Goal: Task Accomplishment & Management: Manage account settings

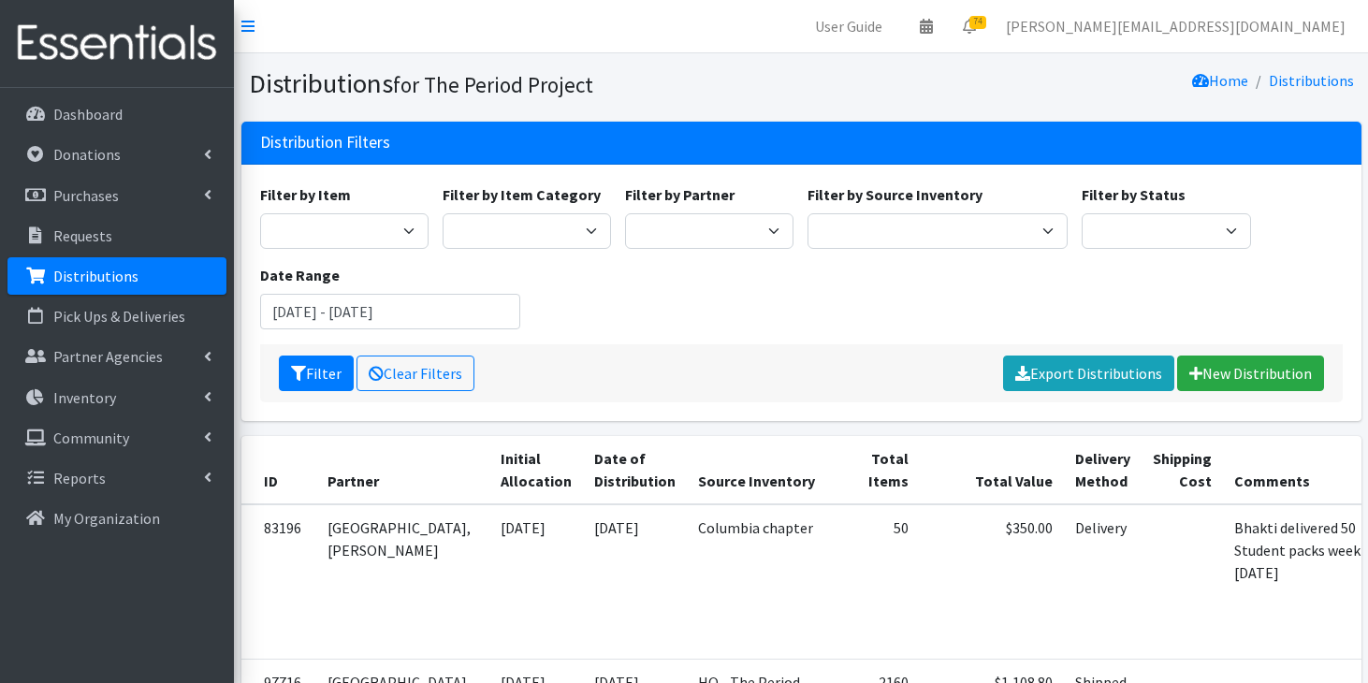
scroll to position [125, 0]
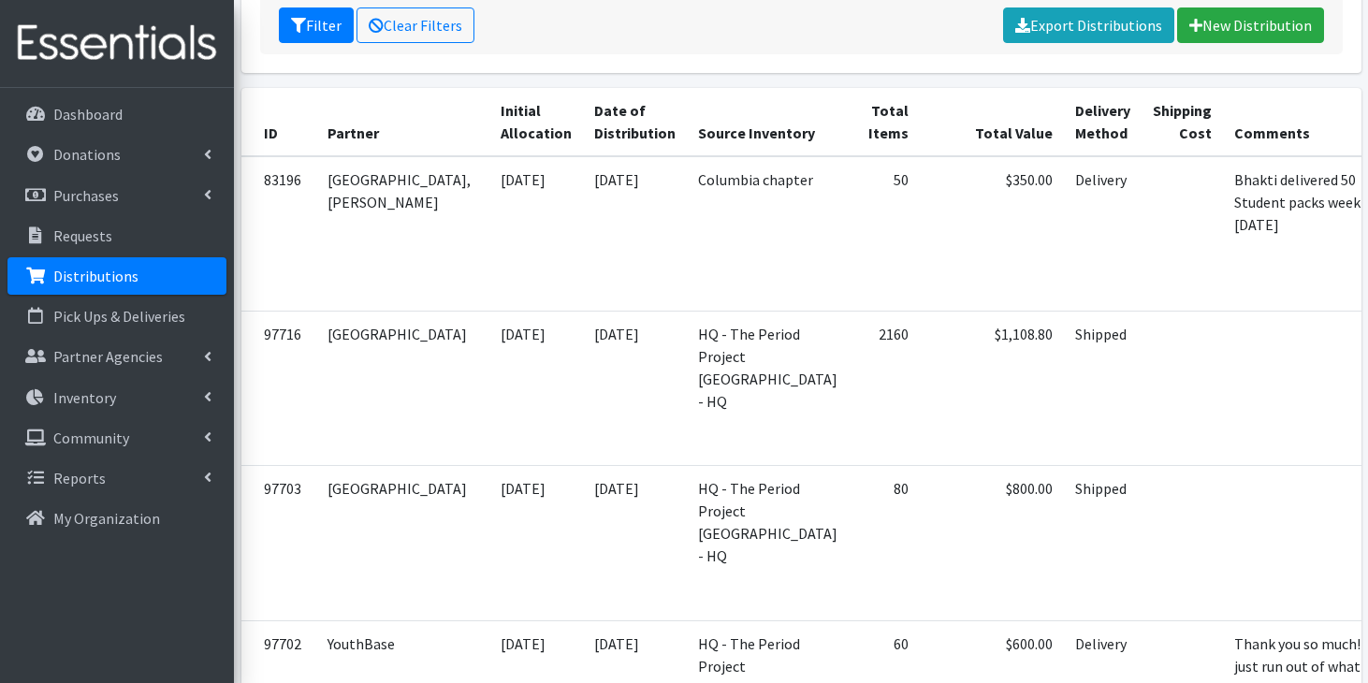
scroll to position [408, 0]
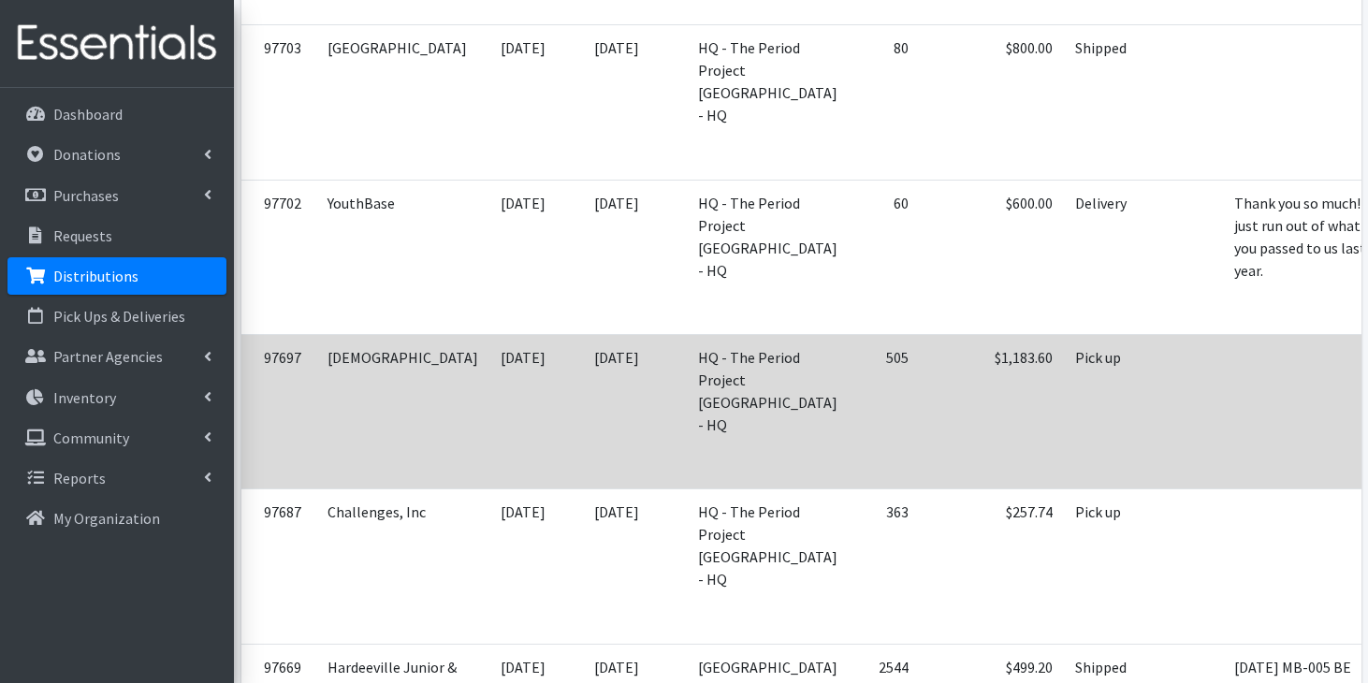
scroll to position [790, 0]
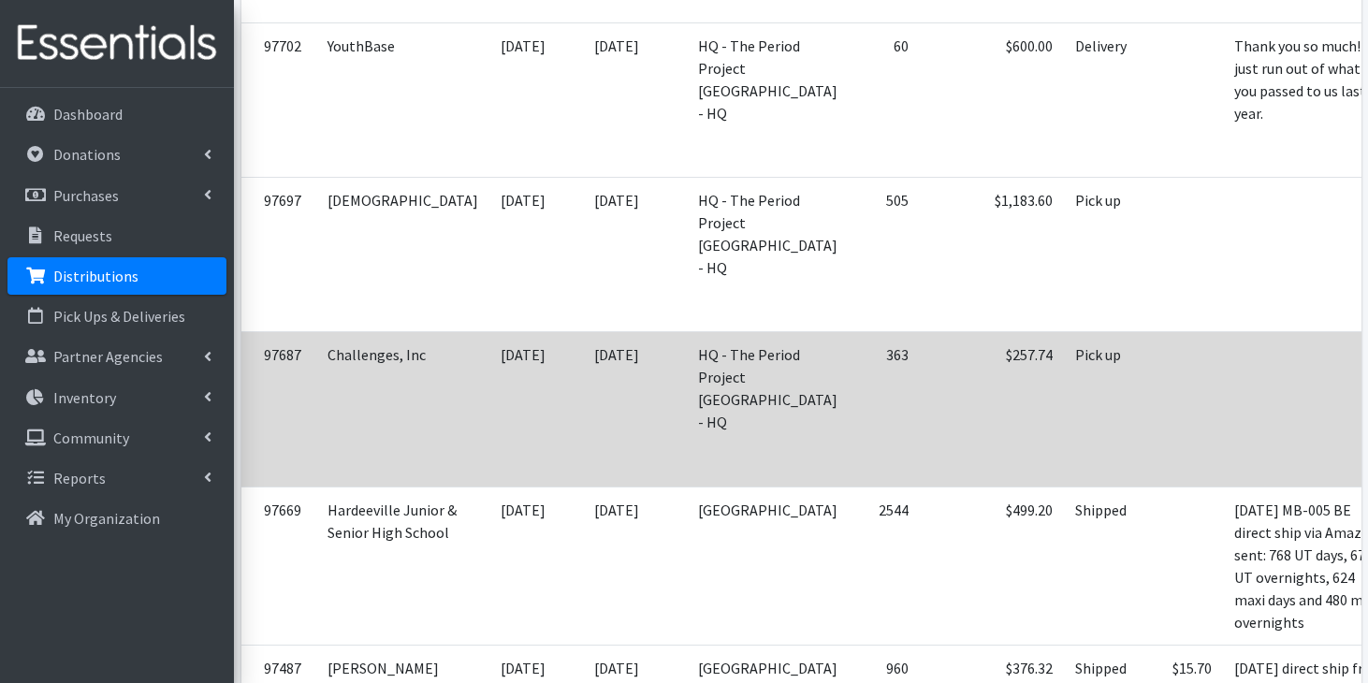
scroll to position [991, 0]
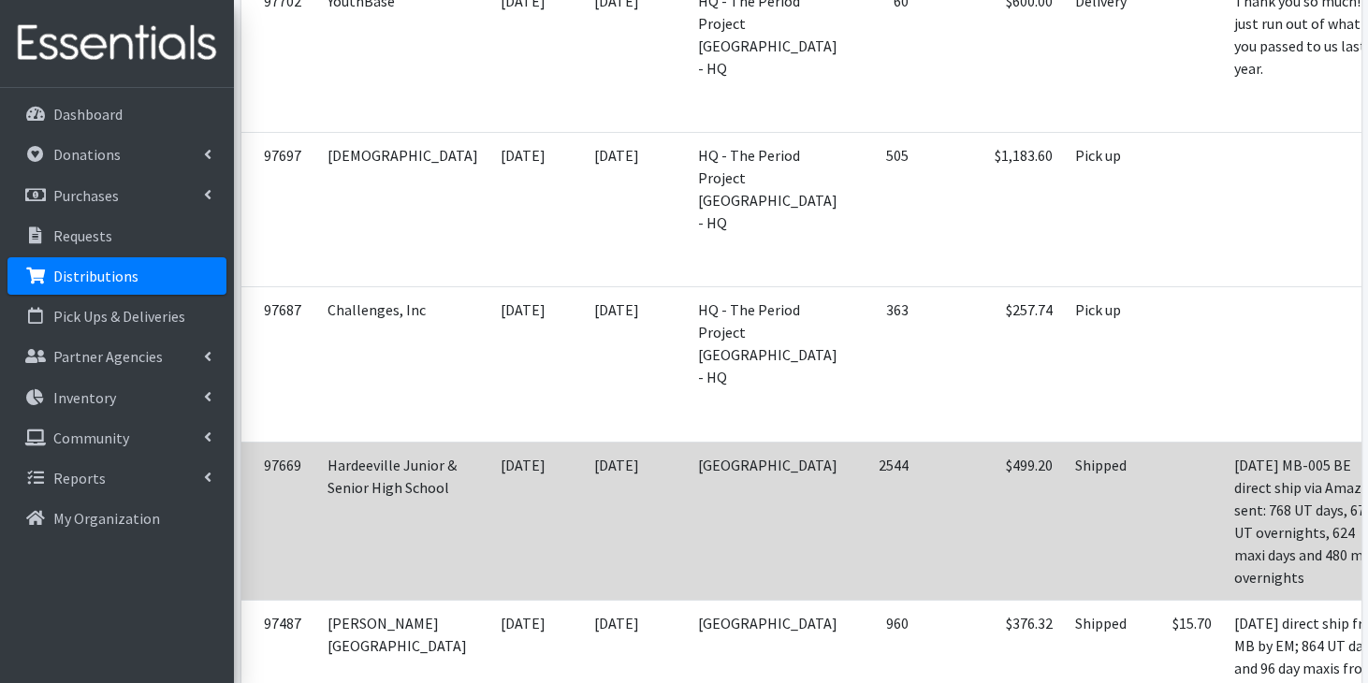
scroll to position [1099, 0]
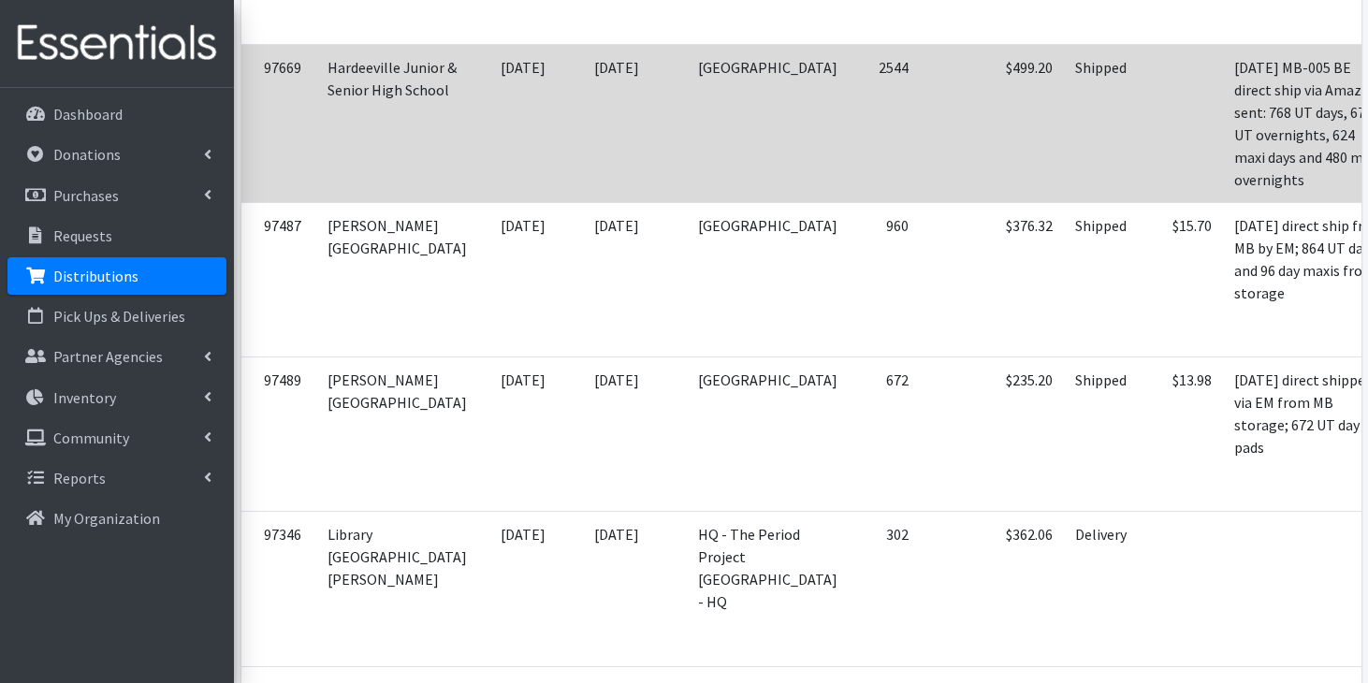
scroll to position [1410, 0]
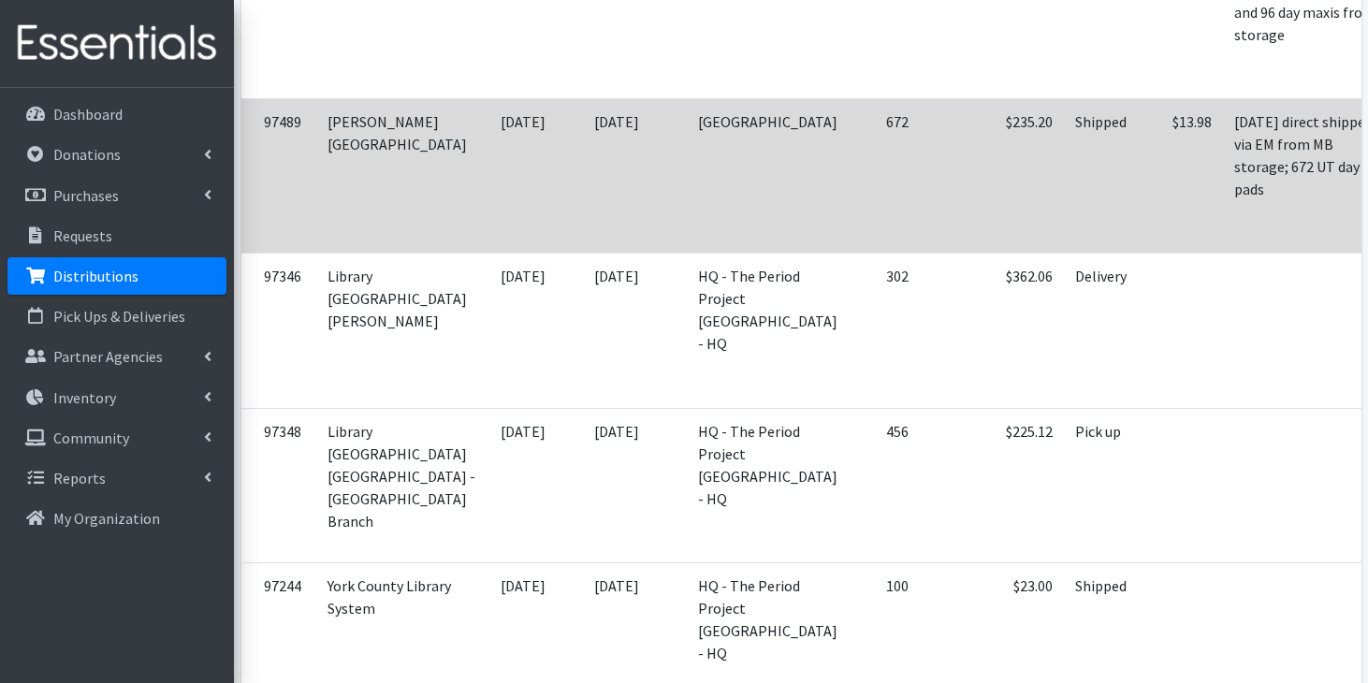
scroll to position [1649, 0]
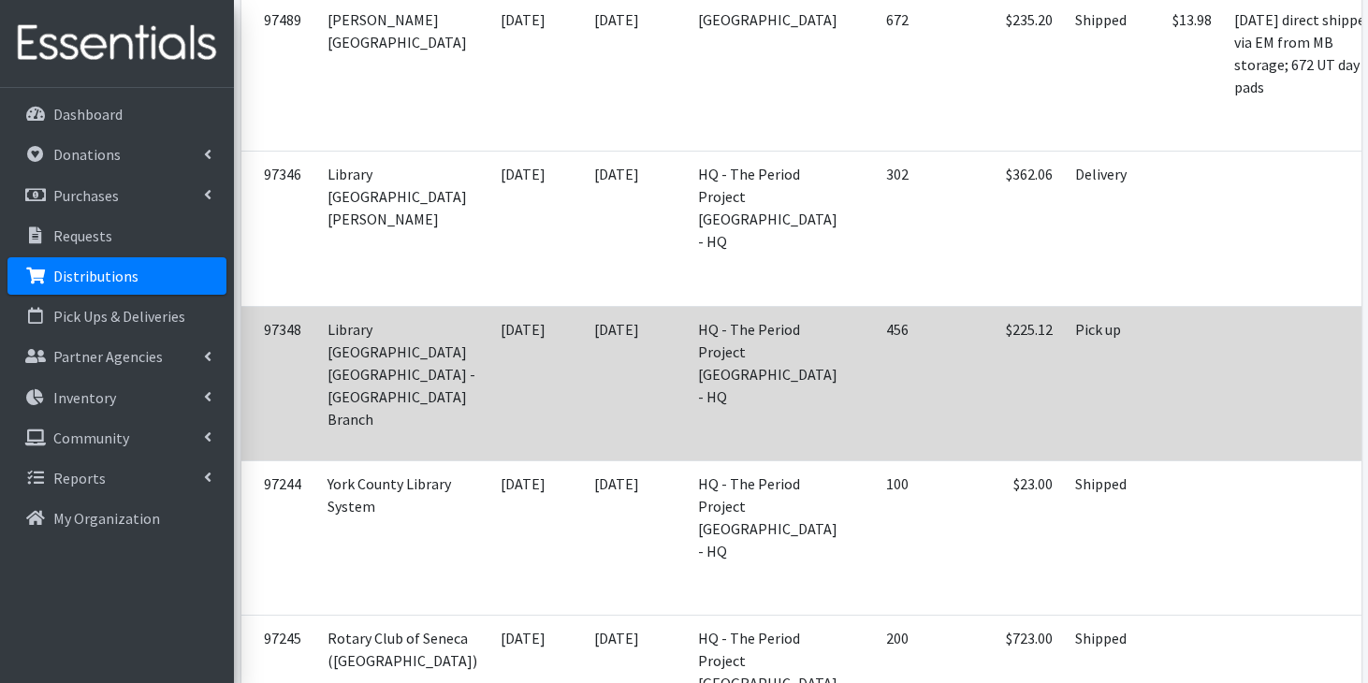
scroll to position [1791, 0]
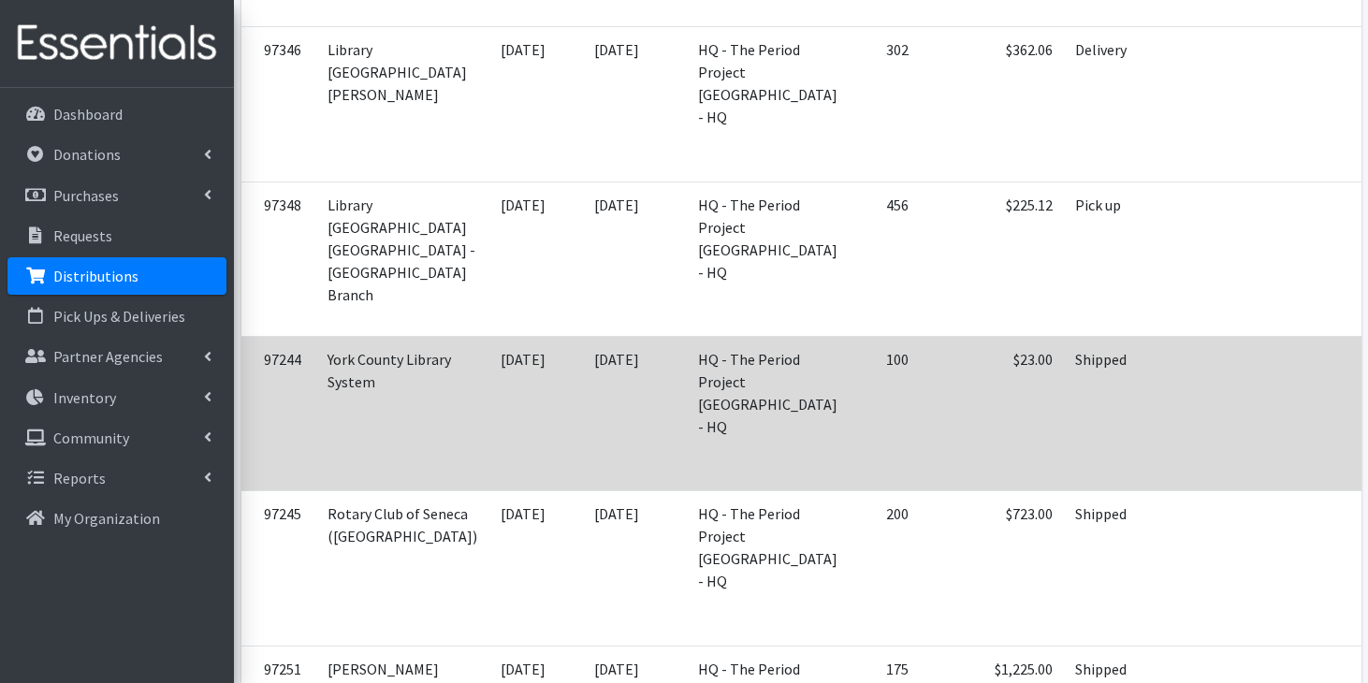
scroll to position [1896, 0]
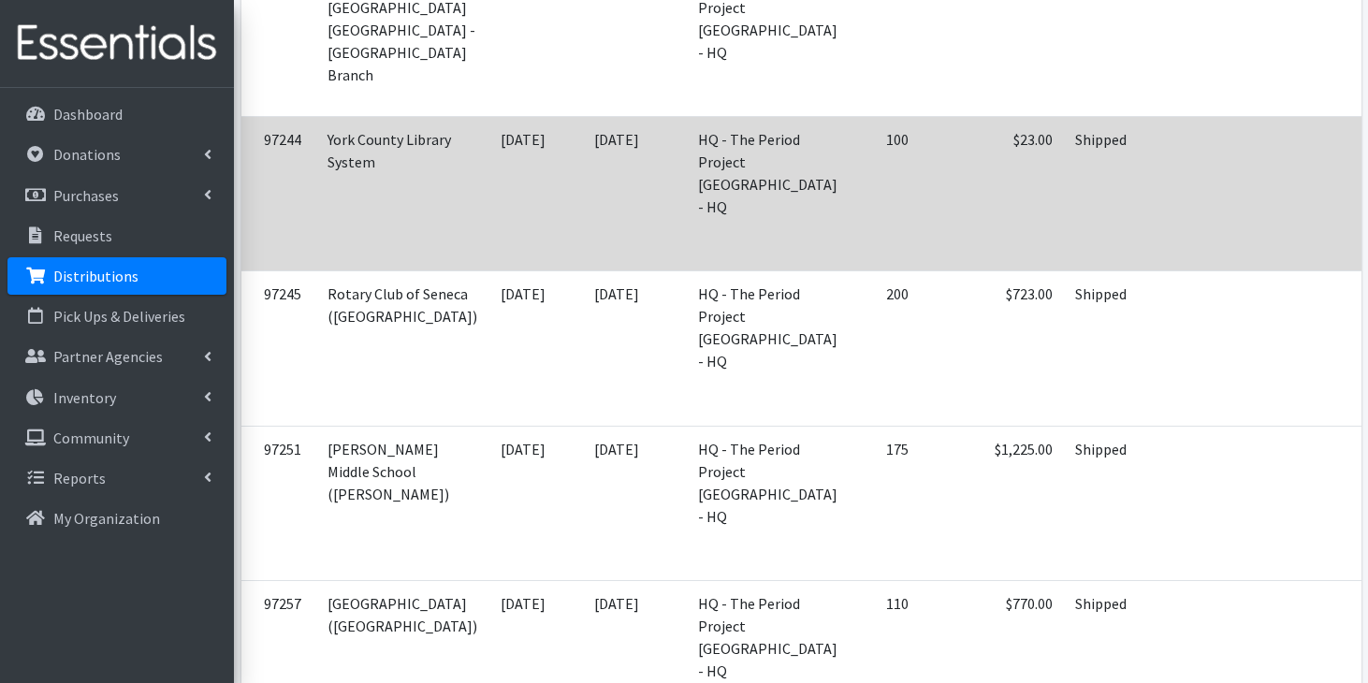
scroll to position [2100, 0]
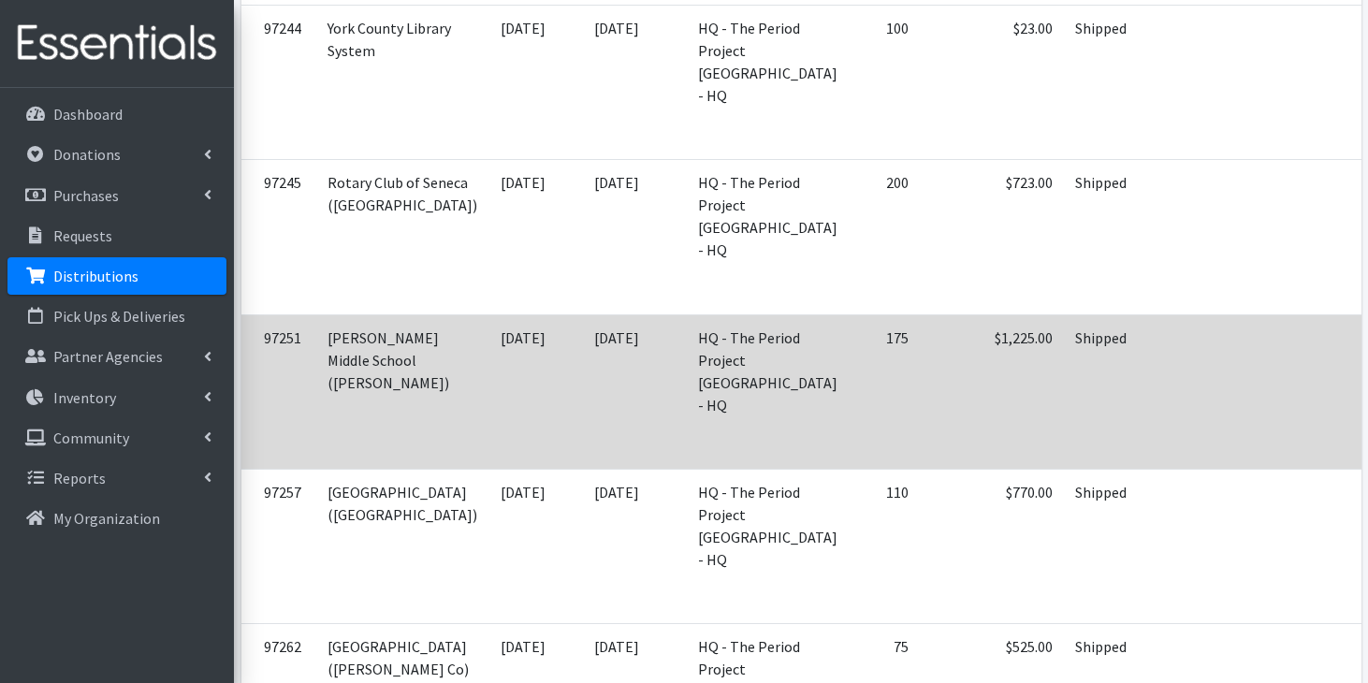
scroll to position [2207, 0]
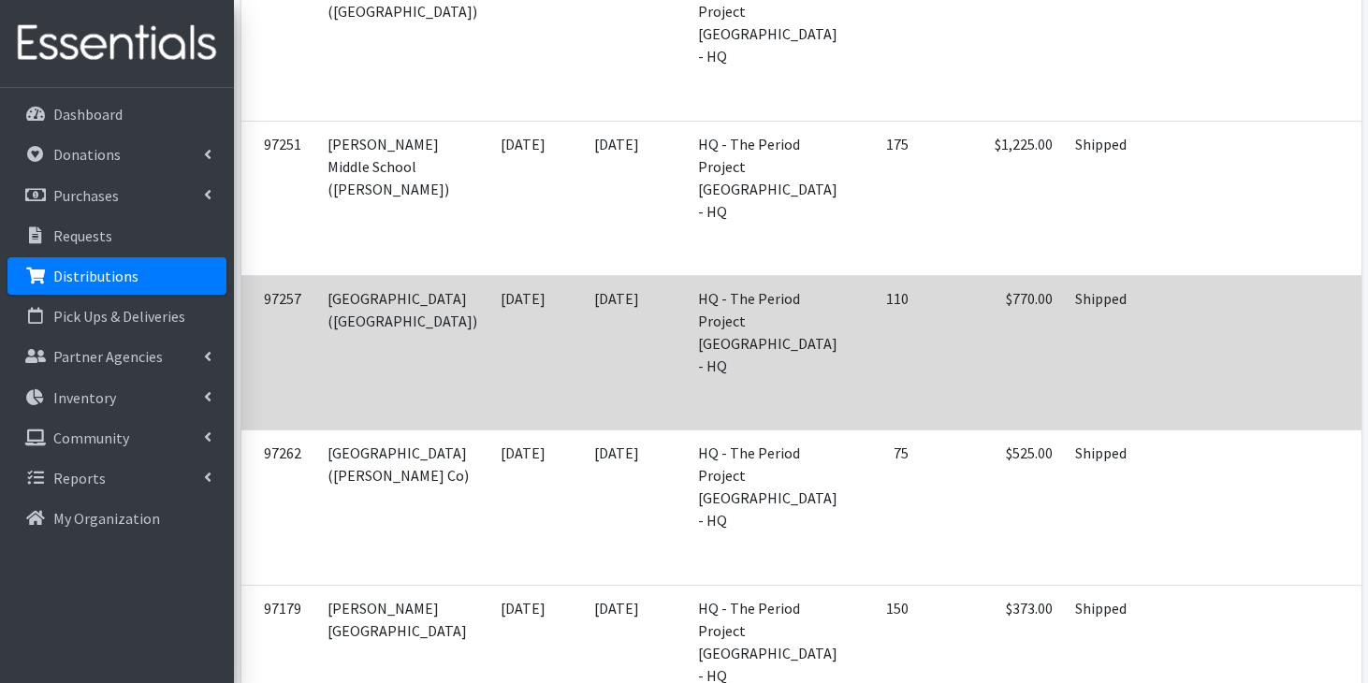
scroll to position [2407, 0]
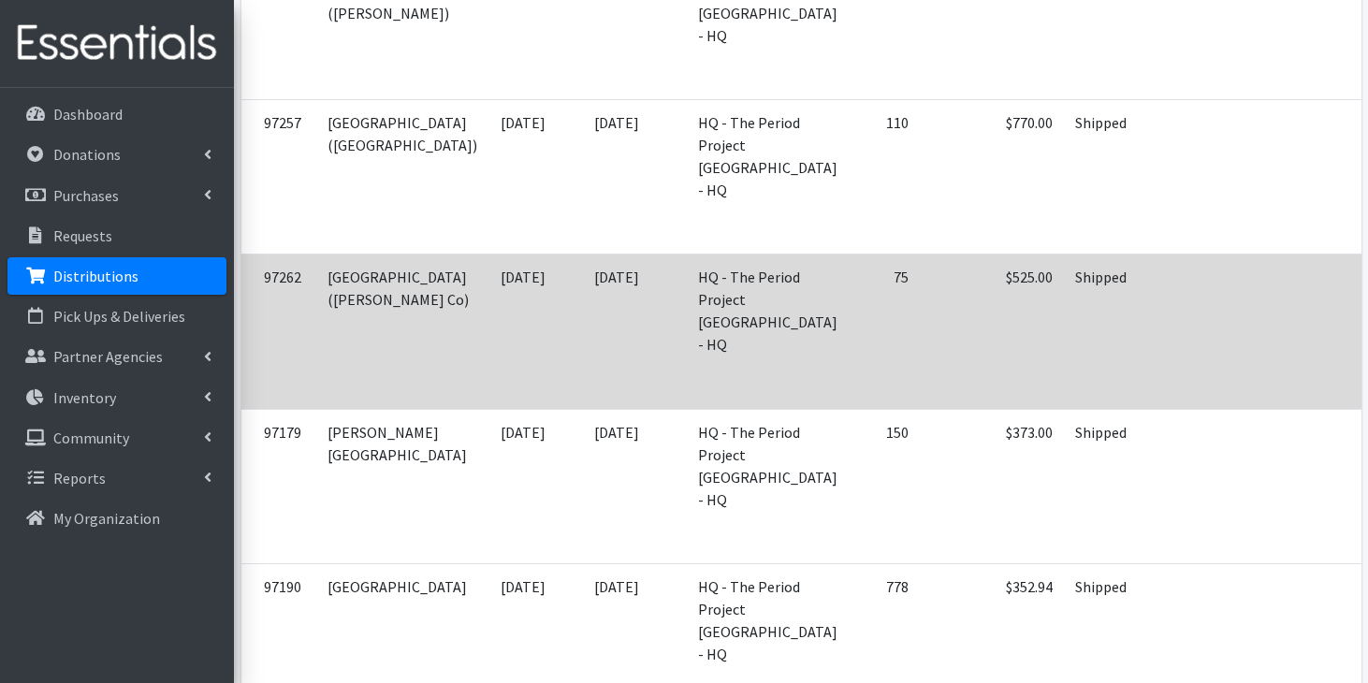
scroll to position [2581, 0]
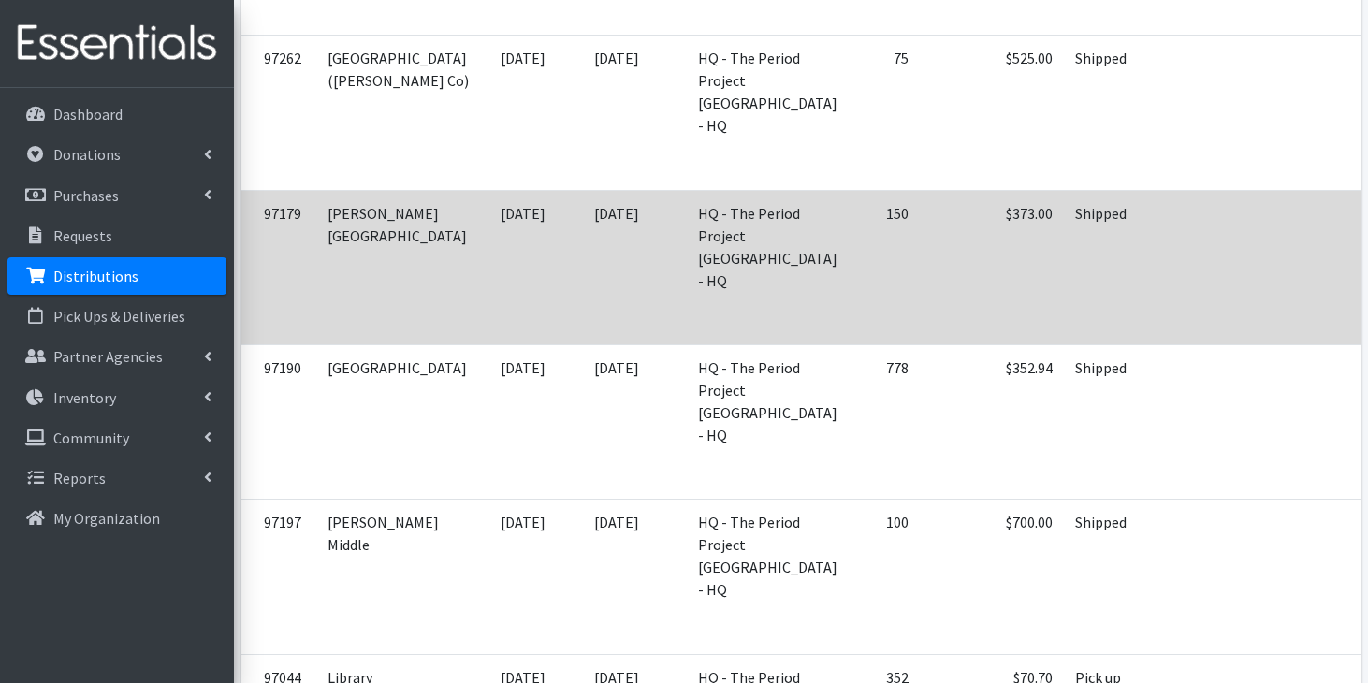
scroll to position [2810, 0]
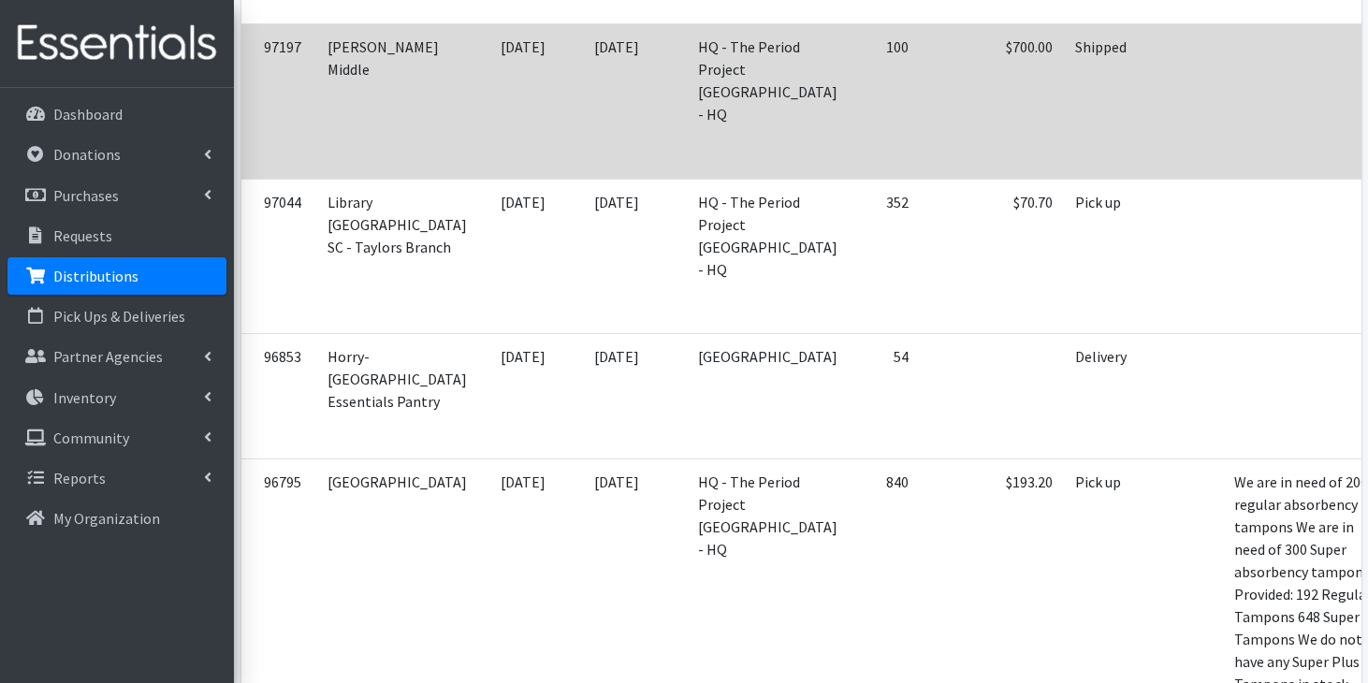
scroll to position [3271, 0]
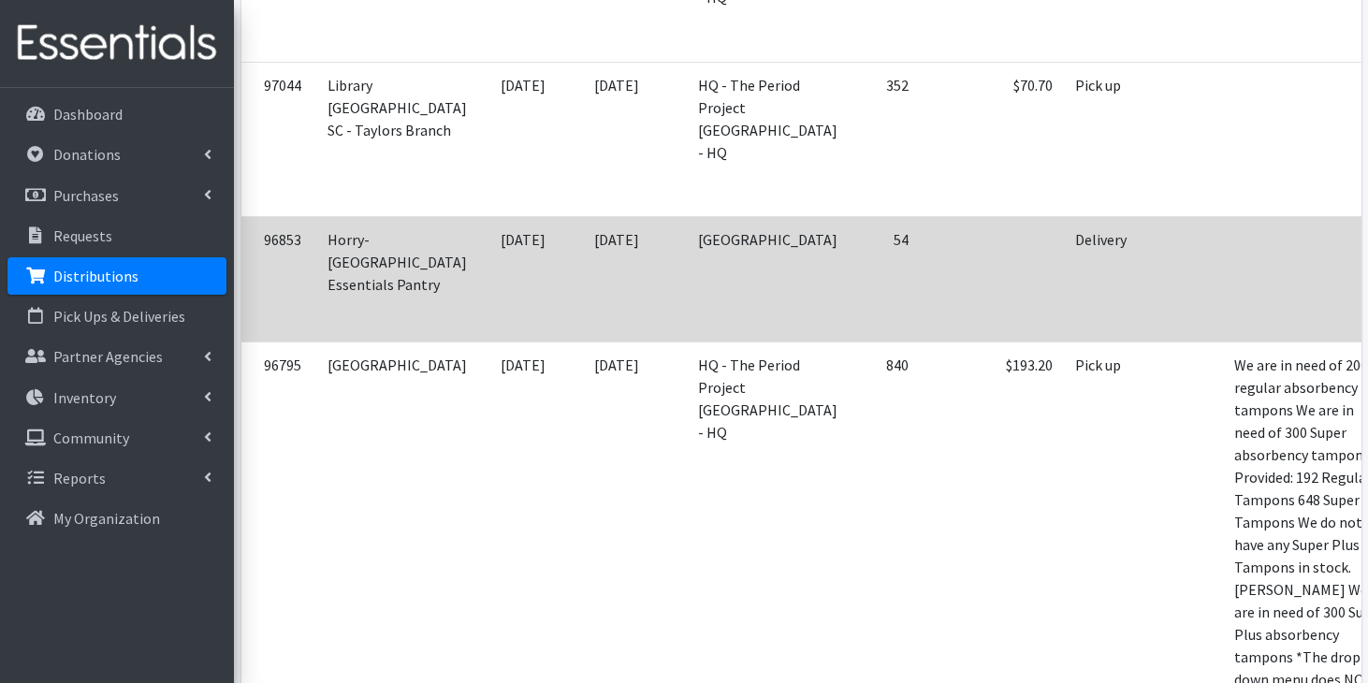
scroll to position [3387, 0]
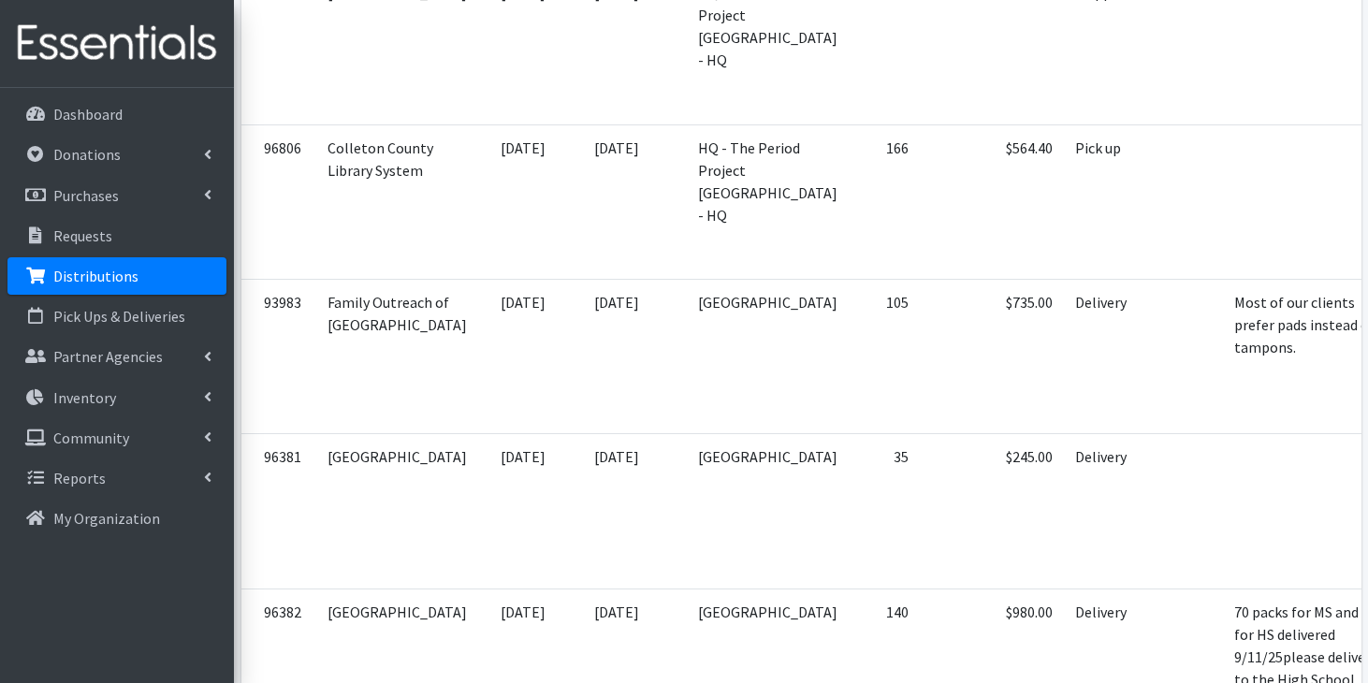
scroll to position [4456, 0]
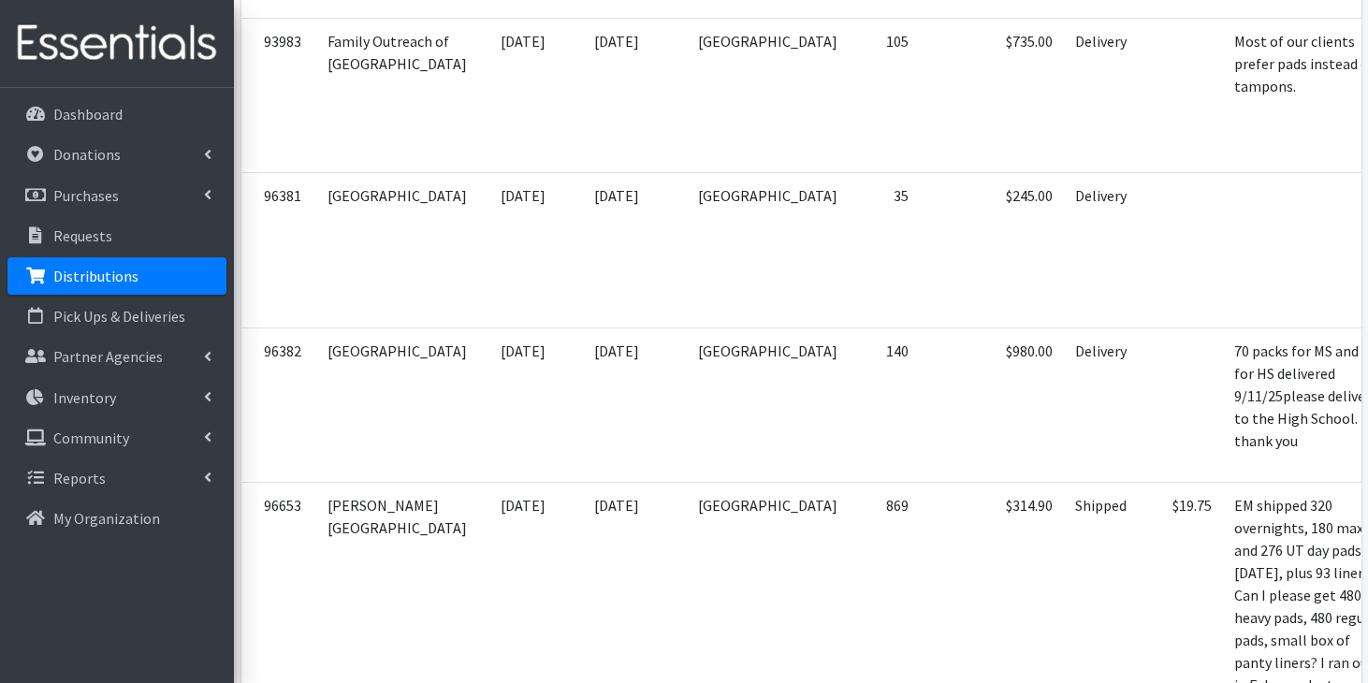
scroll to position [4701, 0]
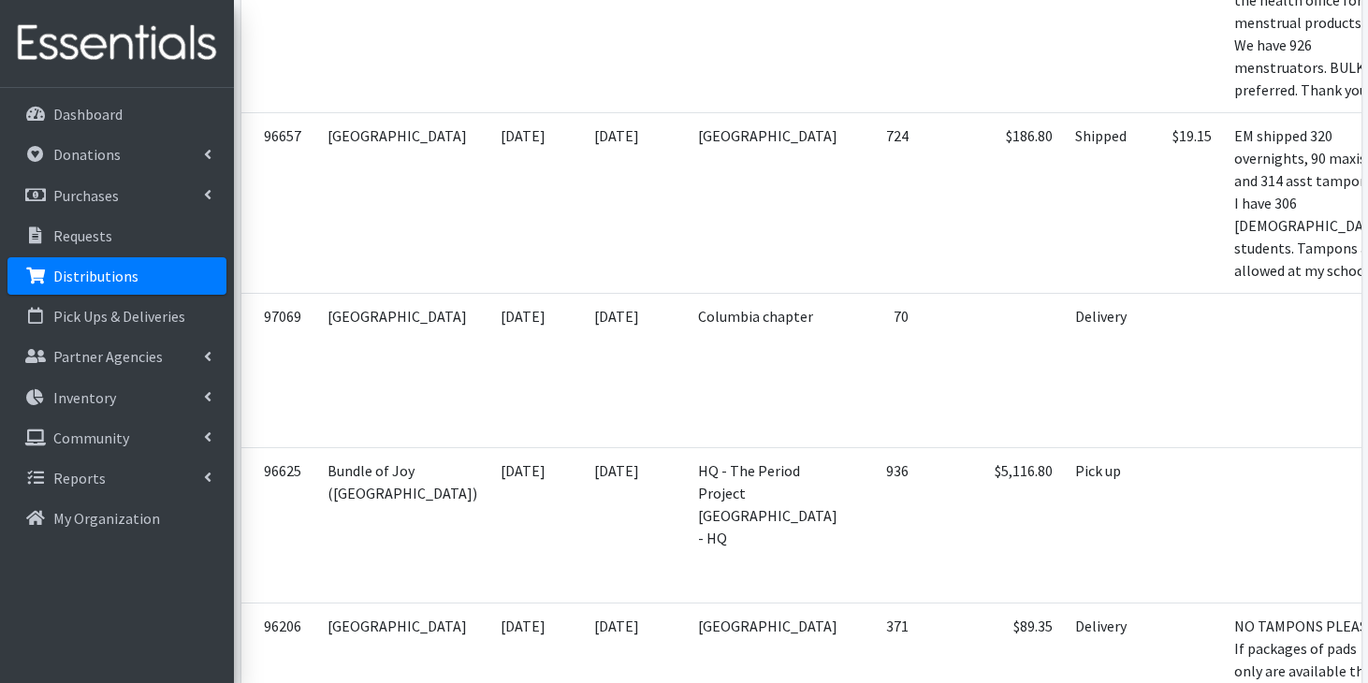
scroll to position [5543, 0]
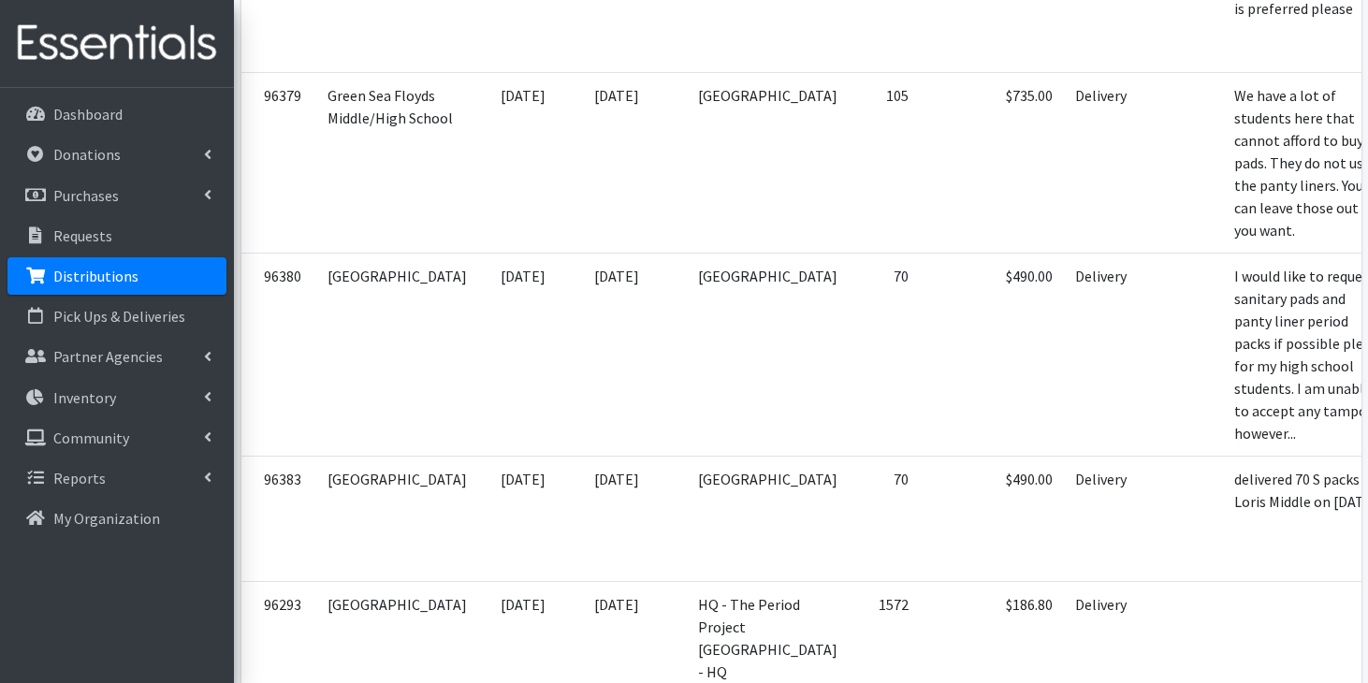
scroll to position [6324, 0]
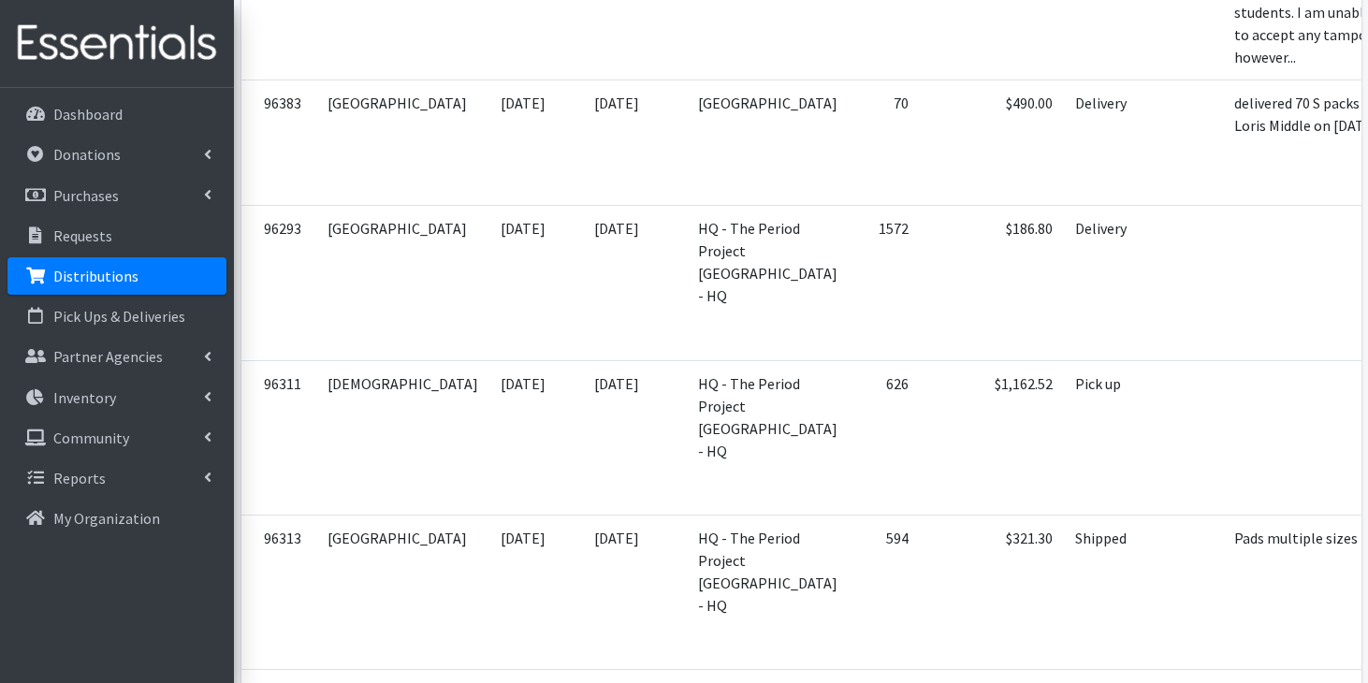
scroll to position [6691, 0]
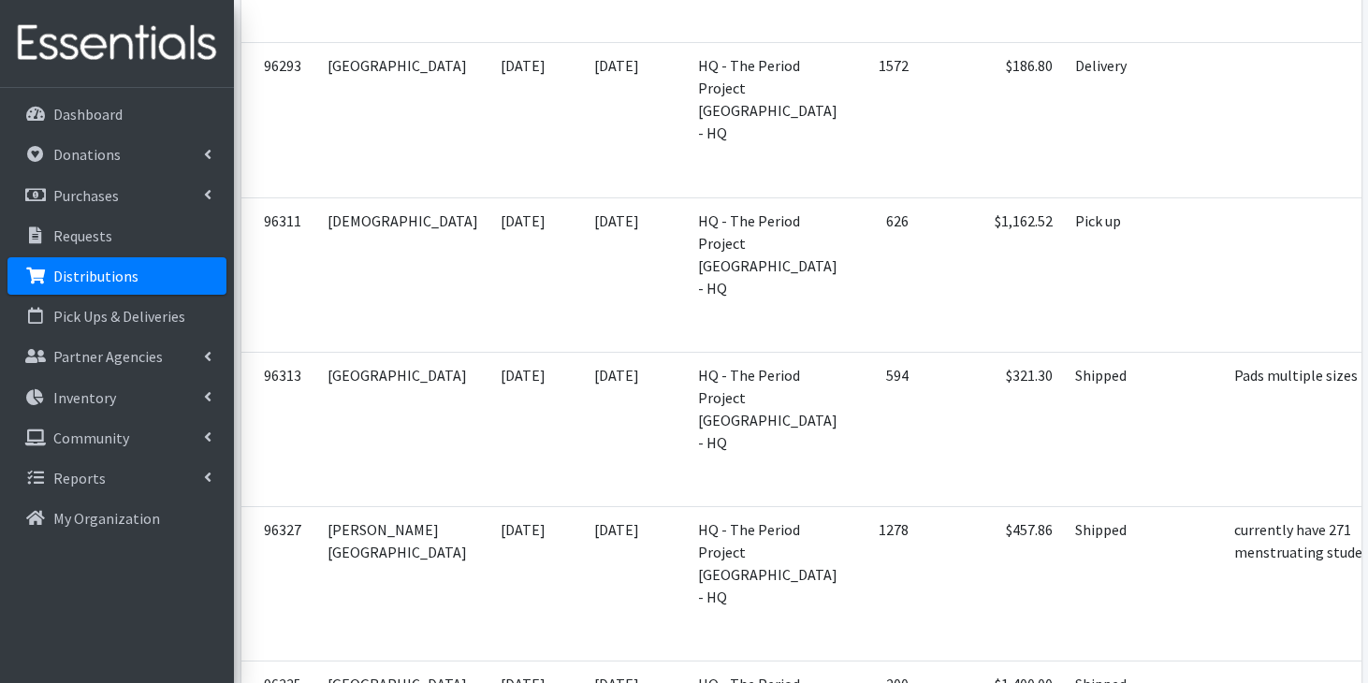
scroll to position [6858, 0]
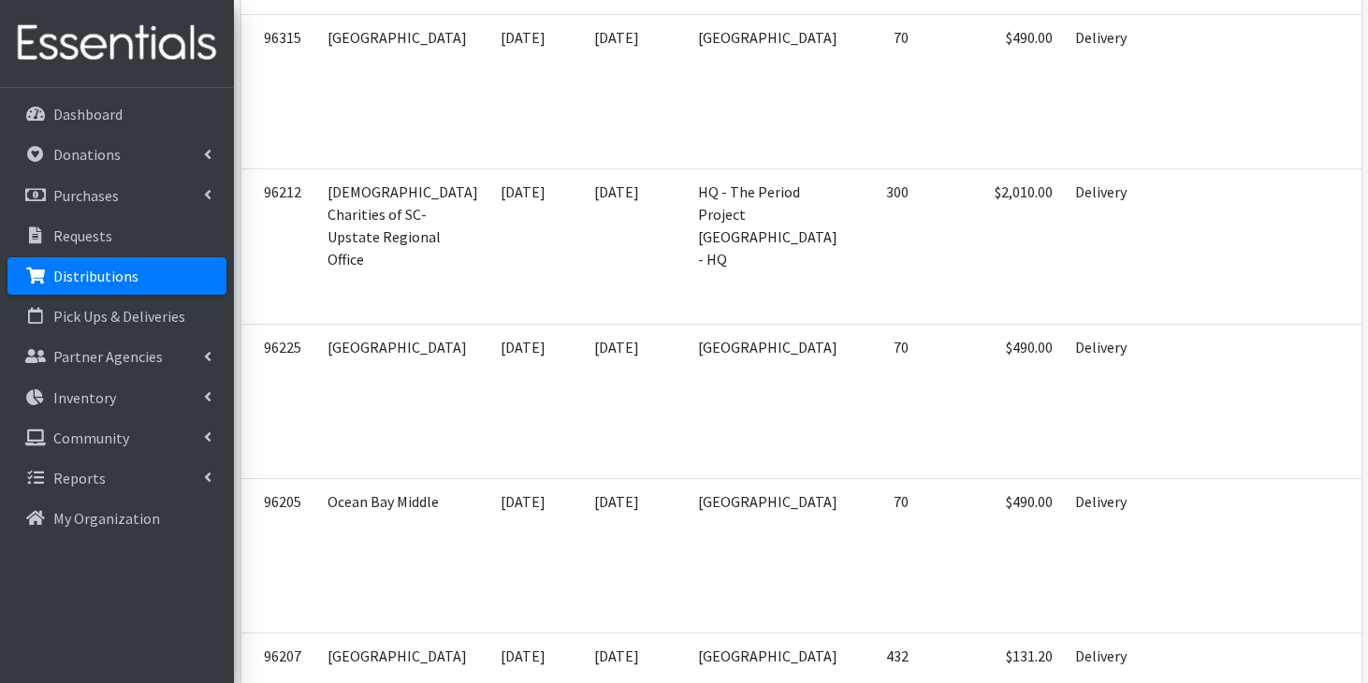
scroll to position [7813, 0]
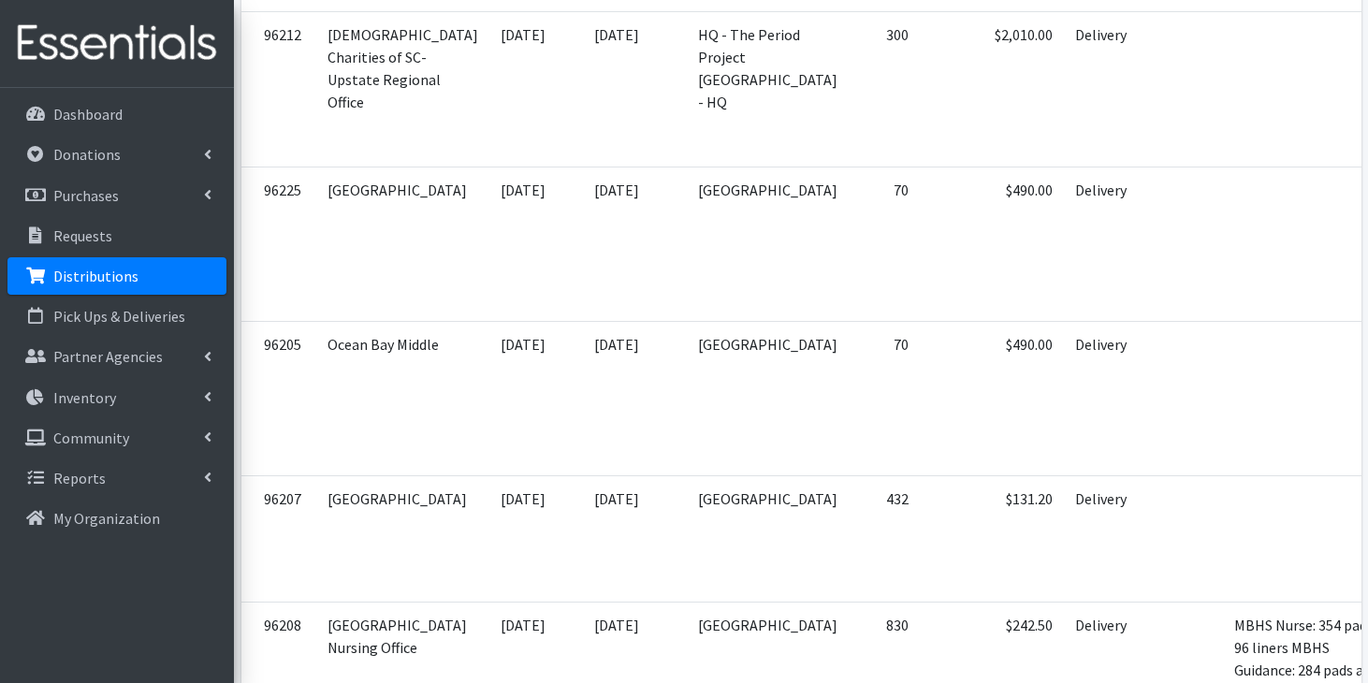
scroll to position [7968, 0]
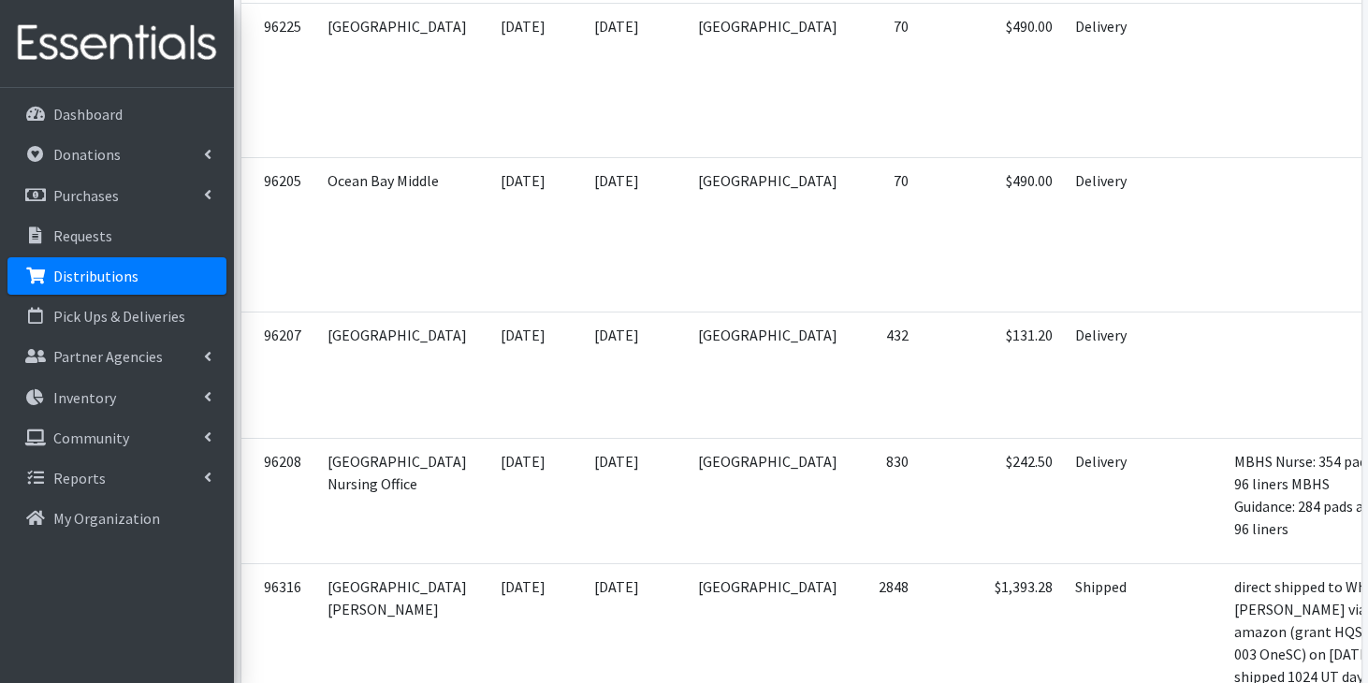
scroll to position [8132, 0]
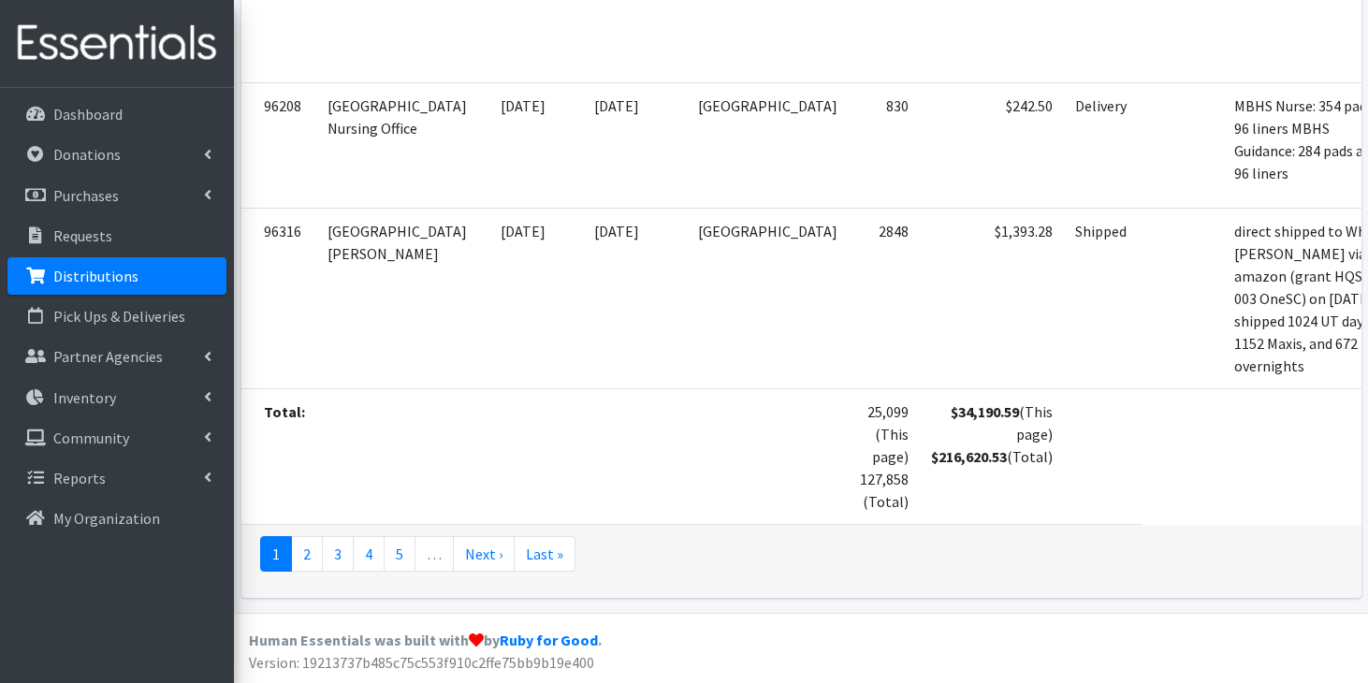
scroll to position [8946, 0]
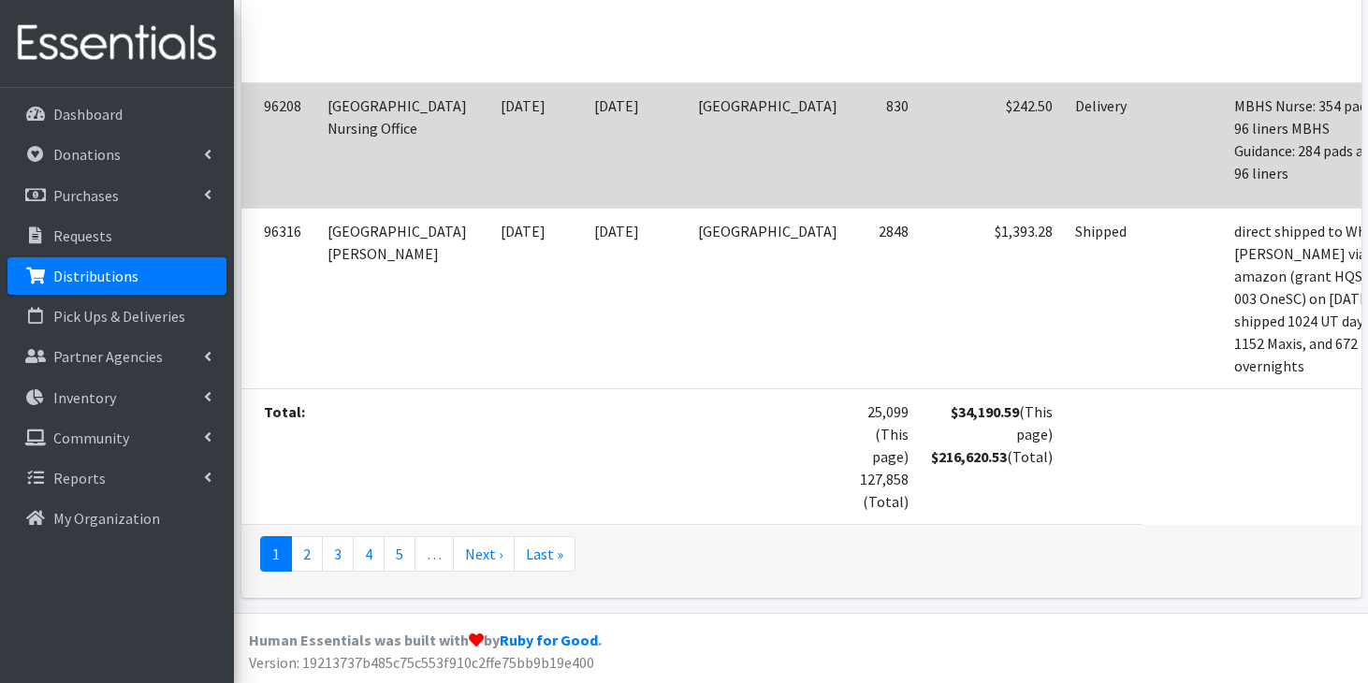
scroll to position [9635, 0]
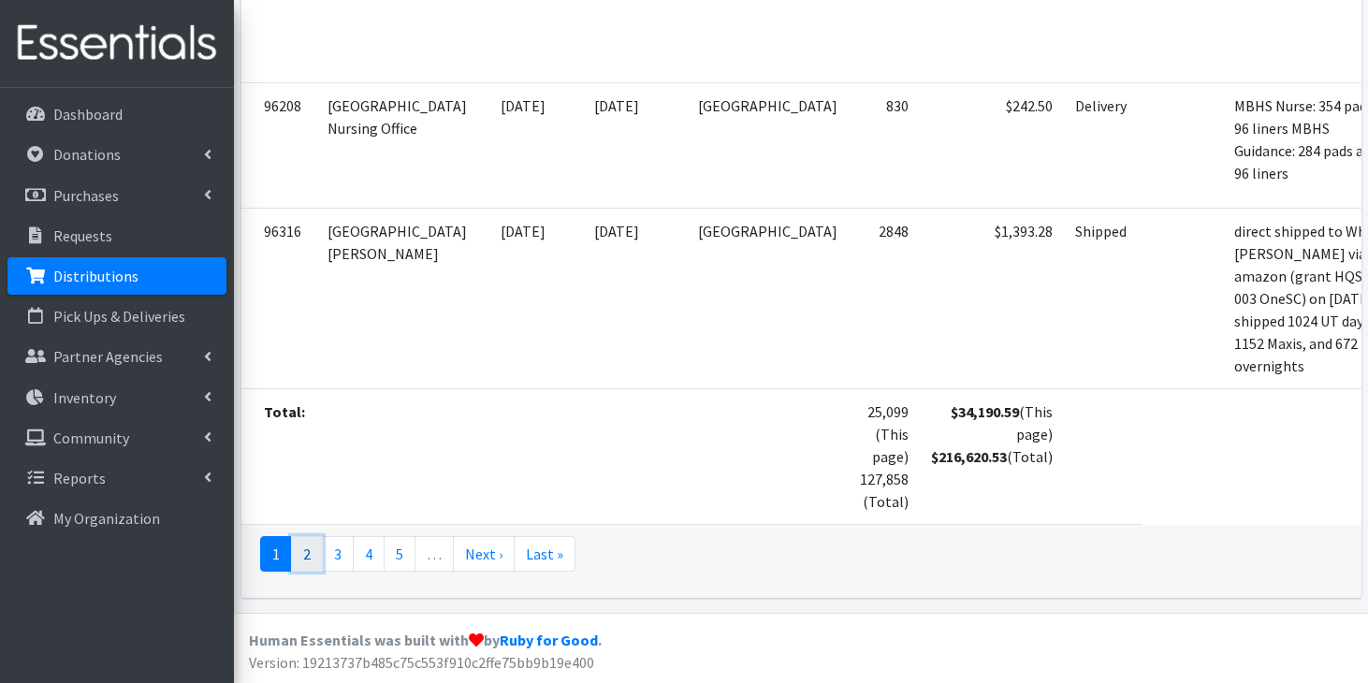
click at [309, 554] on link "2" at bounding box center [307, 554] width 32 height 36
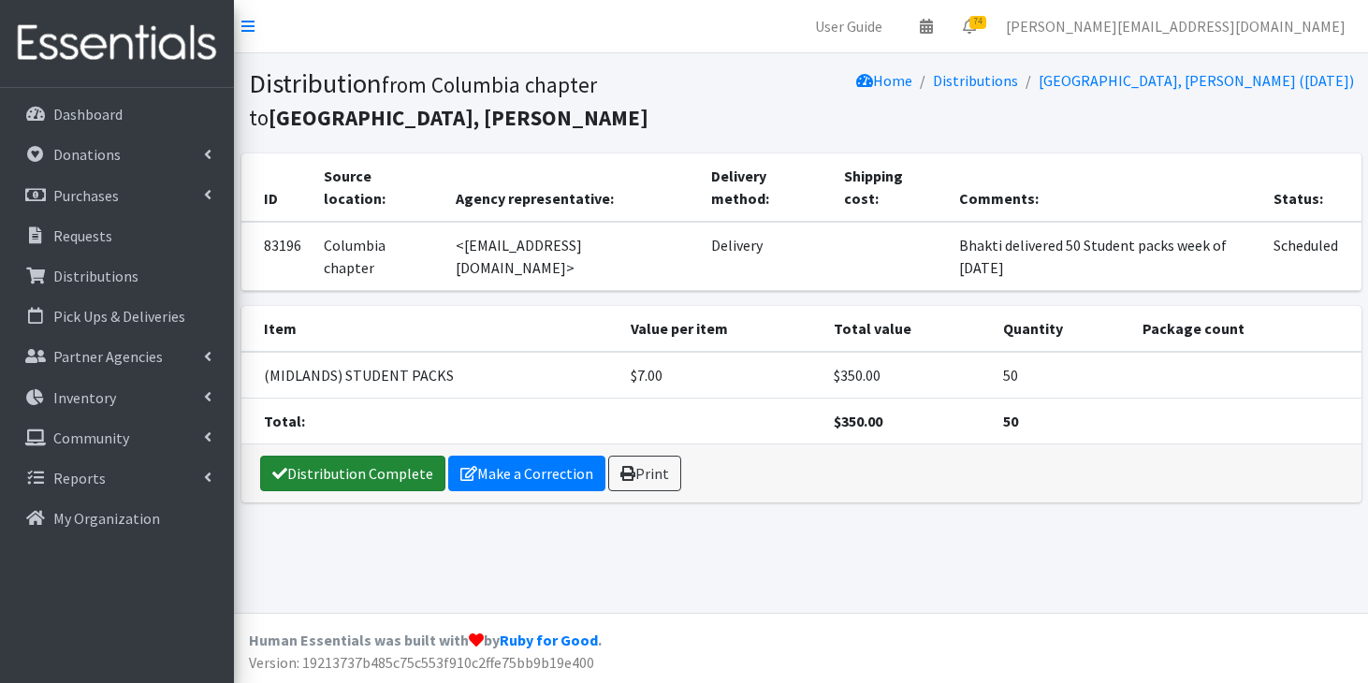
click at [374, 456] on link "Distribution Complete" at bounding box center [352, 474] width 185 height 36
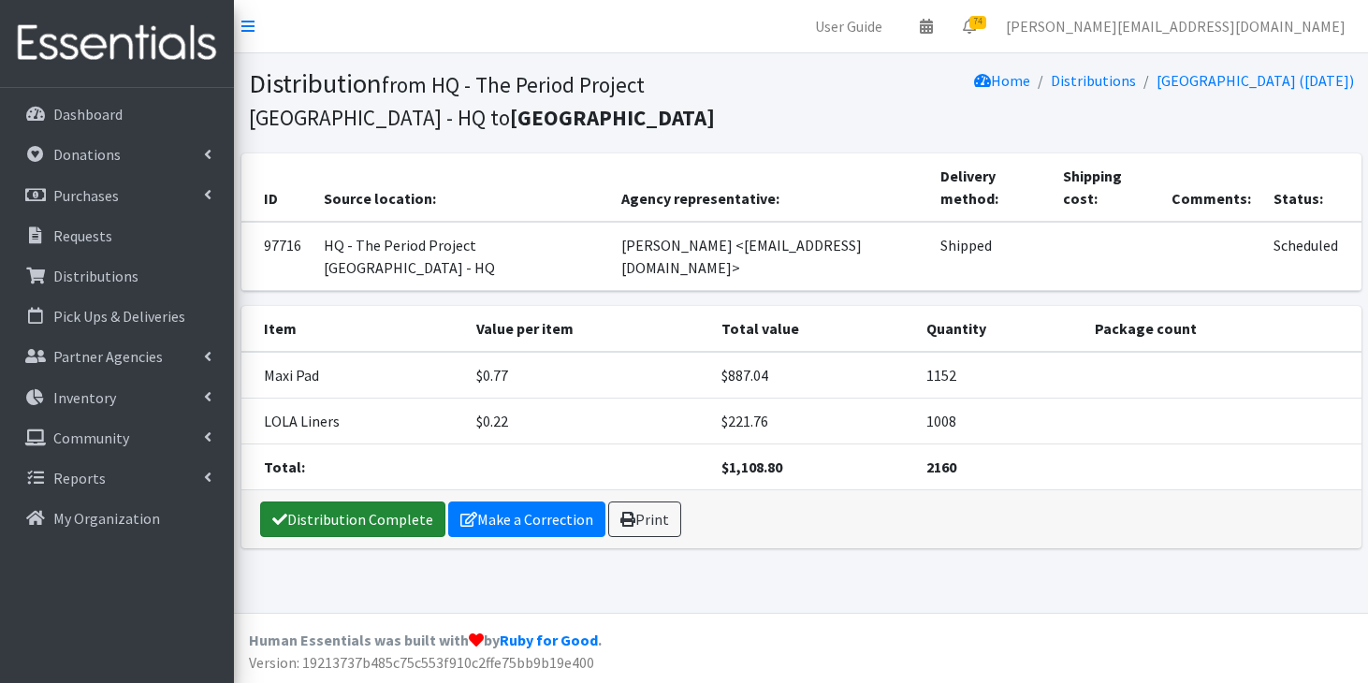
click at [392, 502] on link "Distribution Complete" at bounding box center [352, 520] width 185 height 36
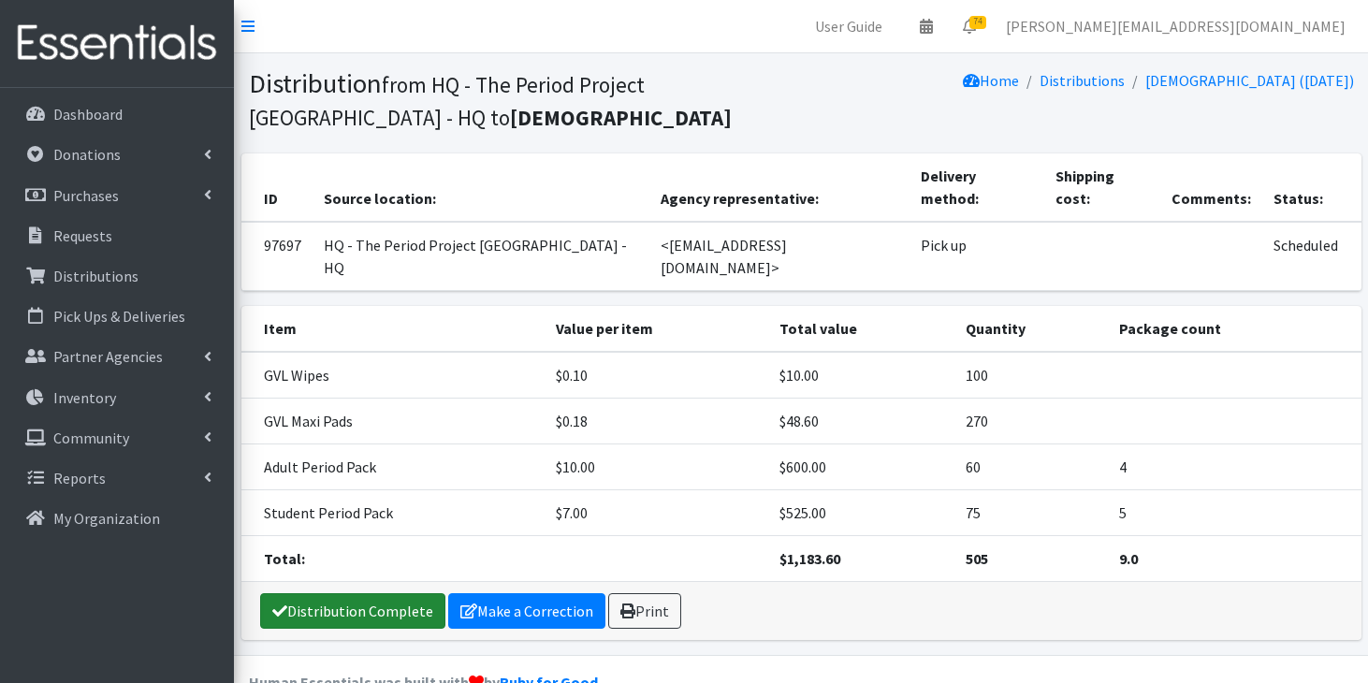
click at [273, 604] on icon at bounding box center [279, 611] width 15 height 15
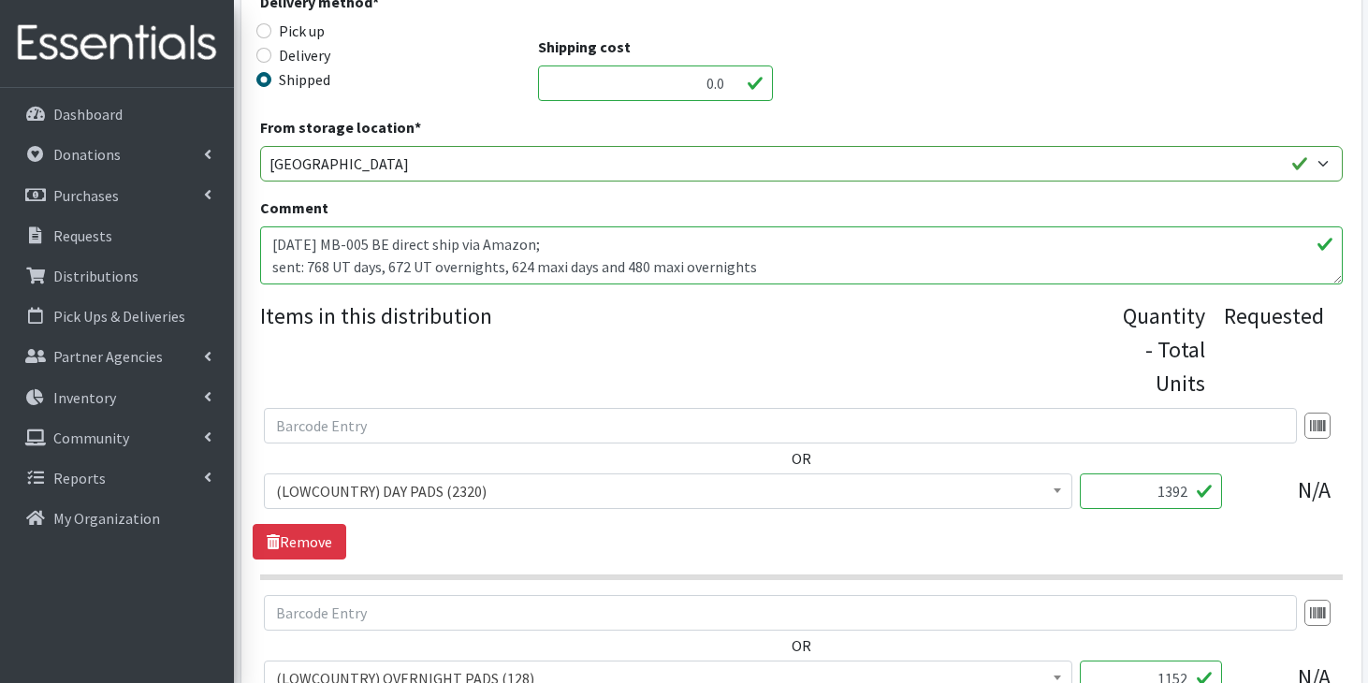
scroll to position [486, 0]
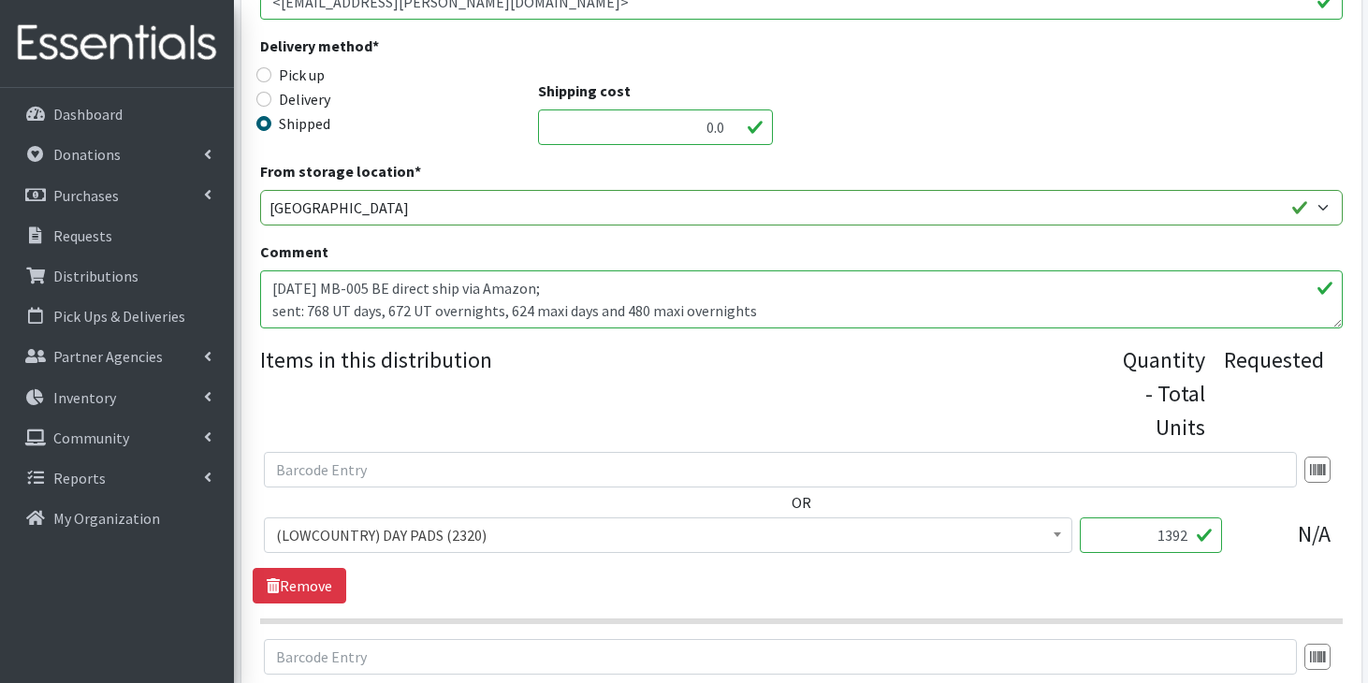
click at [392, 271] on textarea "10/5/25 MB-005 BE direct ship via Amazon; sent: 768 UT days, 672 UT overnights,…" at bounding box center [801, 300] width 1083 height 58
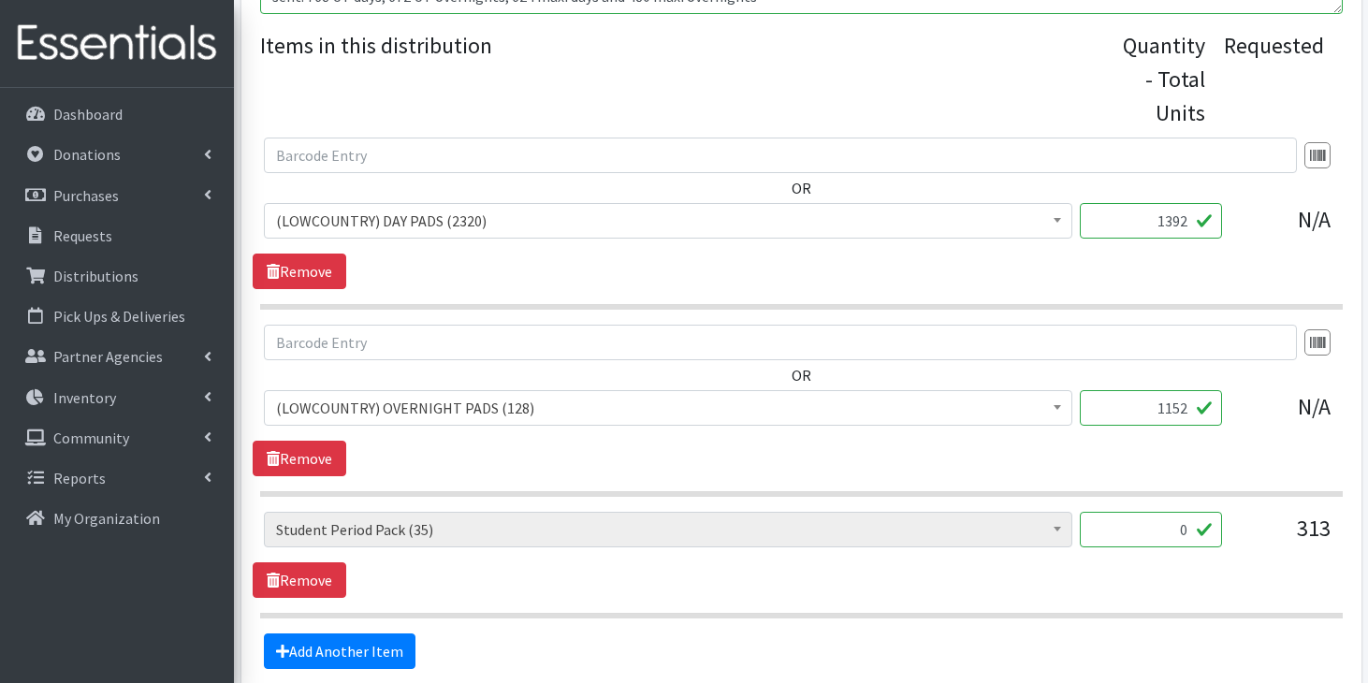
scroll to position [955, 0]
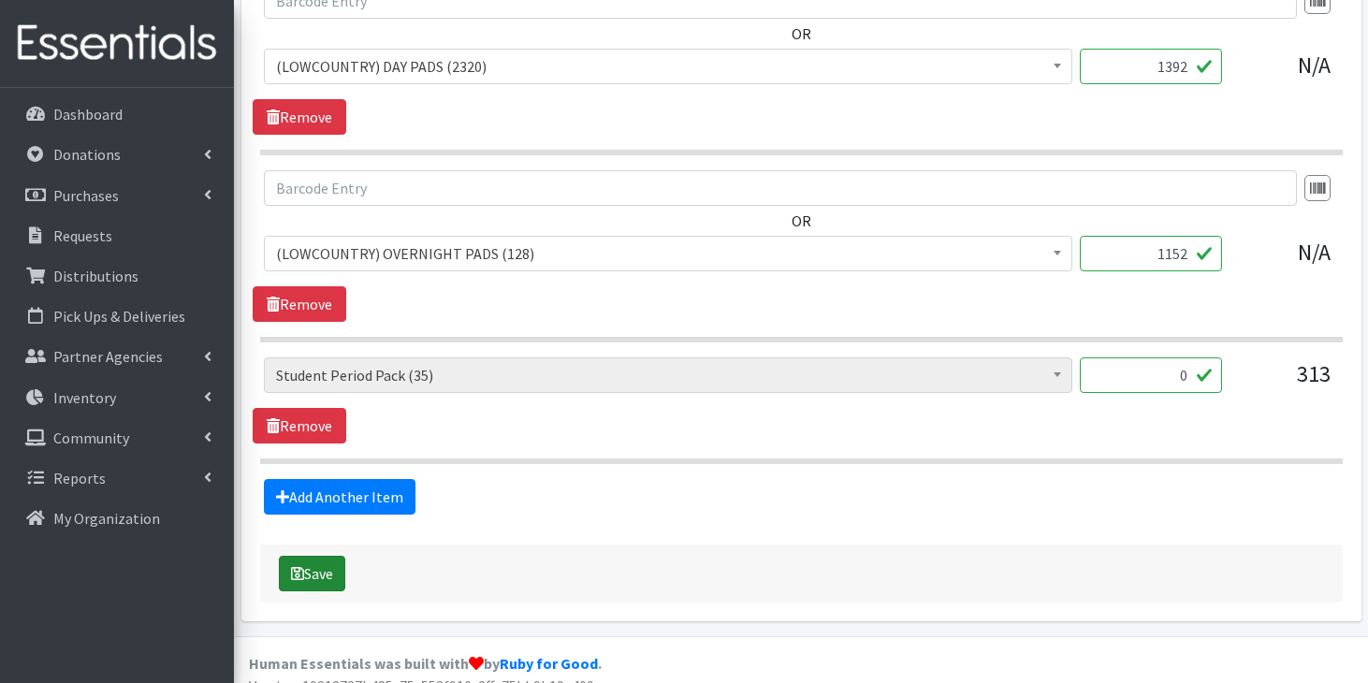
type textarea "[DATE] MB-005 JA direct ship via Amazon; sent: 768 UT days, 672 UT overnights, …"
click at [297, 566] on icon "submit" at bounding box center [297, 573] width 13 height 15
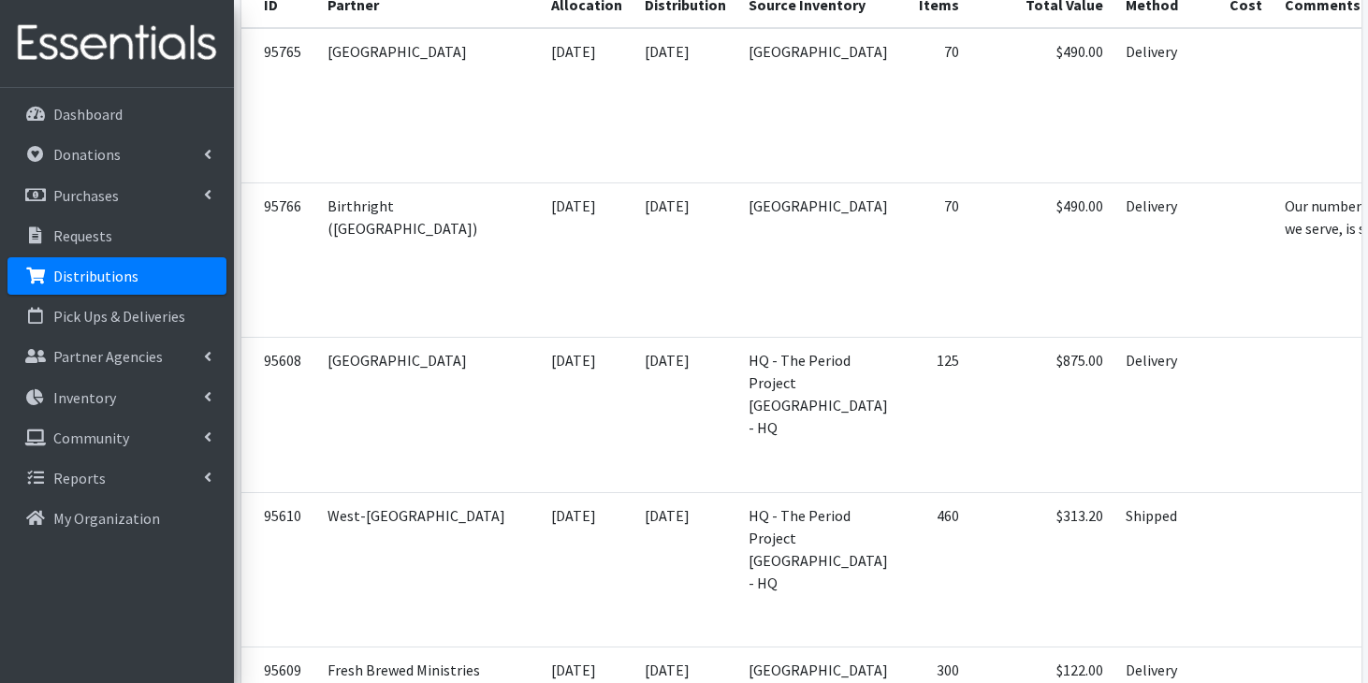
scroll to position [477, 0]
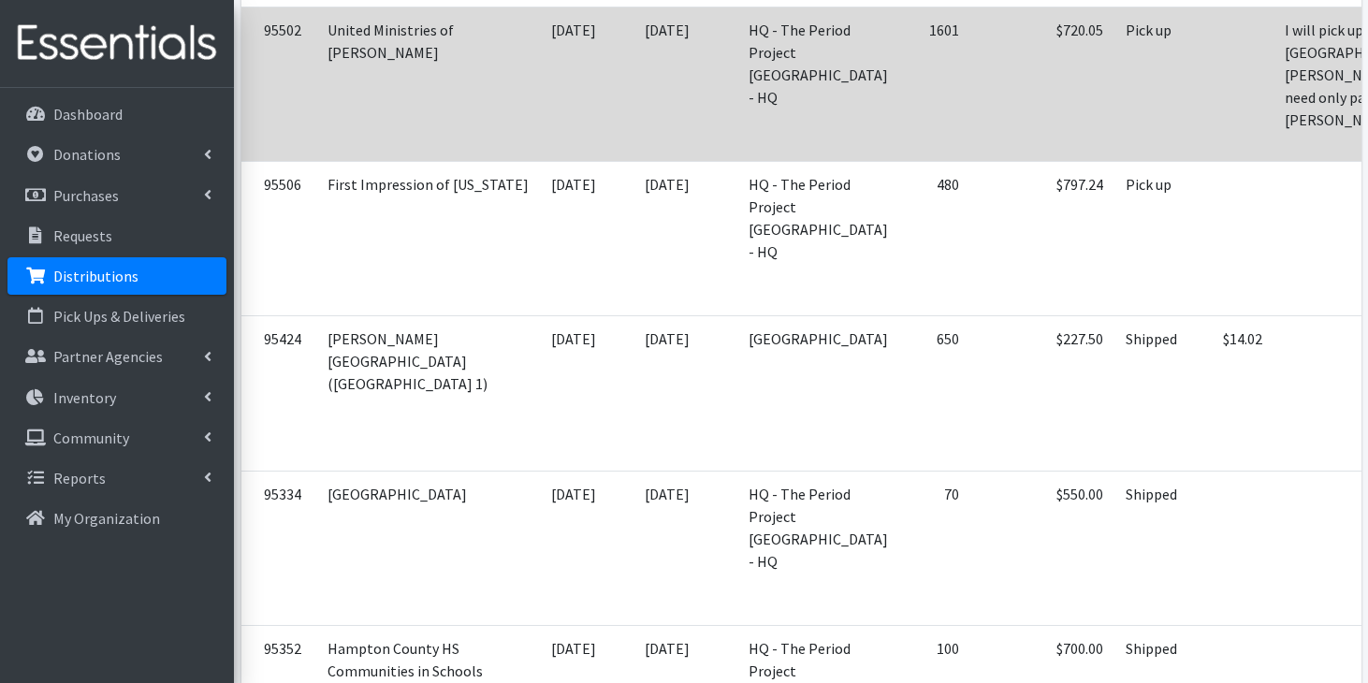
scroll to position [1398, 0]
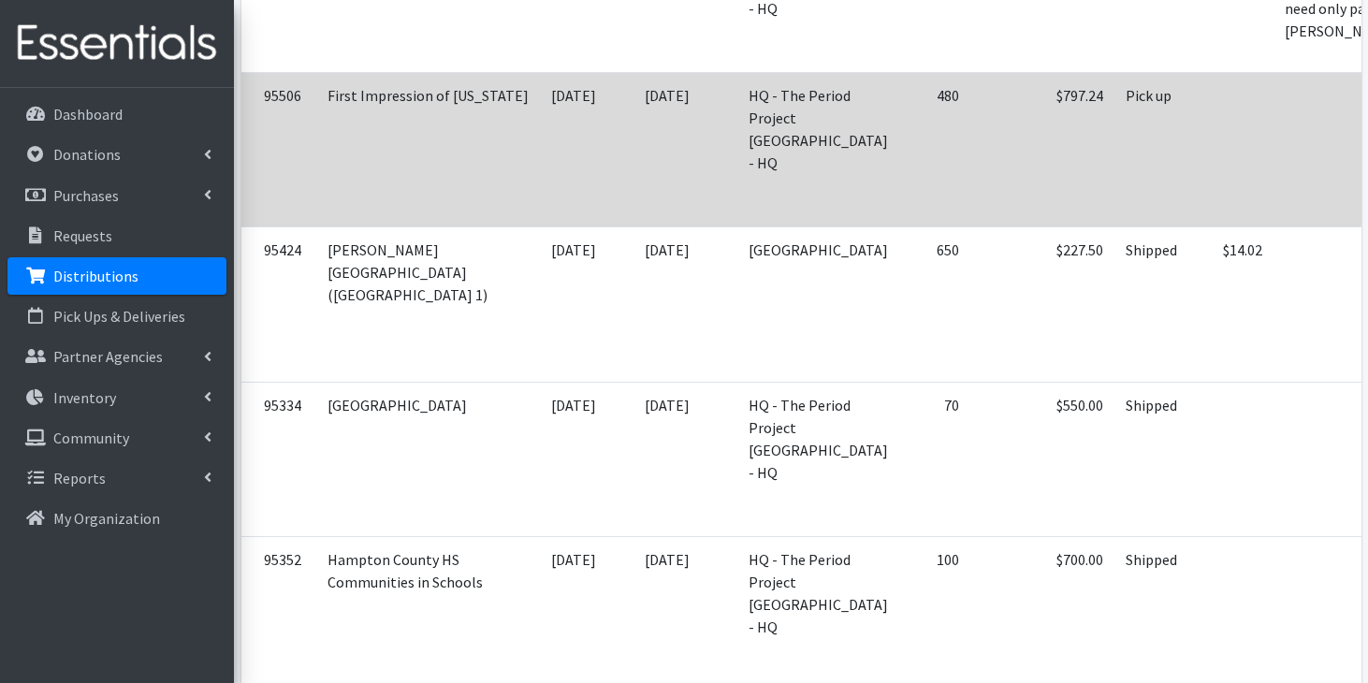
scroll to position [1526, 0]
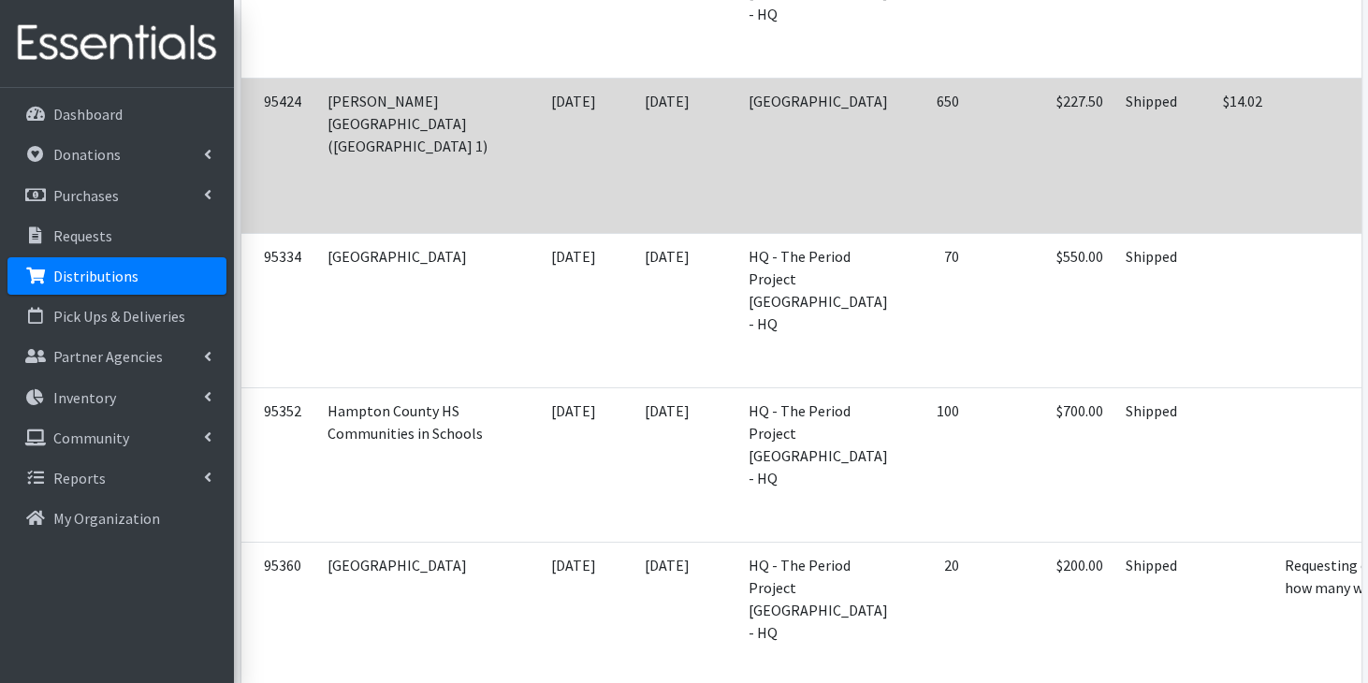
scroll to position [1637, 0]
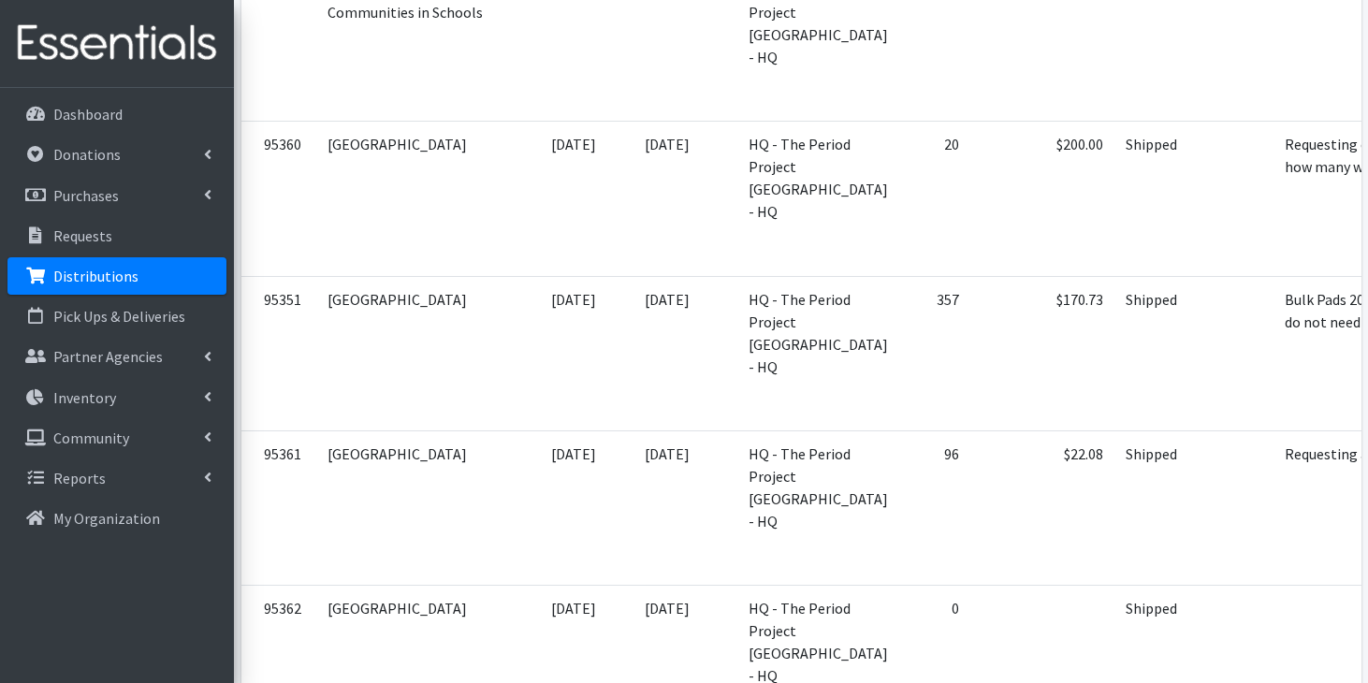
scroll to position [2057, 0]
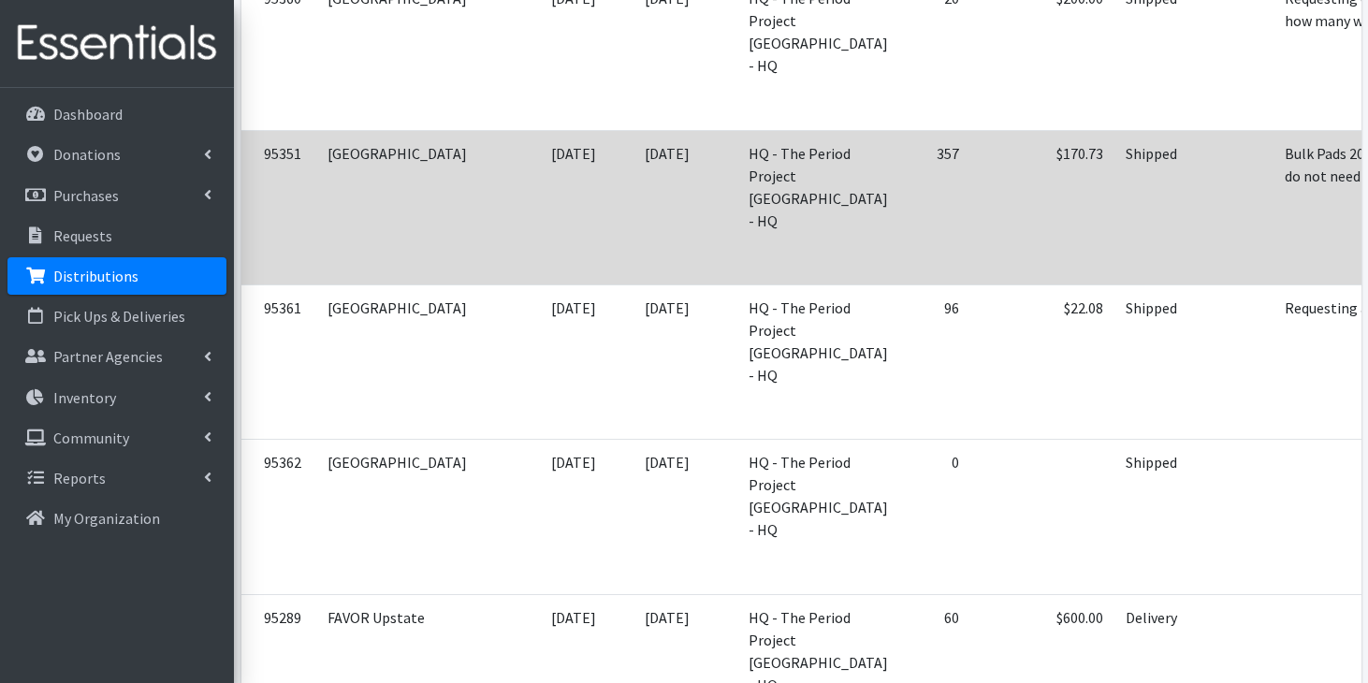
scroll to position [2204, 0]
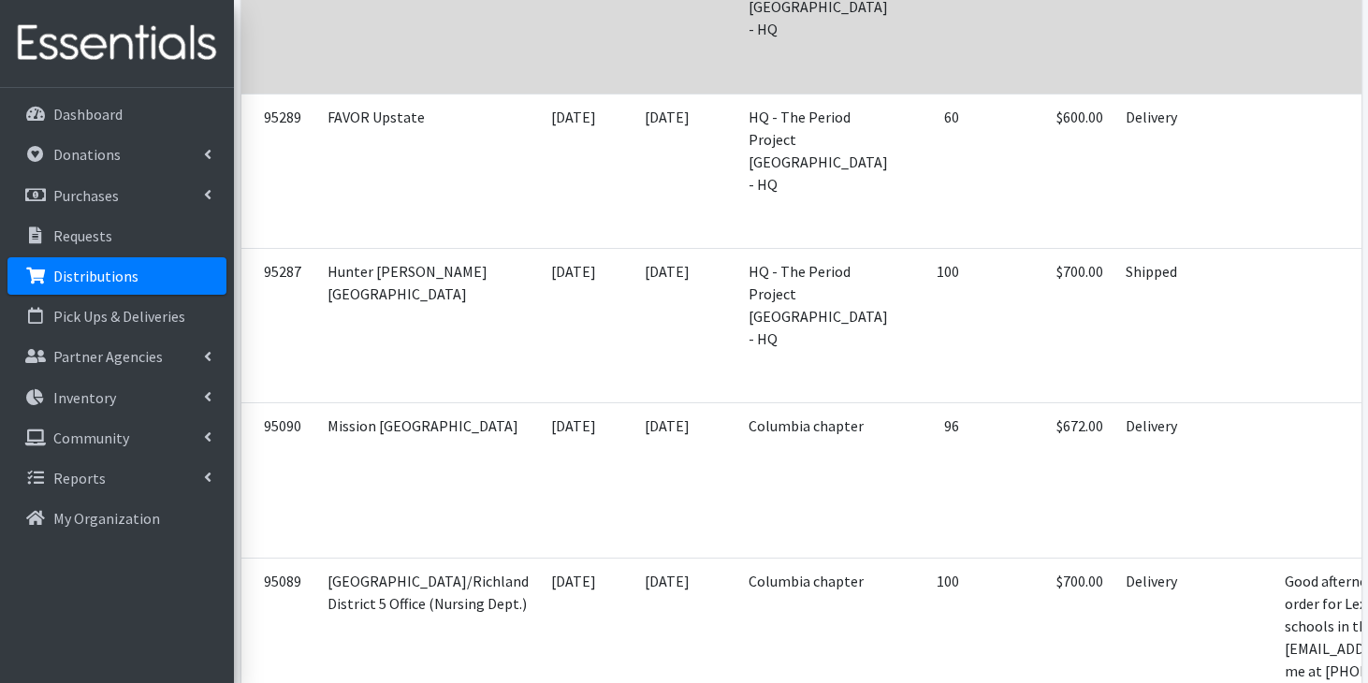
scroll to position [2704, 0]
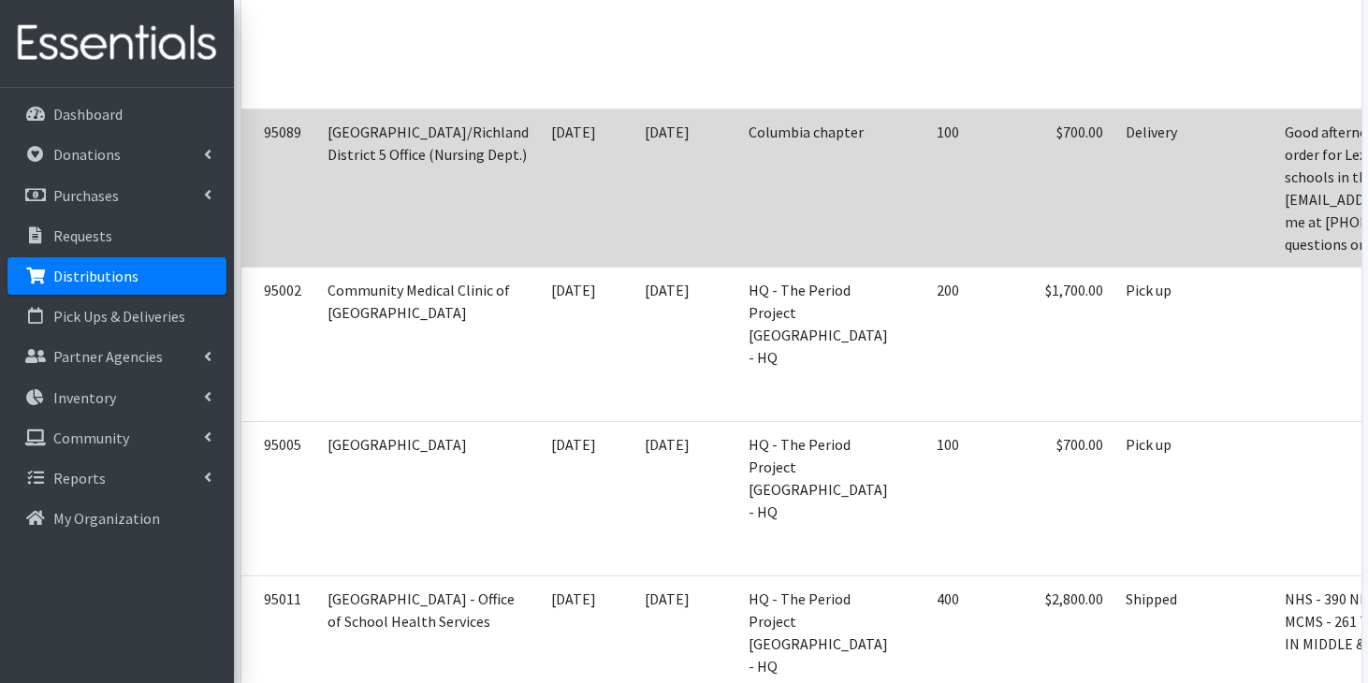
scroll to position [3153, 0]
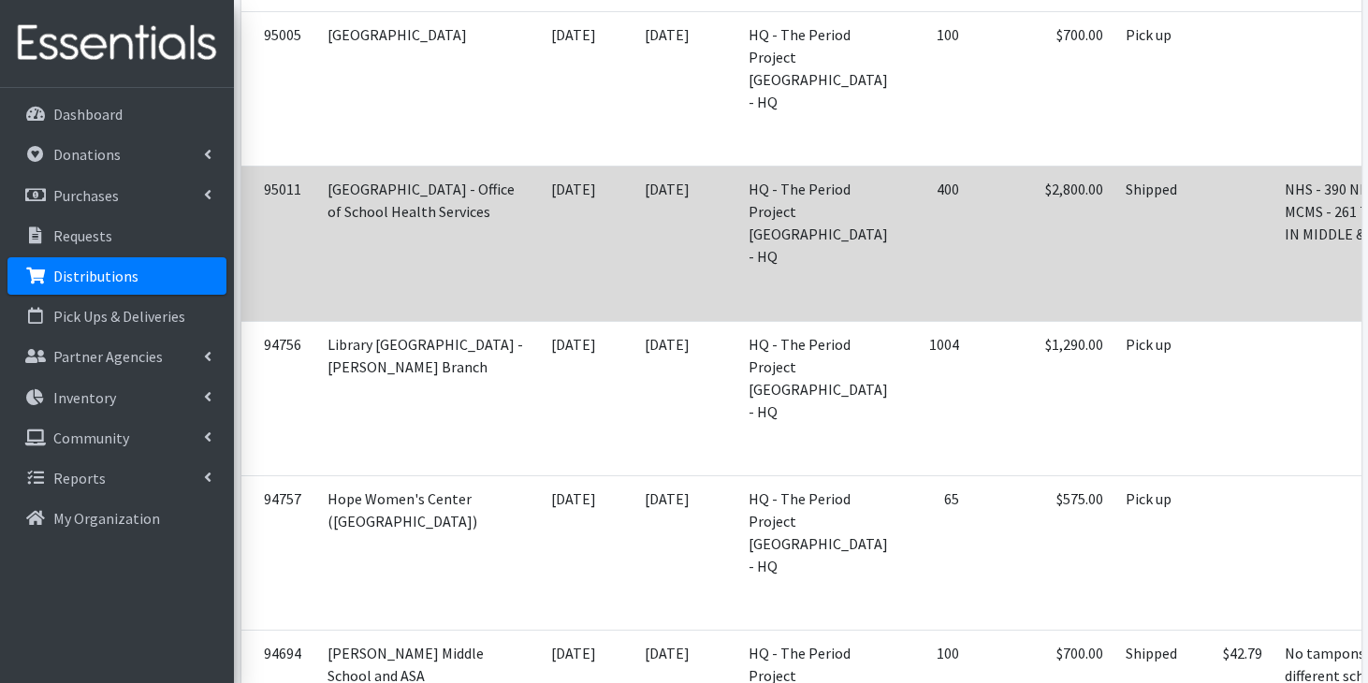
scroll to position [3564, 0]
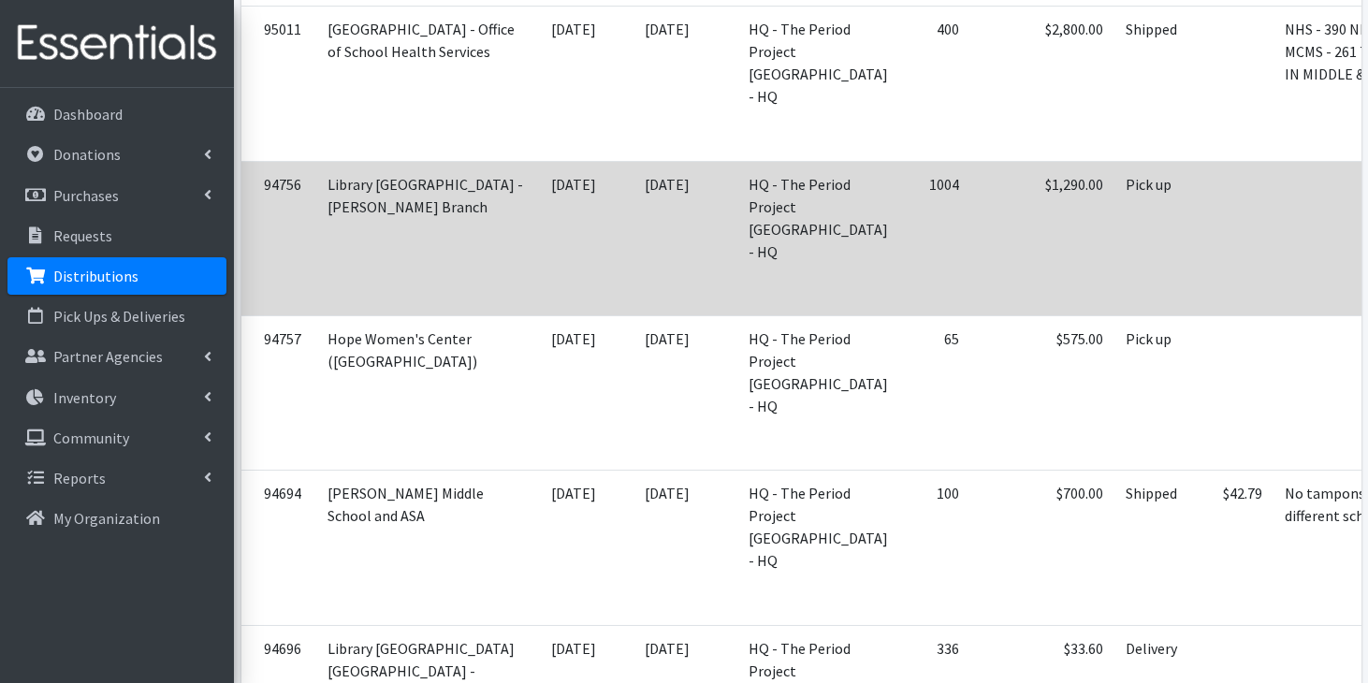
scroll to position [0, 63]
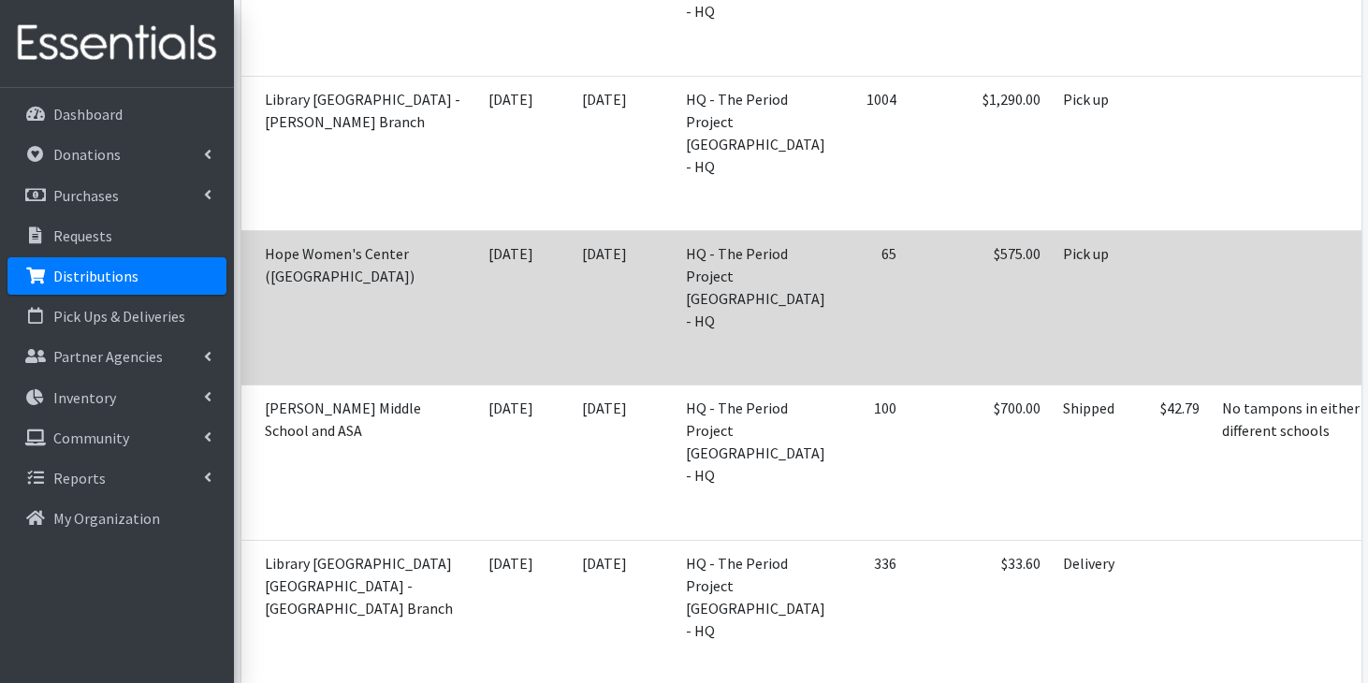
scroll to position [3809, 0]
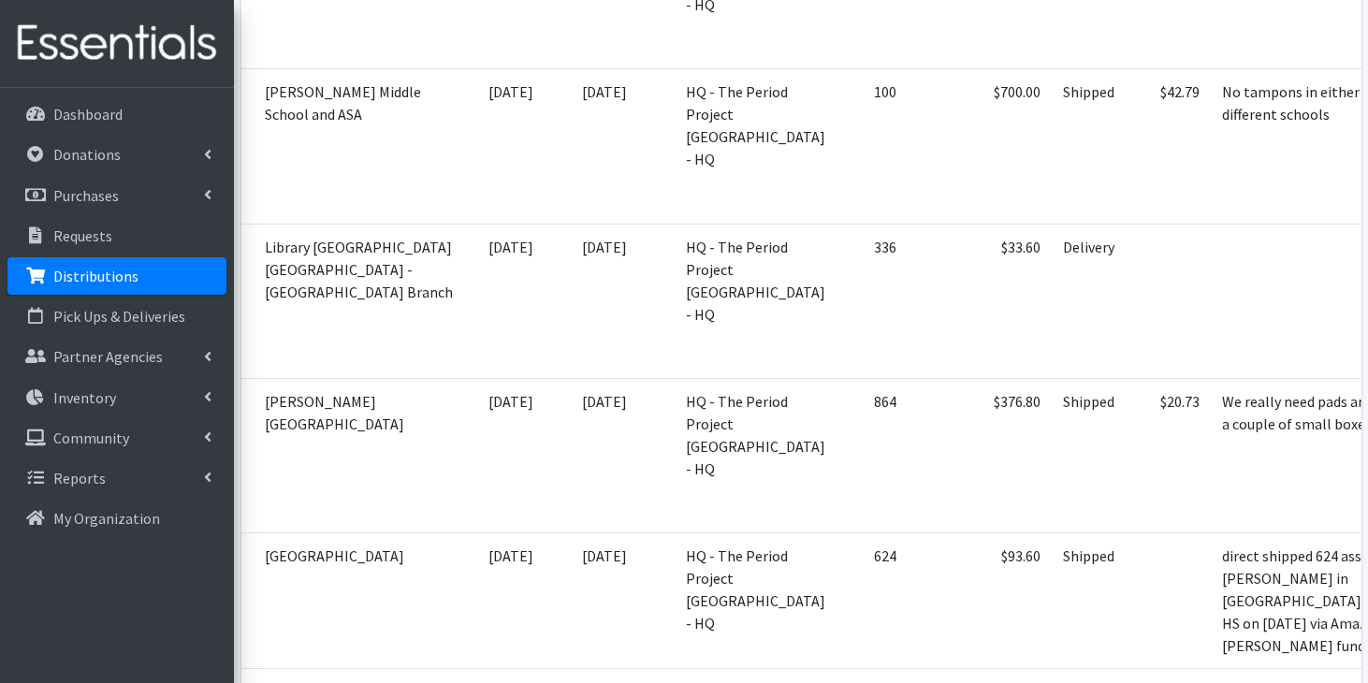
scroll to position [4129, 0]
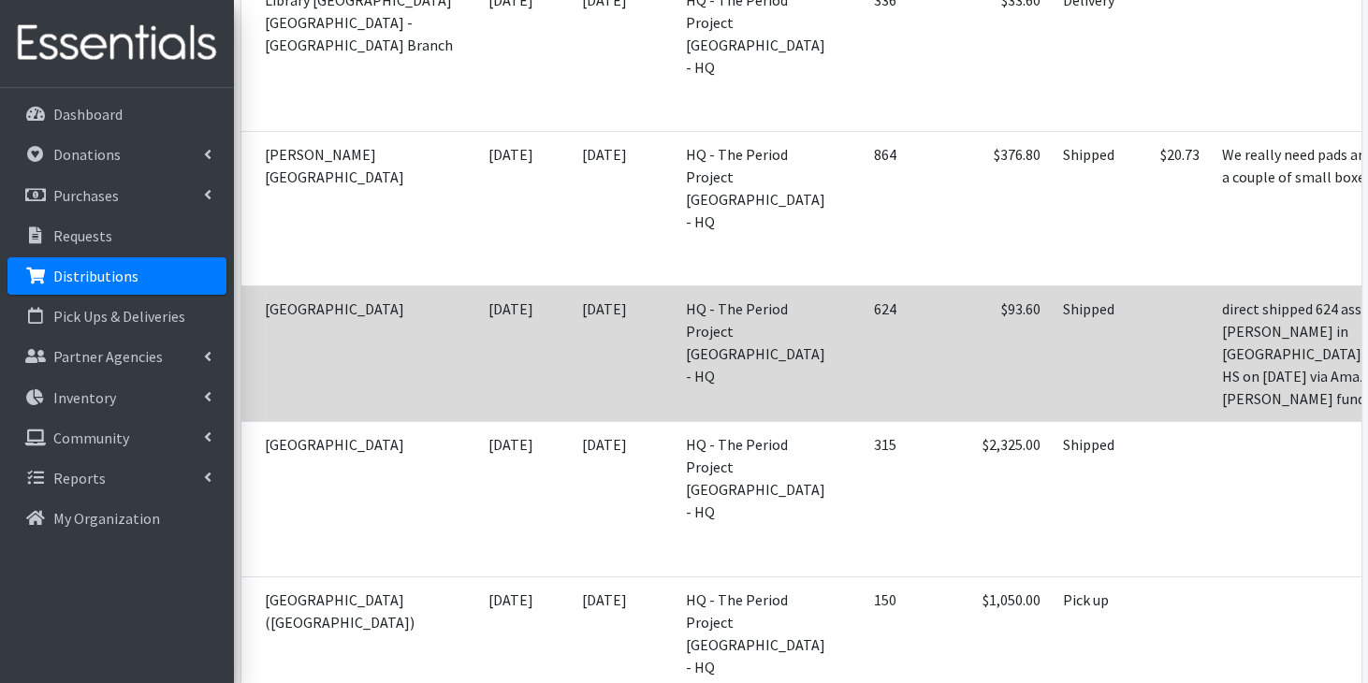
scroll to position [4380, 0]
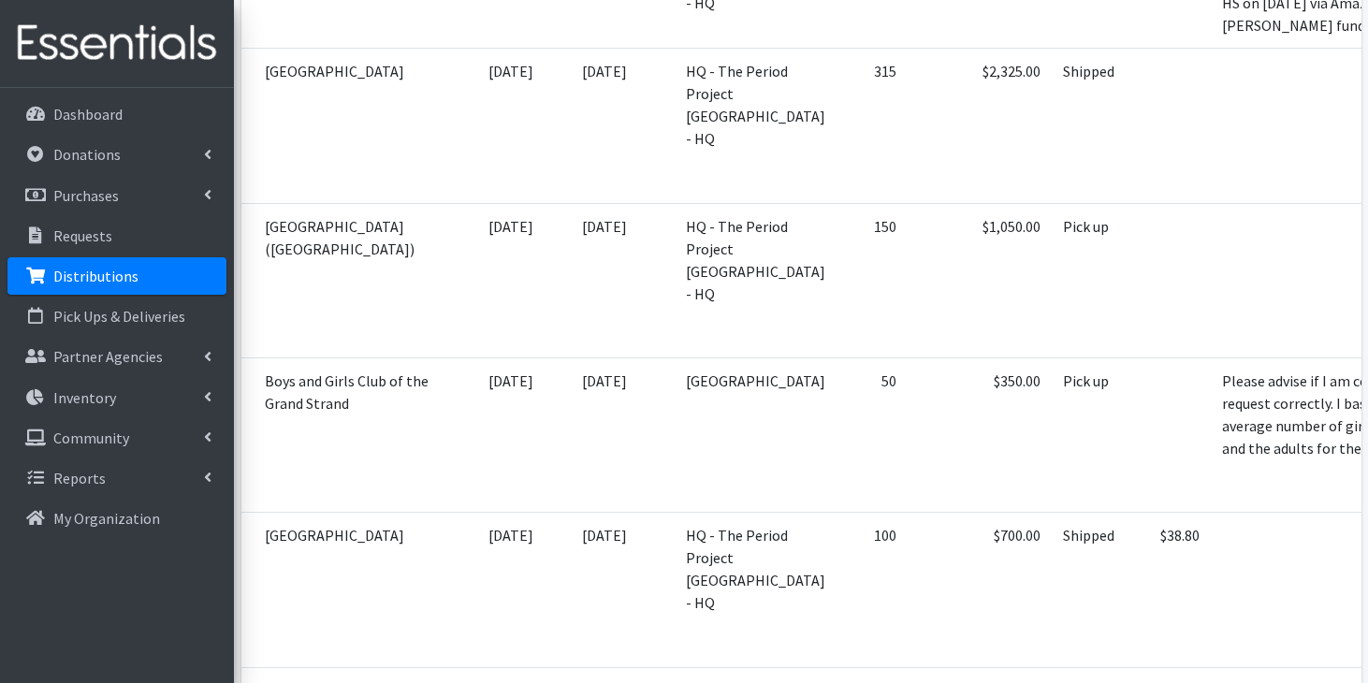
scroll to position [4760, 0]
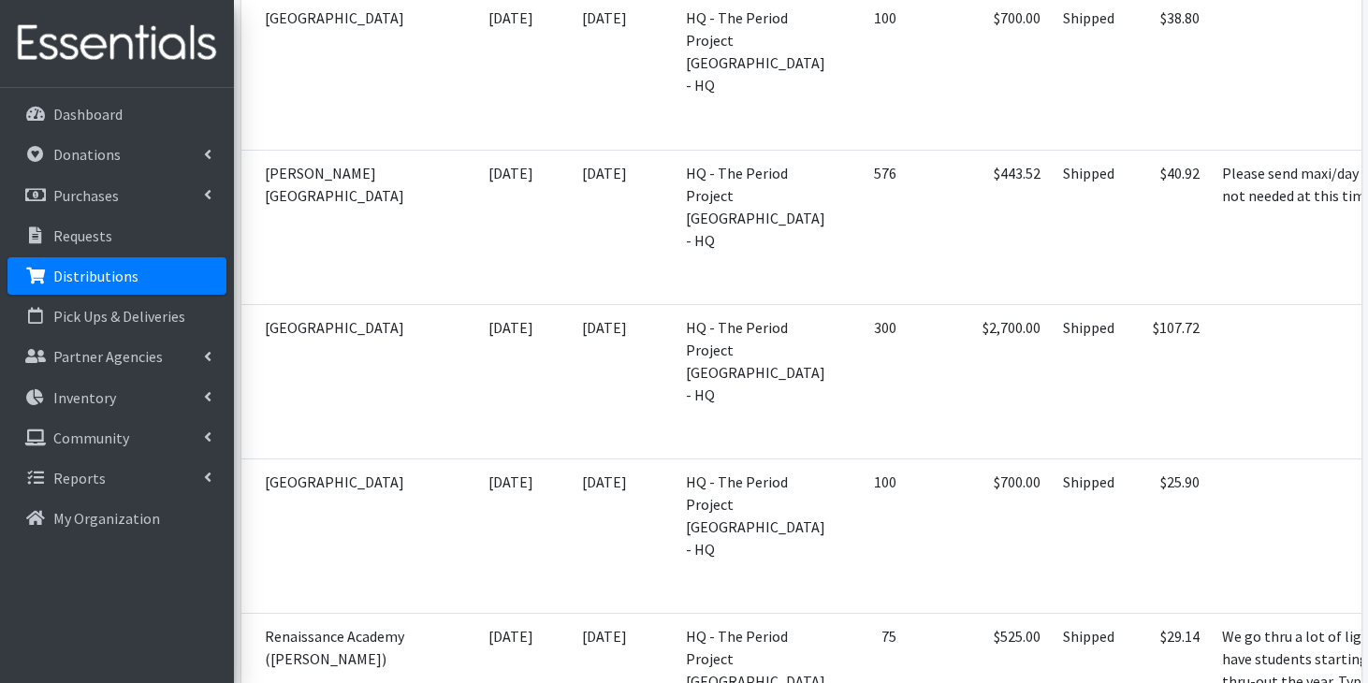
scroll to position [5270, 0]
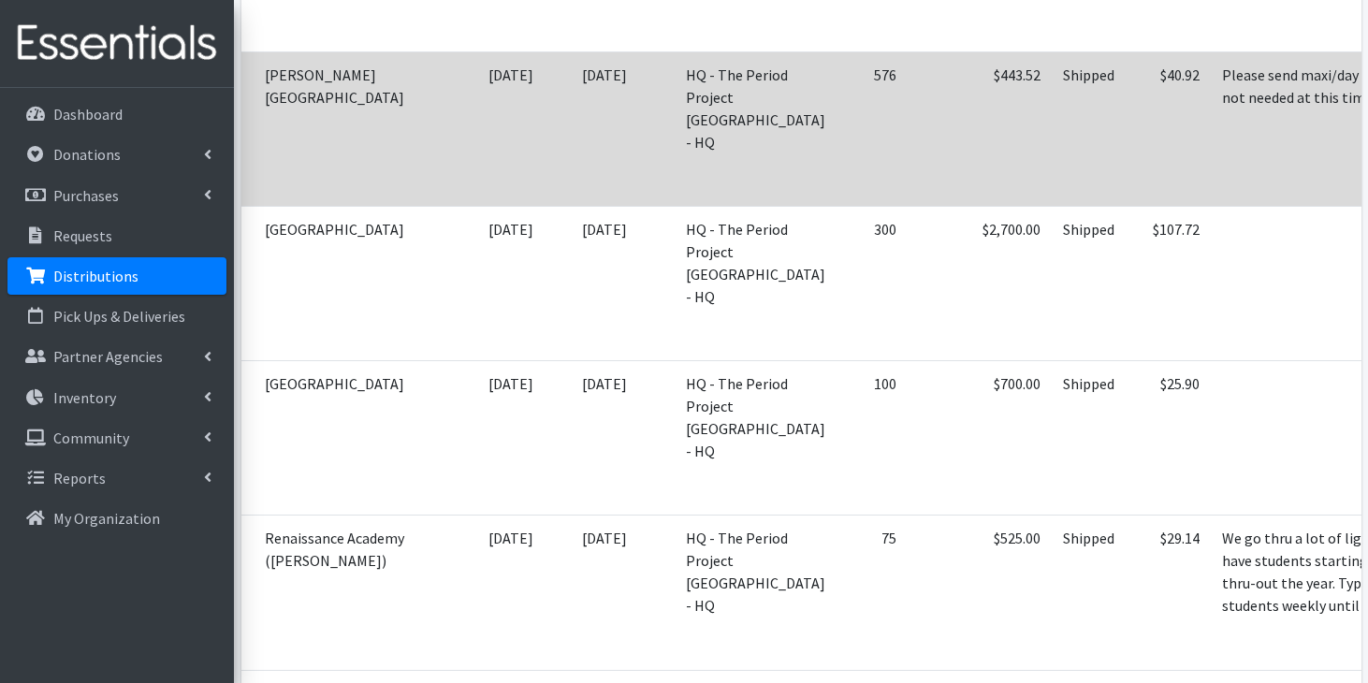
scroll to position [5361, 0]
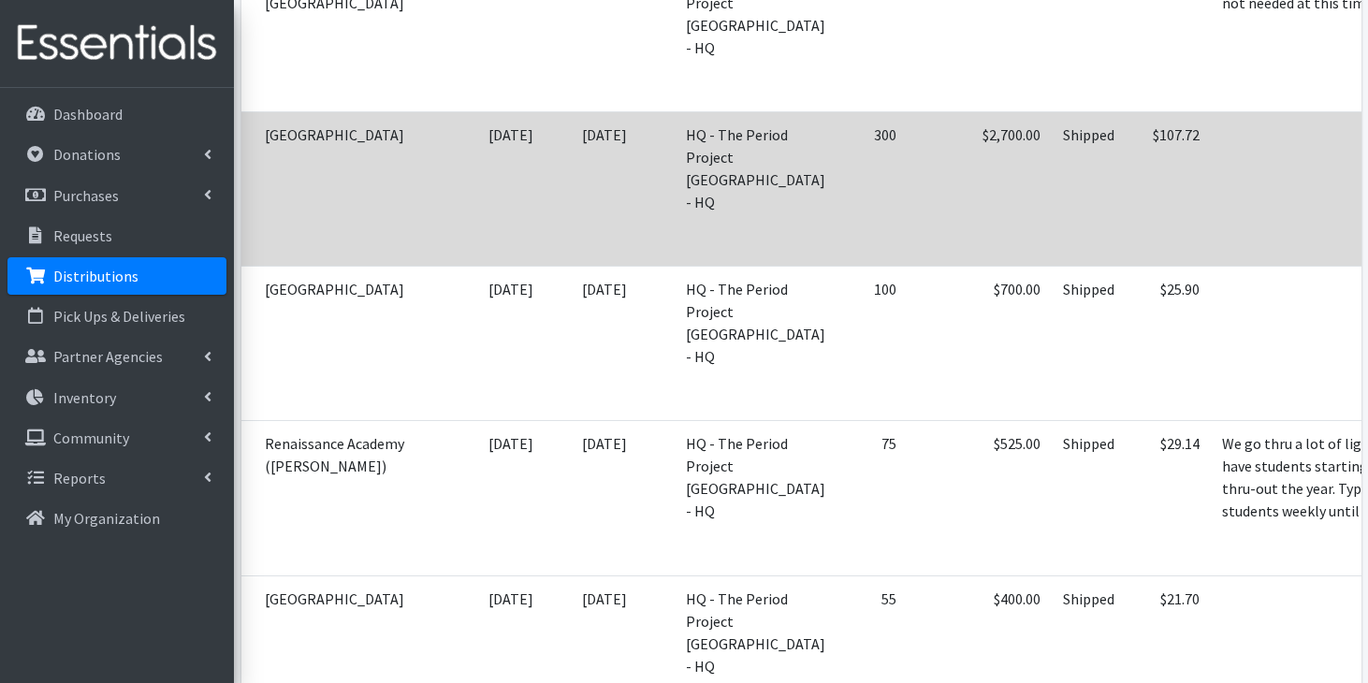
scroll to position [5462, 0]
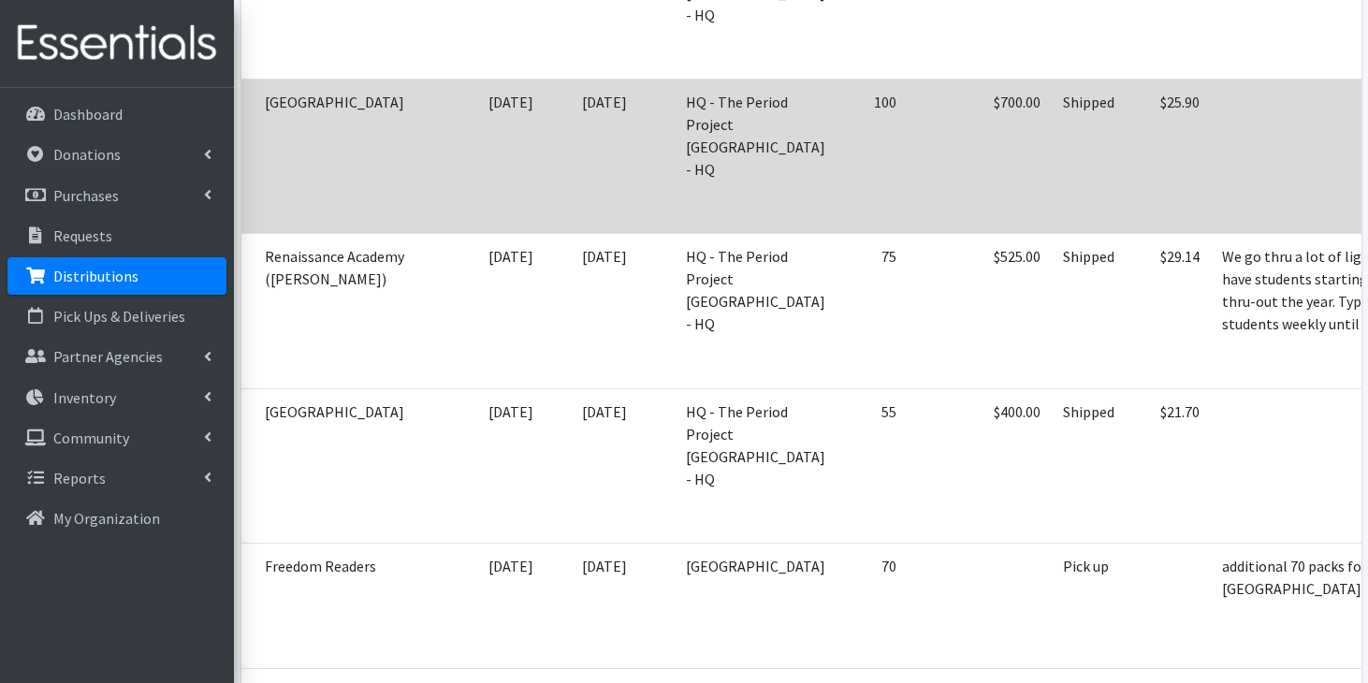
scroll to position [5653, 0]
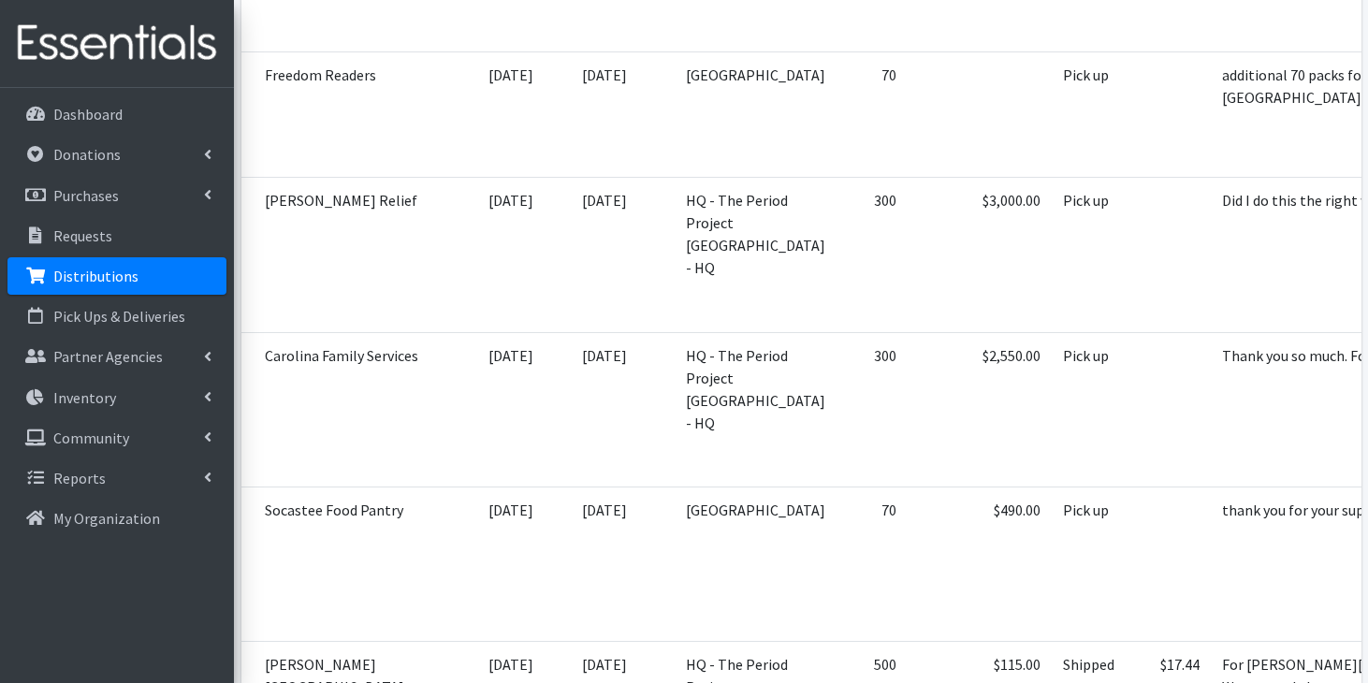
scroll to position [6134, 0]
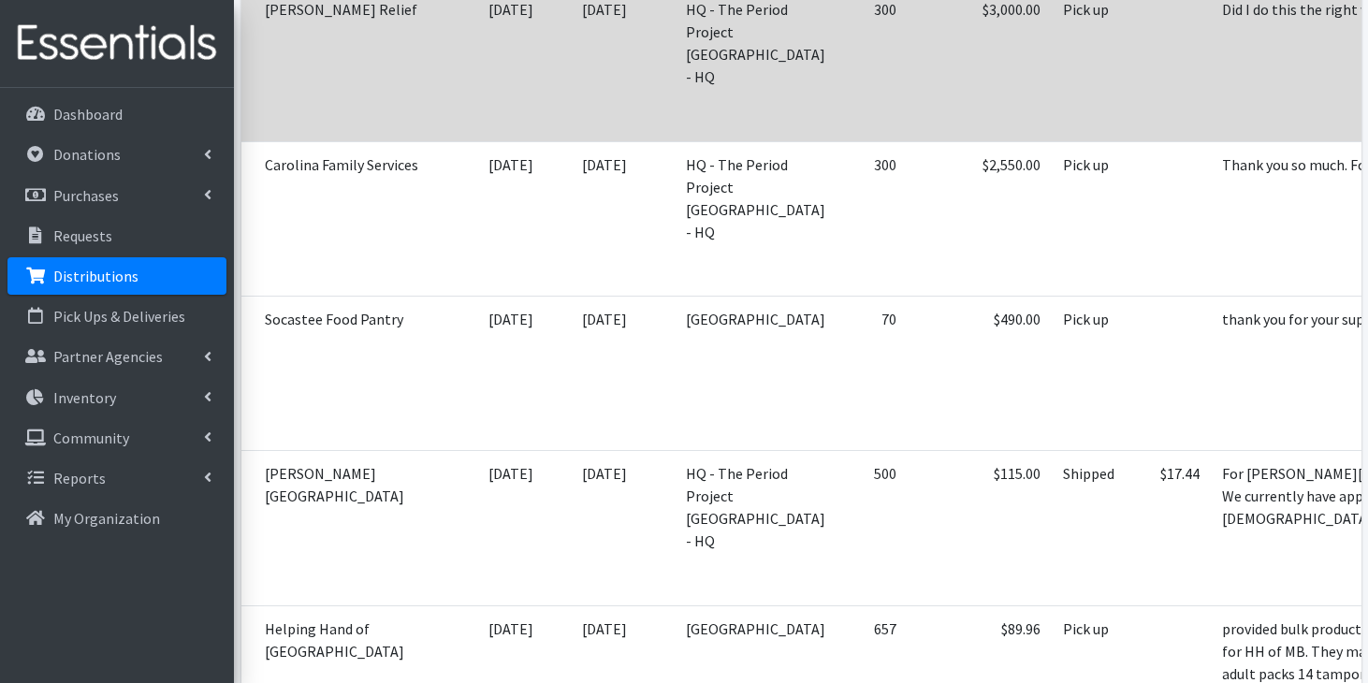
scroll to position [6336, 0]
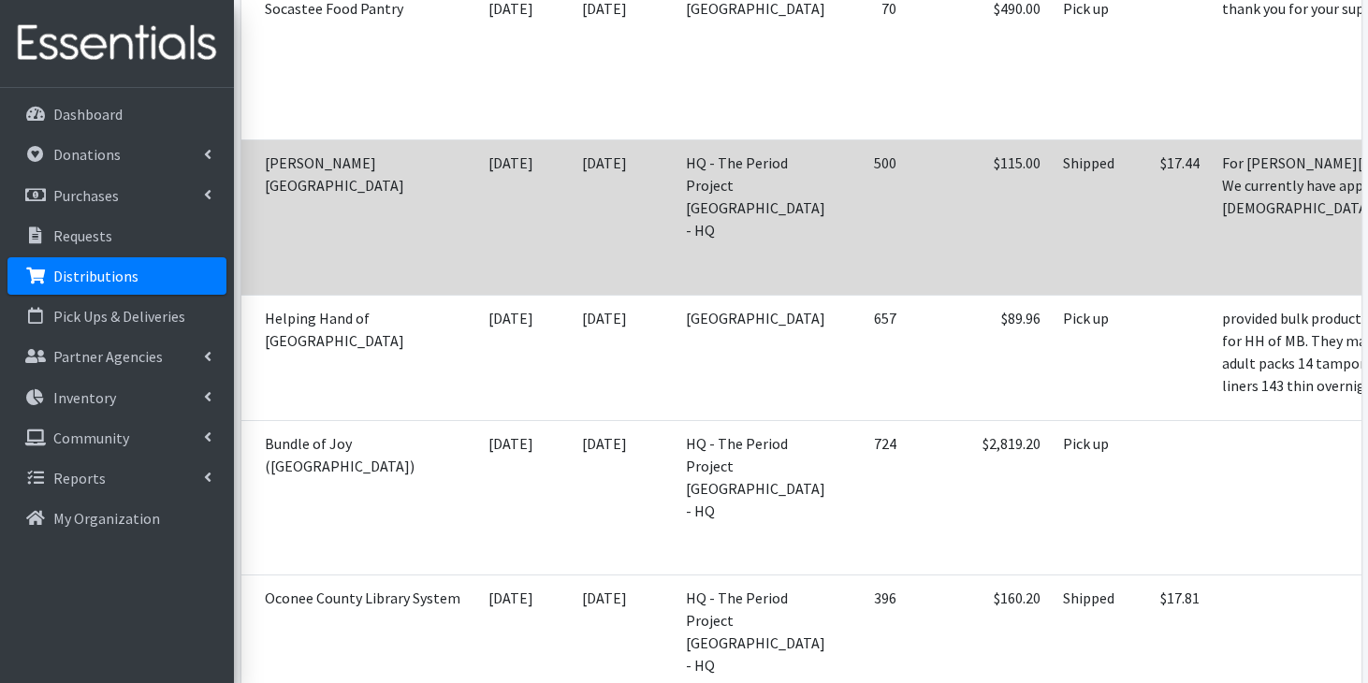
scroll to position [6636, 0]
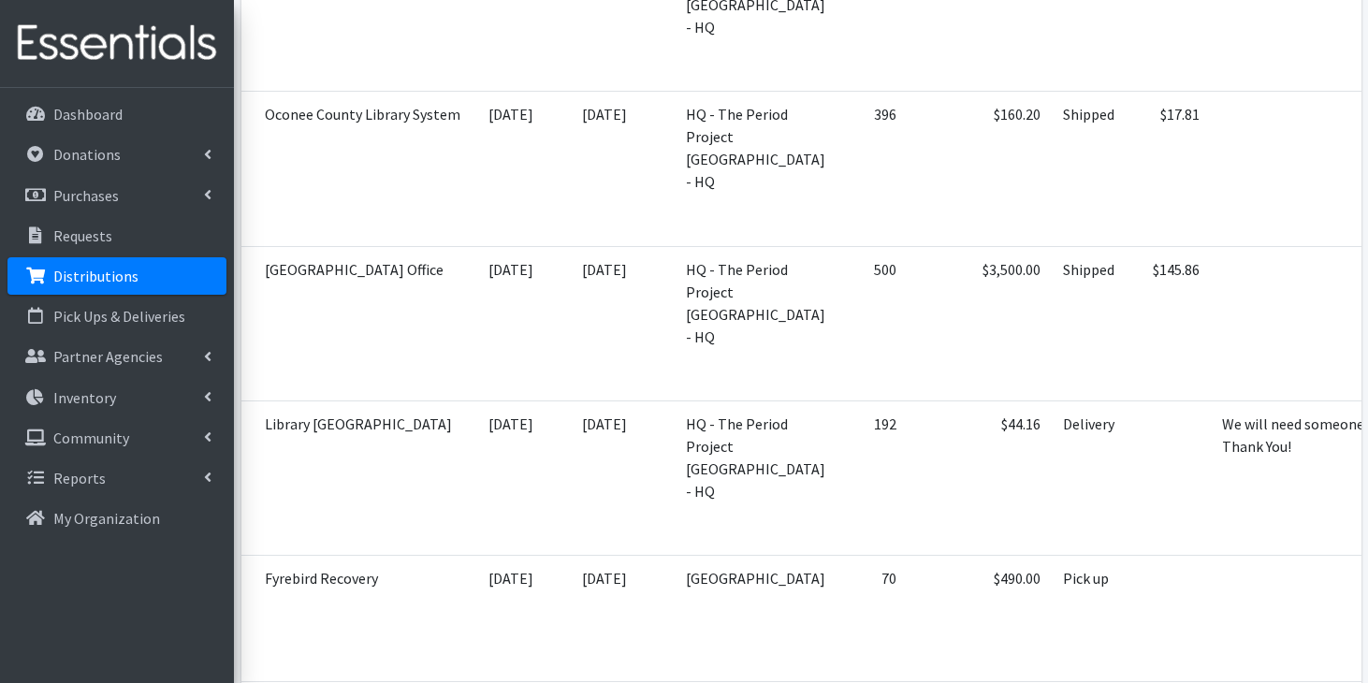
scroll to position [7123, 0]
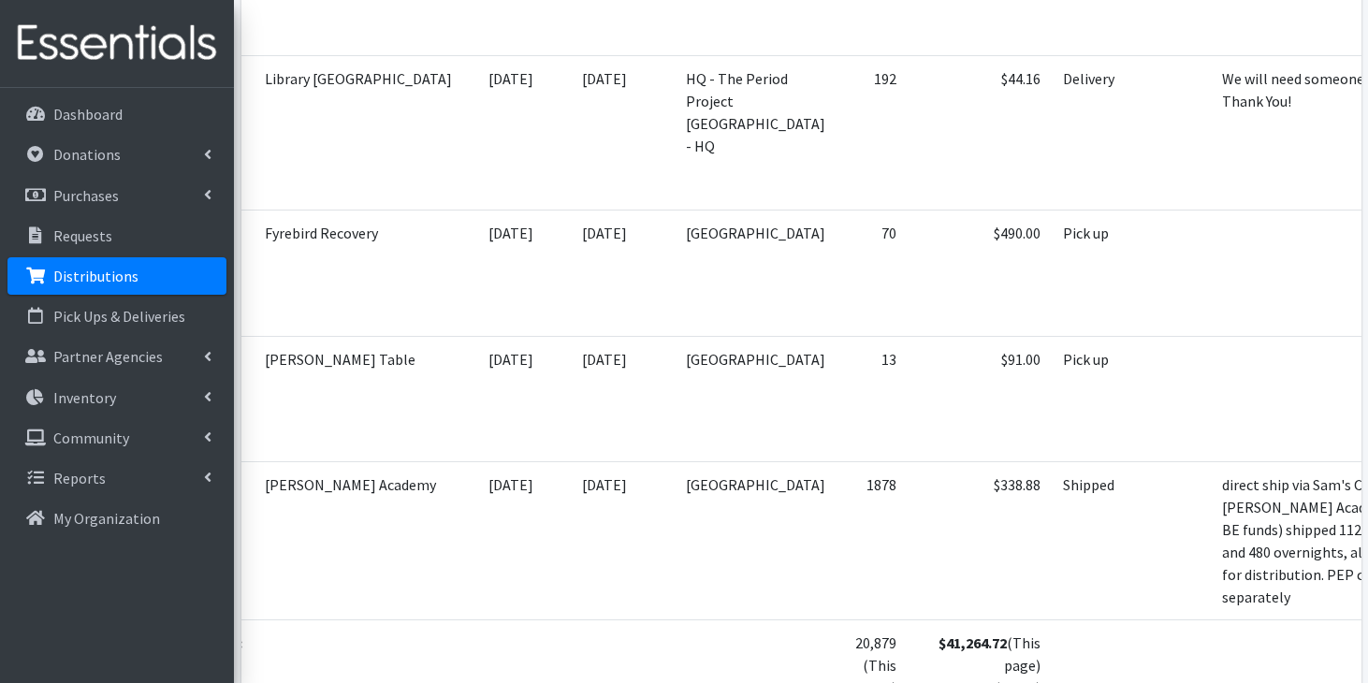
scroll to position [7483, 0]
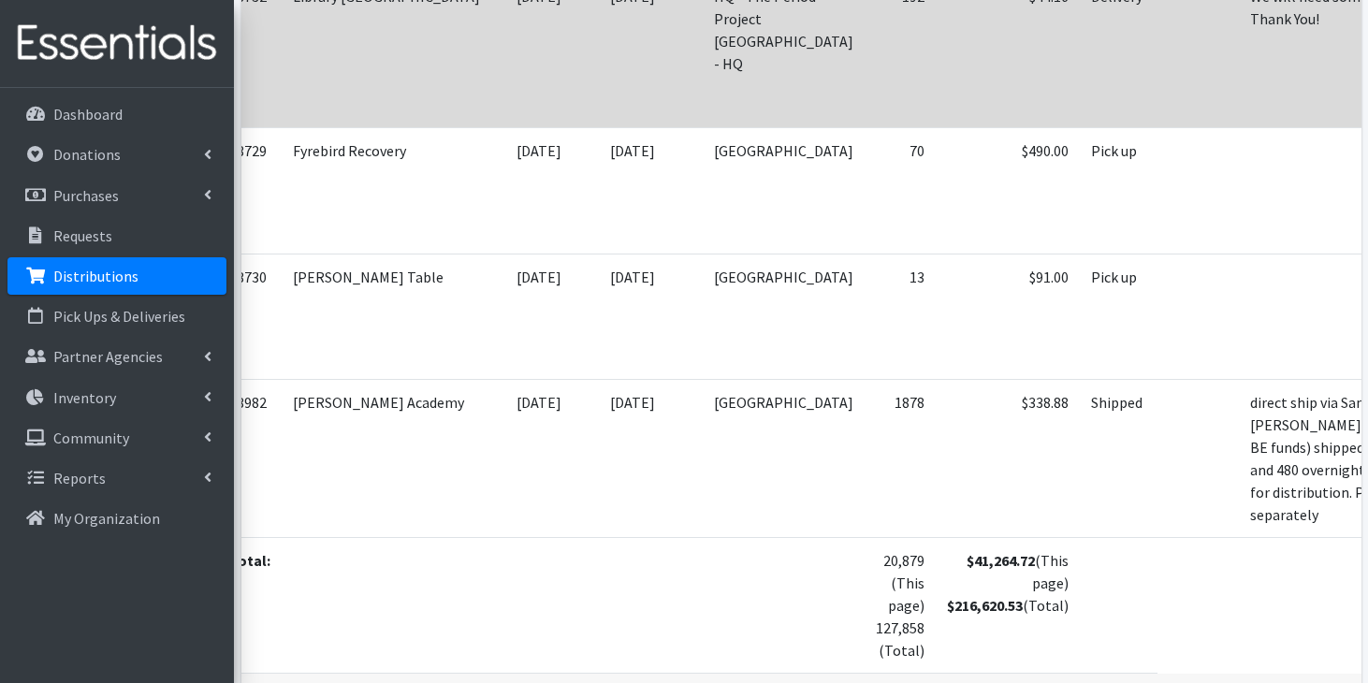
scroll to position [7548, 0]
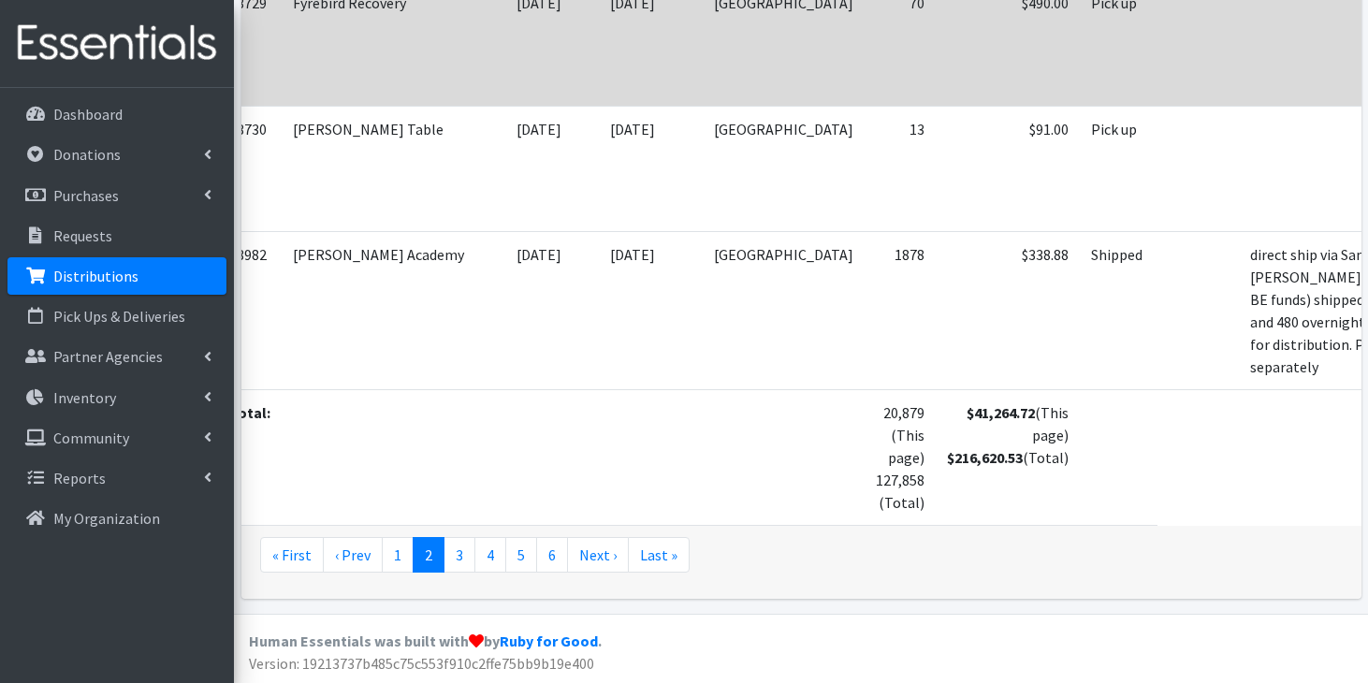
scroll to position [7757, 0]
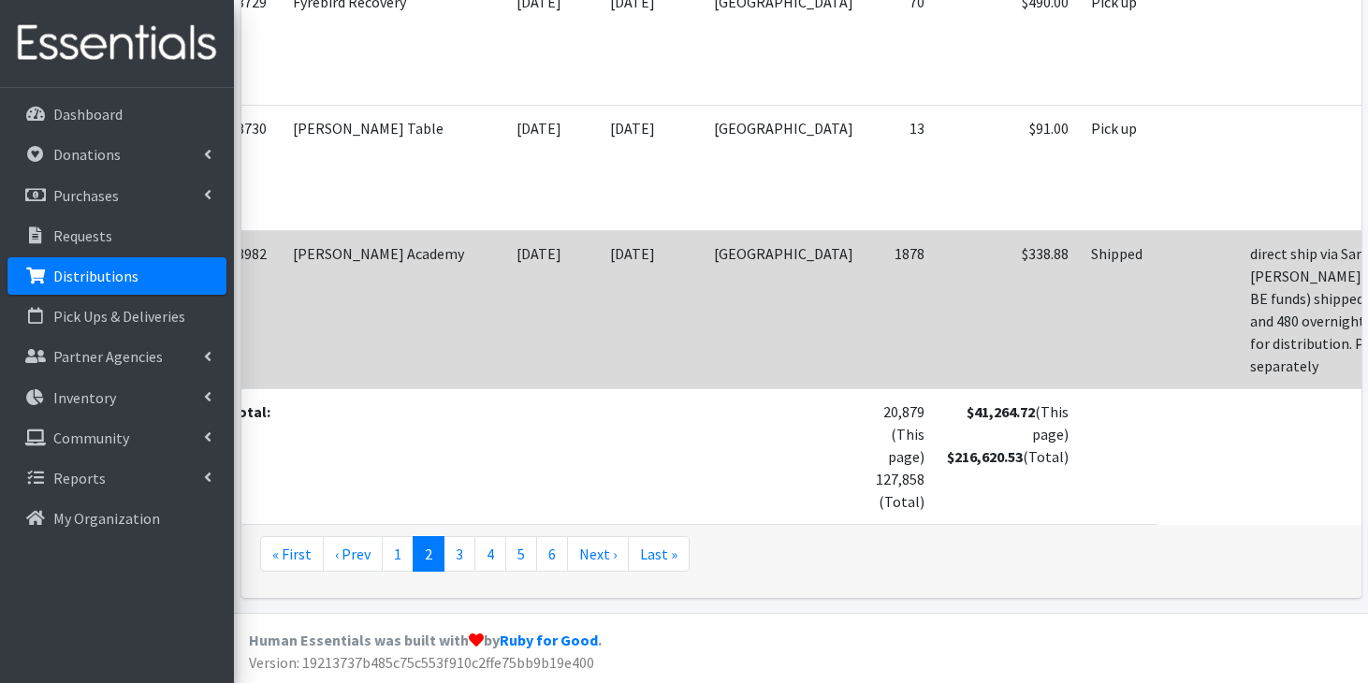
scroll to position [8132, 0]
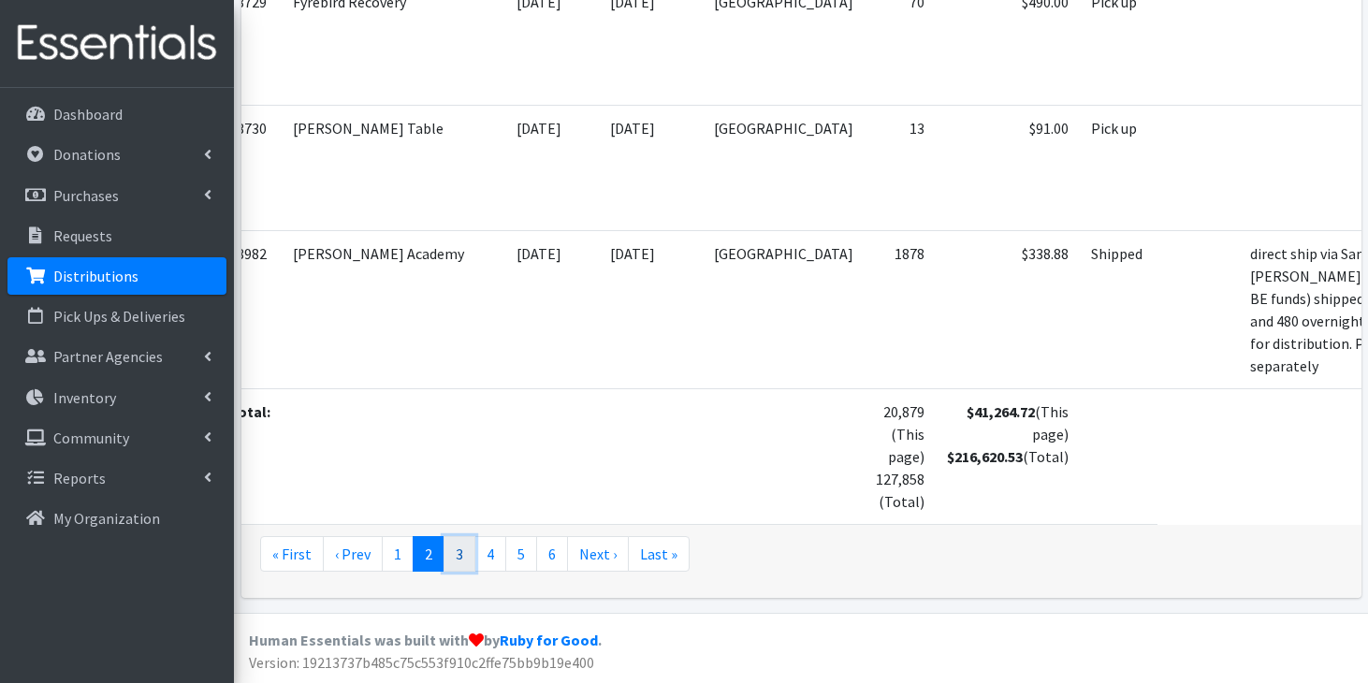
click at [453, 554] on link "3" at bounding box center [460, 554] width 32 height 36
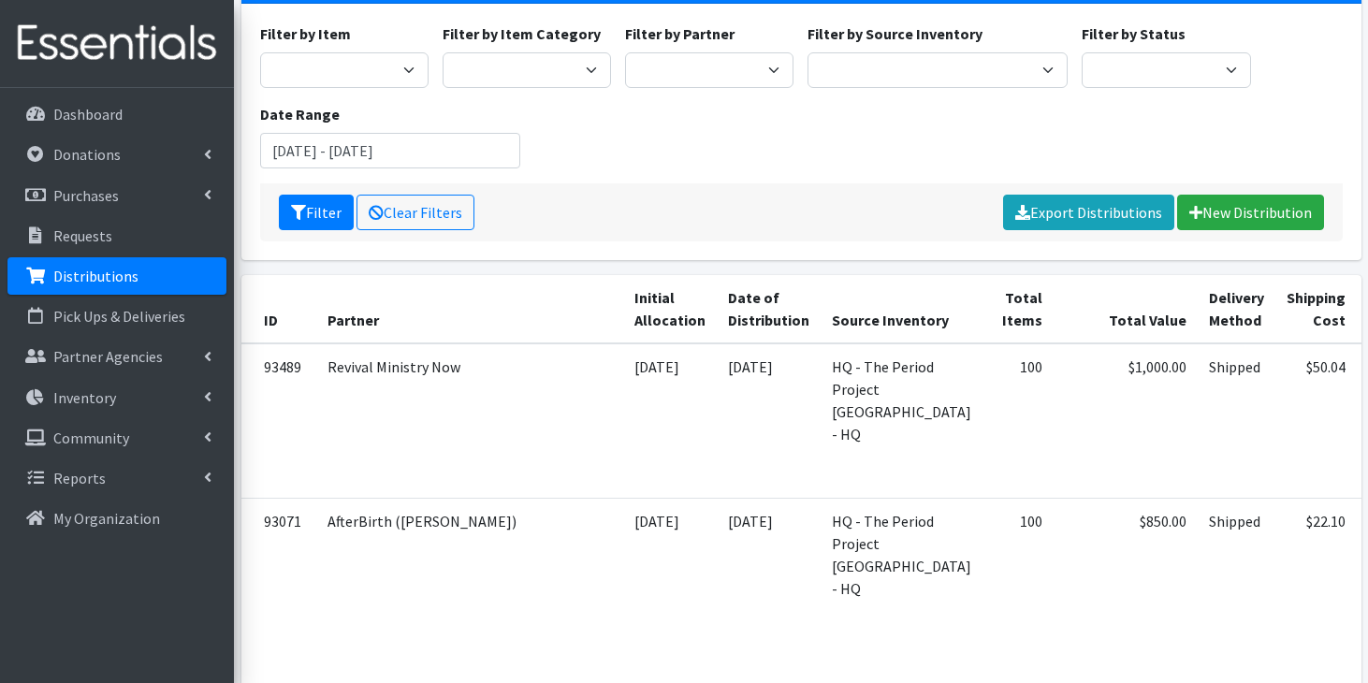
scroll to position [164, 0]
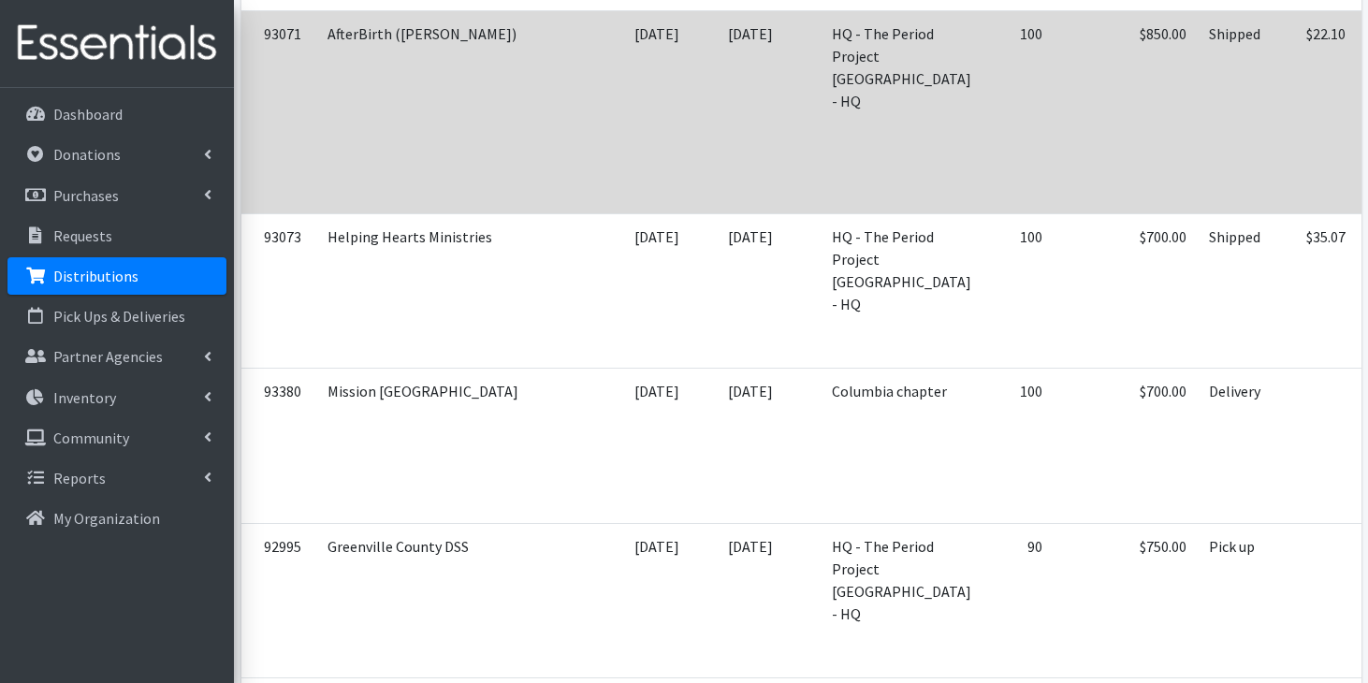
scroll to position [664, 0]
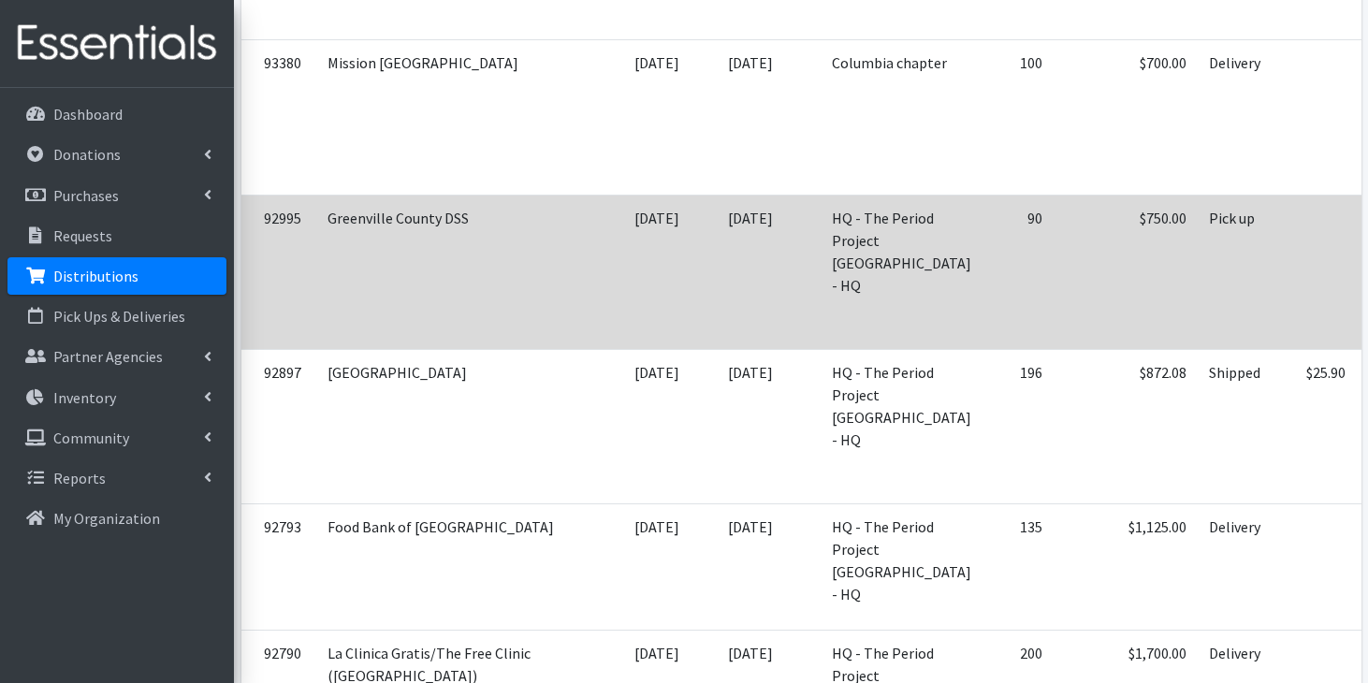
scroll to position [982, 0]
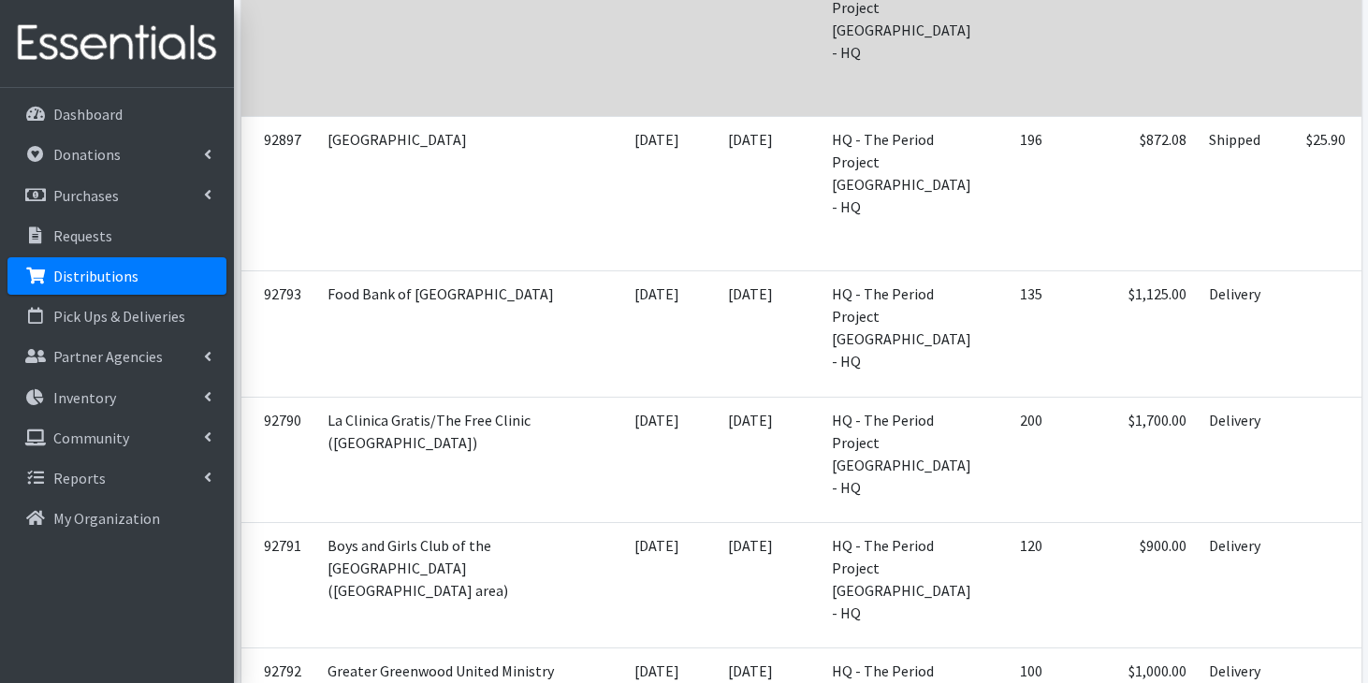
scroll to position [1231, 0]
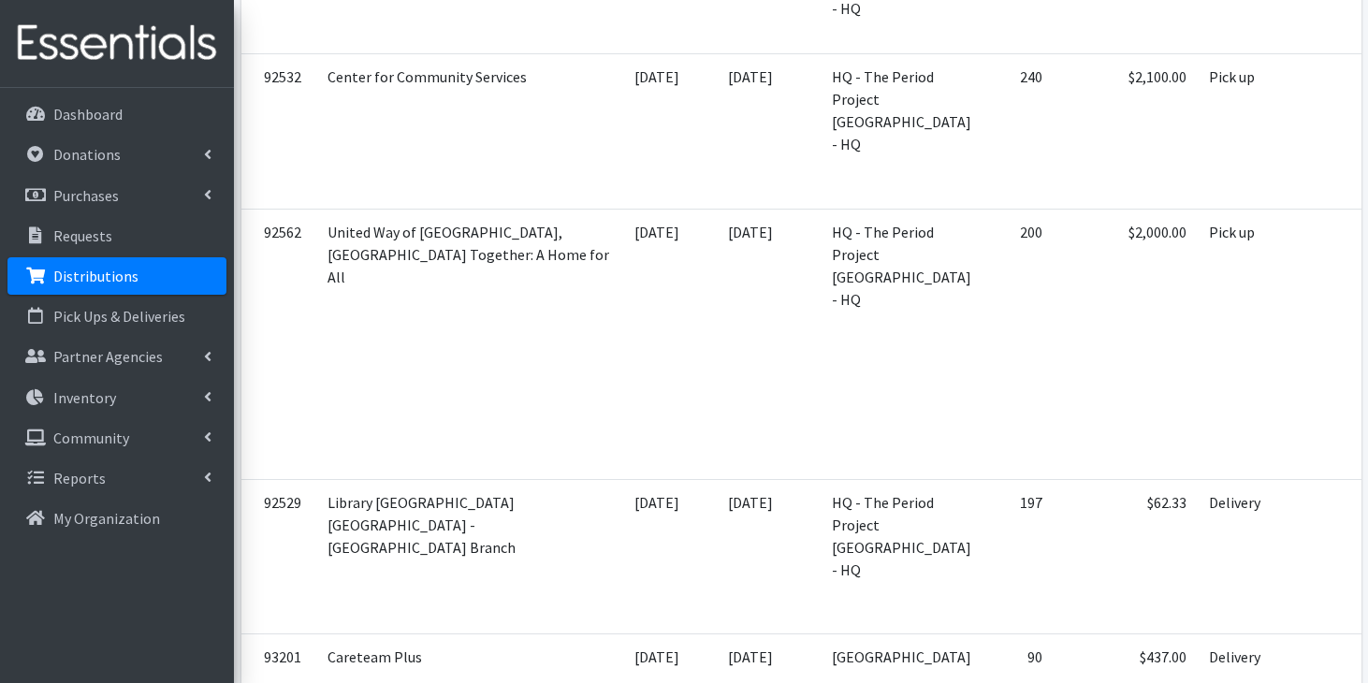
scroll to position [1943, 0]
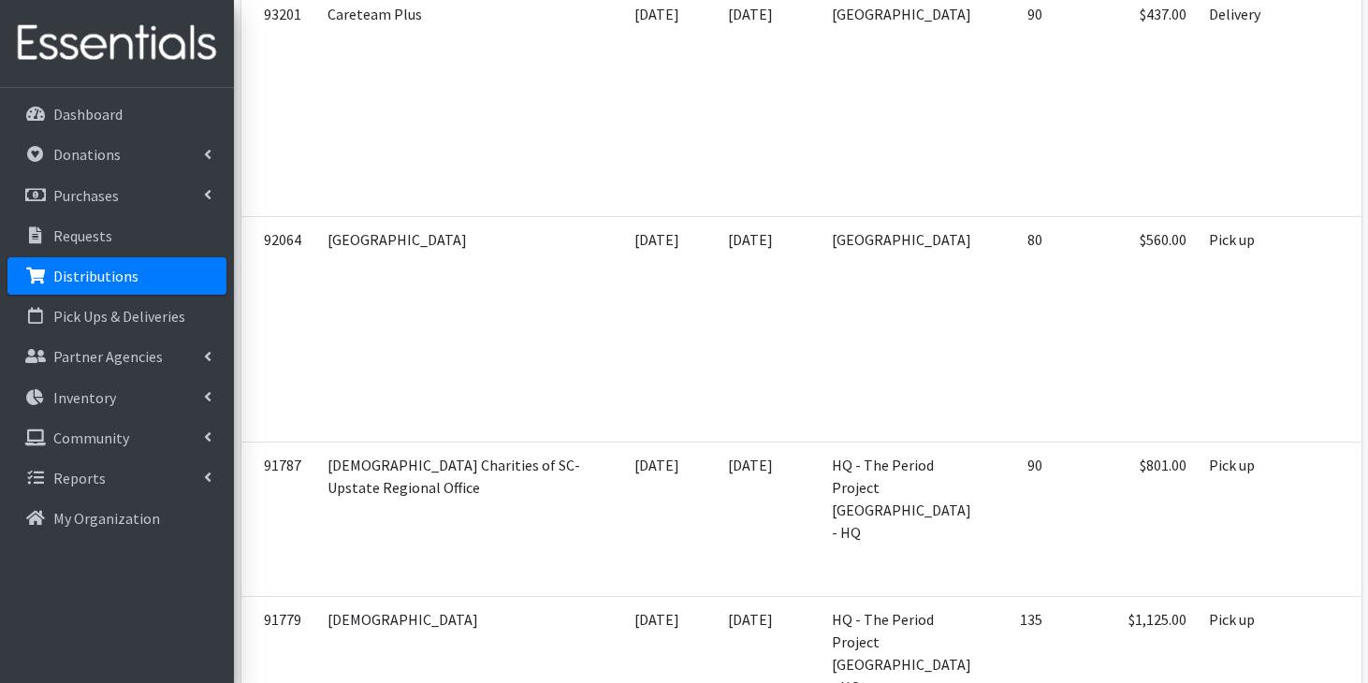
scroll to position [2588, 0]
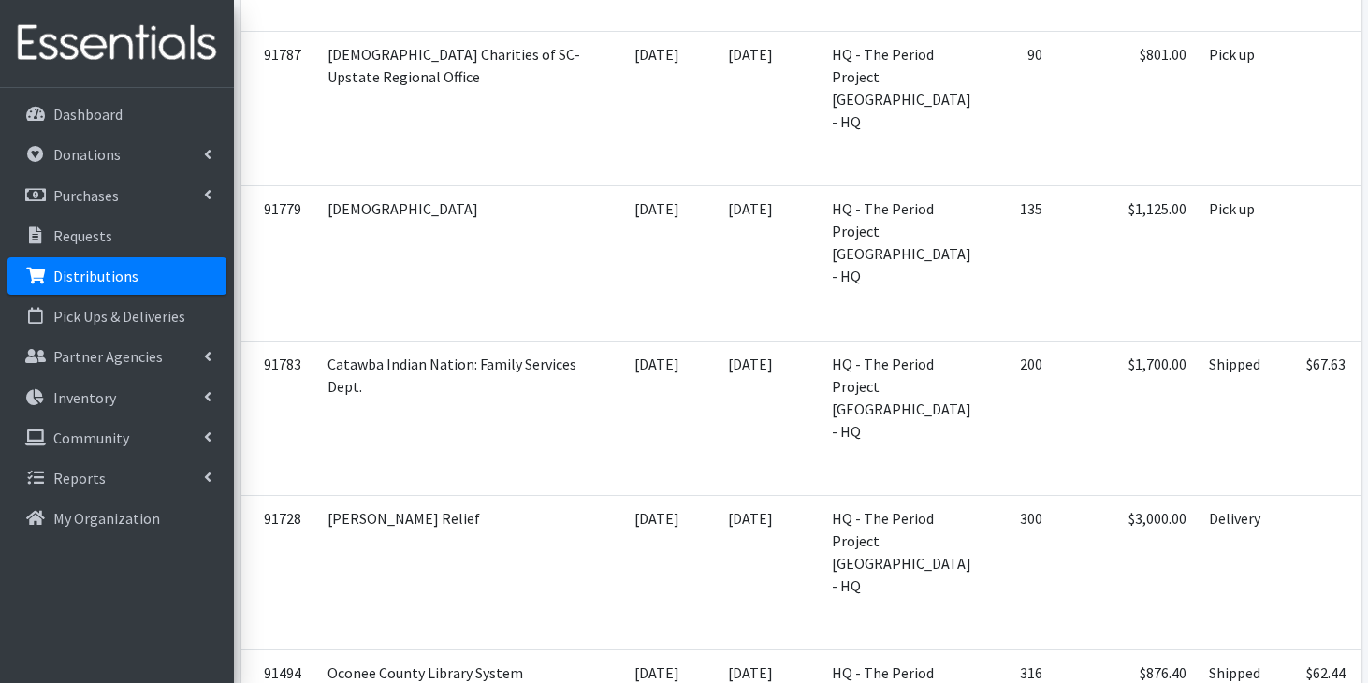
scroll to position [3005, 0]
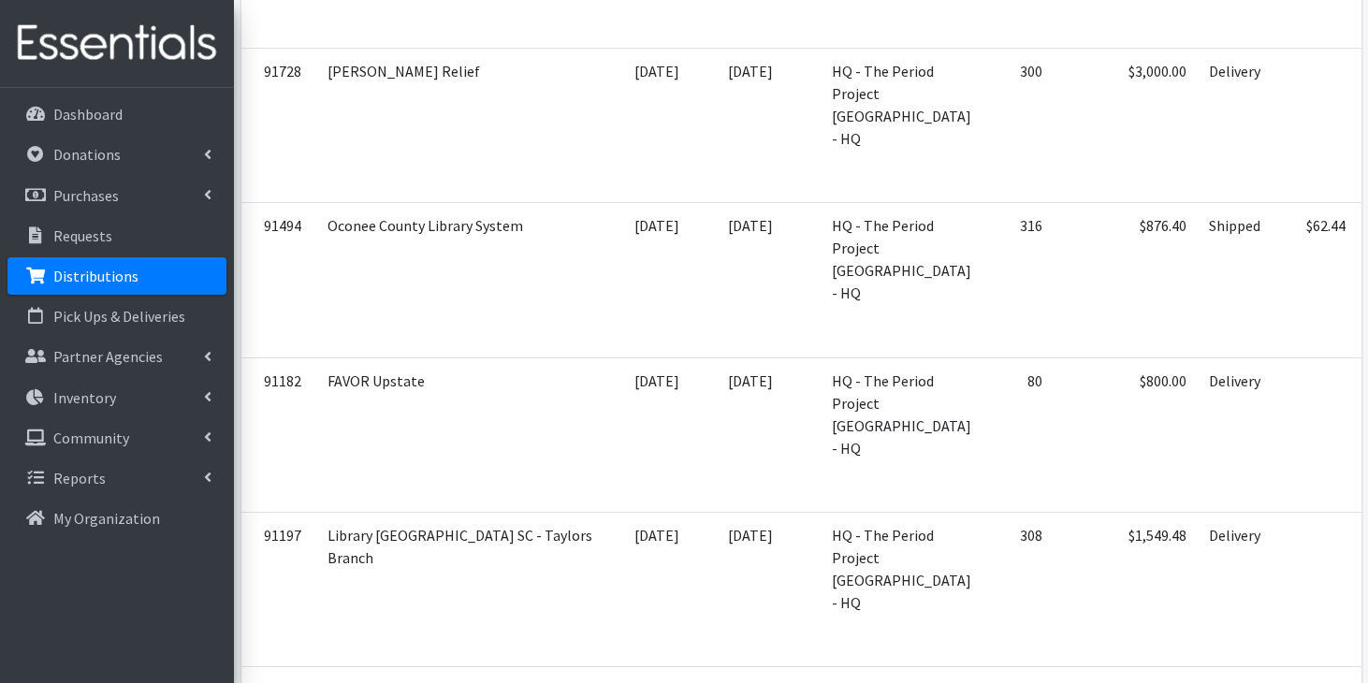
scroll to position [3443, 0]
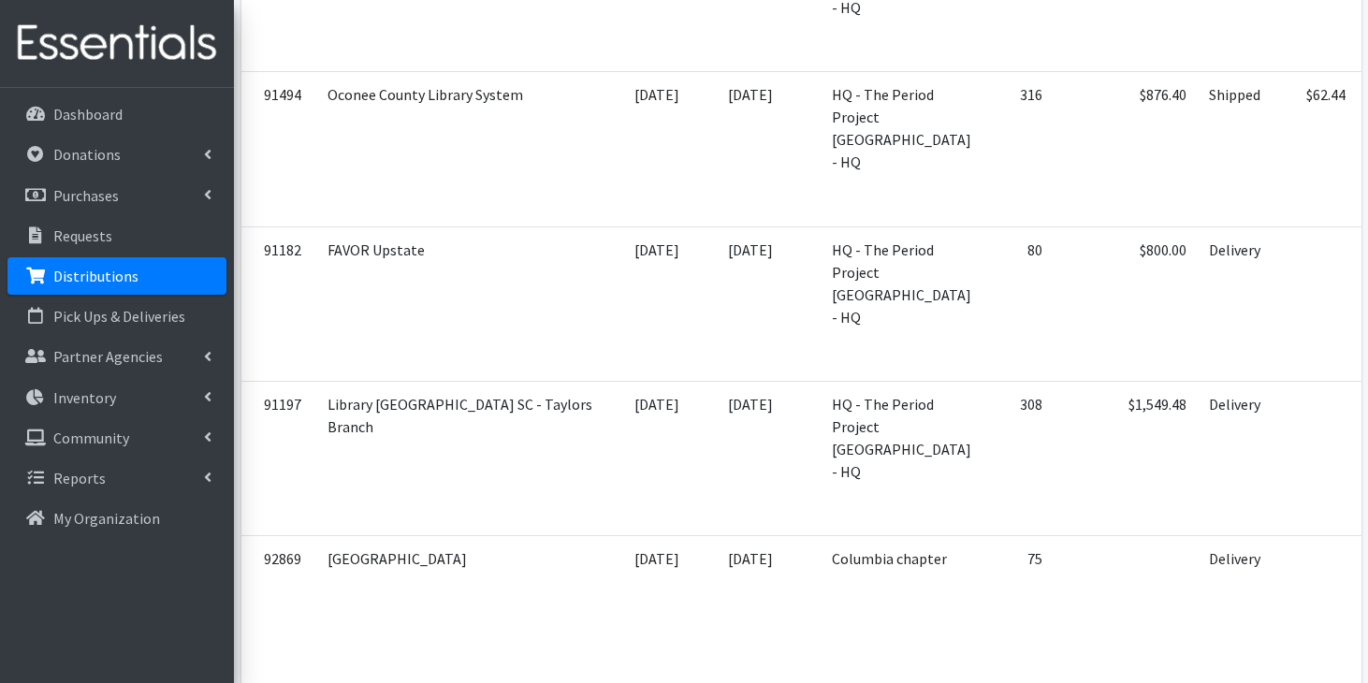
scroll to position [3593, 0]
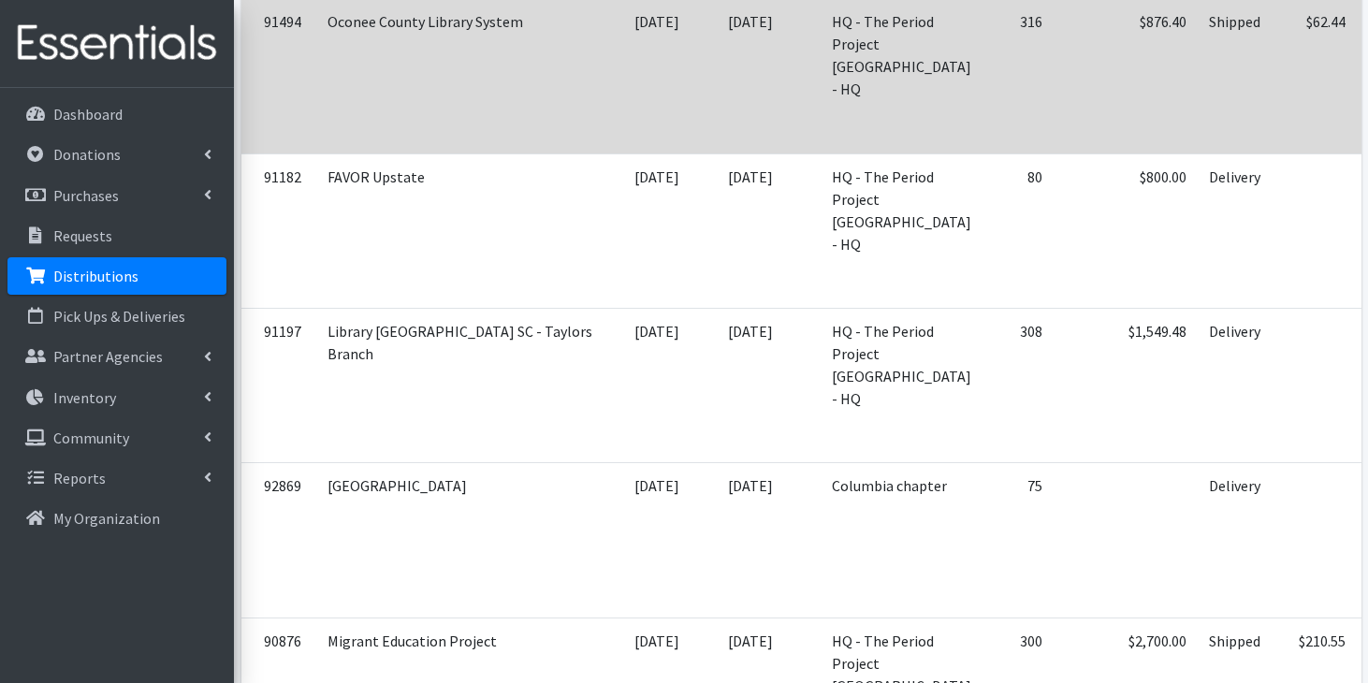
scroll to position [3676, 0]
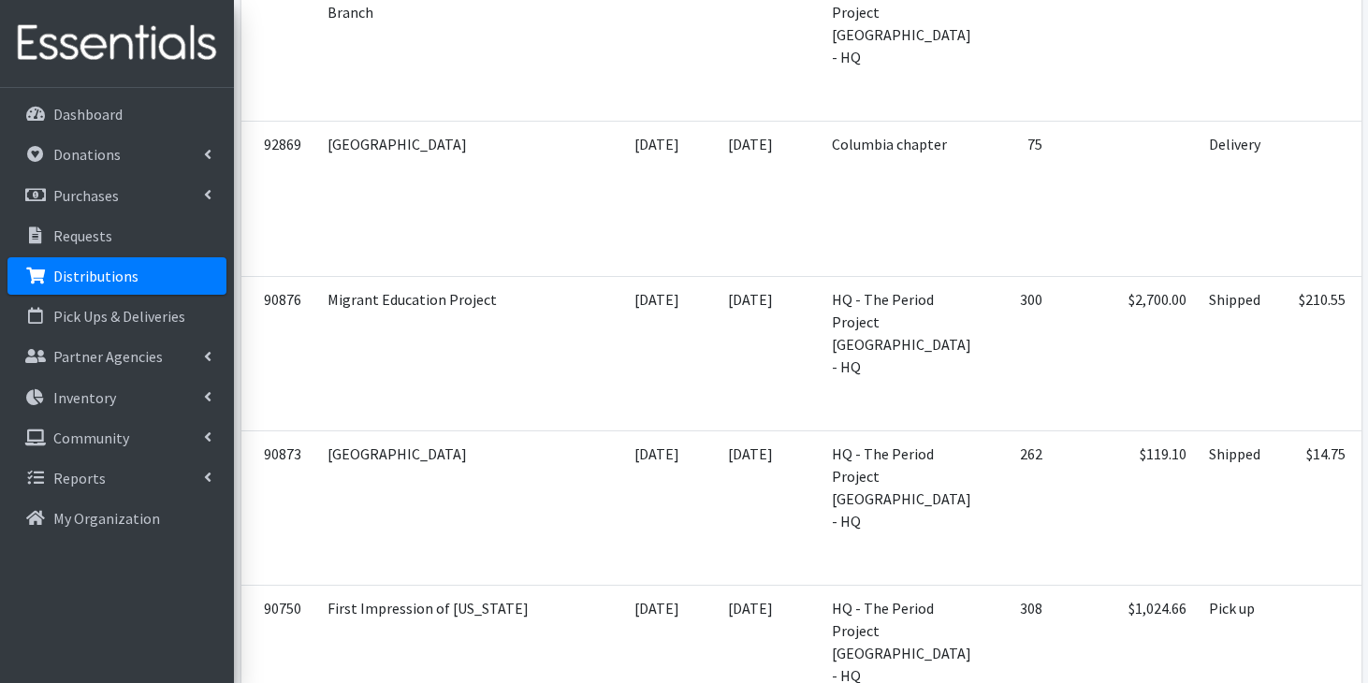
scroll to position [4011, 0]
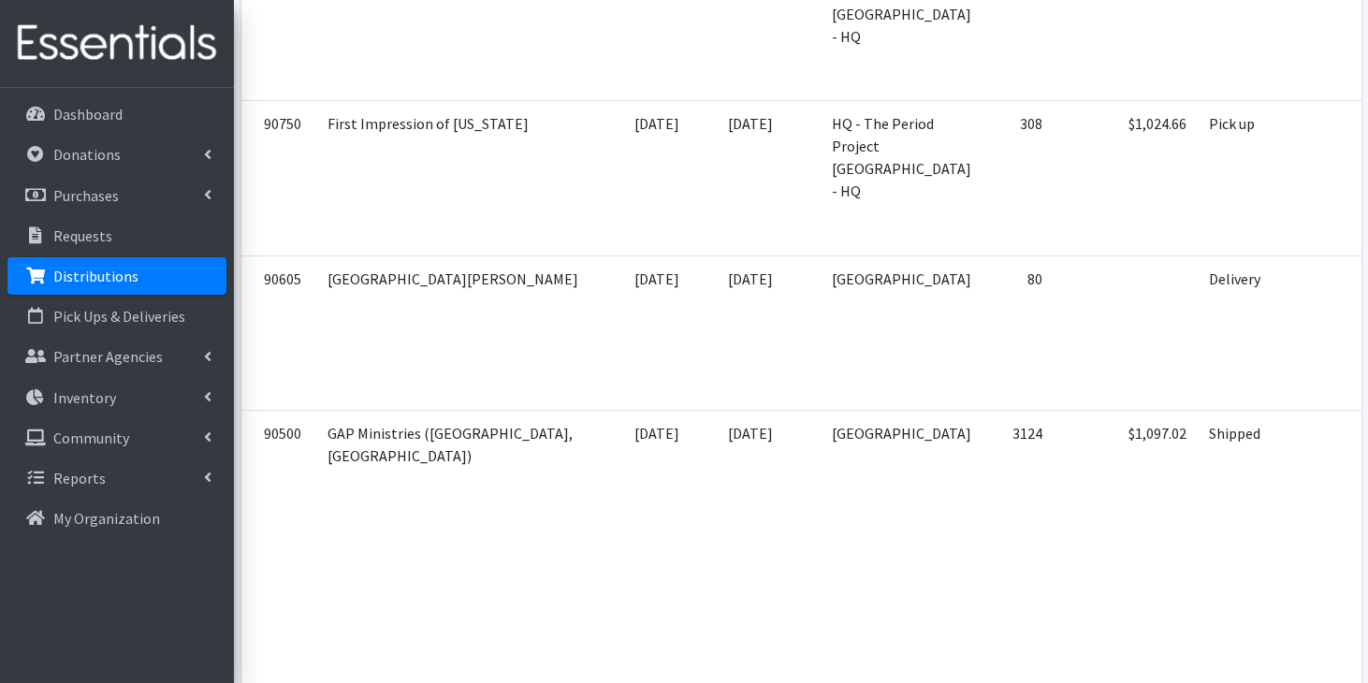
scroll to position [4475, 0]
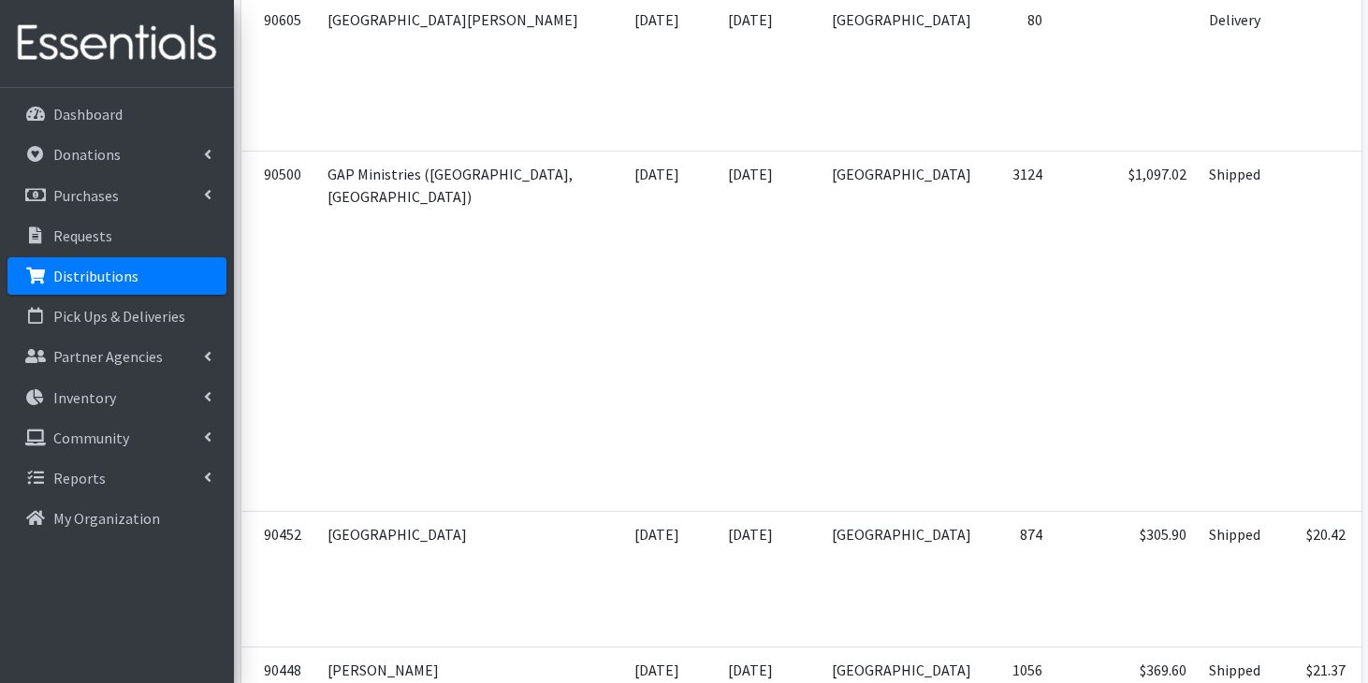
scroll to position [4740, 0]
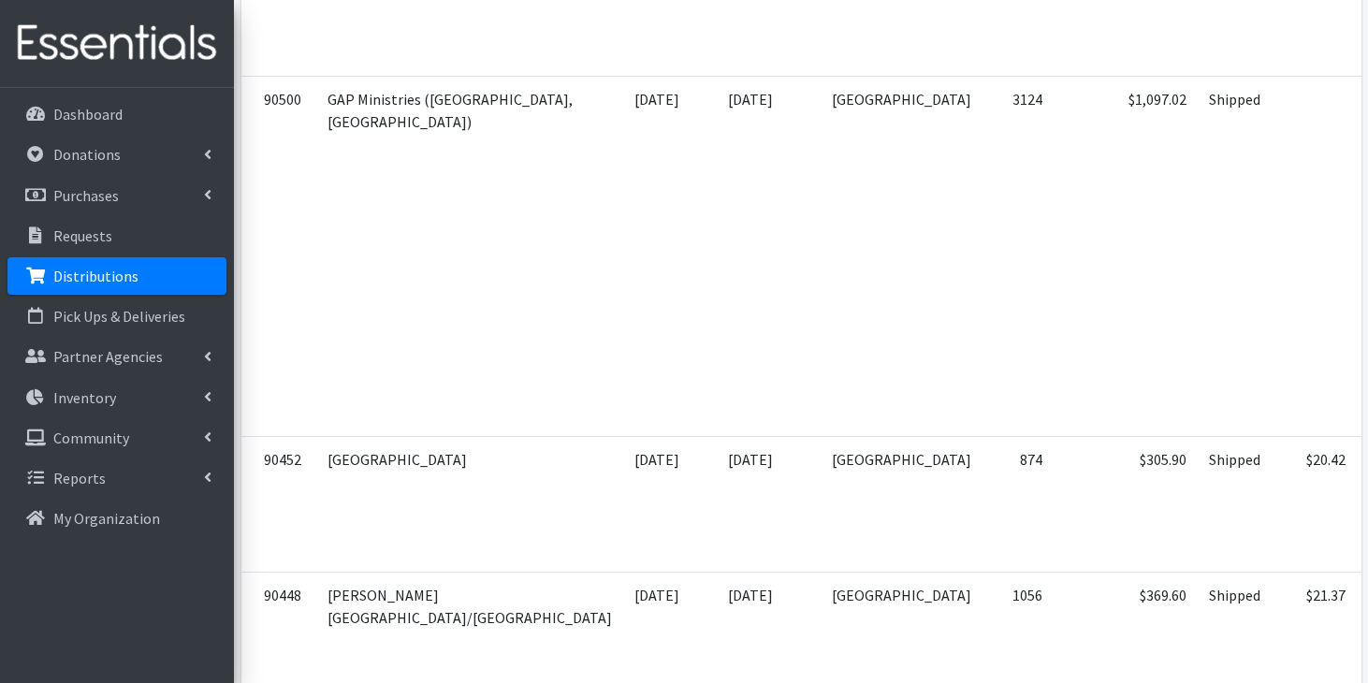
scroll to position [4860, 0]
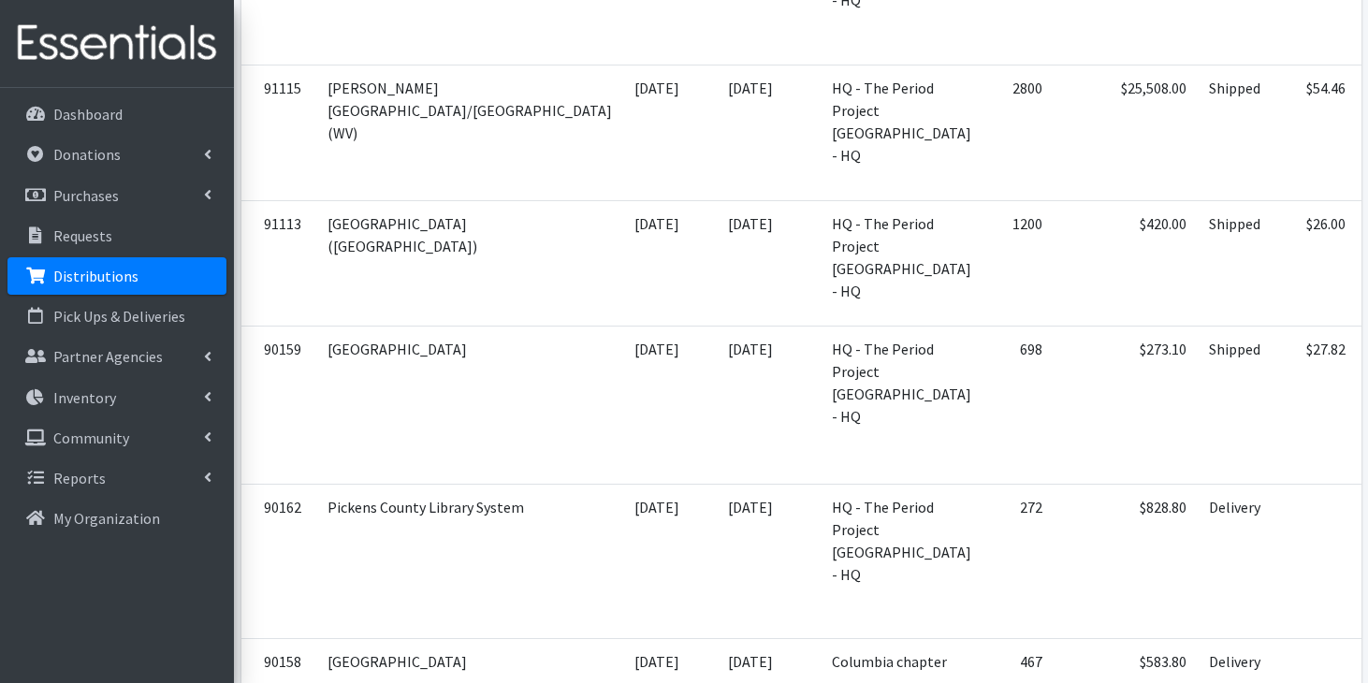
scroll to position [5784, 0]
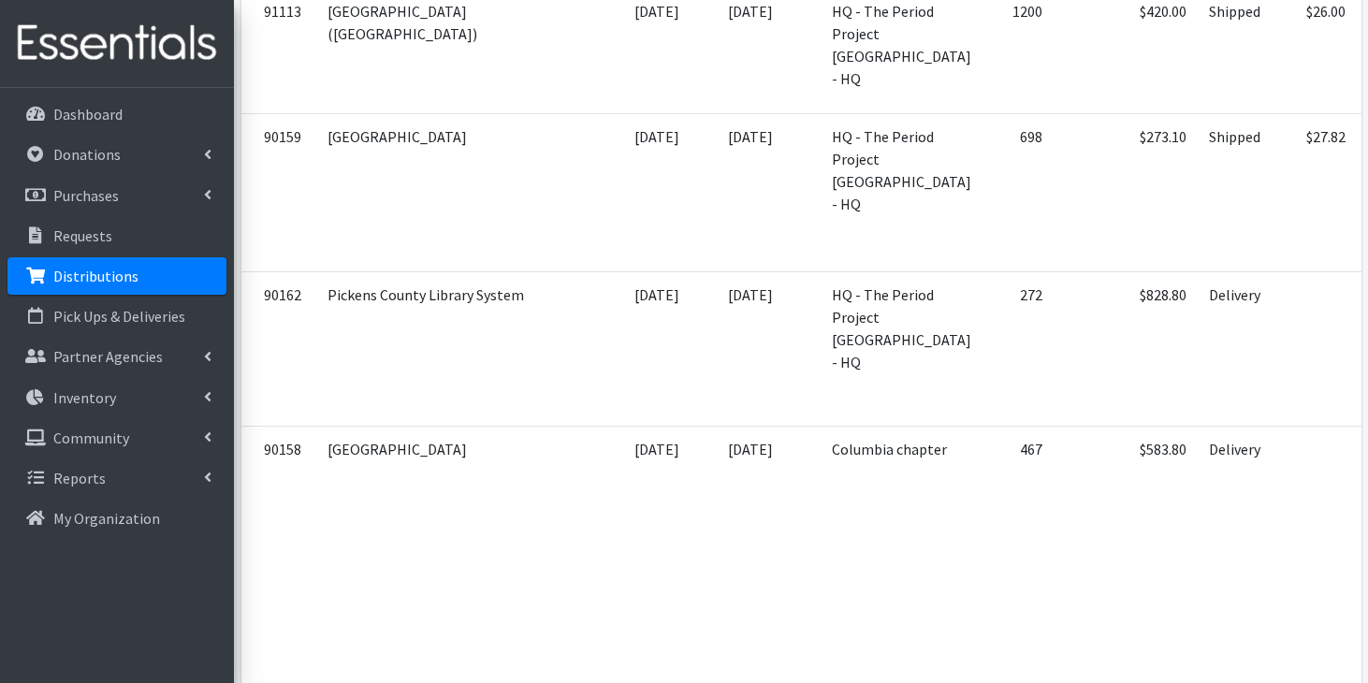
scroll to position [6046, 0]
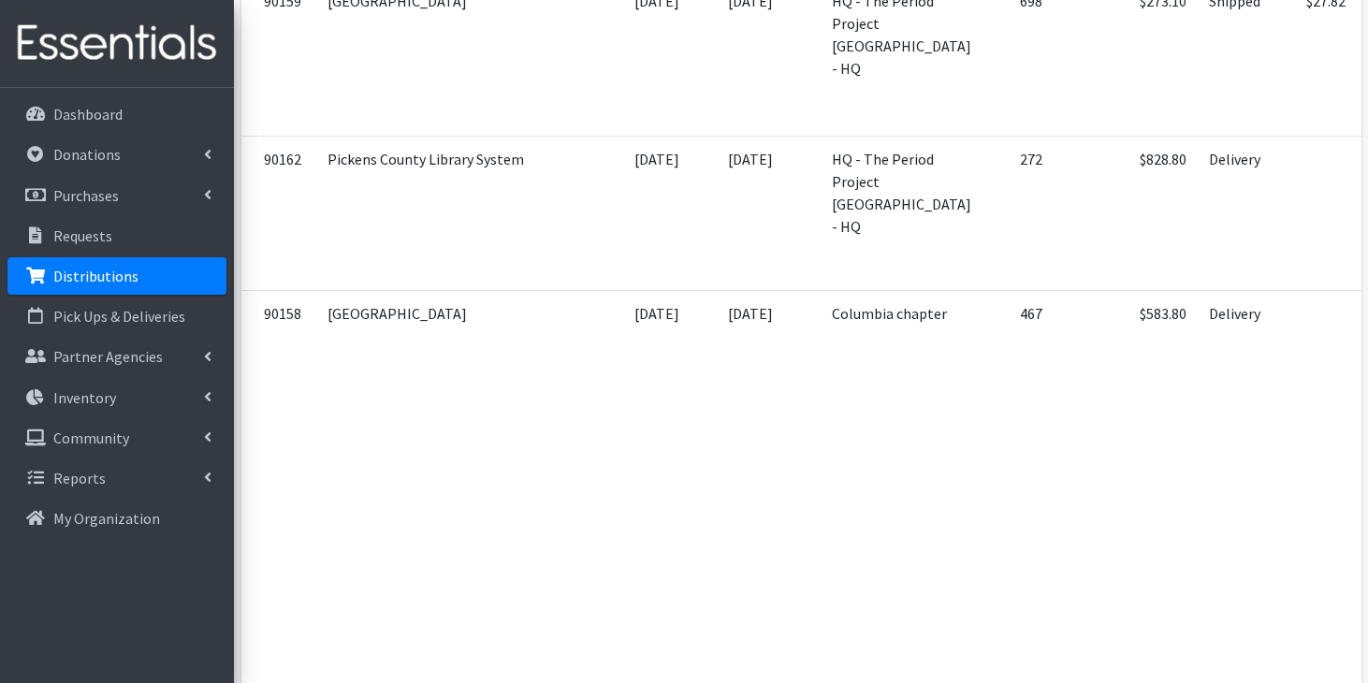
scroll to position [6139, 0]
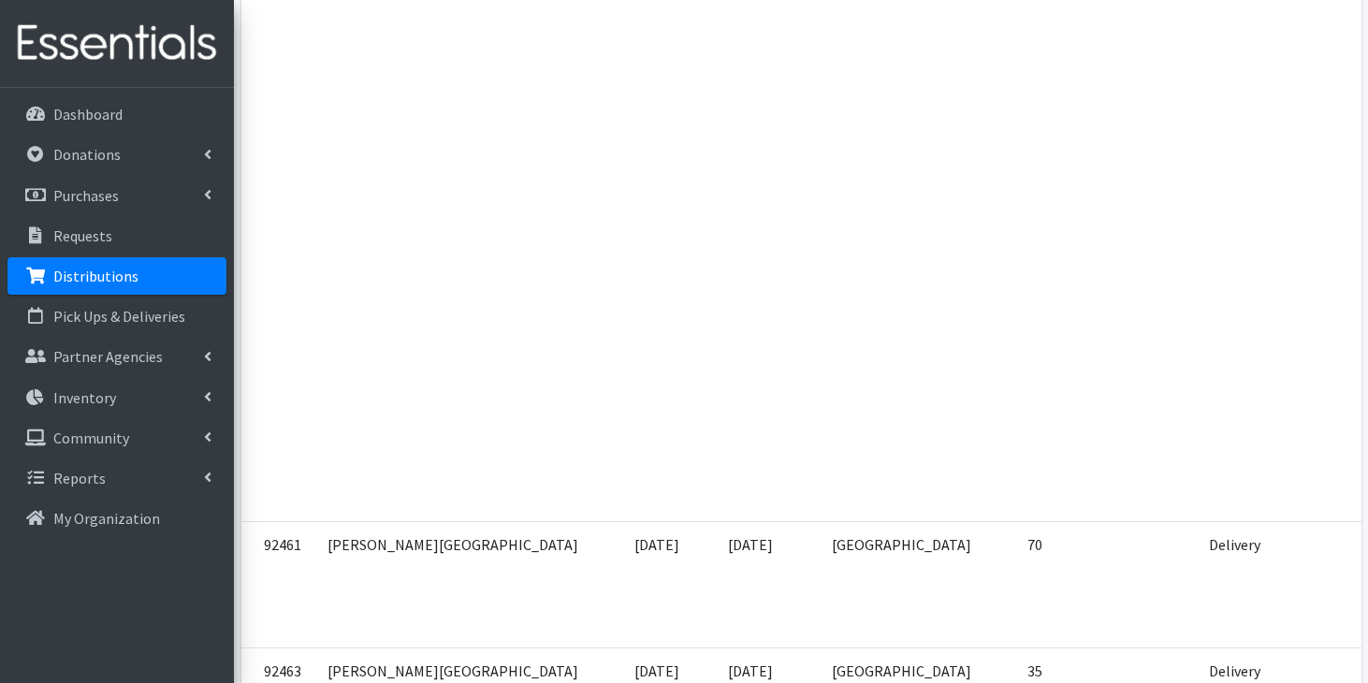
scroll to position [6555, 0]
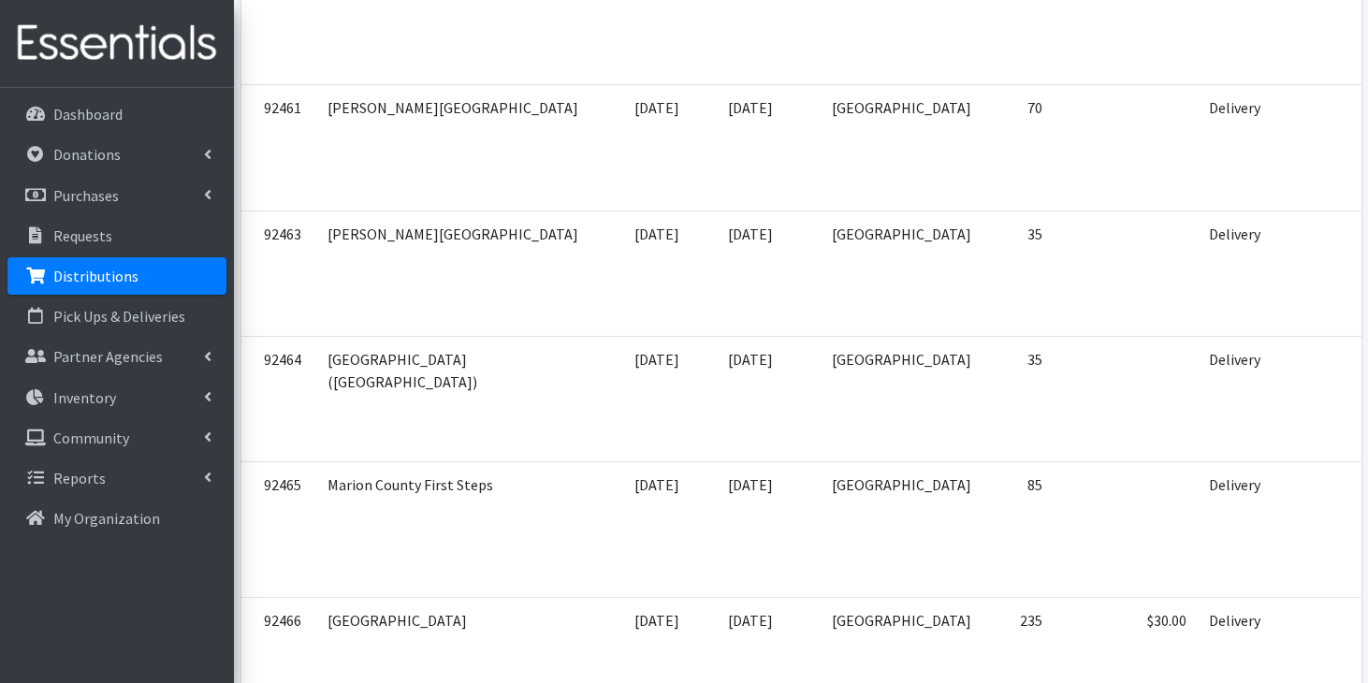
scroll to position [6968, 0]
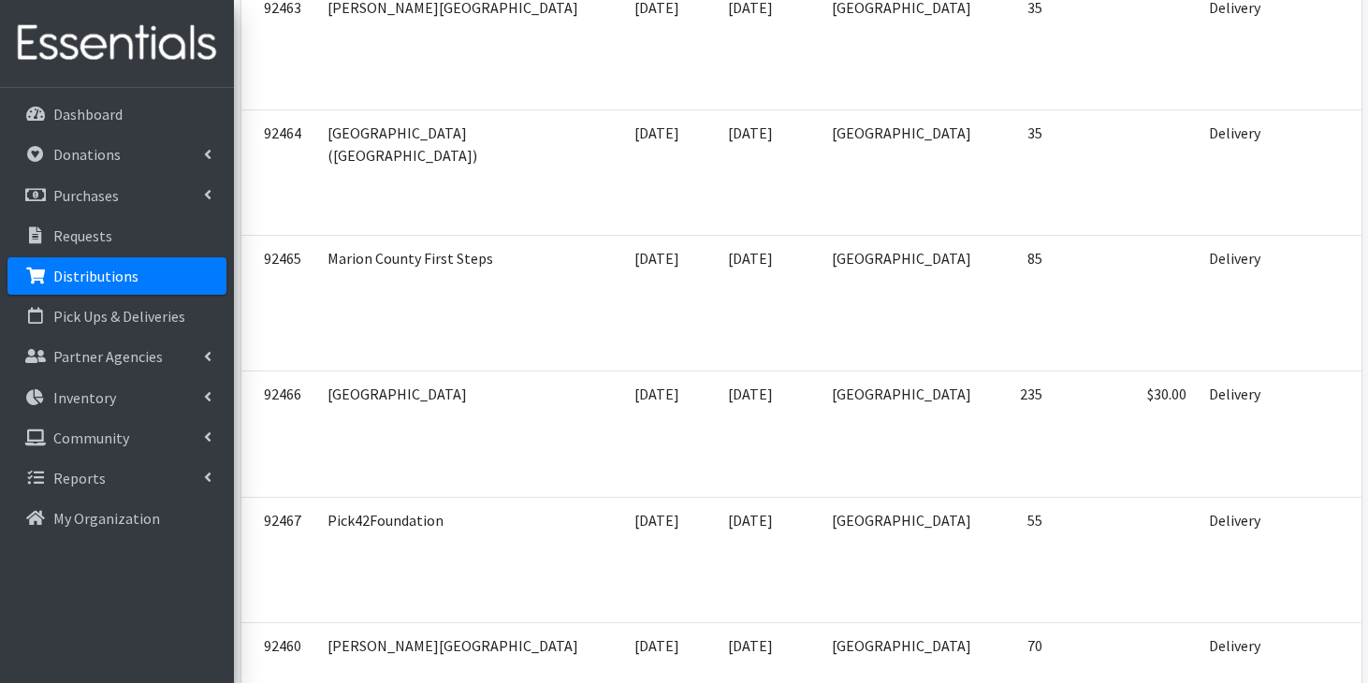
scroll to position [7221, 0]
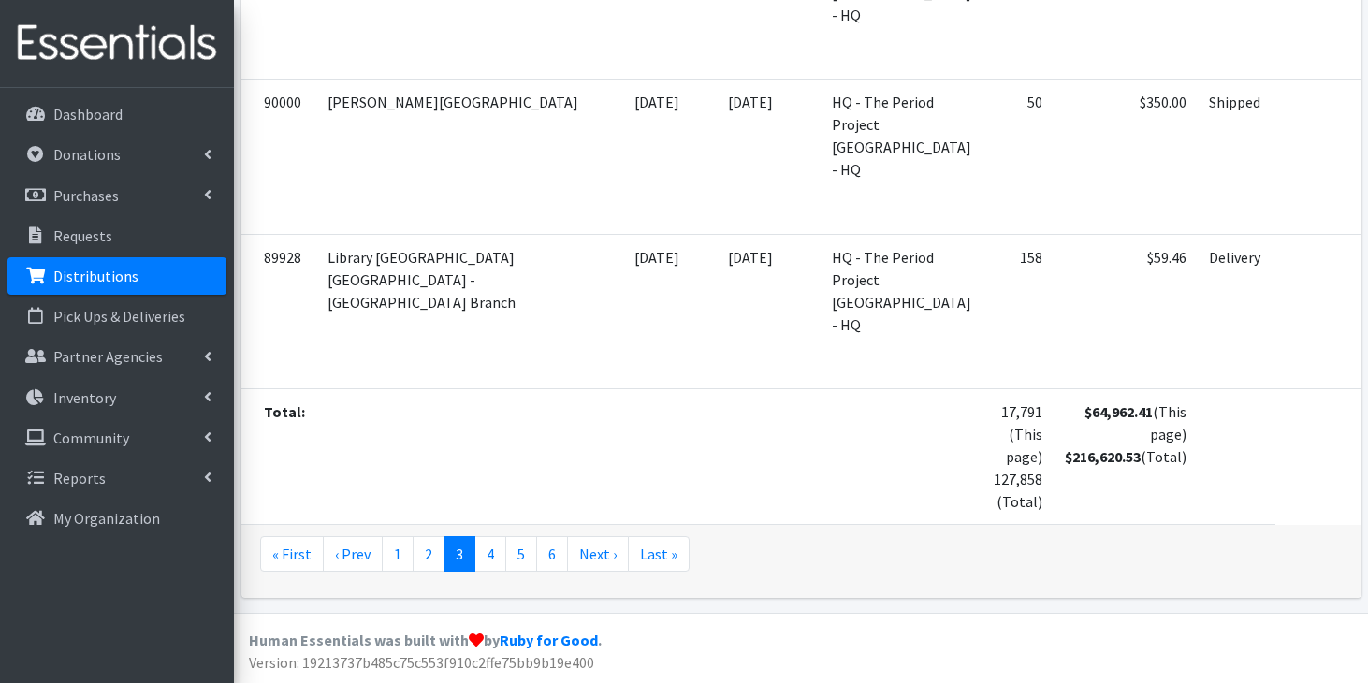
scroll to position [9004, 0]
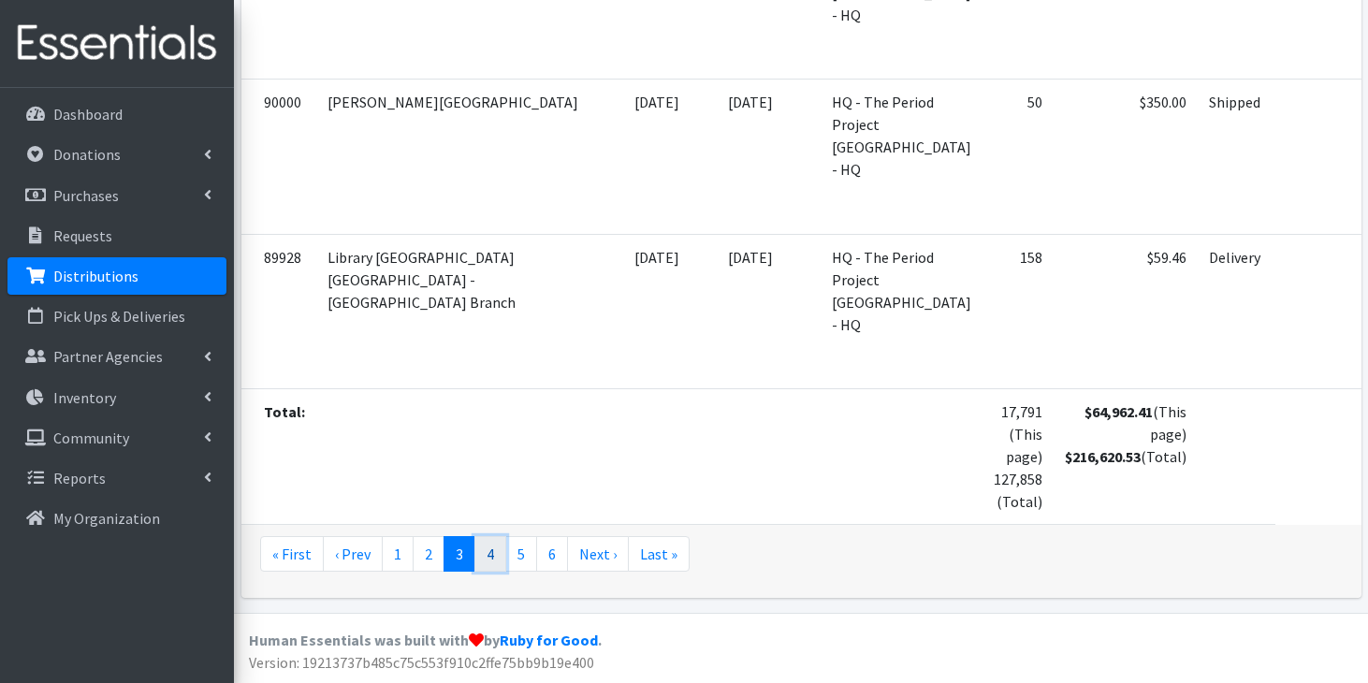
click at [492, 558] on link "4" at bounding box center [491, 554] width 32 height 36
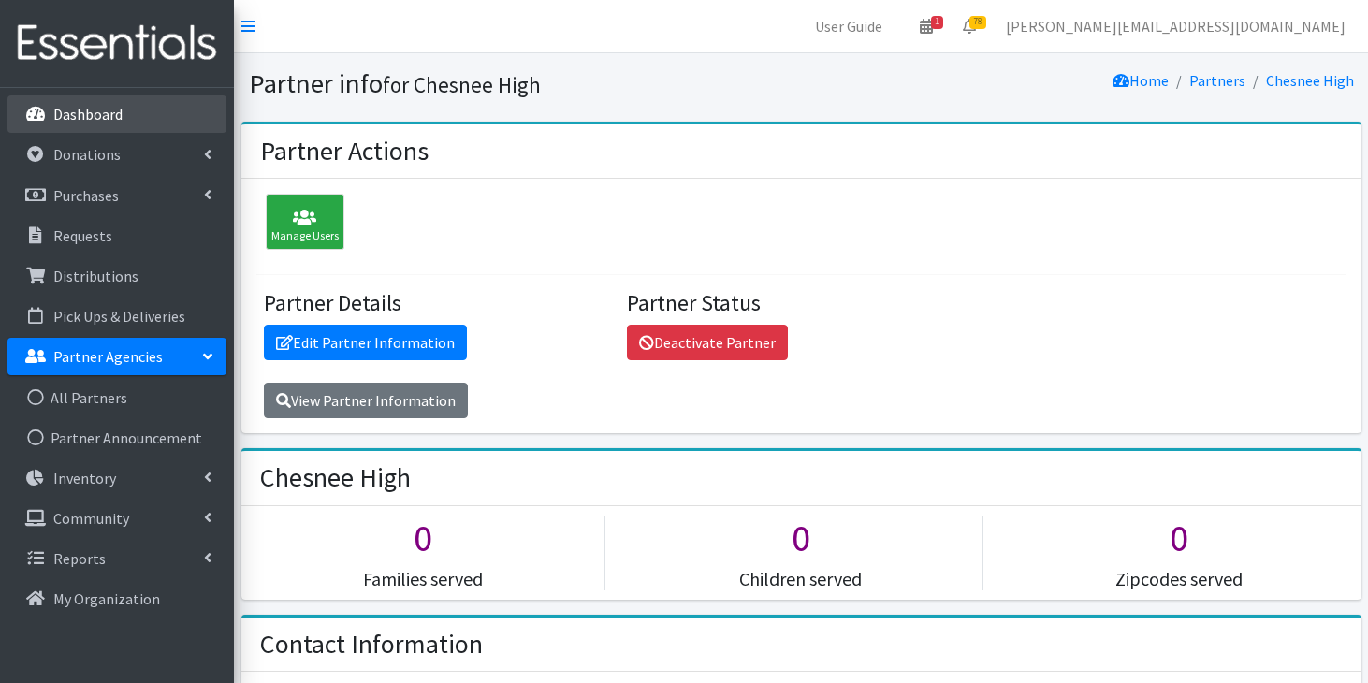
scroll to position [542, 0]
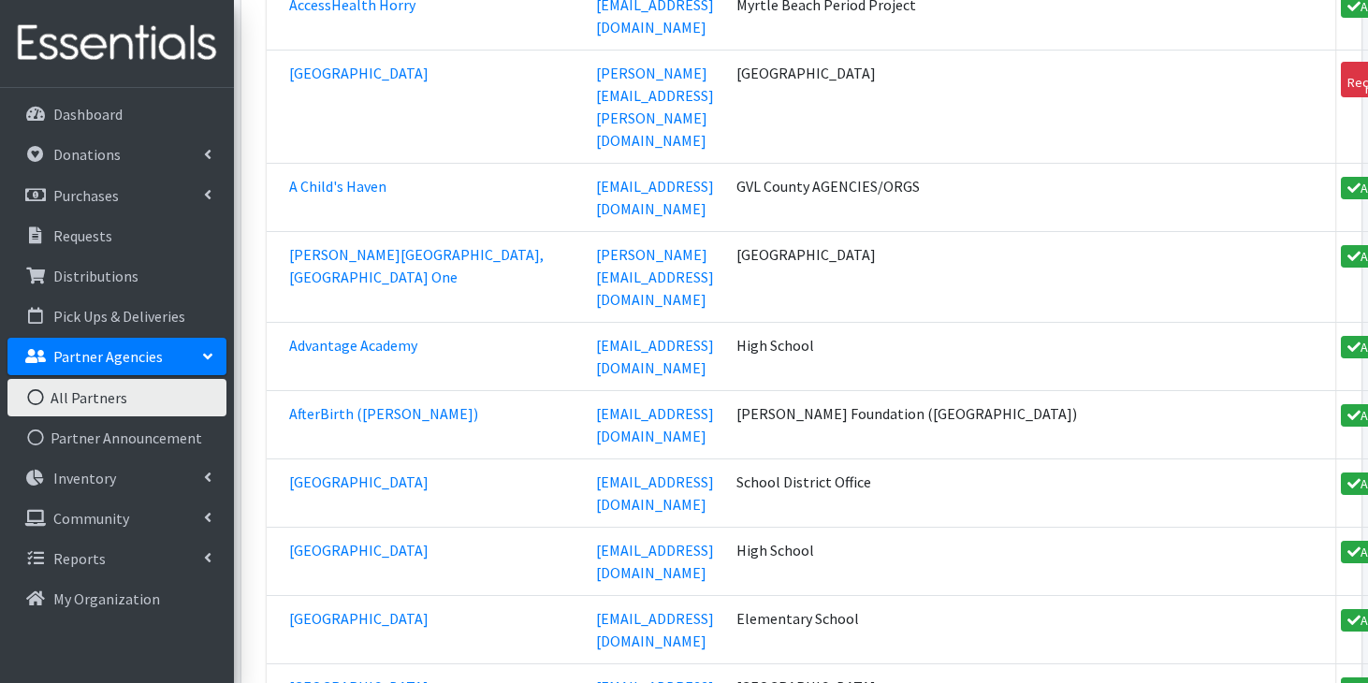
scroll to position [28214, 0]
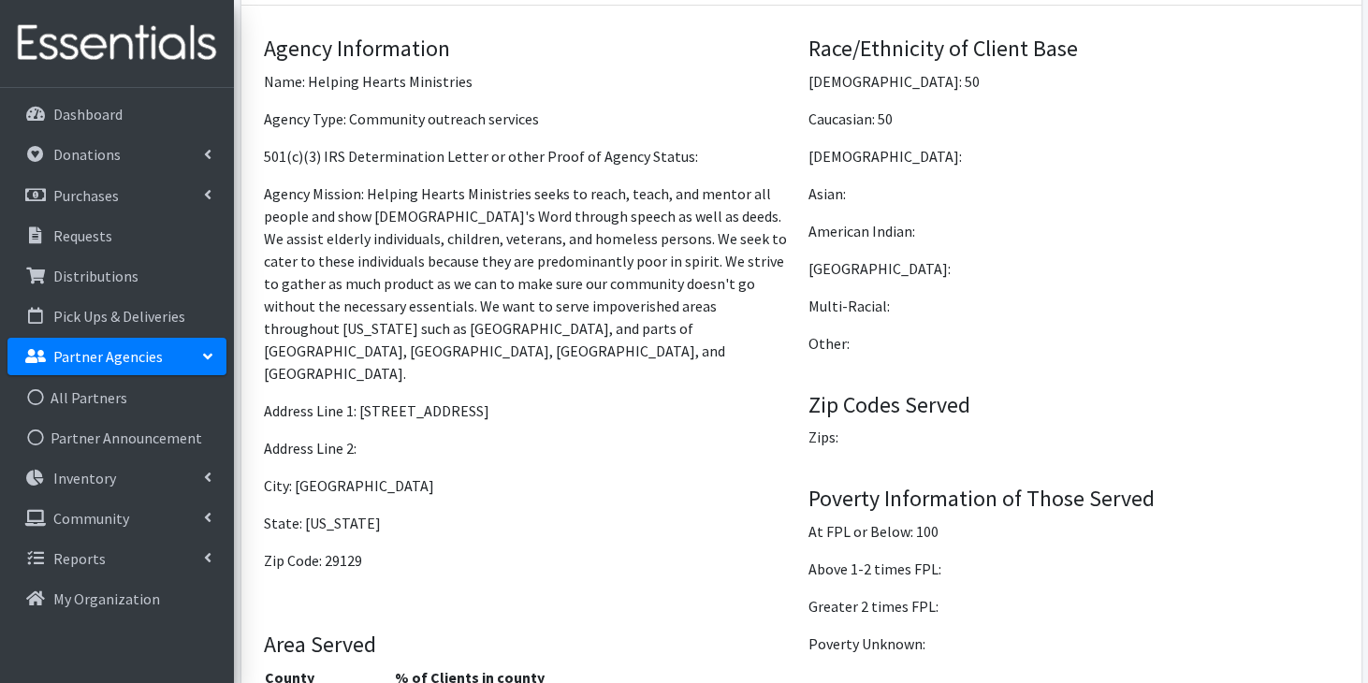
scroll to position [1587, 0]
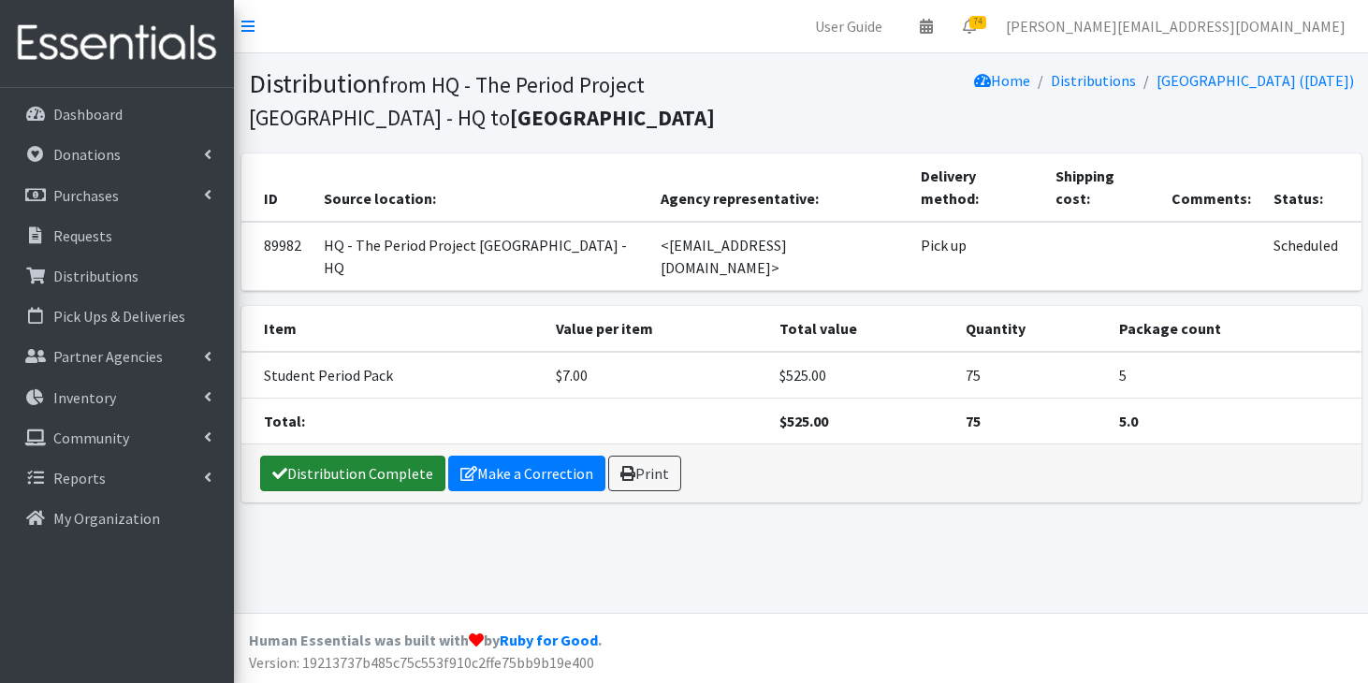
click at [296, 456] on link "Distribution Complete" at bounding box center [352, 474] width 185 height 36
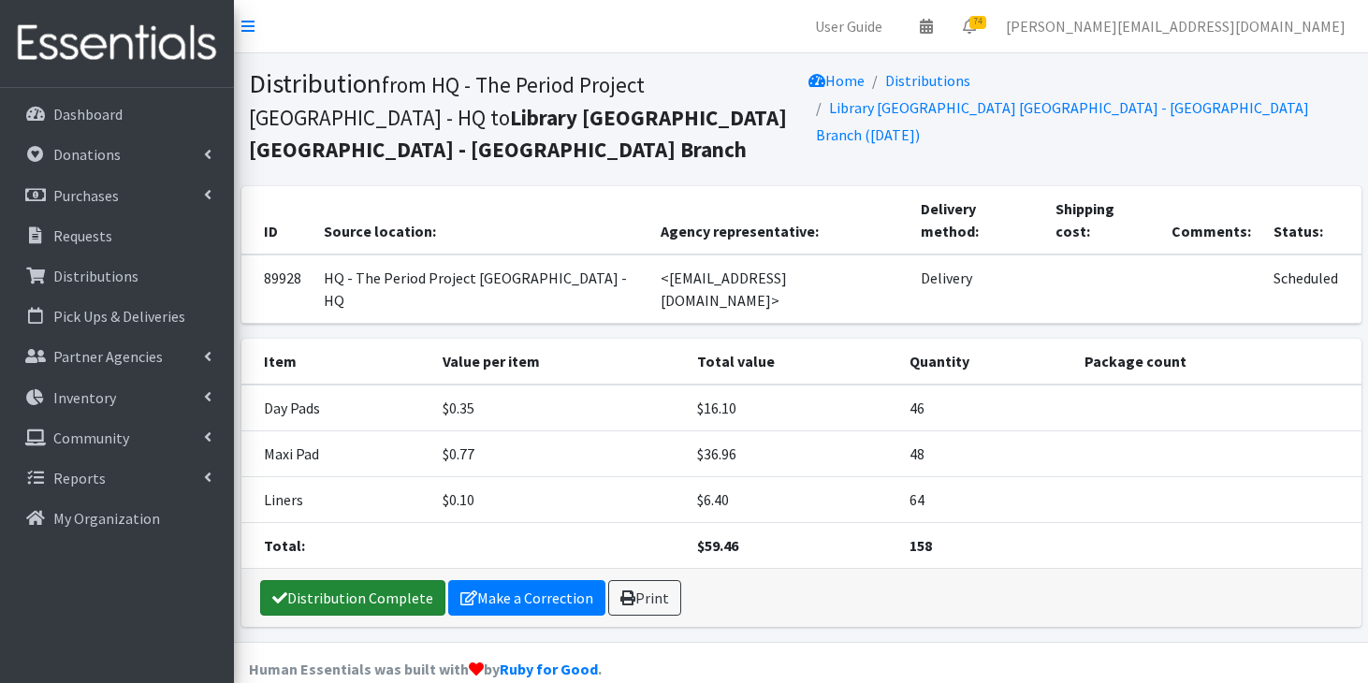
click at [311, 580] on link "Distribution Complete" at bounding box center [352, 598] width 185 height 36
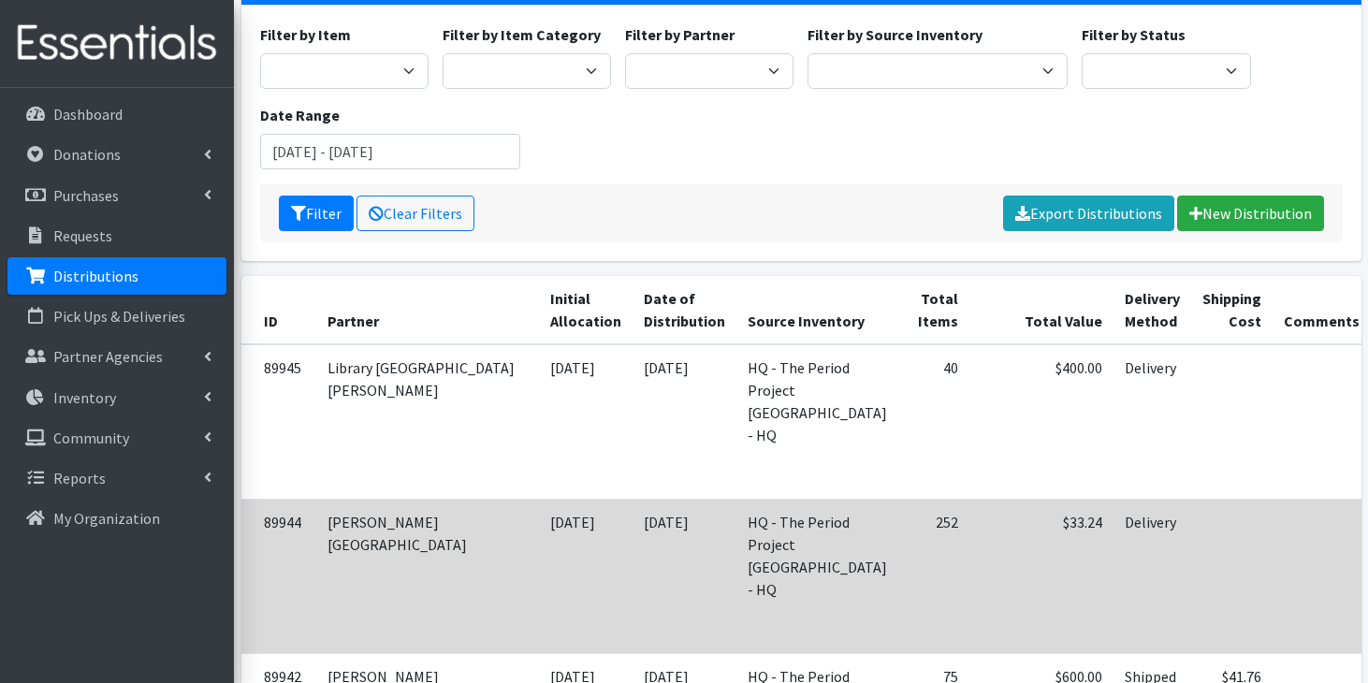
scroll to position [214, 0]
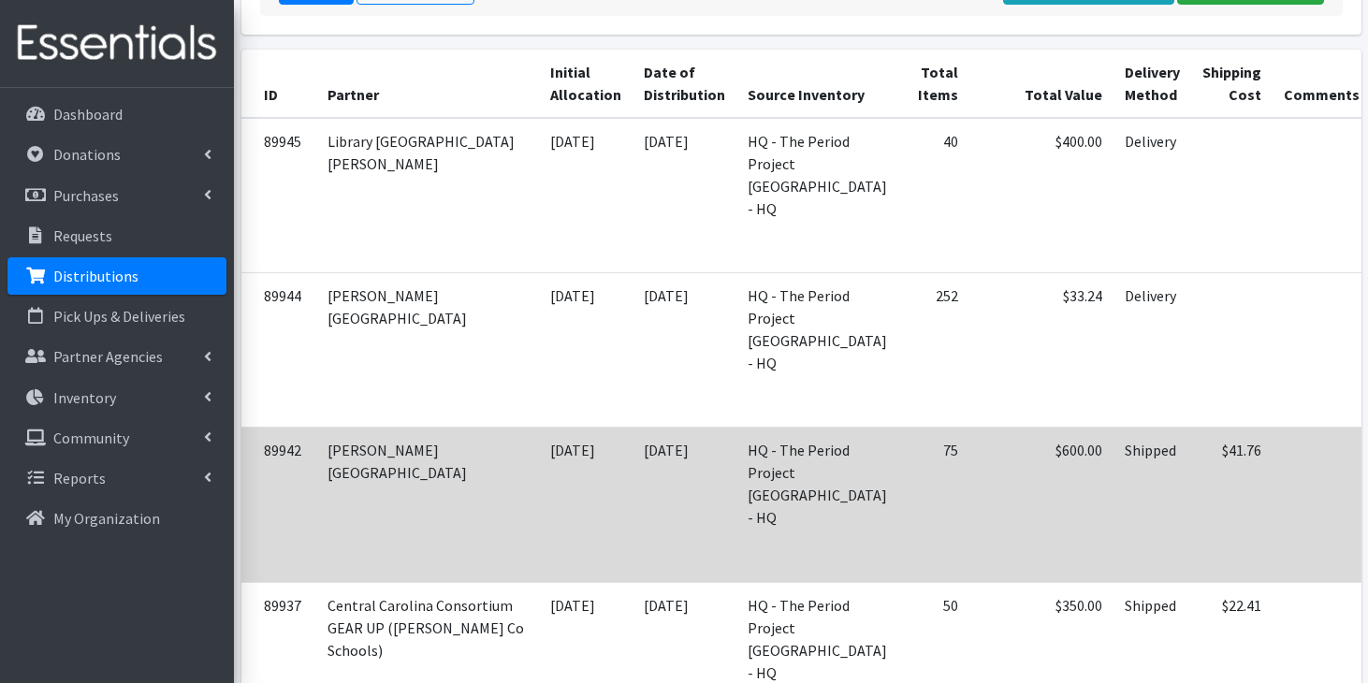
scroll to position [388, 0]
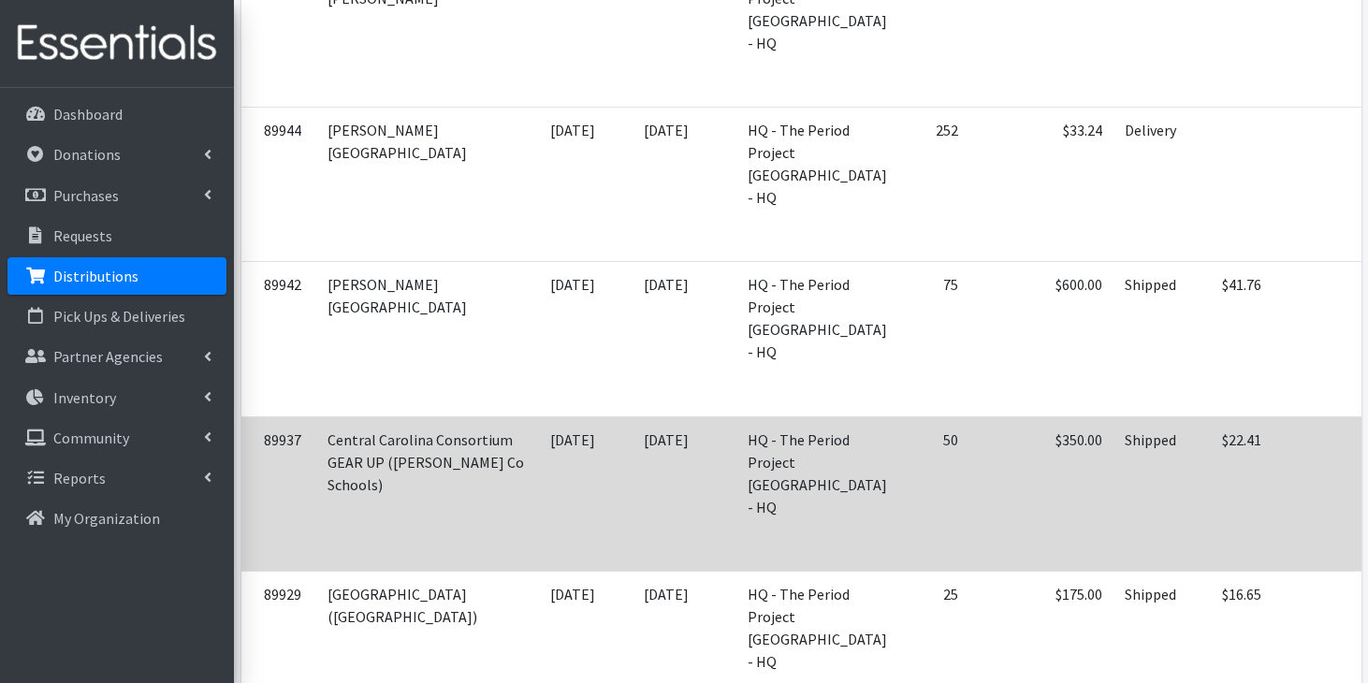
scroll to position [572, 0]
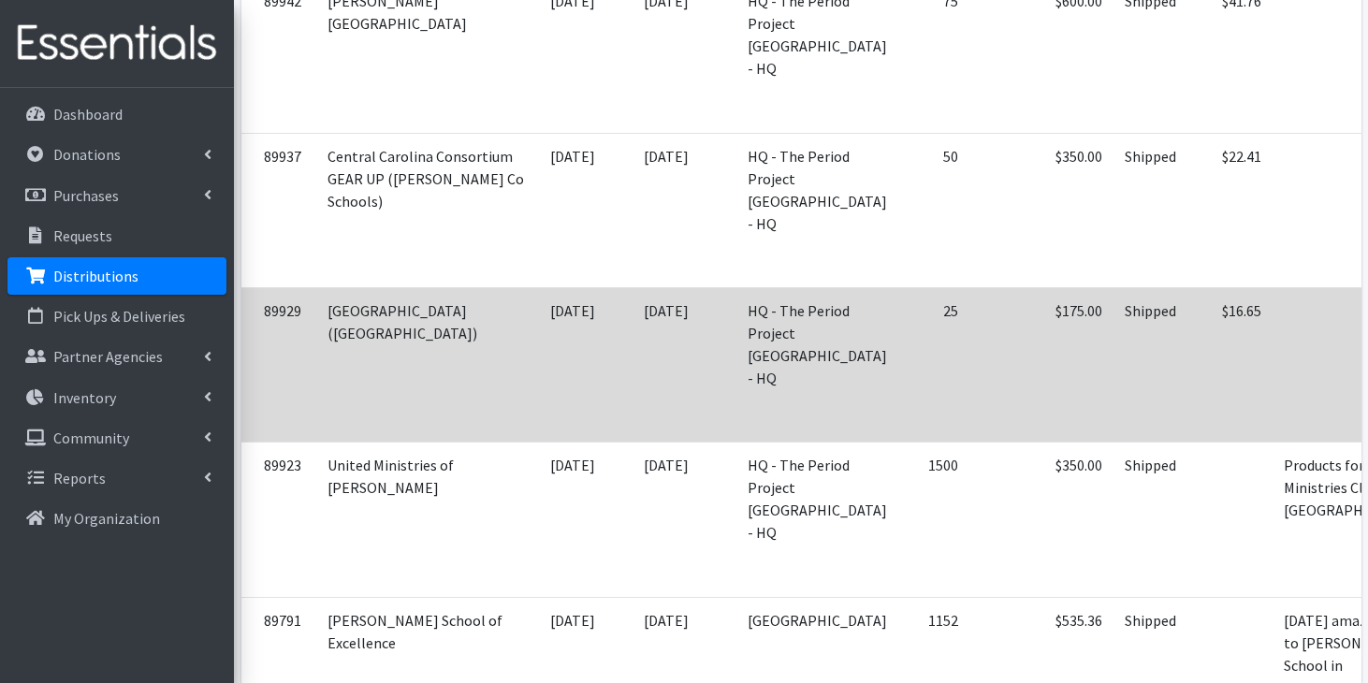
scroll to position [841, 0]
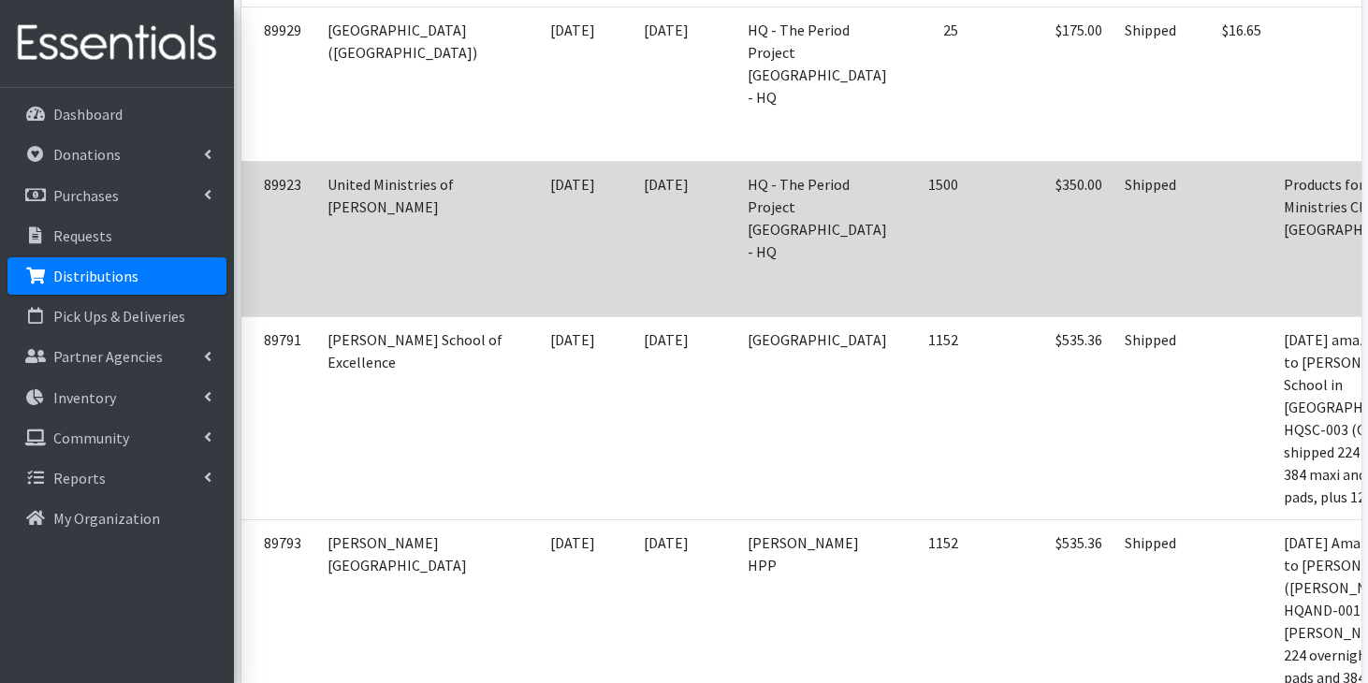
scroll to position [1142, 0]
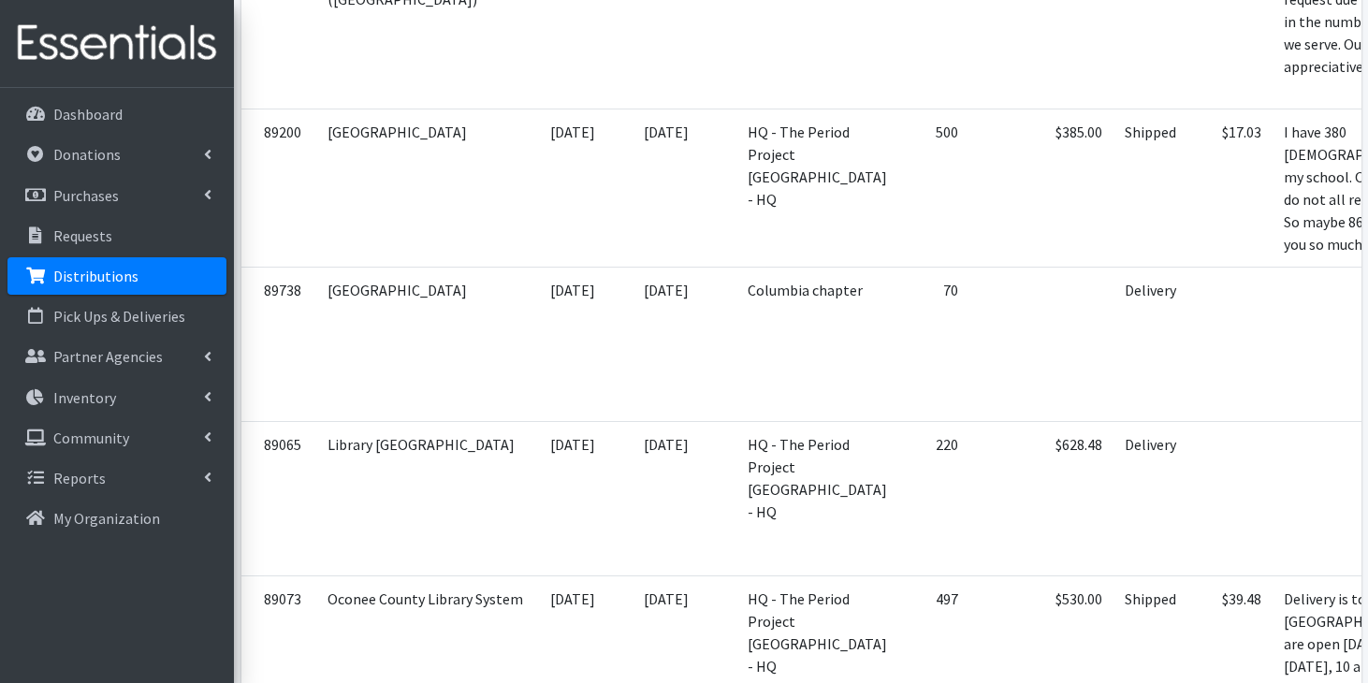
scroll to position [2470, 0]
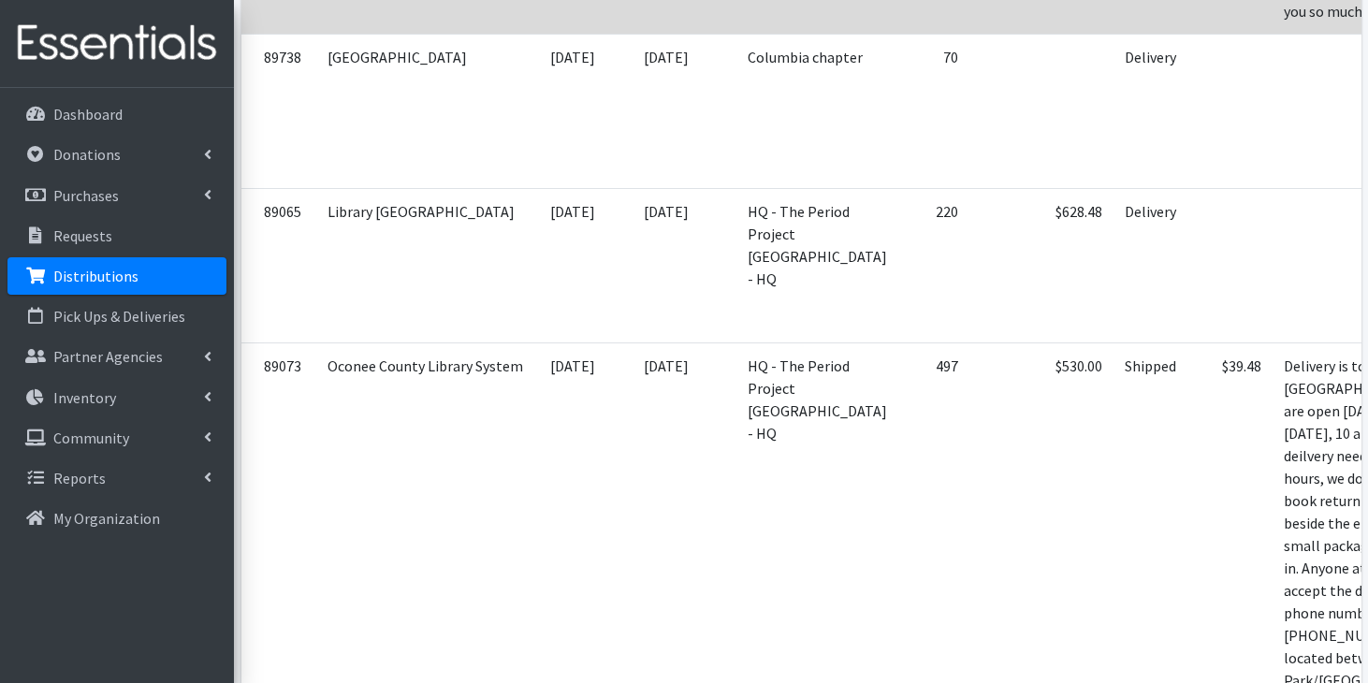
scroll to position [2728, 0]
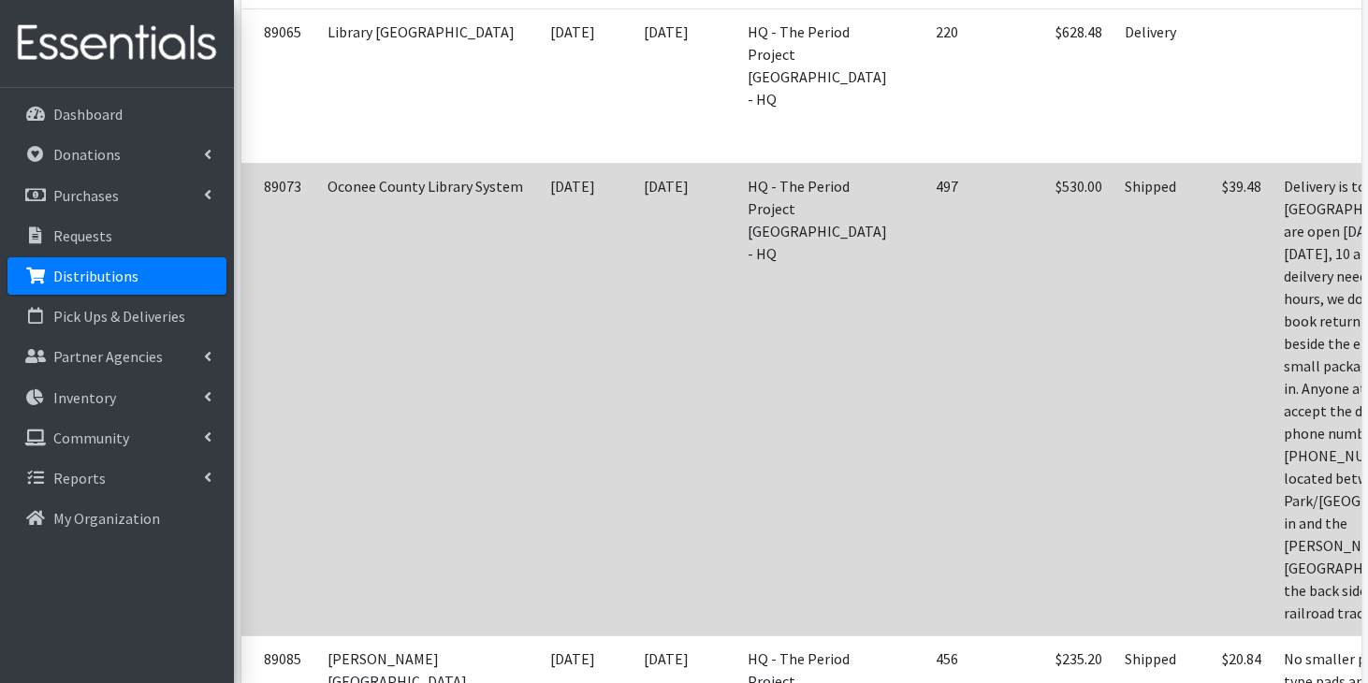
scroll to position [2884, 0]
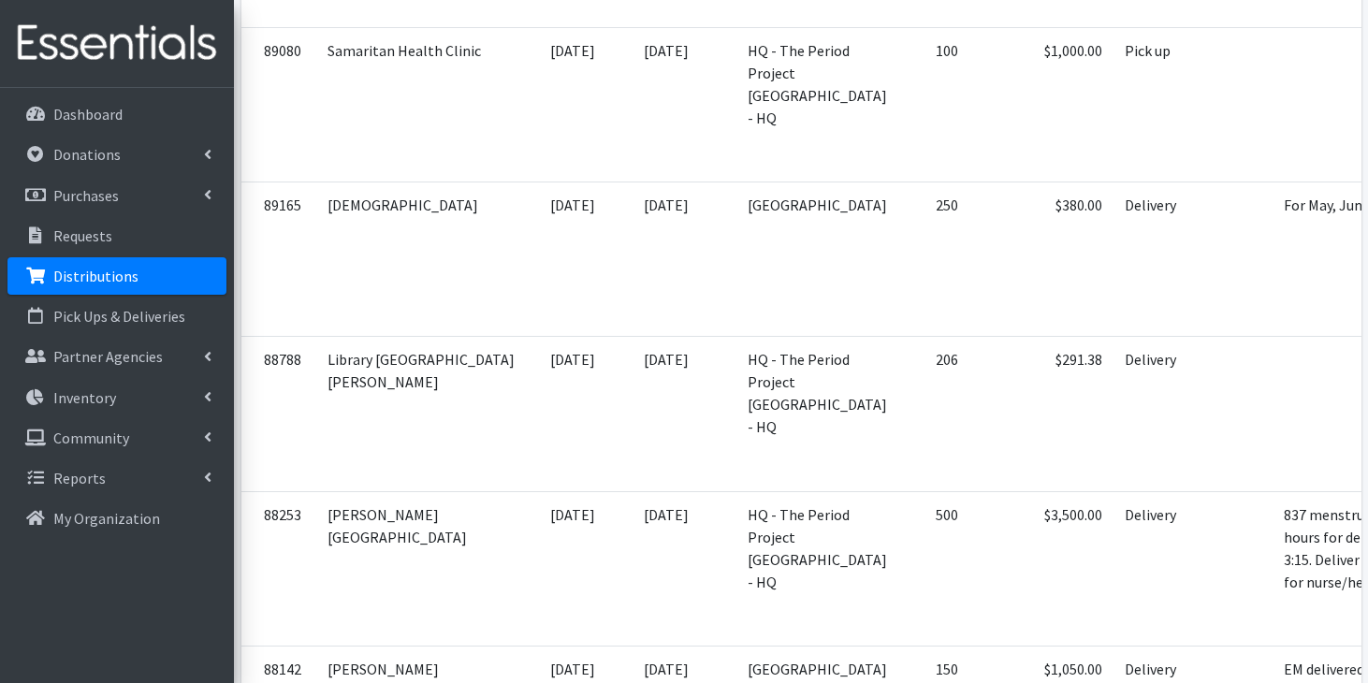
scroll to position [3852, 0]
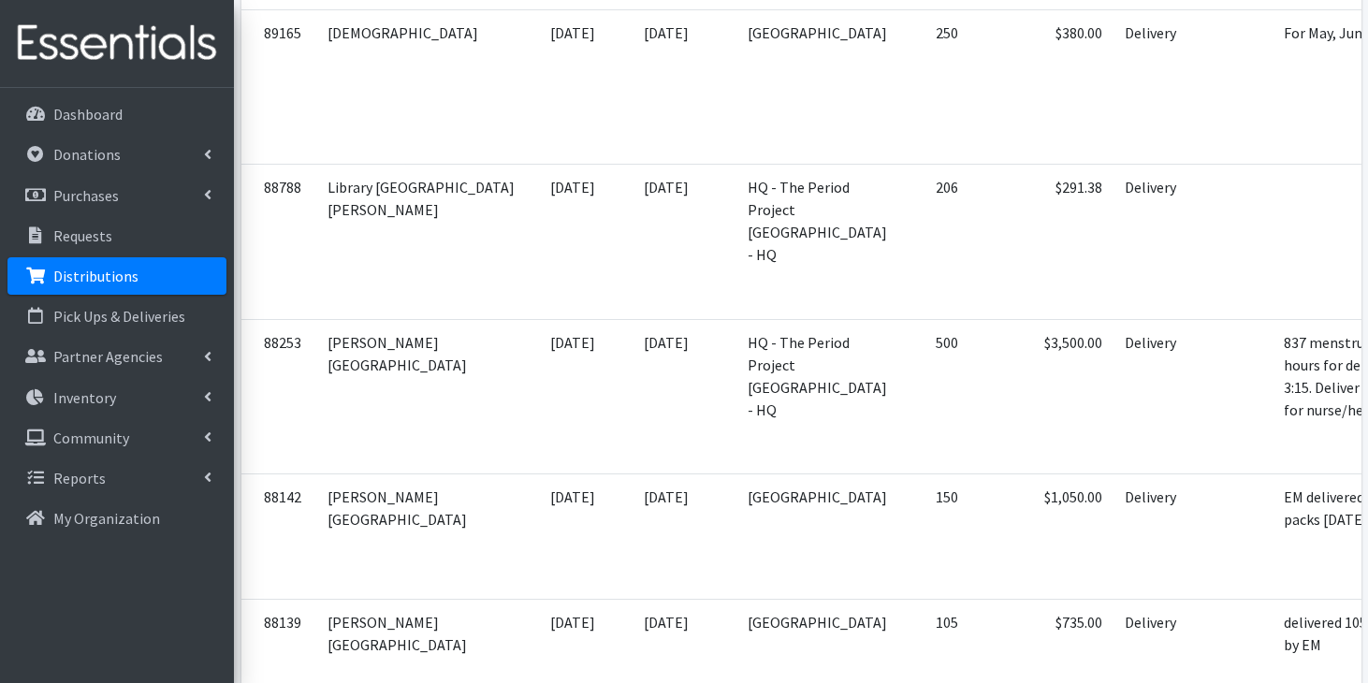
scroll to position [4093, 0]
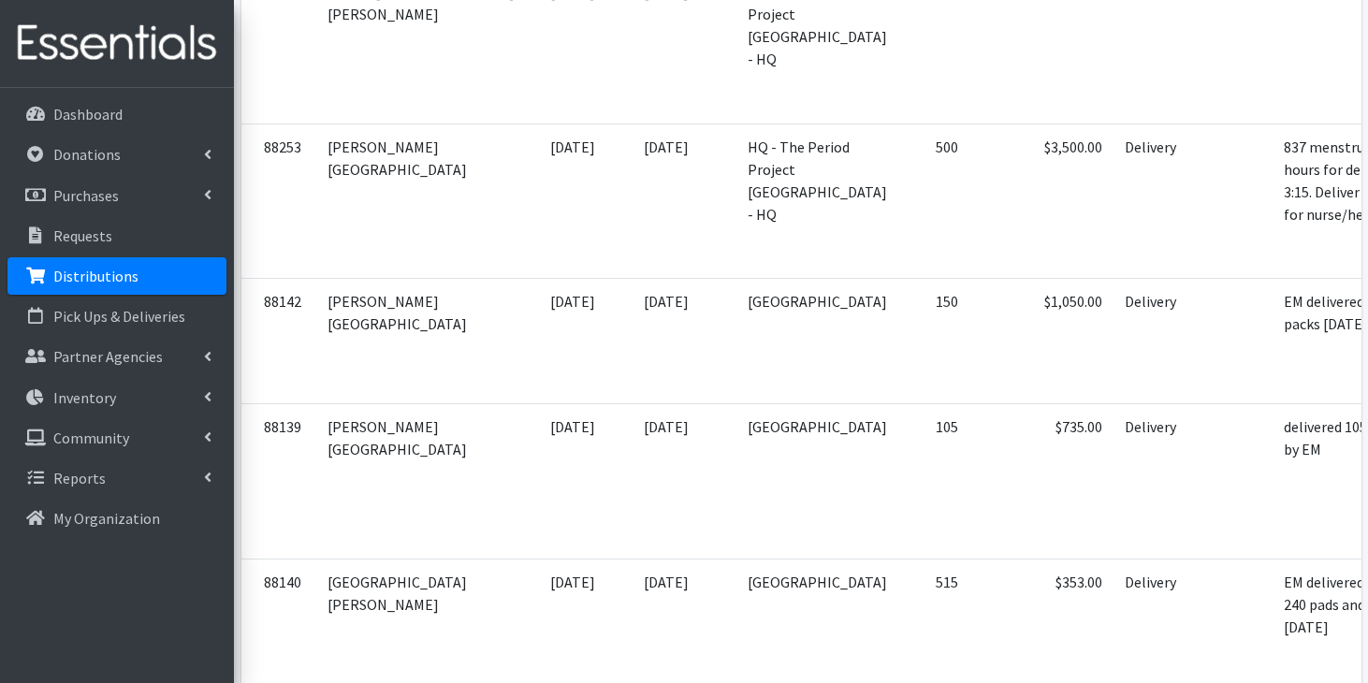
scroll to position [4216, 0]
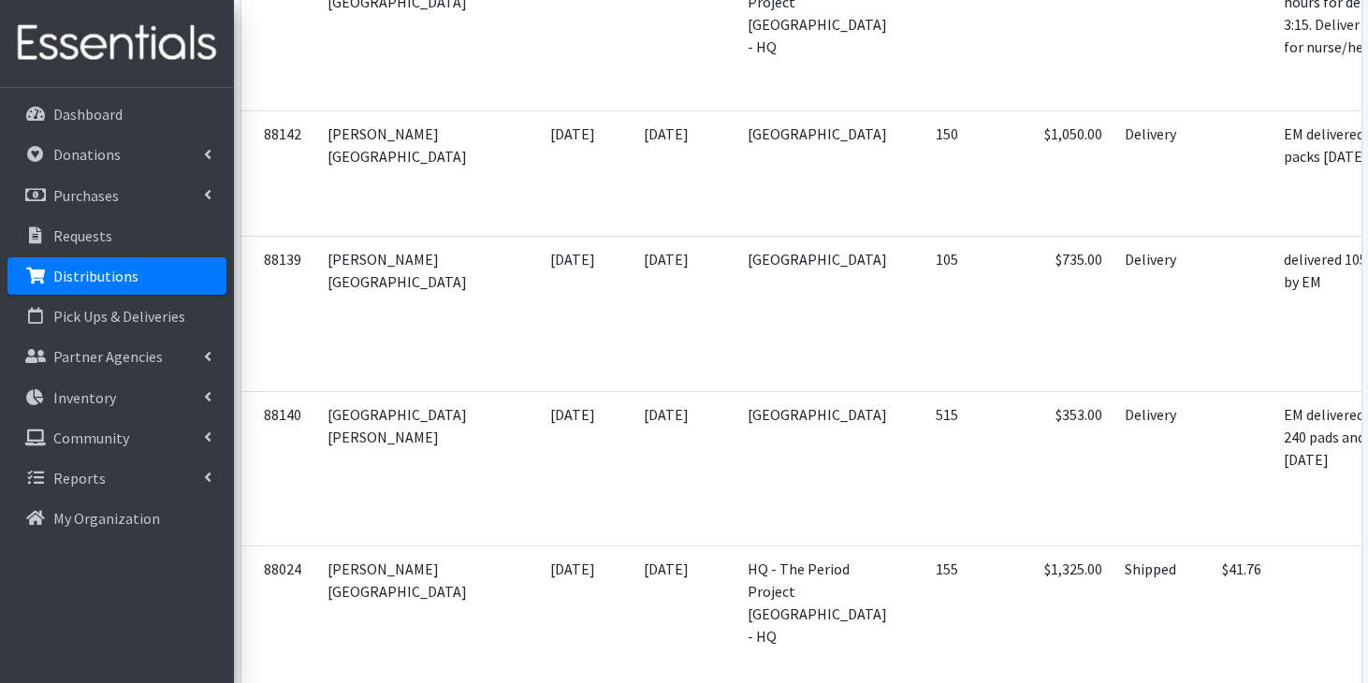
scroll to position [4432, 0]
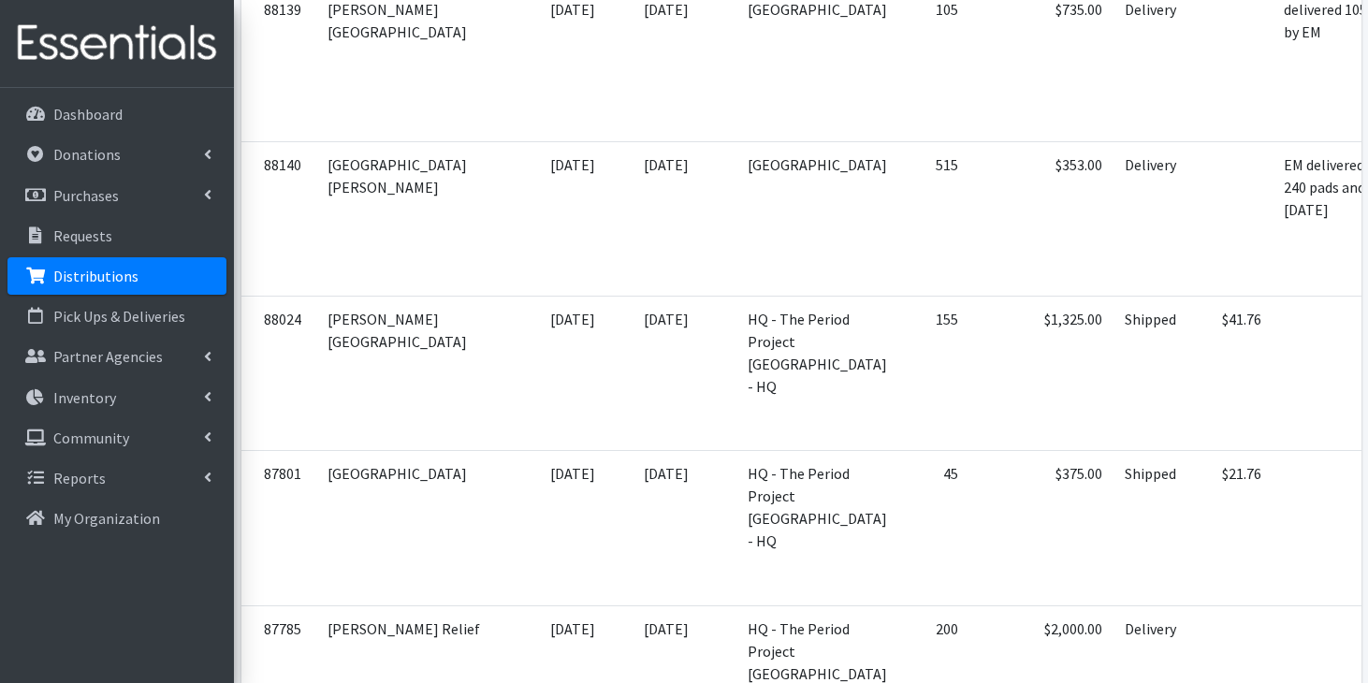
scroll to position [4650, 0]
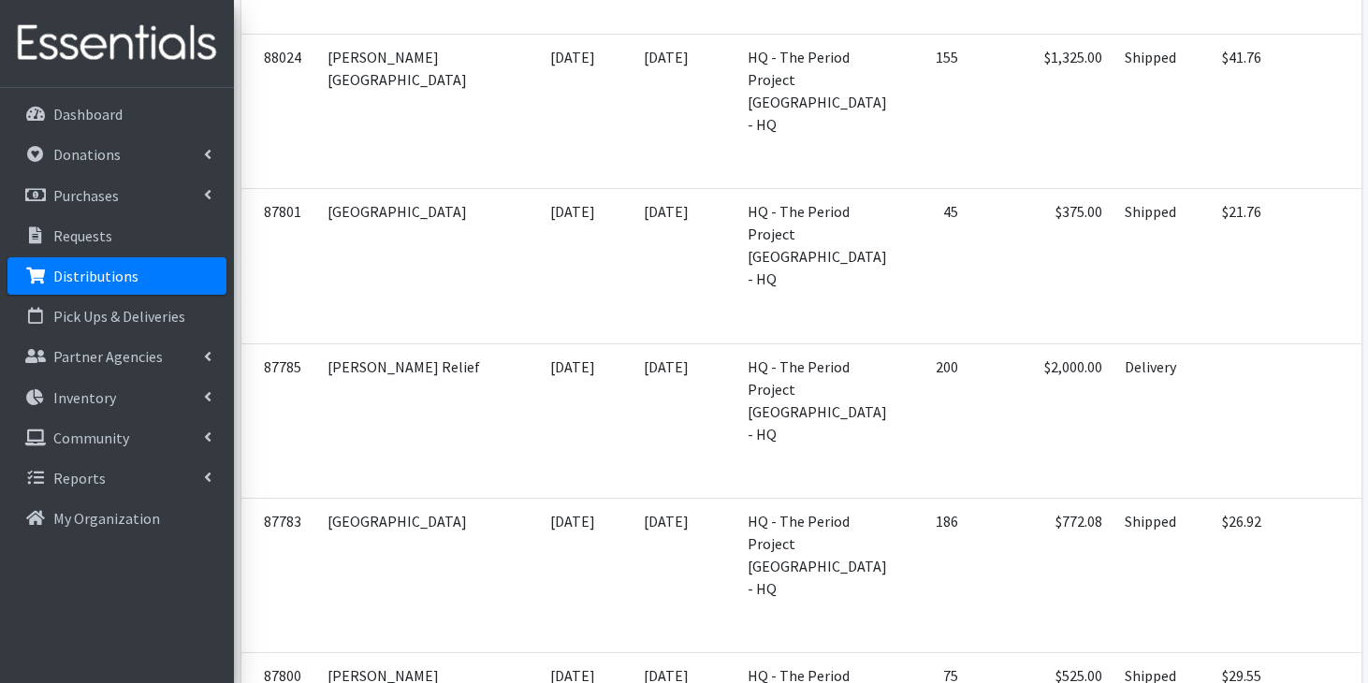
scroll to position [4898, 0]
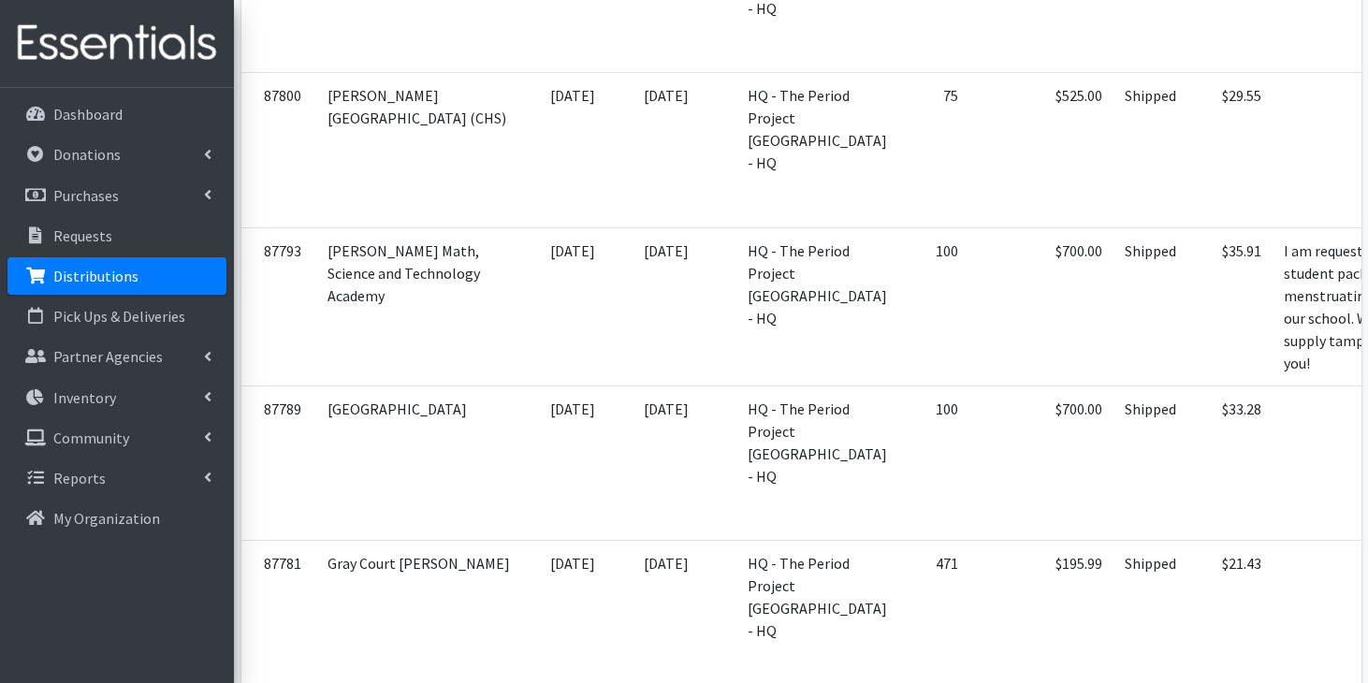
scroll to position [5477, 0]
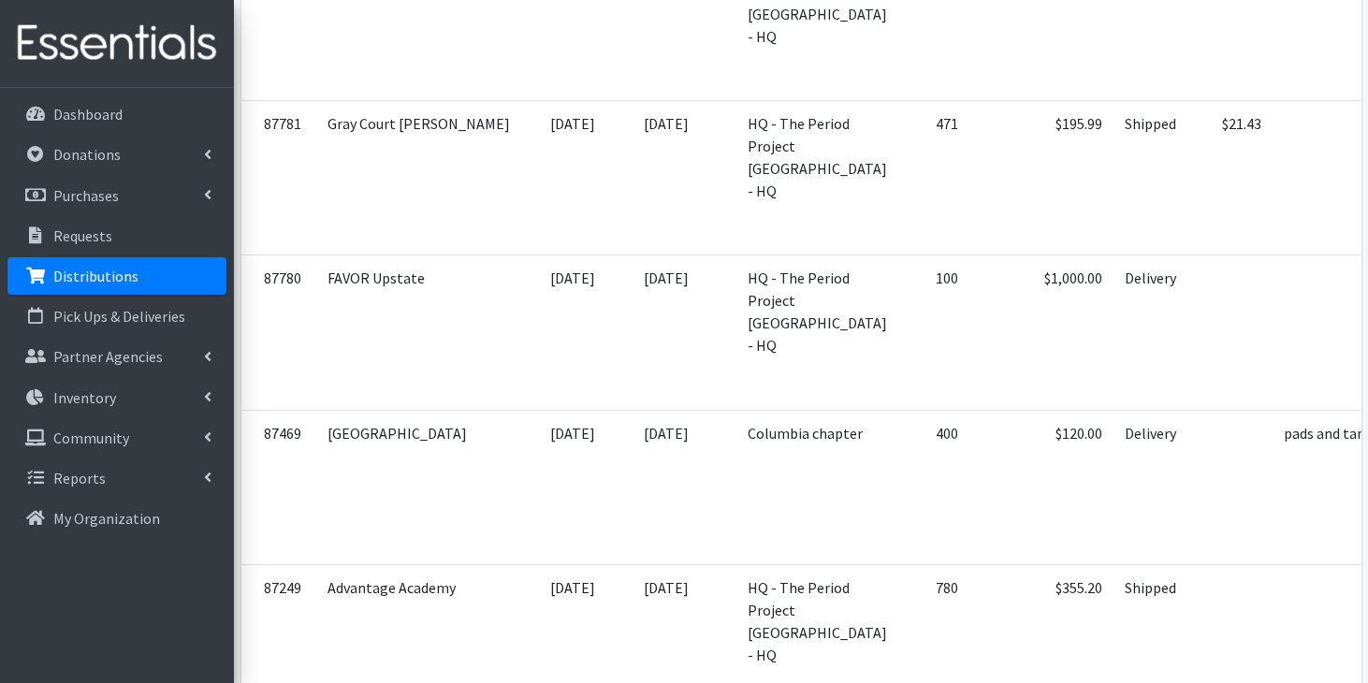
scroll to position [5915, 0]
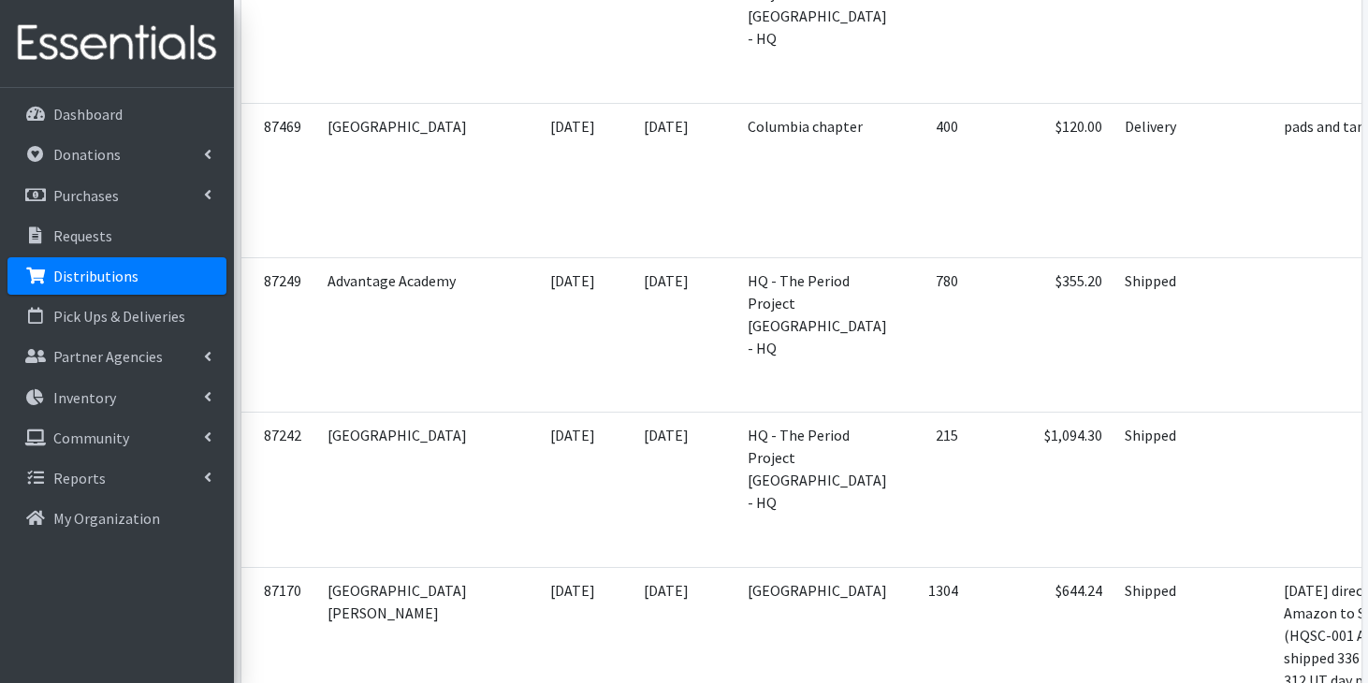
scroll to position [6225, 0]
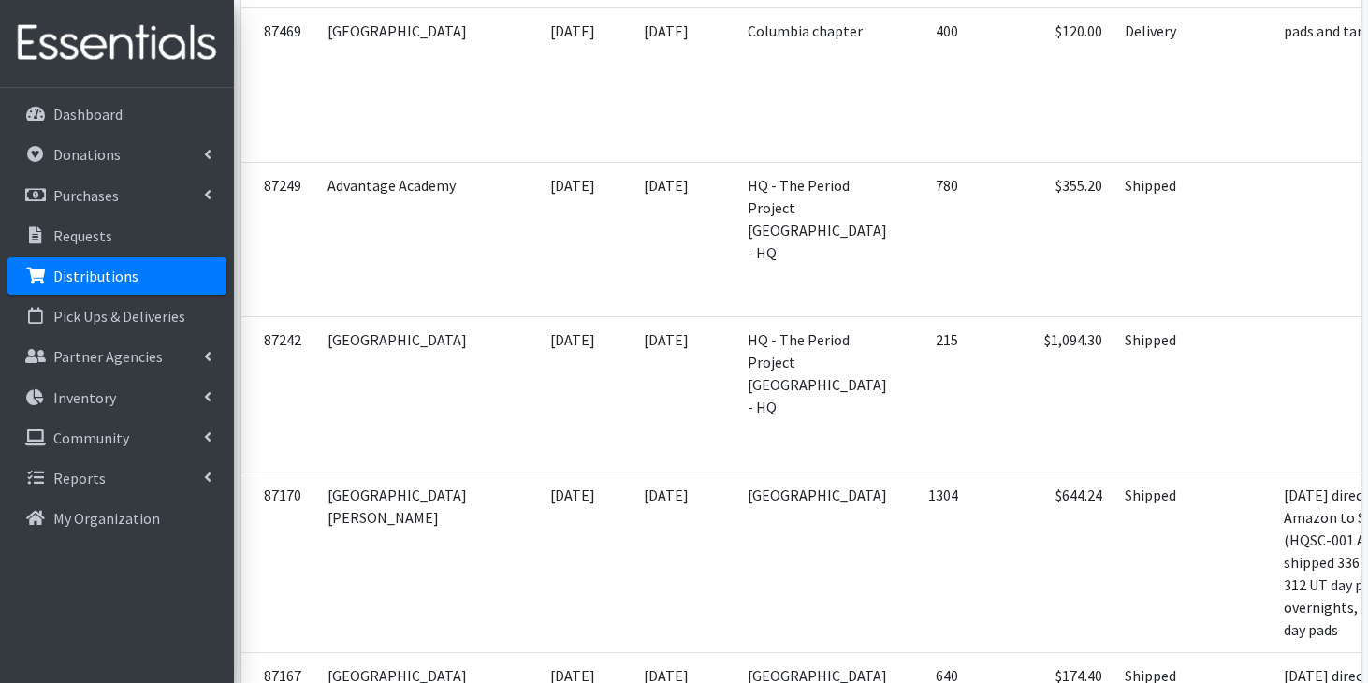
scroll to position [6317, 0]
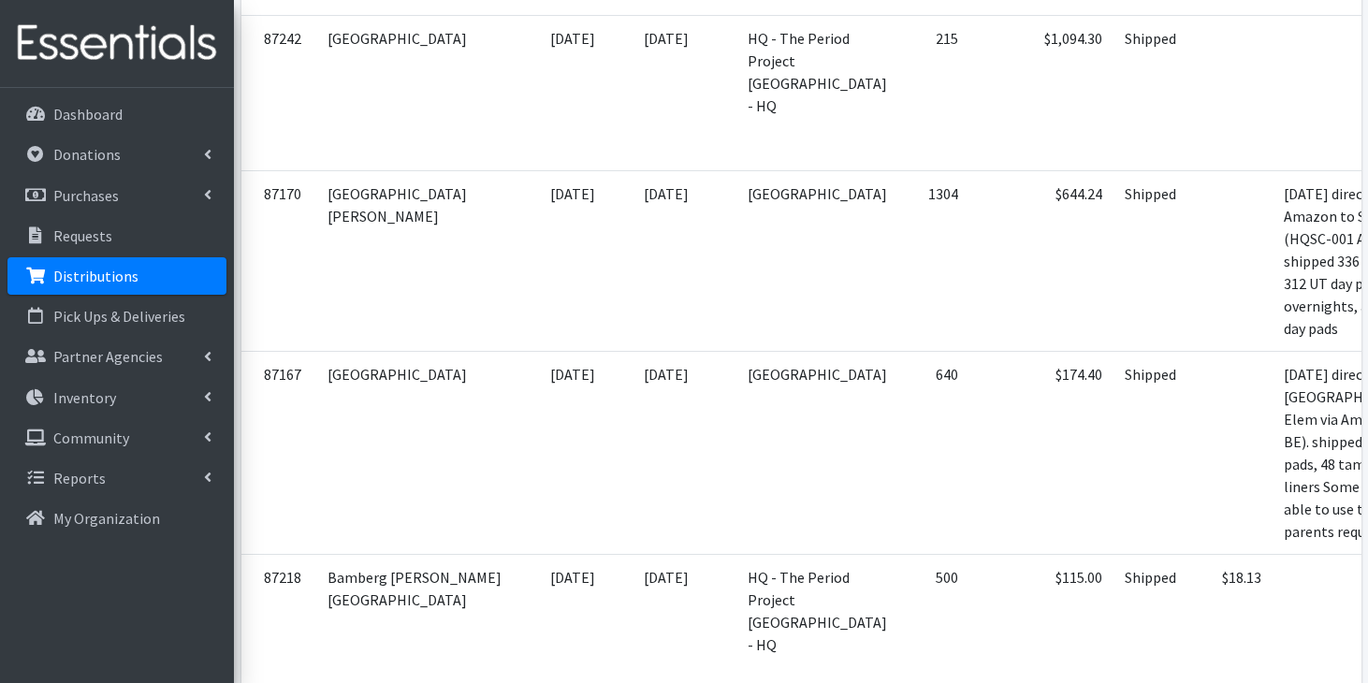
scroll to position [6624, 0]
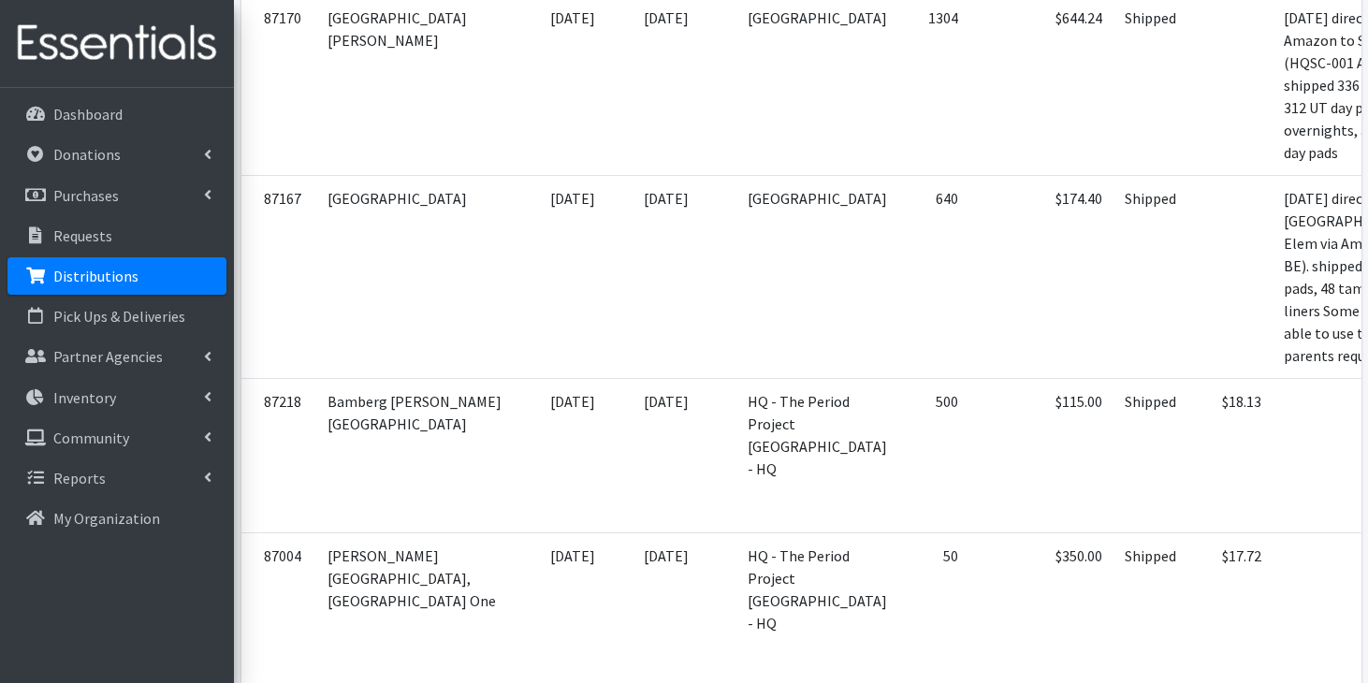
scroll to position [6805, 0]
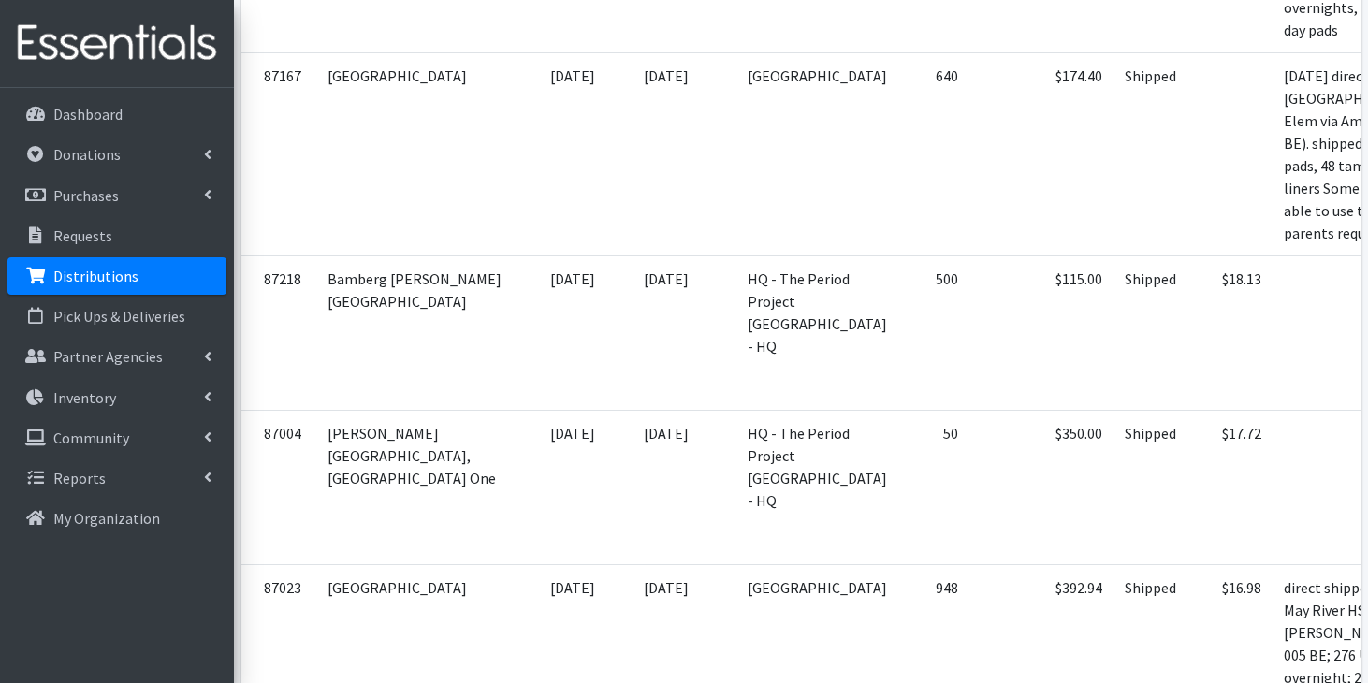
scroll to position [6918, 0]
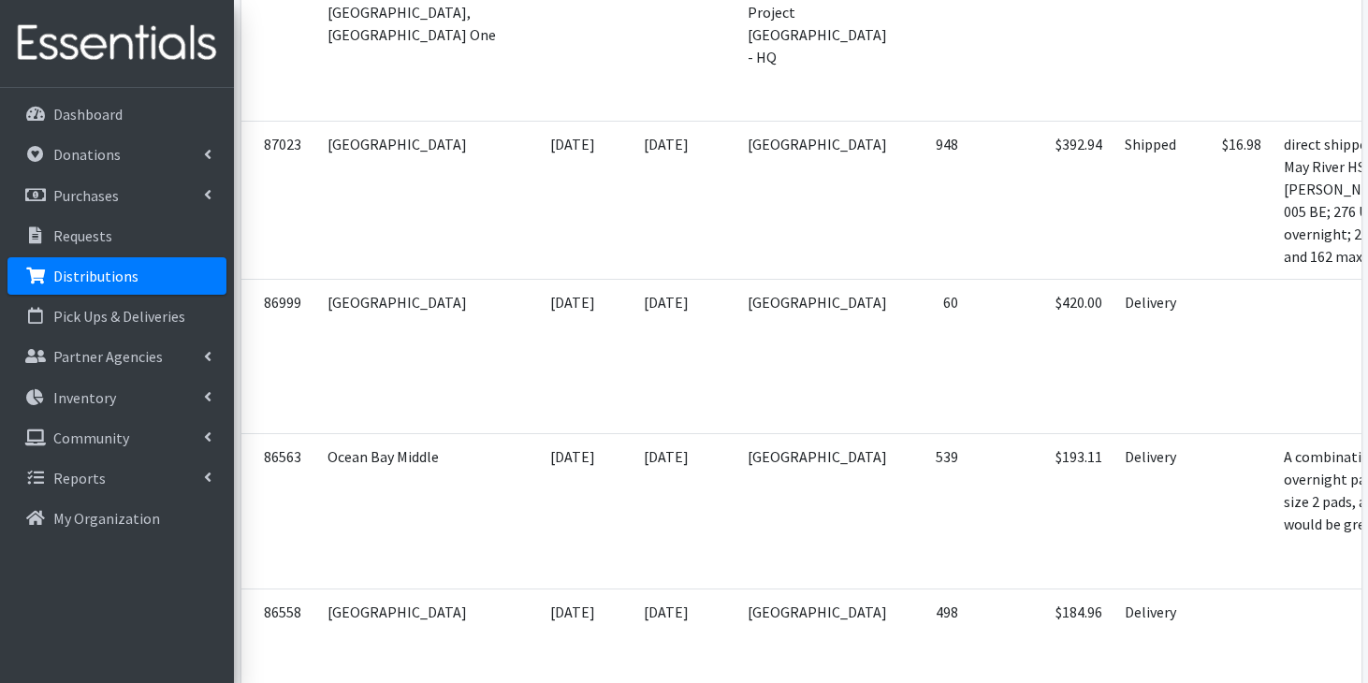
scroll to position [7411, 0]
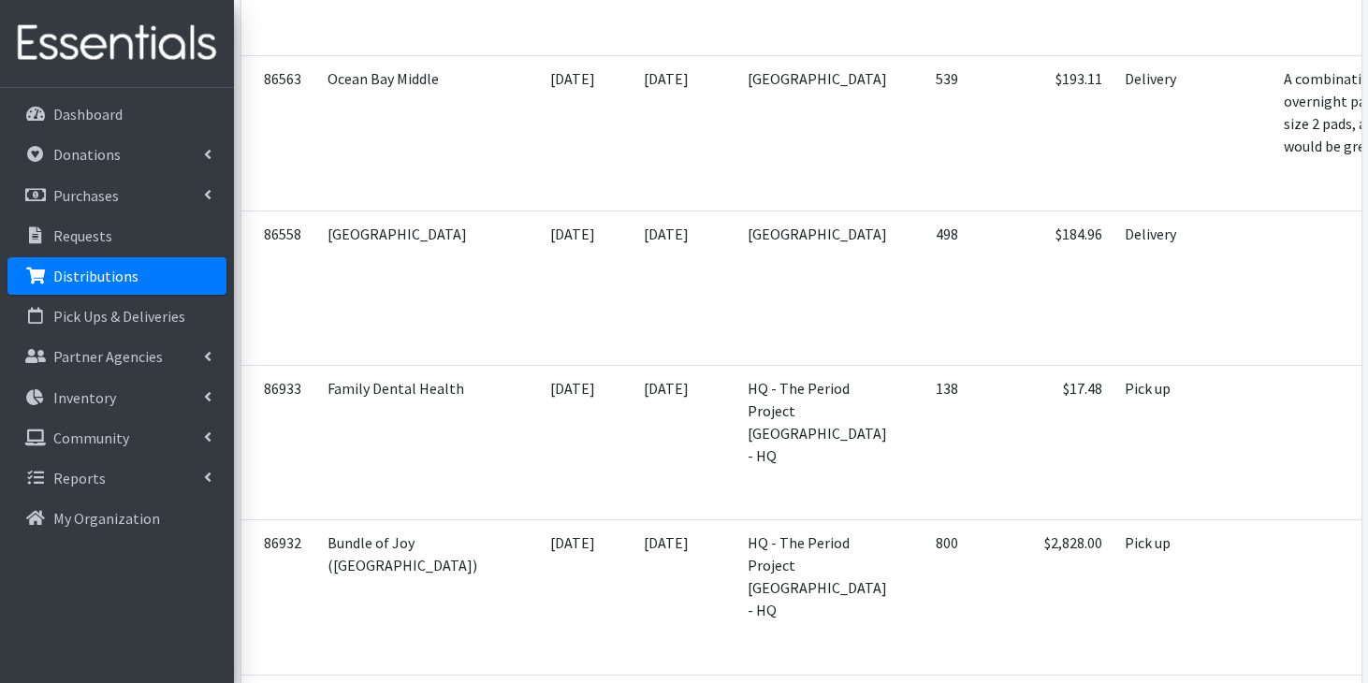
scroll to position [7806, 0]
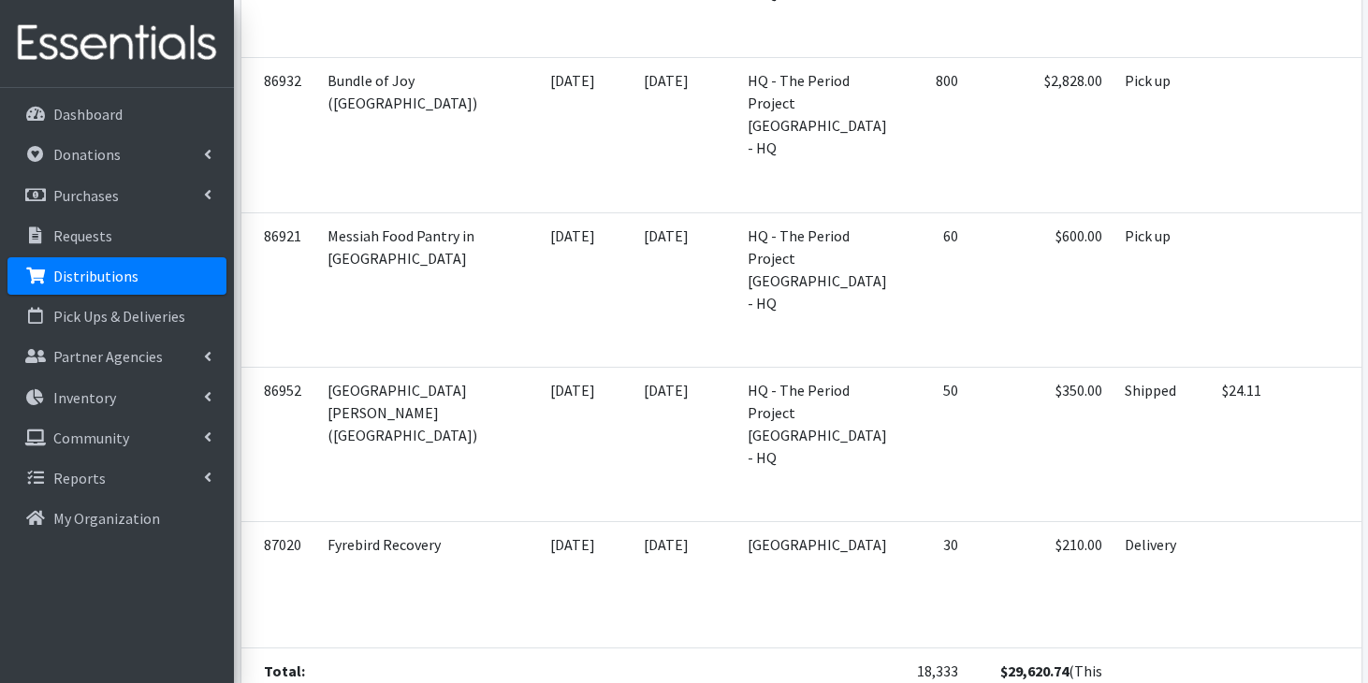
scroll to position [8220, 0]
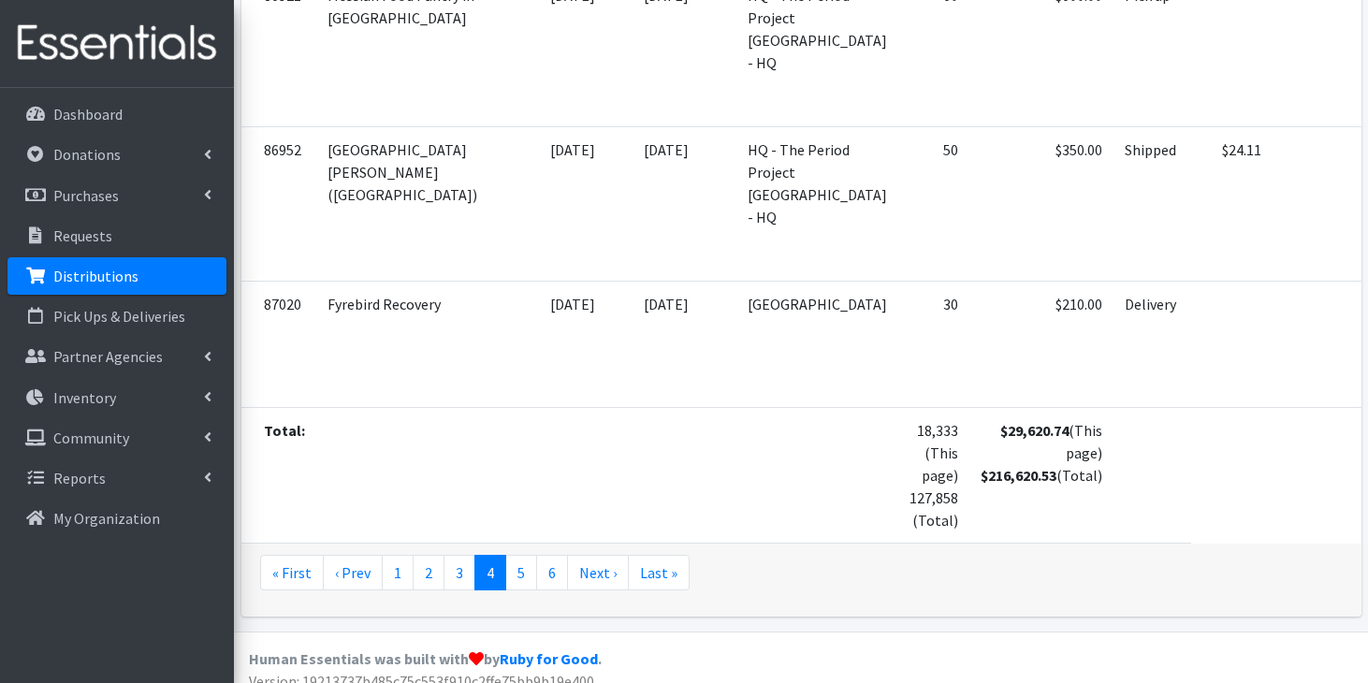
scroll to position [8441, 0]
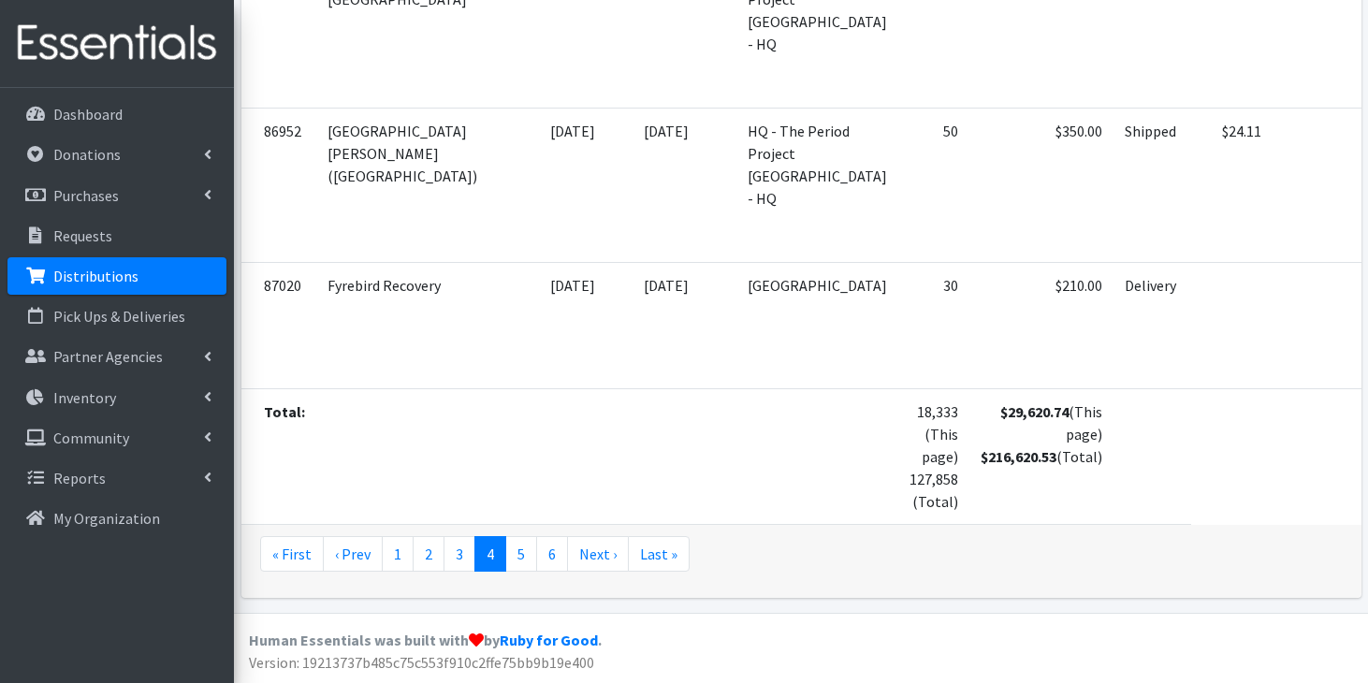
scroll to position [8774, 0]
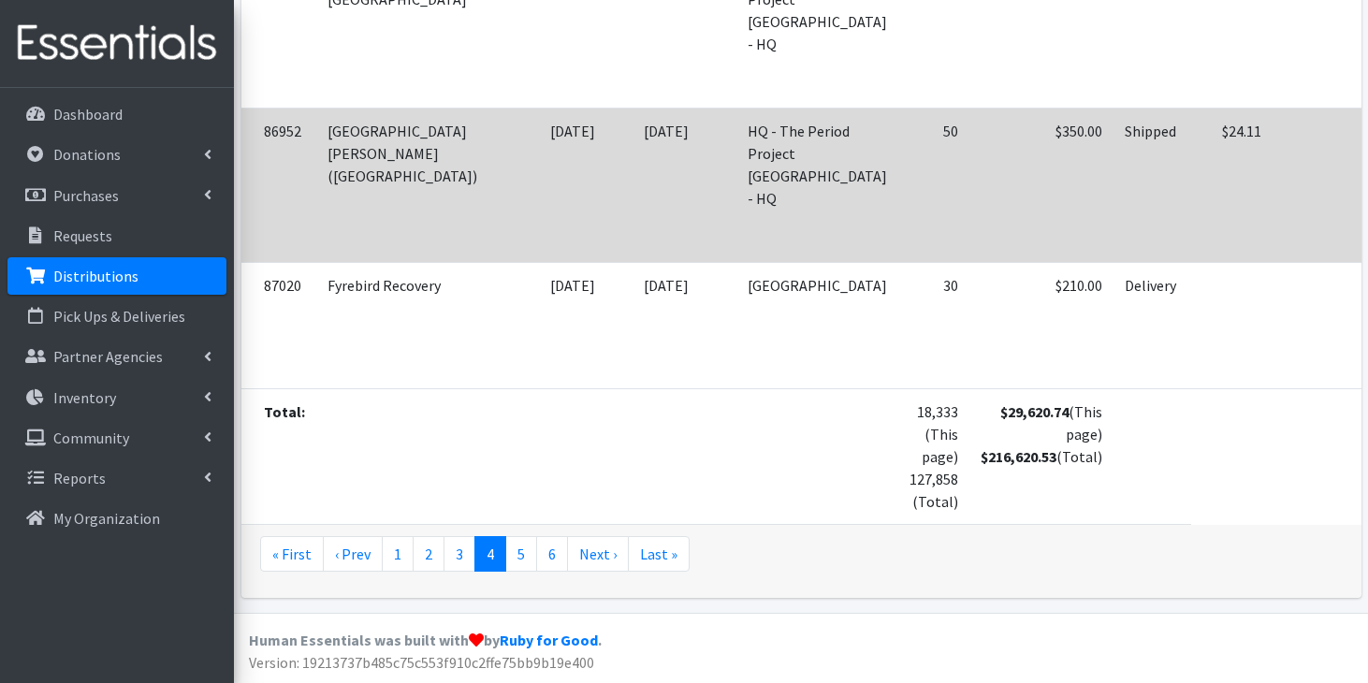
scroll to position [9293, 0]
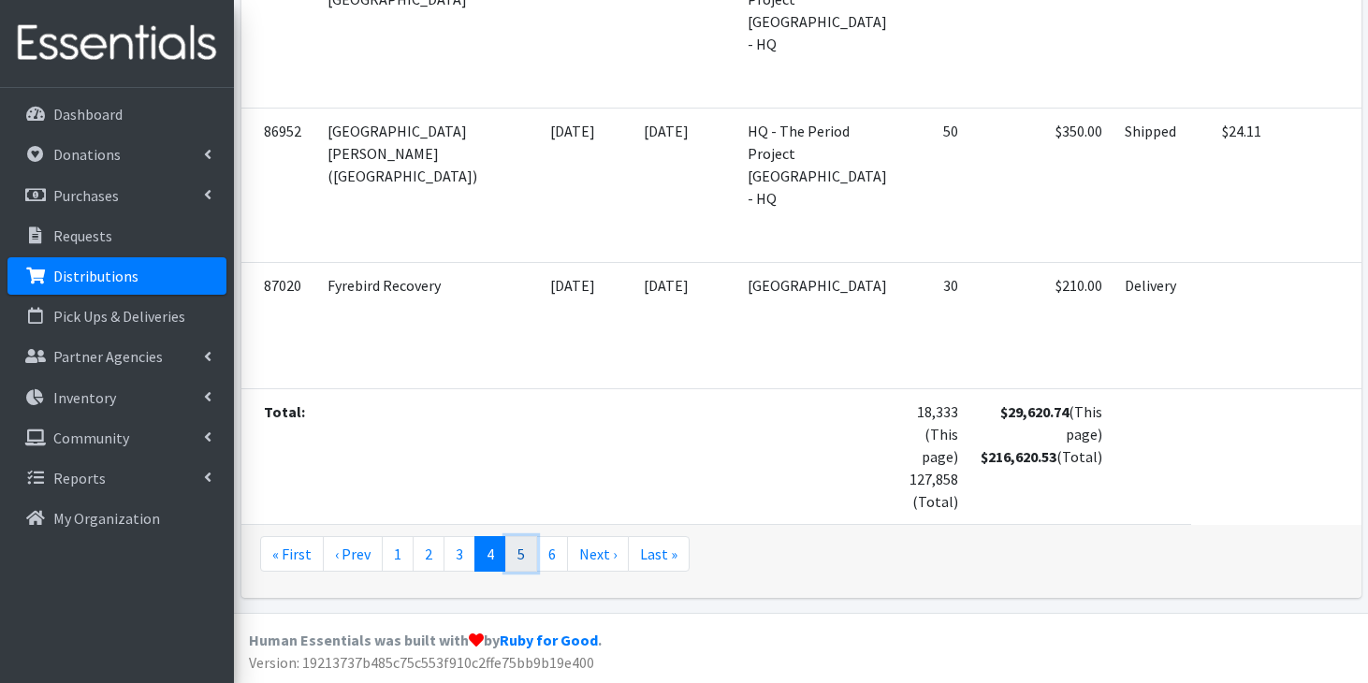
click at [525, 553] on link "5" at bounding box center [521, 554] width 32 height 36
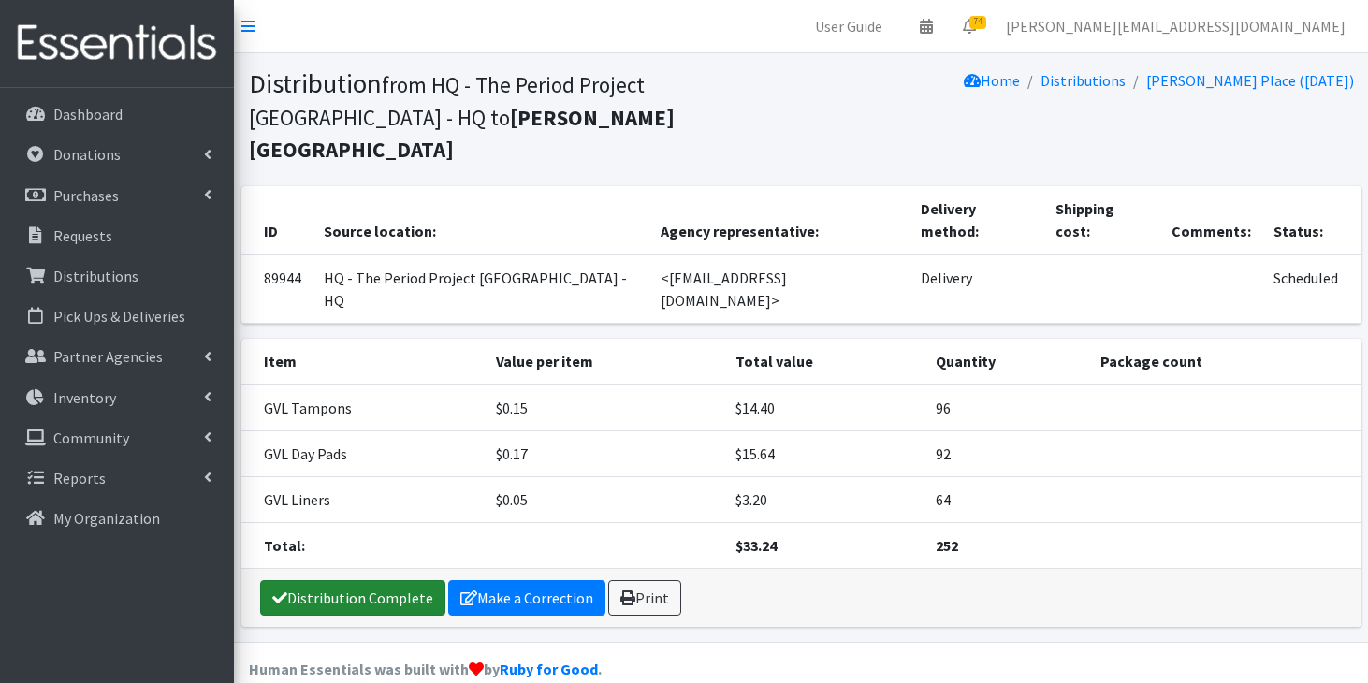
click at [428, 580] on link "Distribution Complete" at bounding box center [352, 598] width 185 height 36
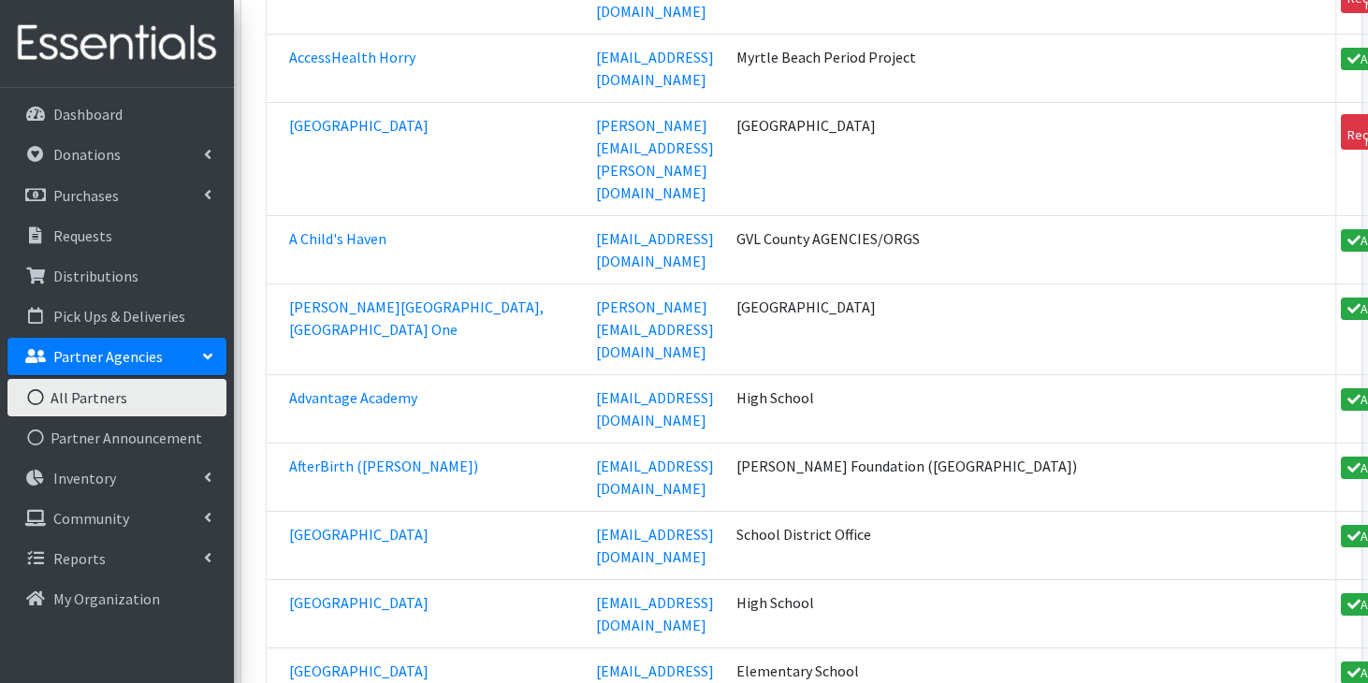
scroll to position [71102, 0]
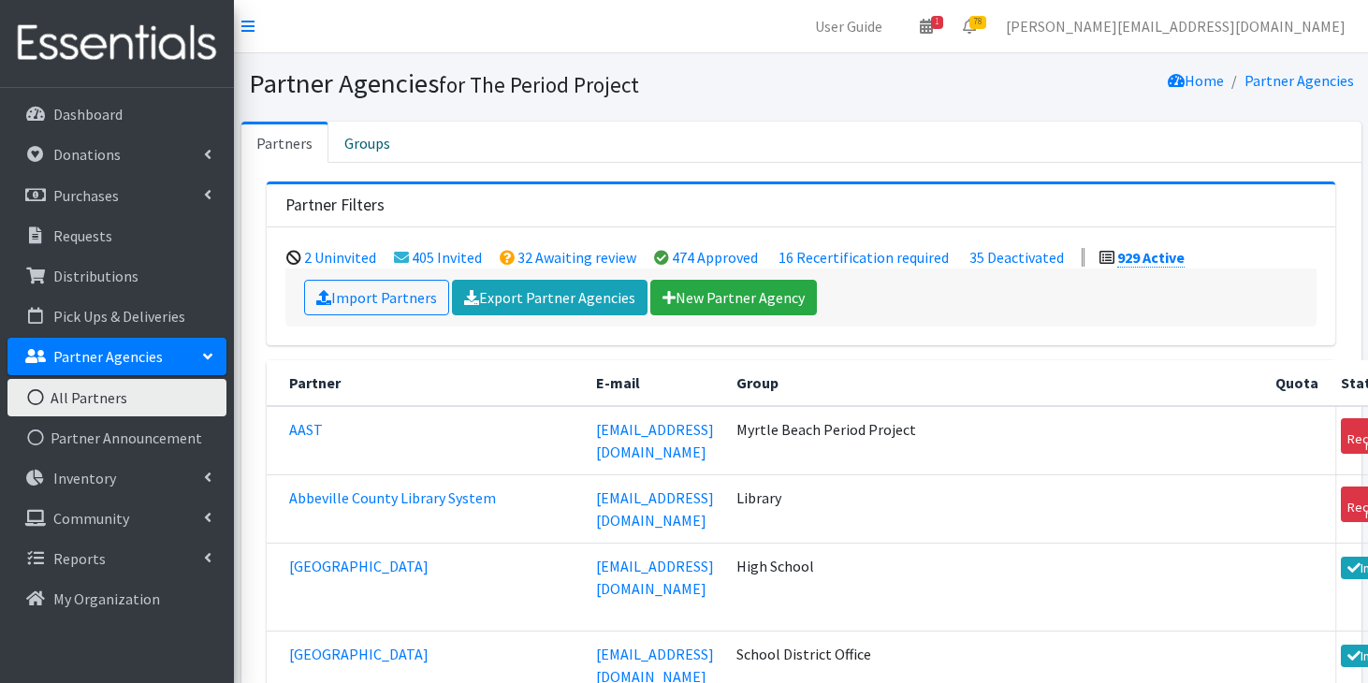
scroll to position [50637, 0]
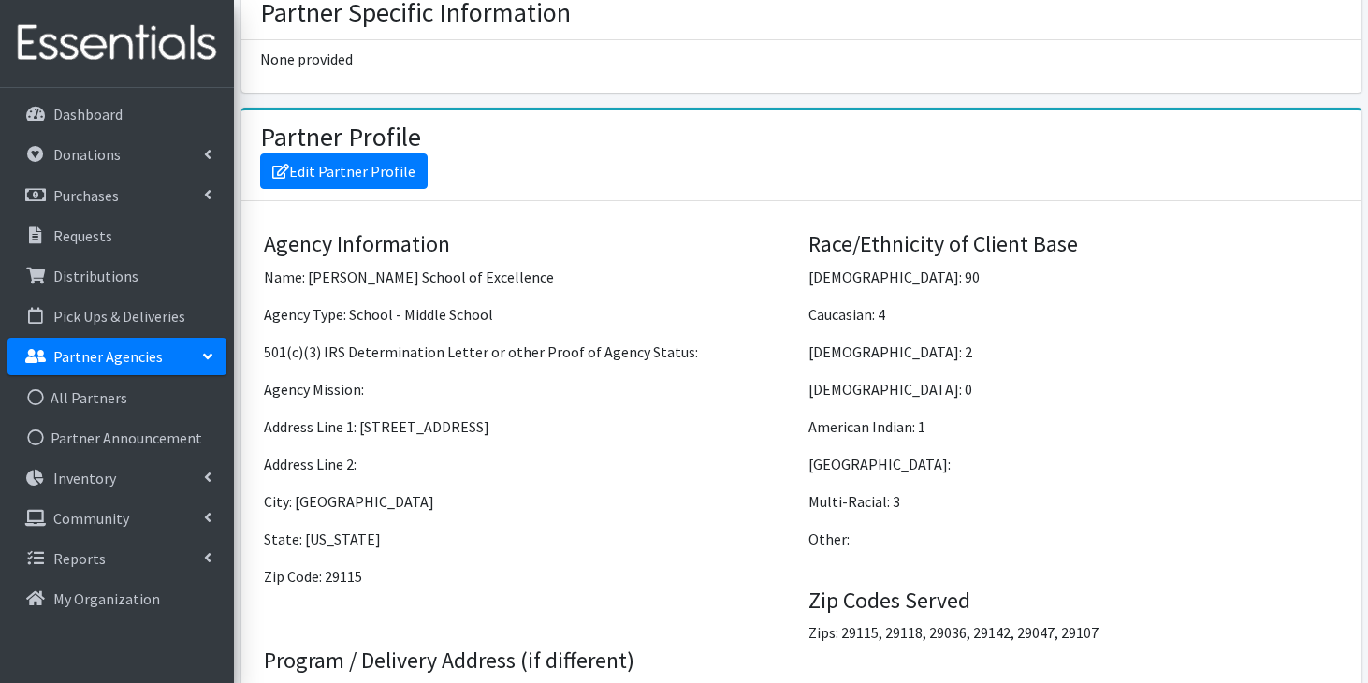
scroll to position [1404, 0]
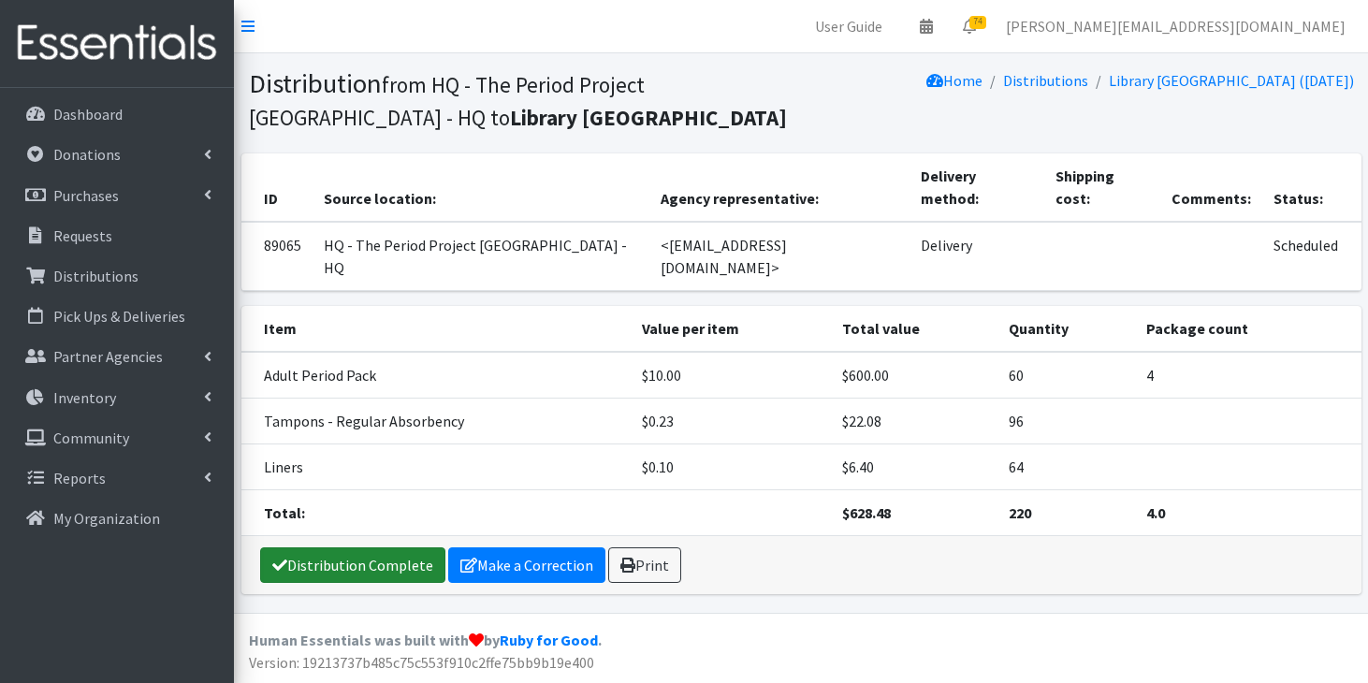
click at [287, 548] on link "Distribution Complete" at bounding box center [352, 566] width 185 height 36
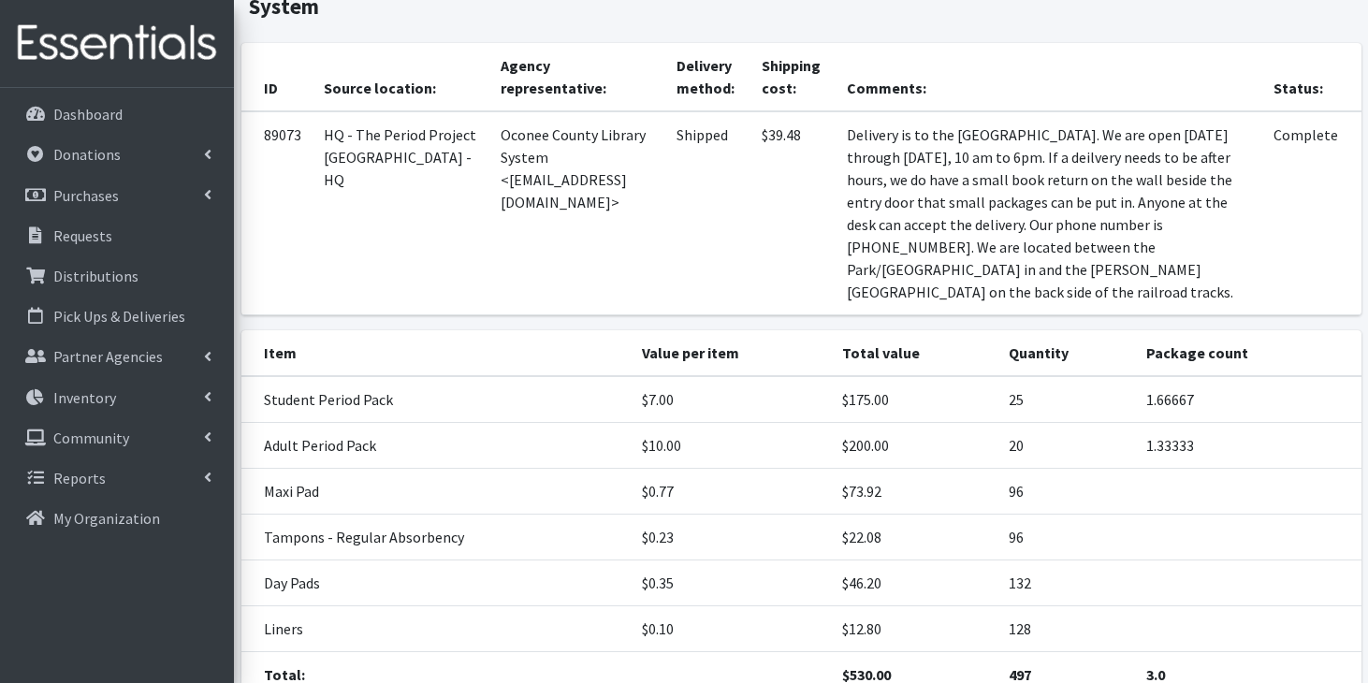
scroll to position [144, 0]
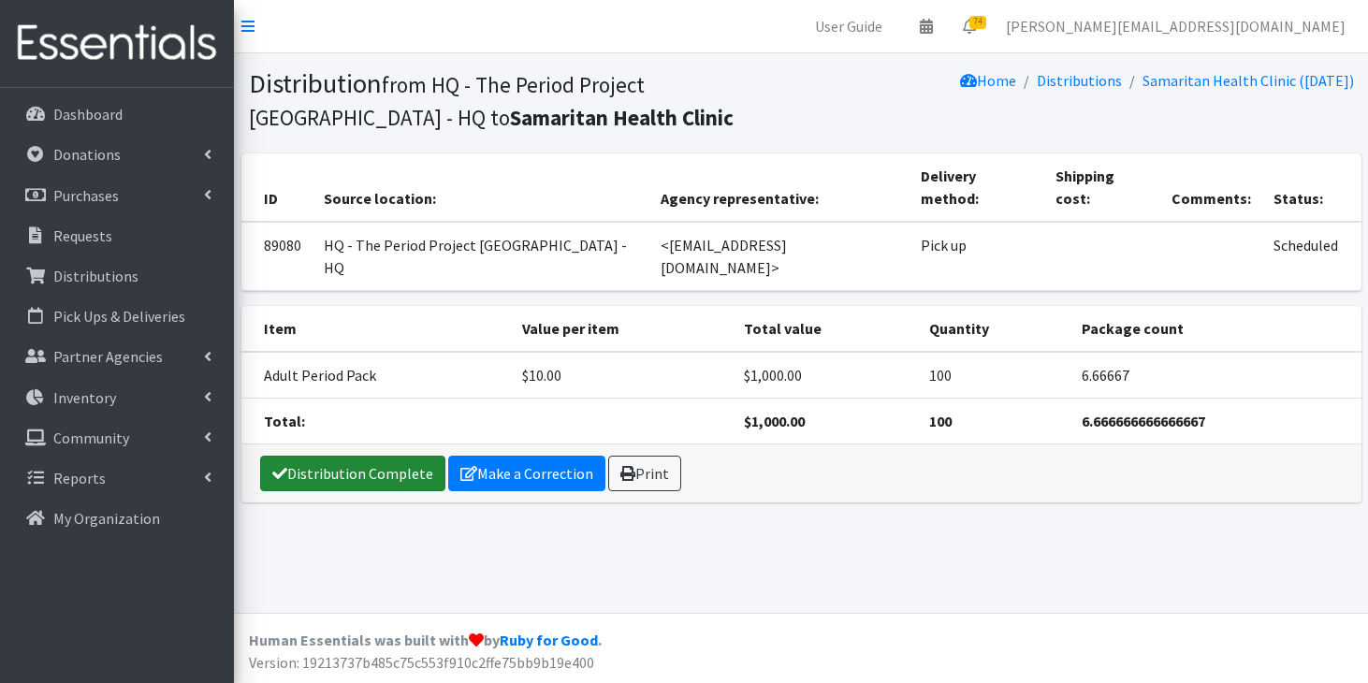
click at [394, 456] on link "Distribution Complete" at bounding box center [352, 474] width 185 height 36
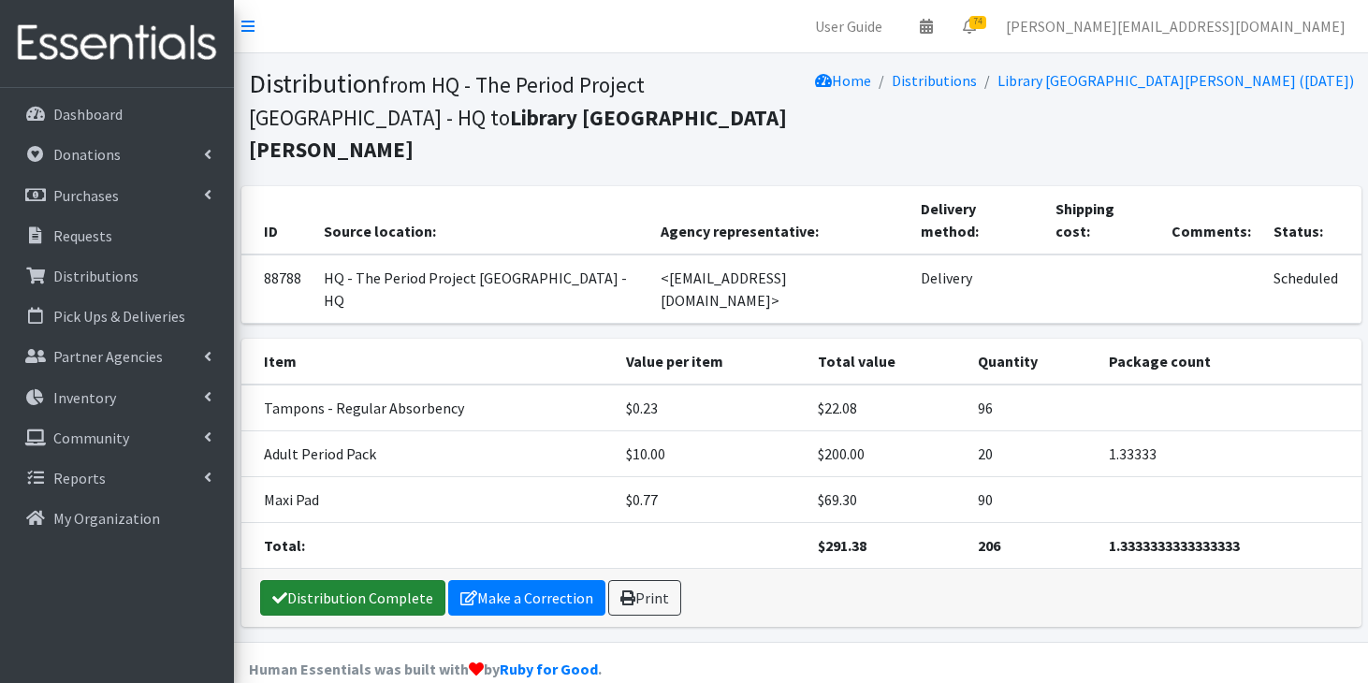
click at [365, 580] on link "Distribution Complete" at bounding box center [352, 598] width 185 height 36
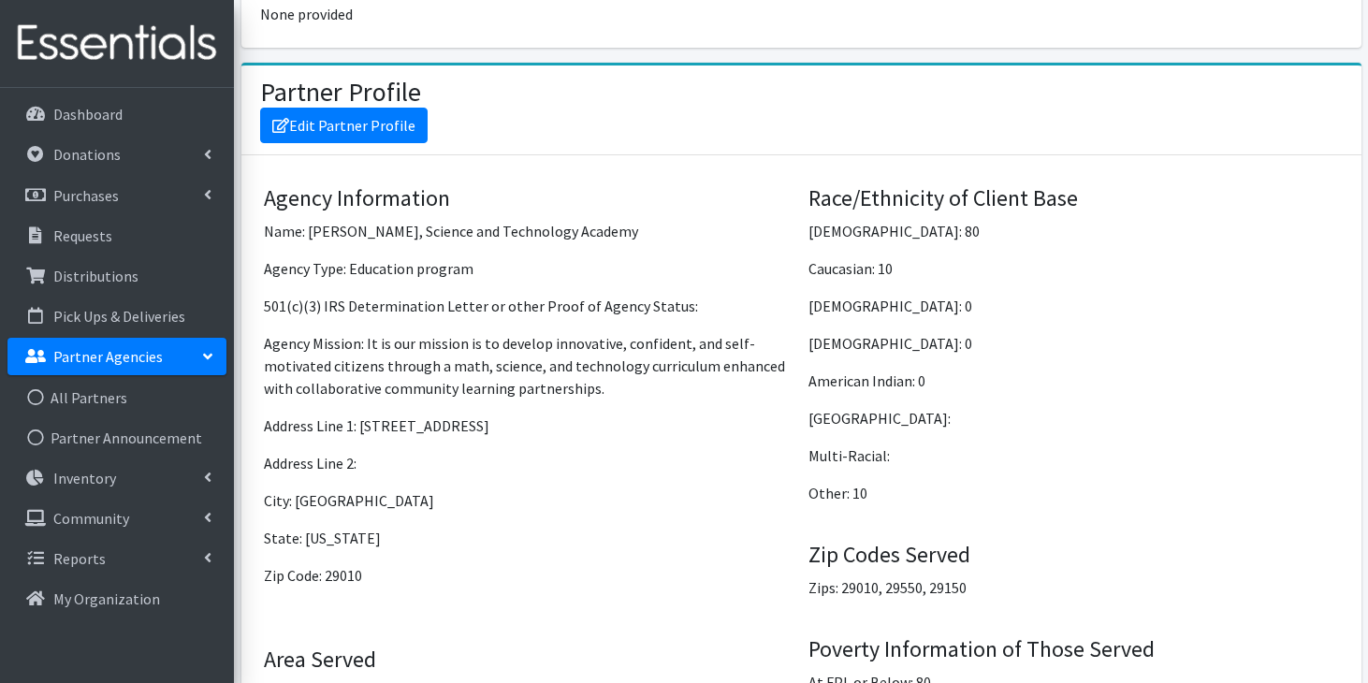
scroll to position [1367, 0]
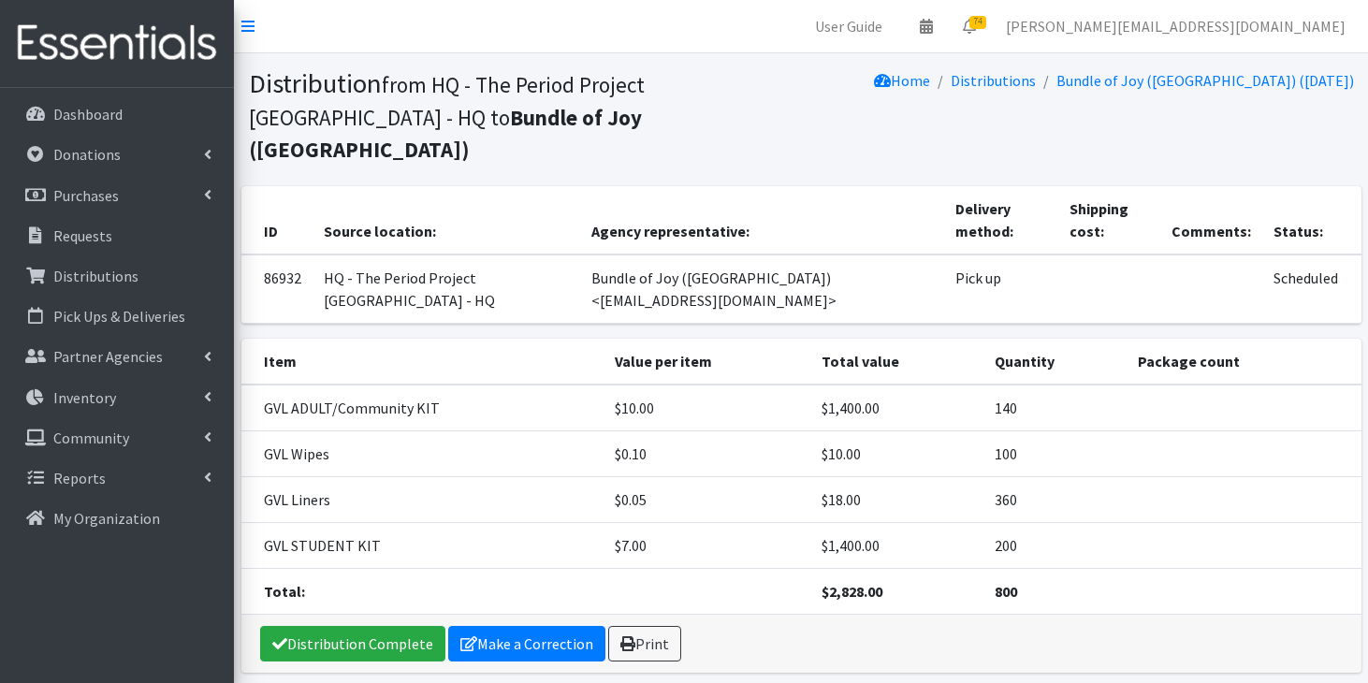
click at [418, 615] on div "Distribution Complete Make a Correction Print" at bounding box center [801, 644] width 1120 height 58
click at [413, 626] on link "Distribution Complete" at bounding box center [352, 644] width 185 height 36
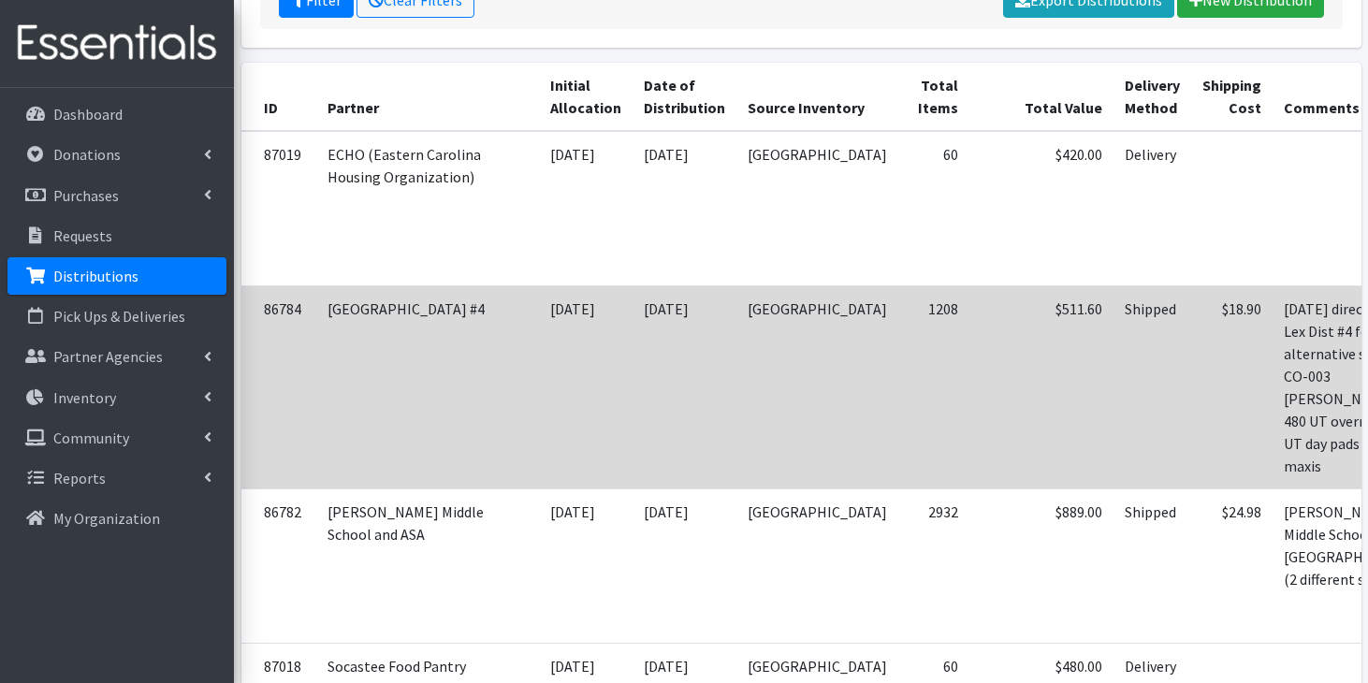
scroll to position [374, 0]
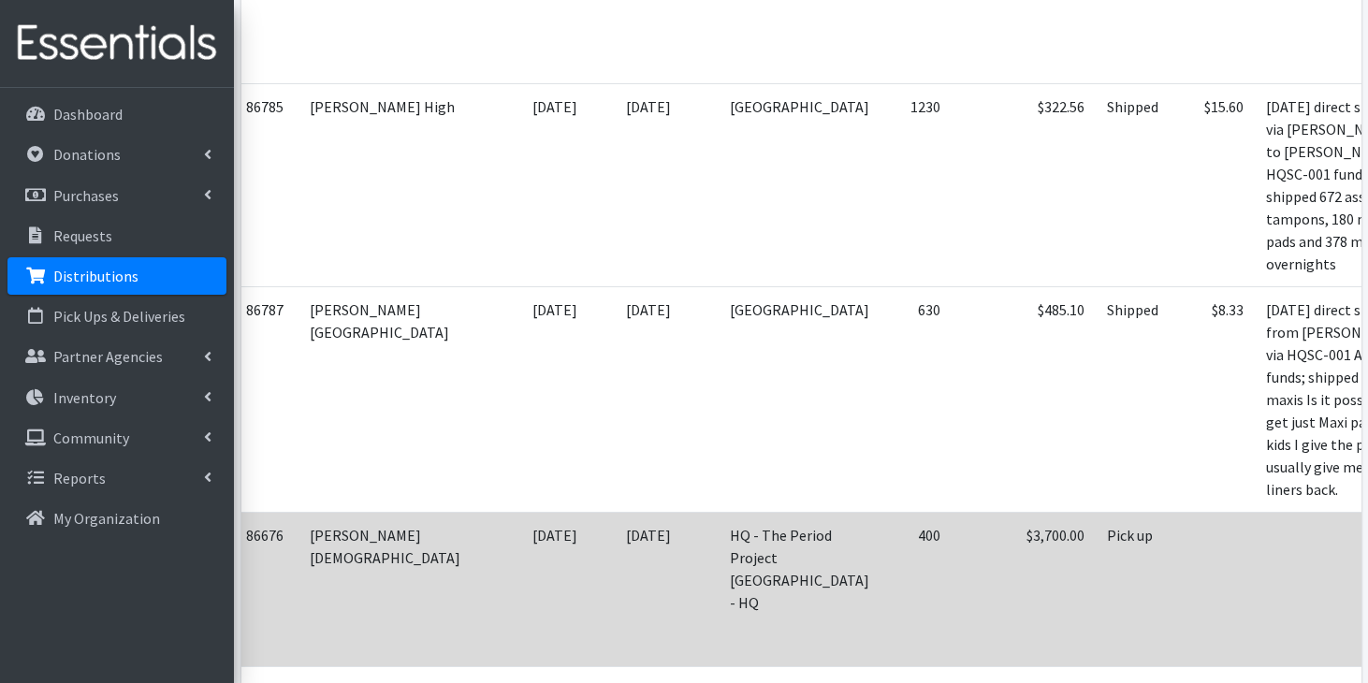
scroll to position [0, 22]
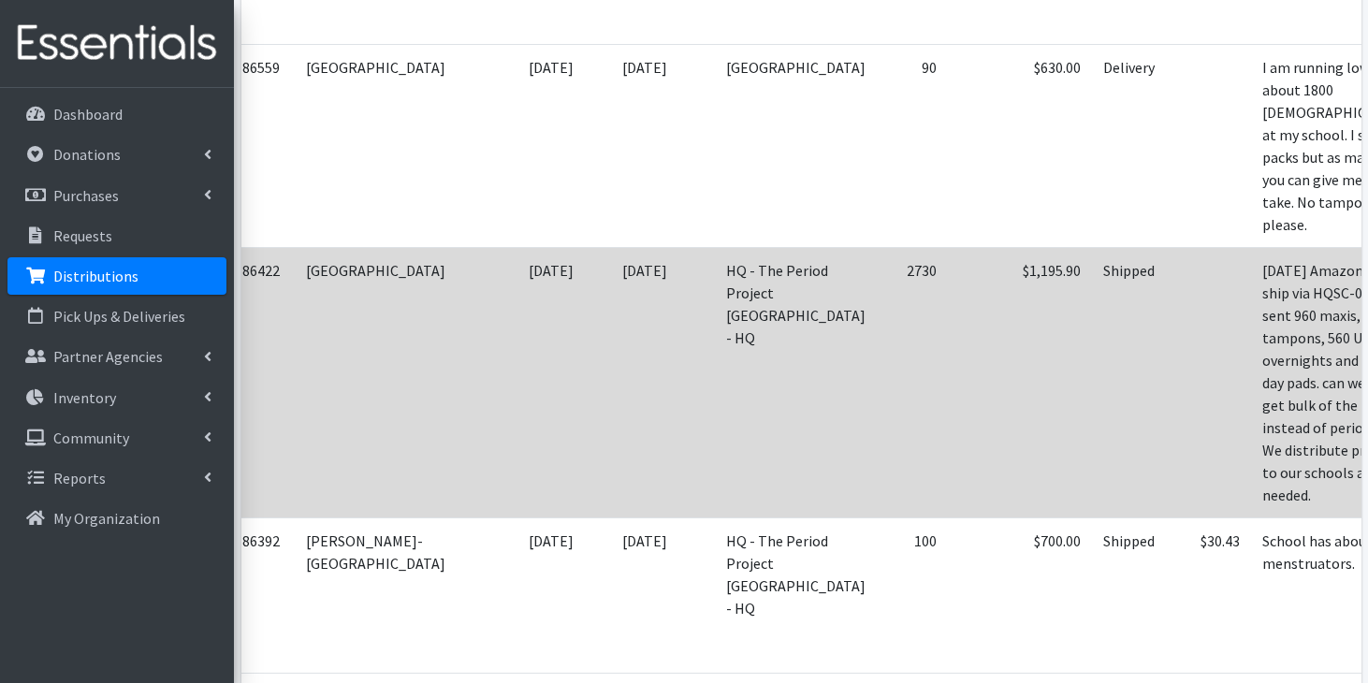
scroll to position [1875, 0]
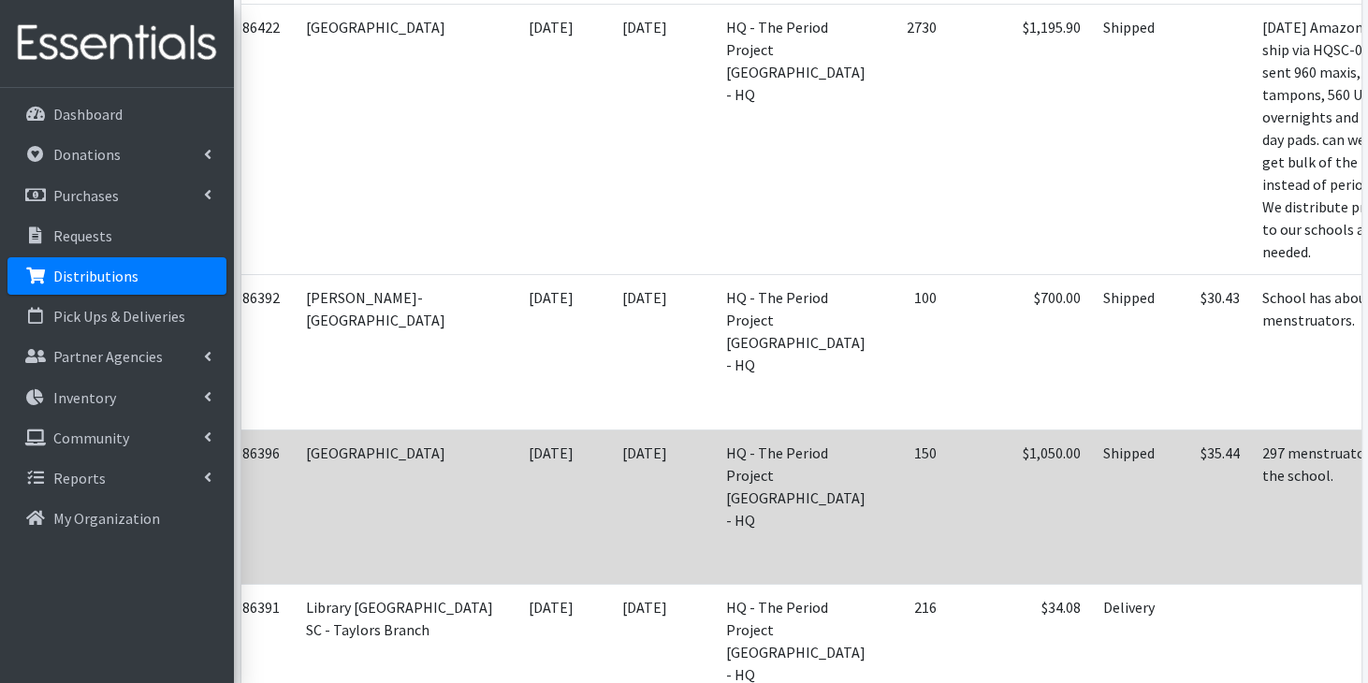
scroll to position [2112, 0]
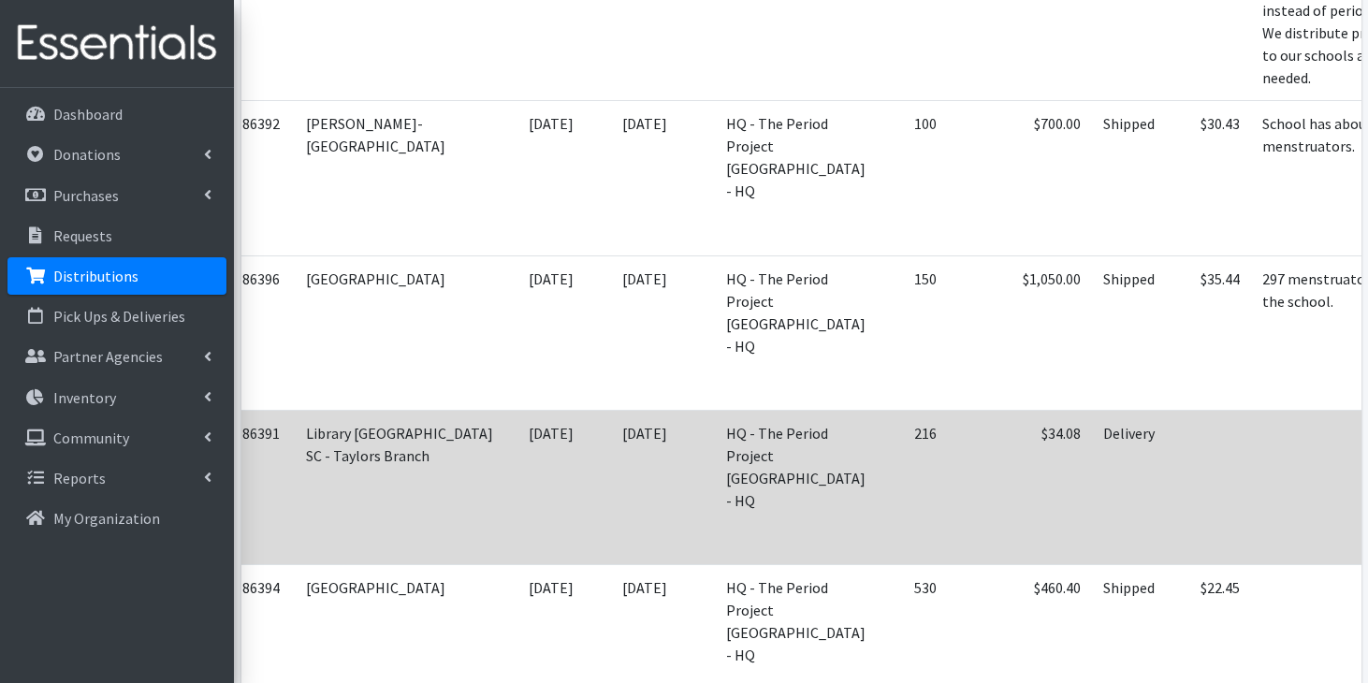
scroll to position [2315, 0]
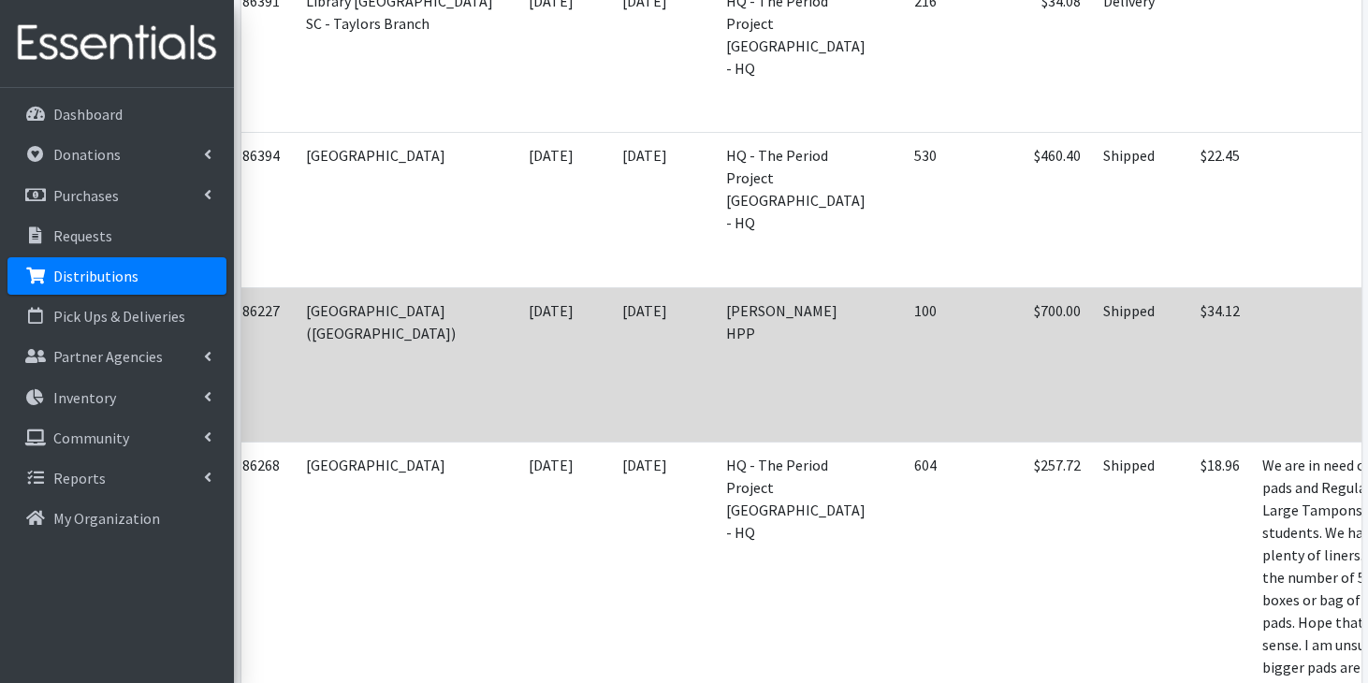
scroll to position [2718, 0]
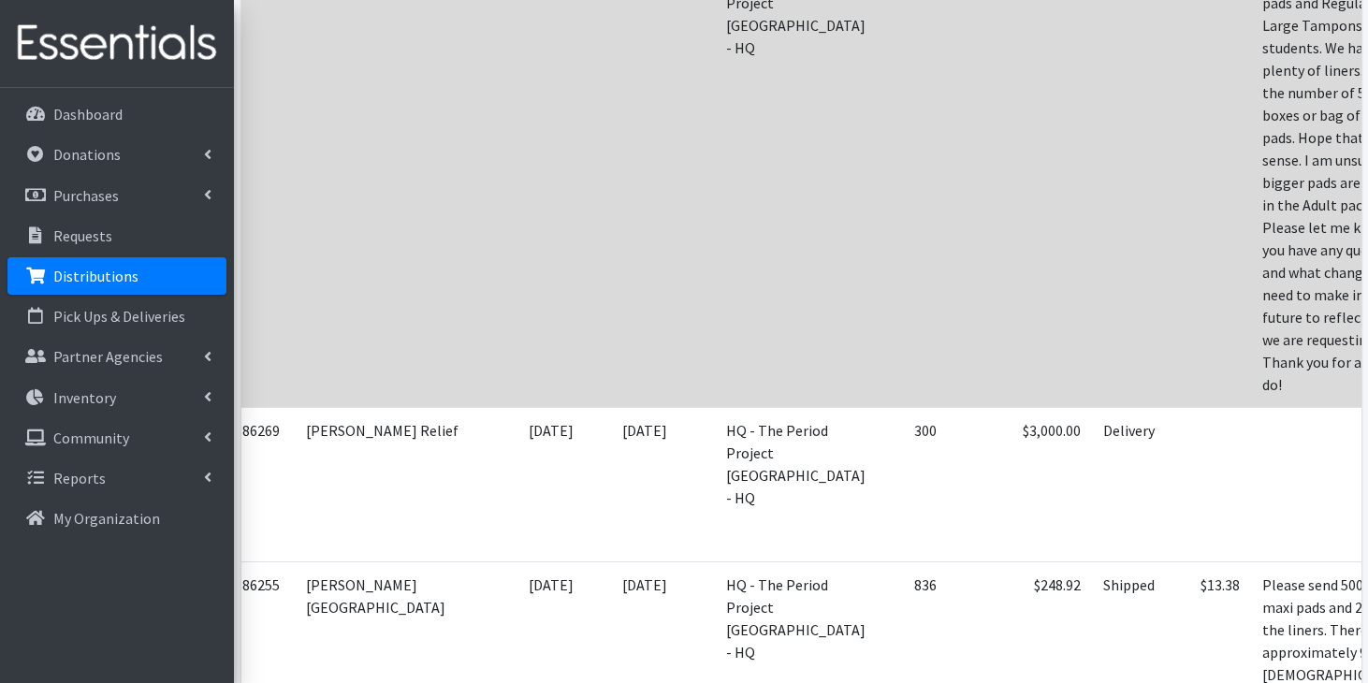
scroll to position [3210, 0]
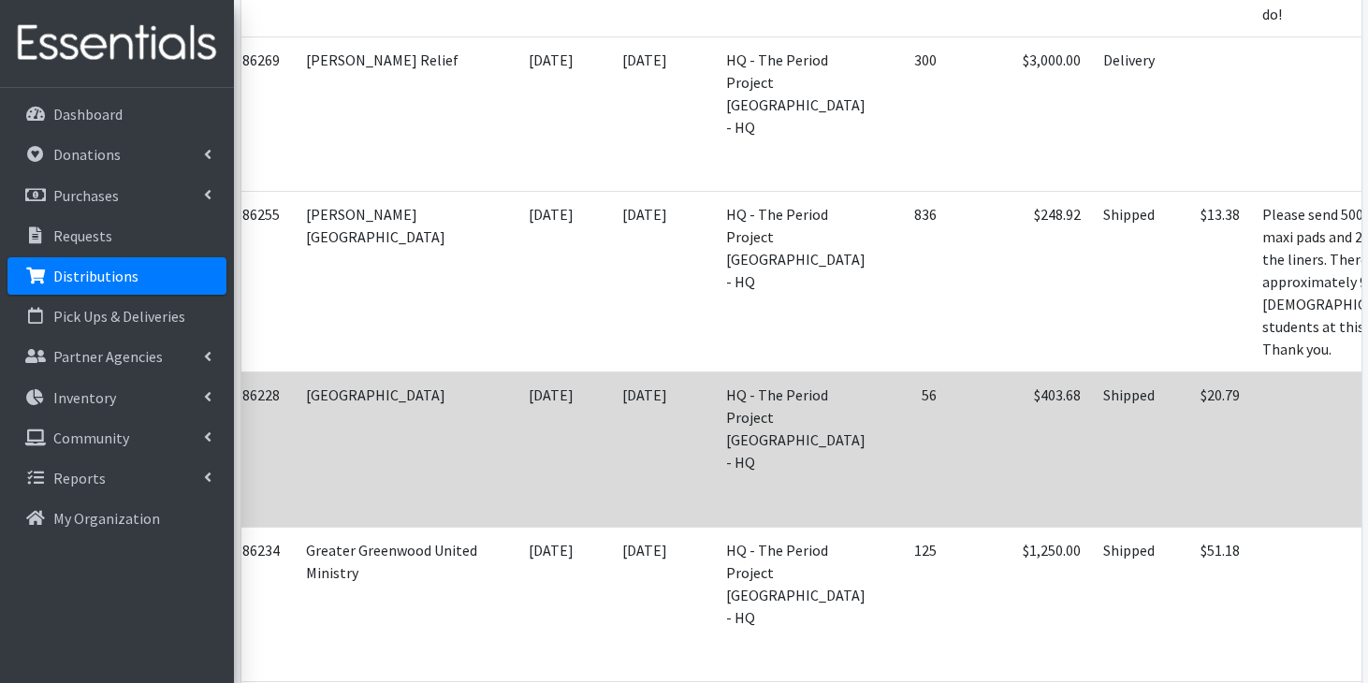
scroll to position [3572, 0]
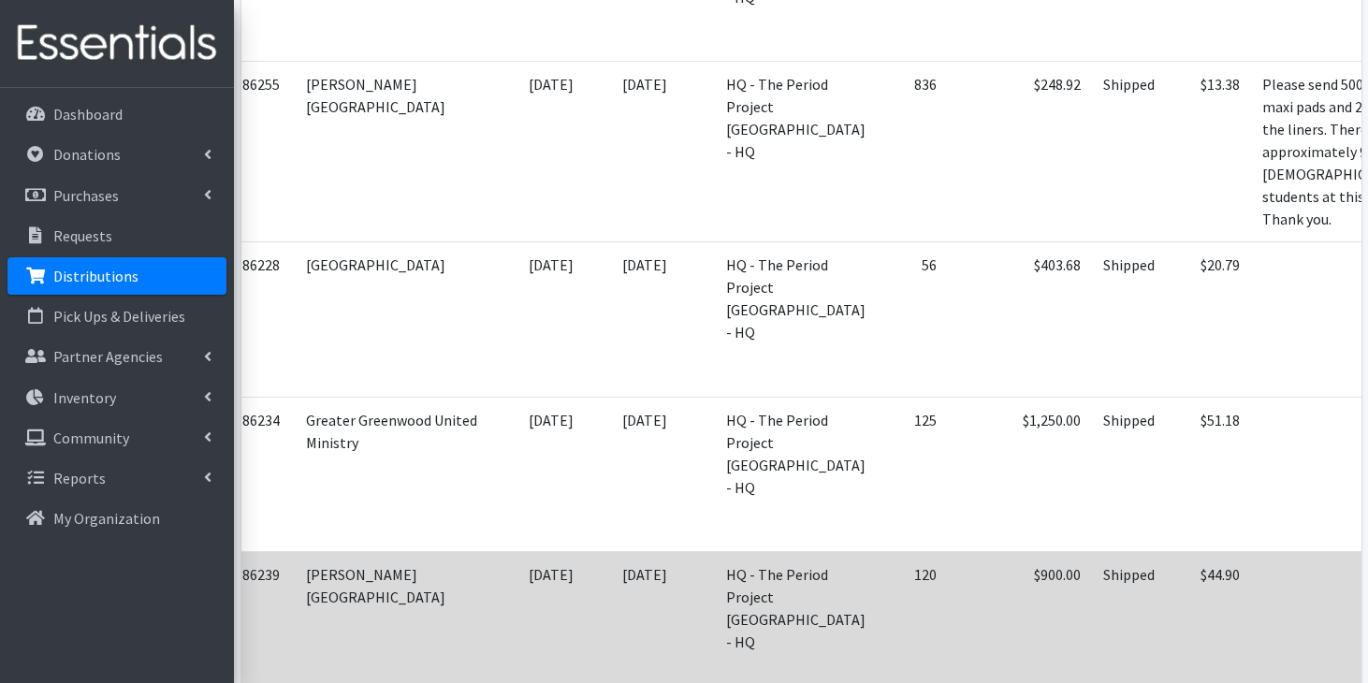
scroll to position [3708, 0]
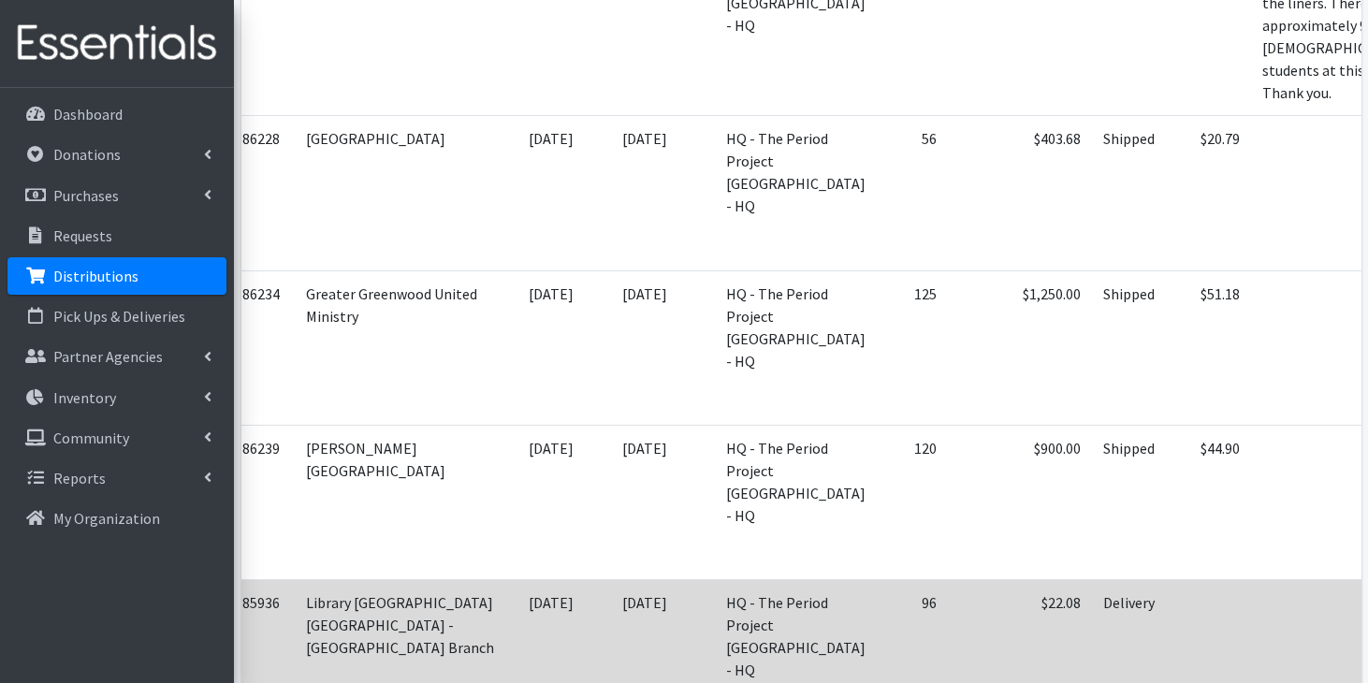
scroll to position [3833, 0]
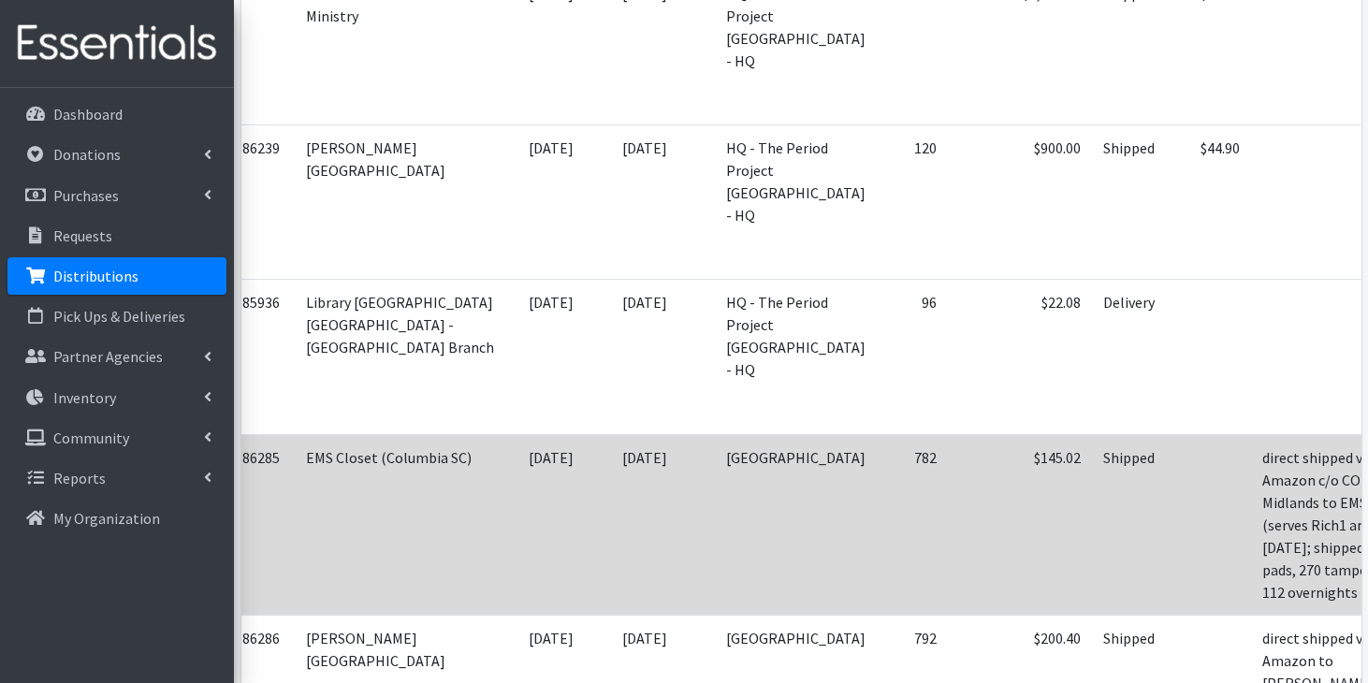
scroll to position [4129, 0]
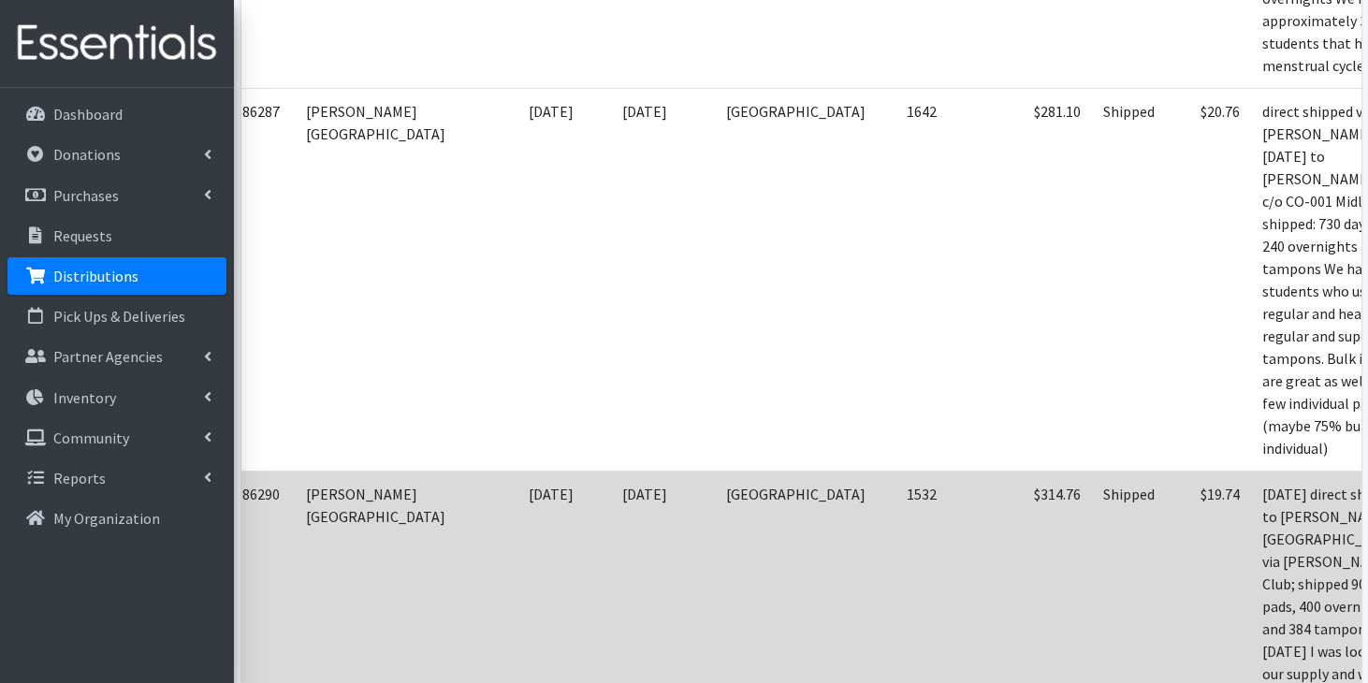
scroll to position [5388, 0]
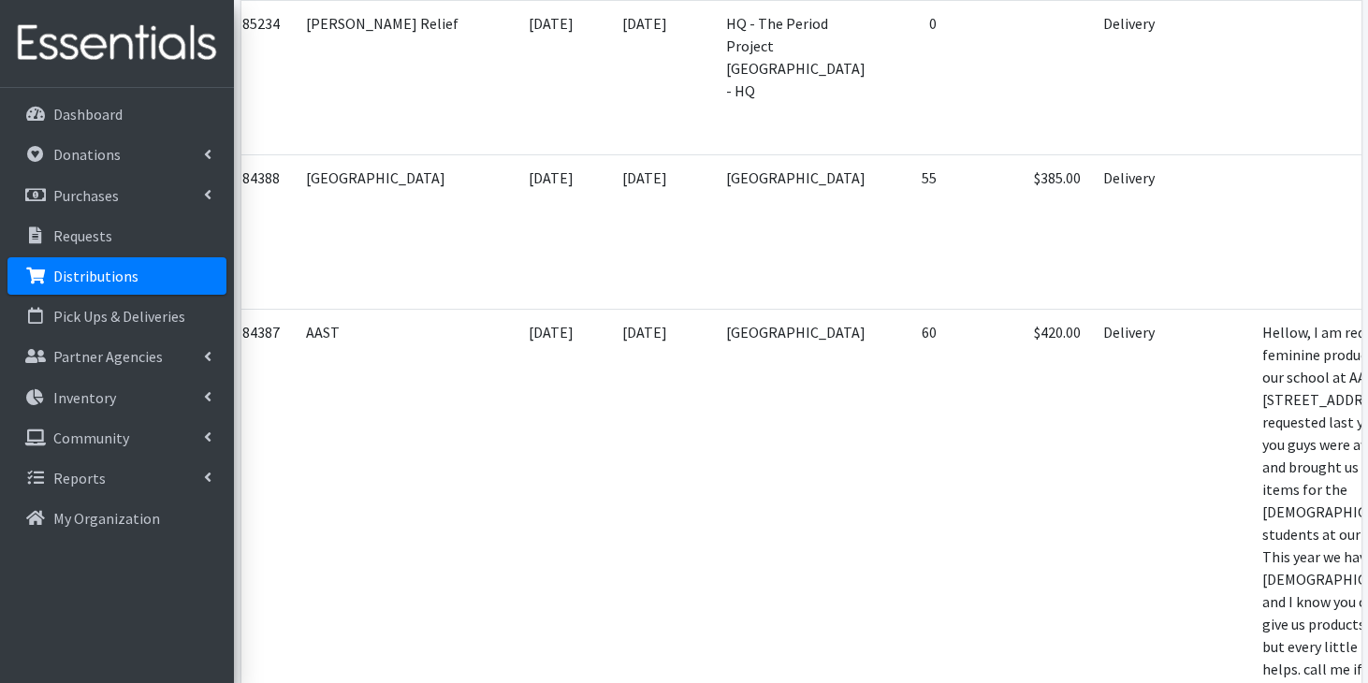
scroll to position [7472, 0]
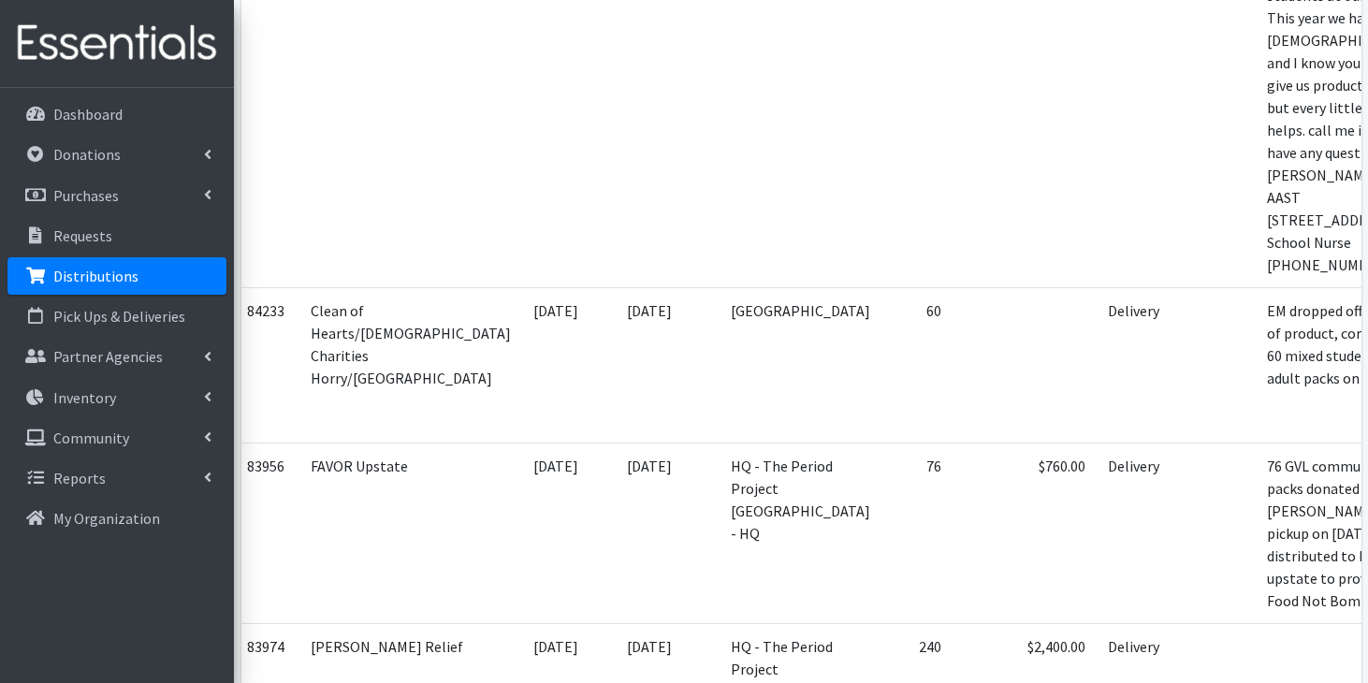
scroll to position [8044, 0]
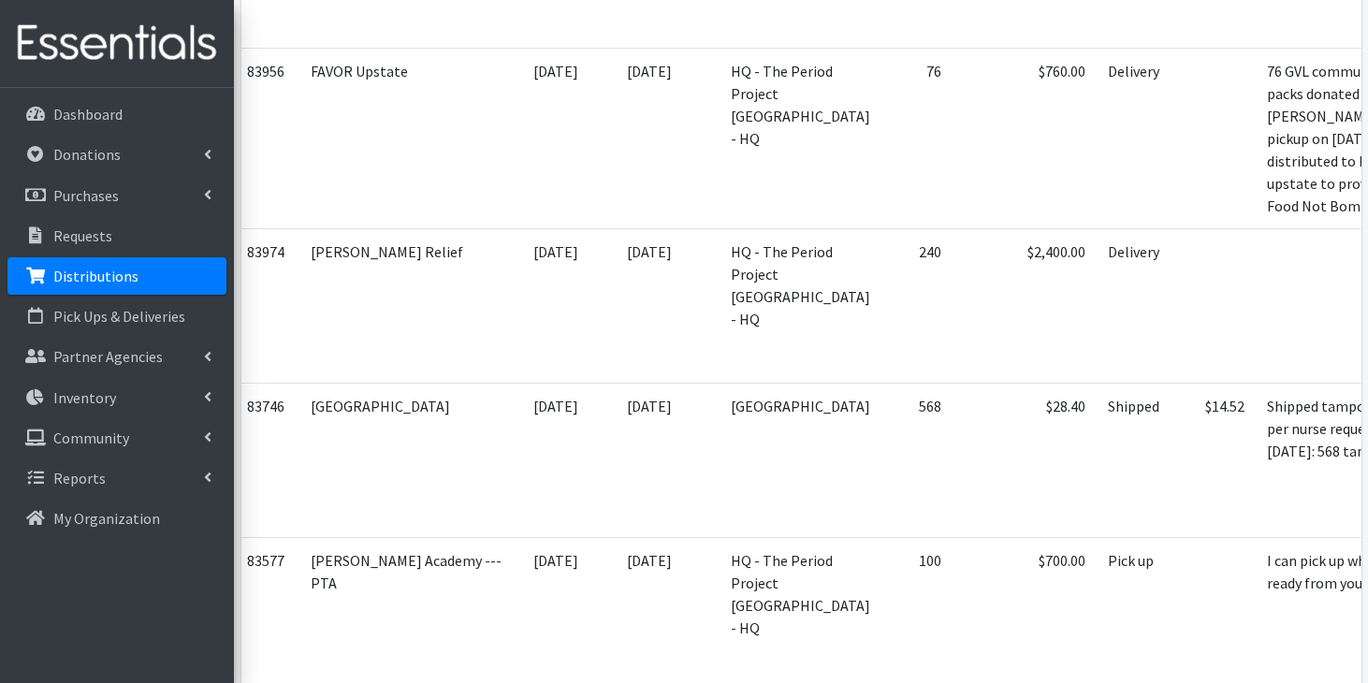
scroll to position [8417, 0]
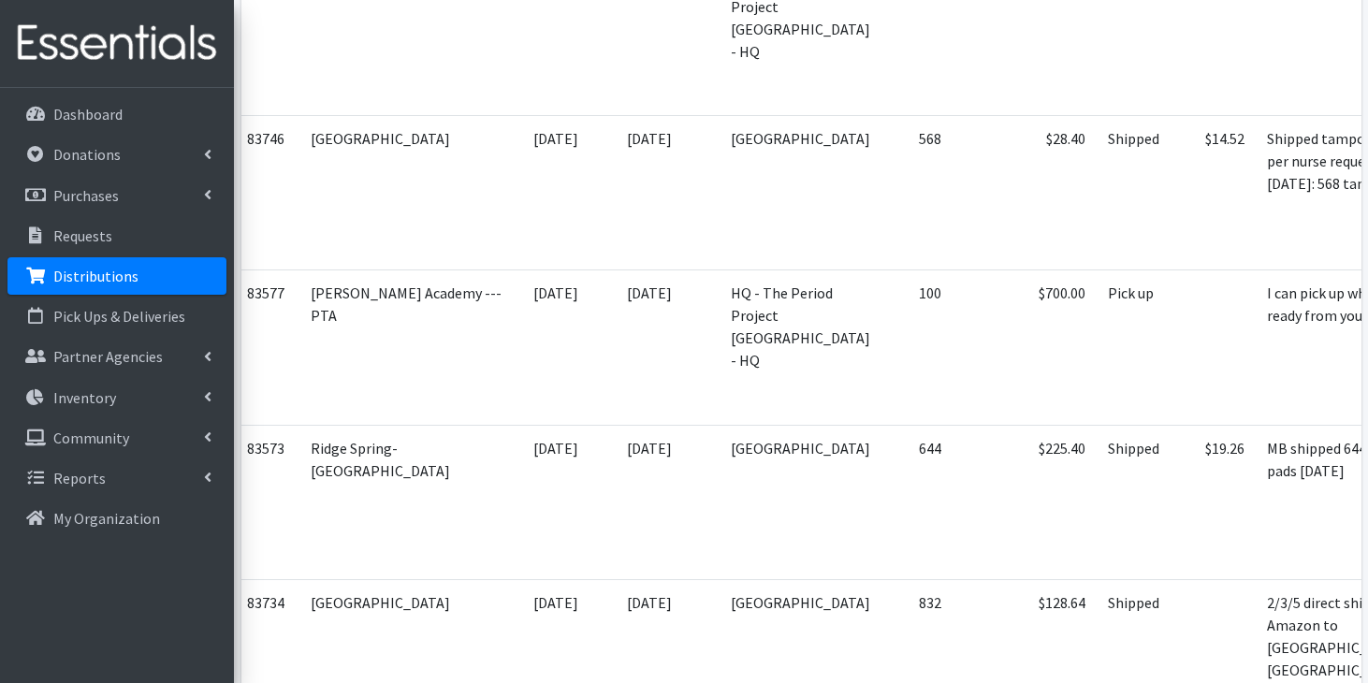
scroll to position [8705, 0]
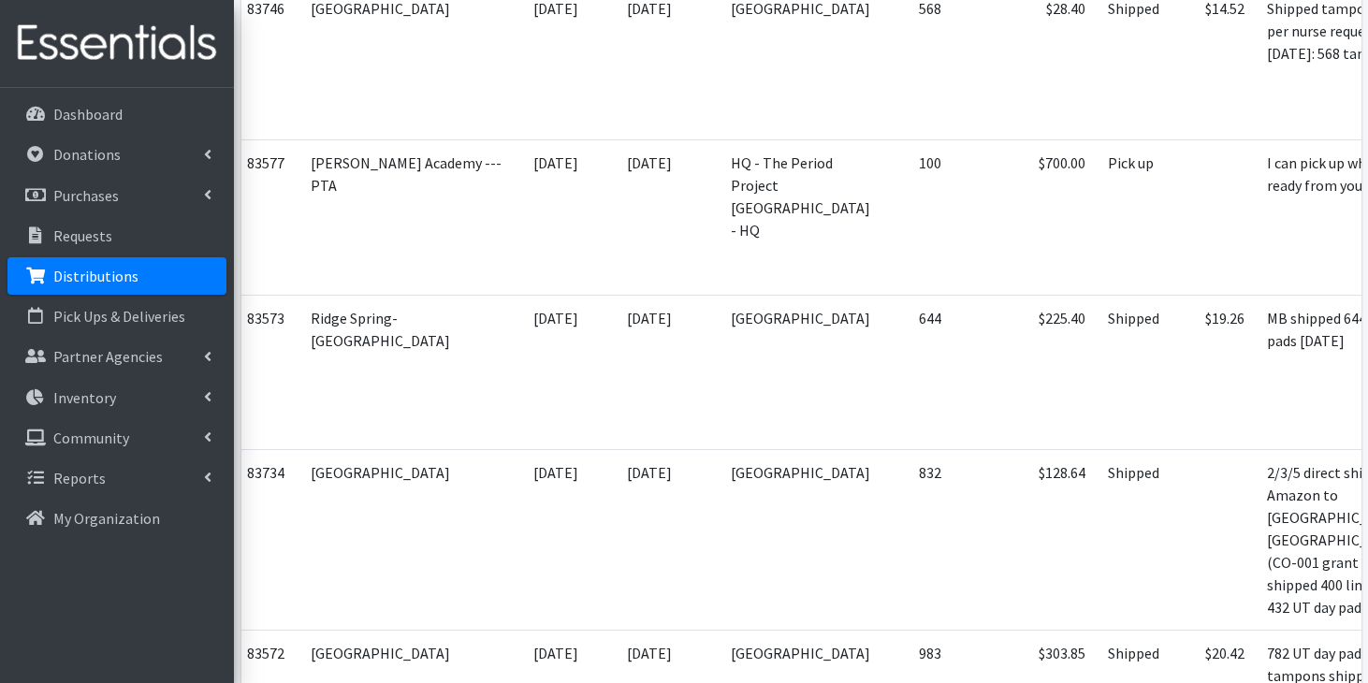
scroll to position [8815, 0]
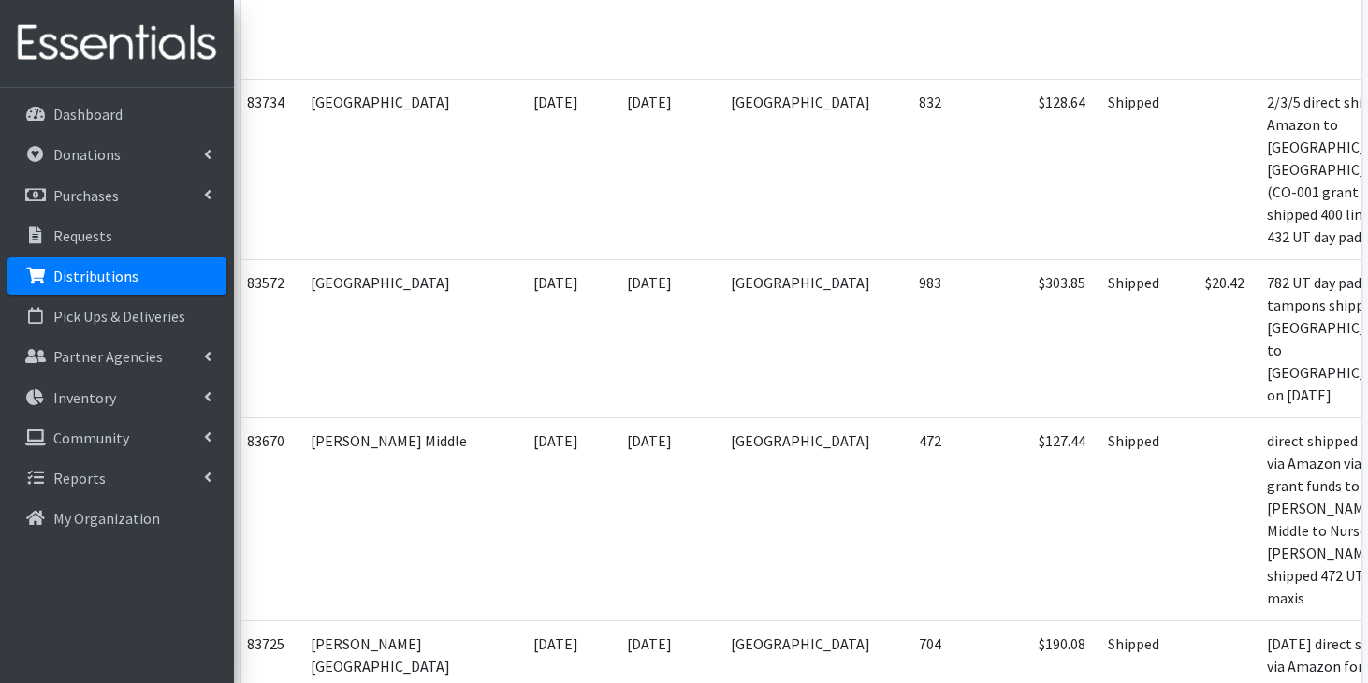
scroll to position [9191, 0]
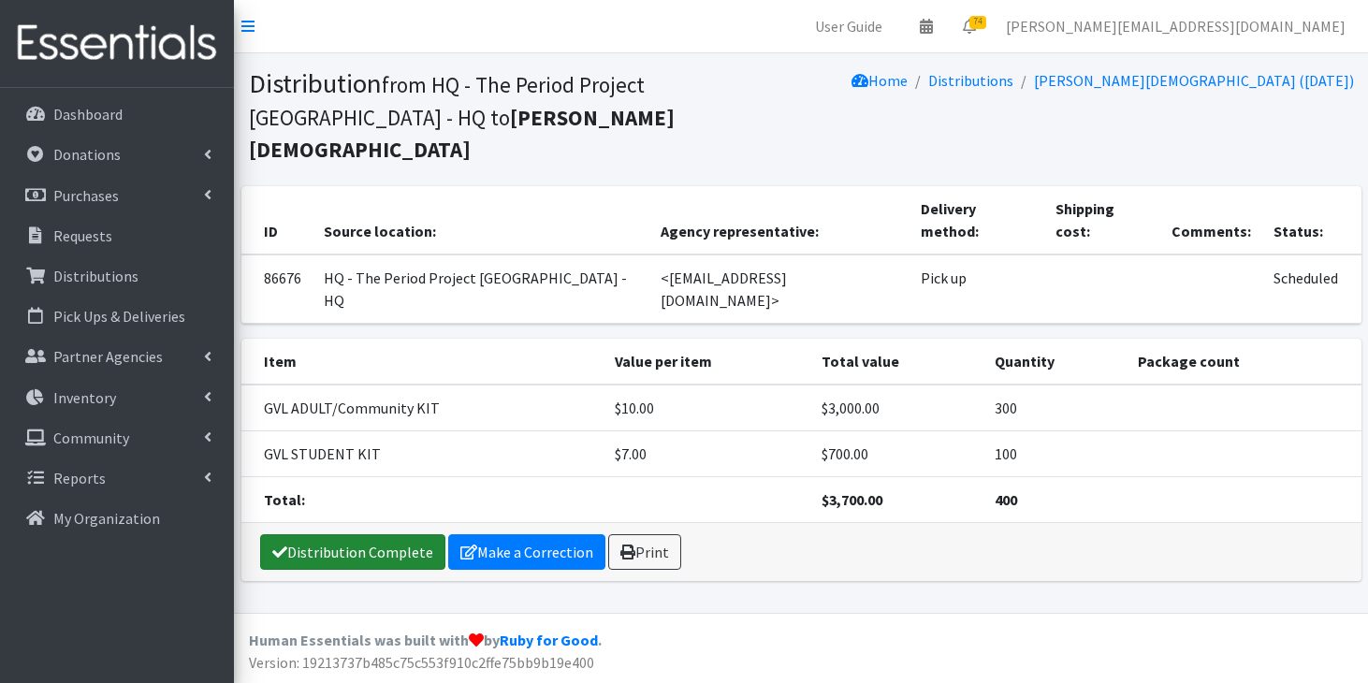
click at [300, 534] on link "Distribution Complete" at bounding box center [352, 552] width 185 height 36
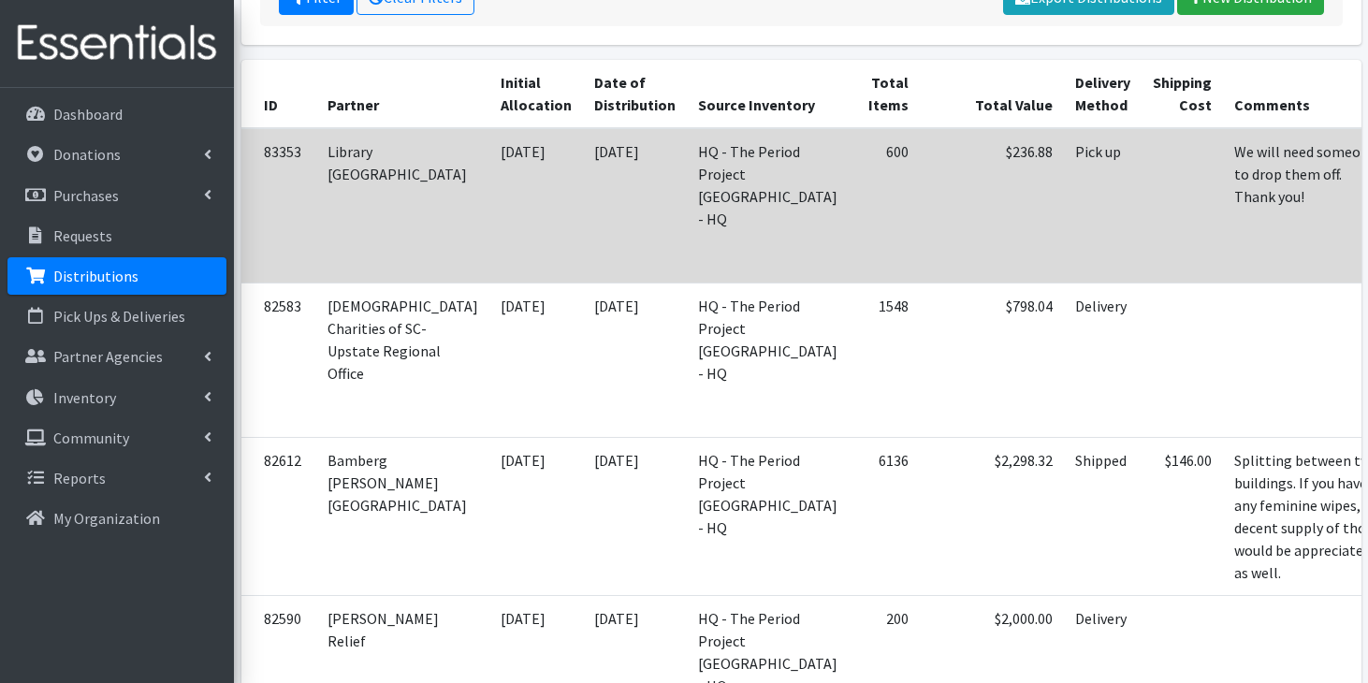
scroll to position [379, 0]
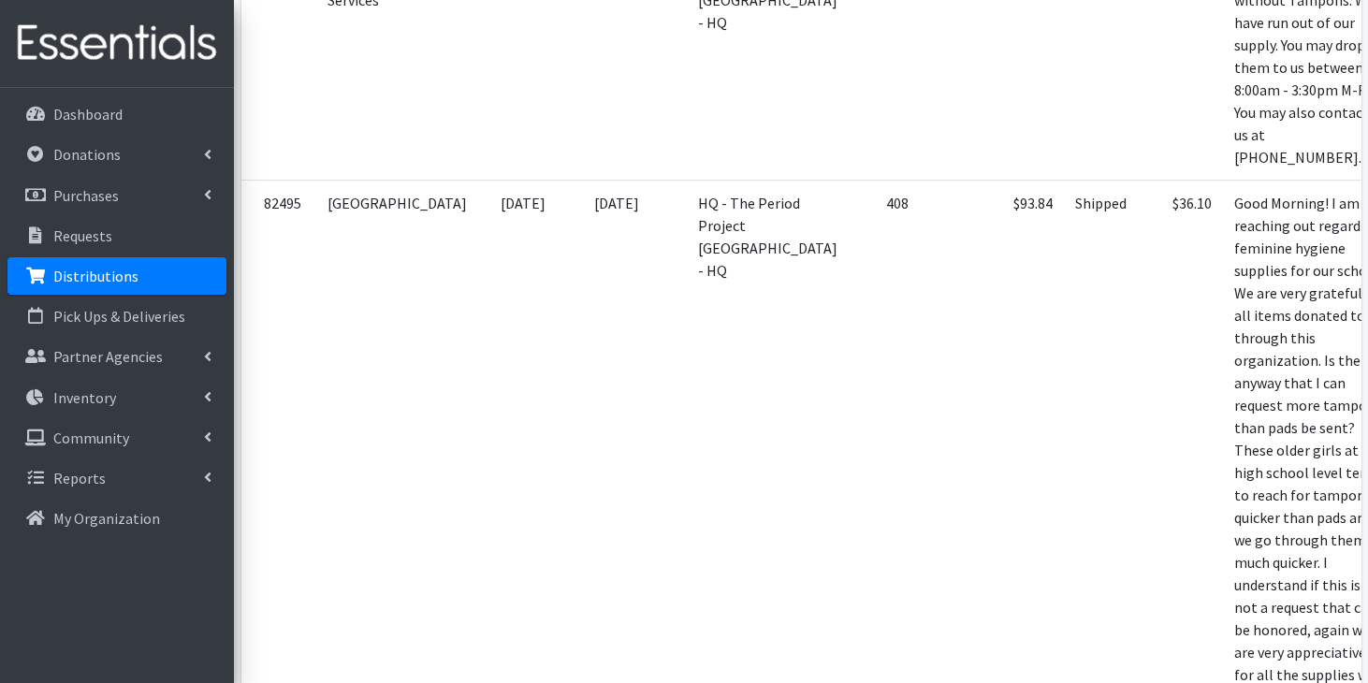
scroll to position [1226, 0]
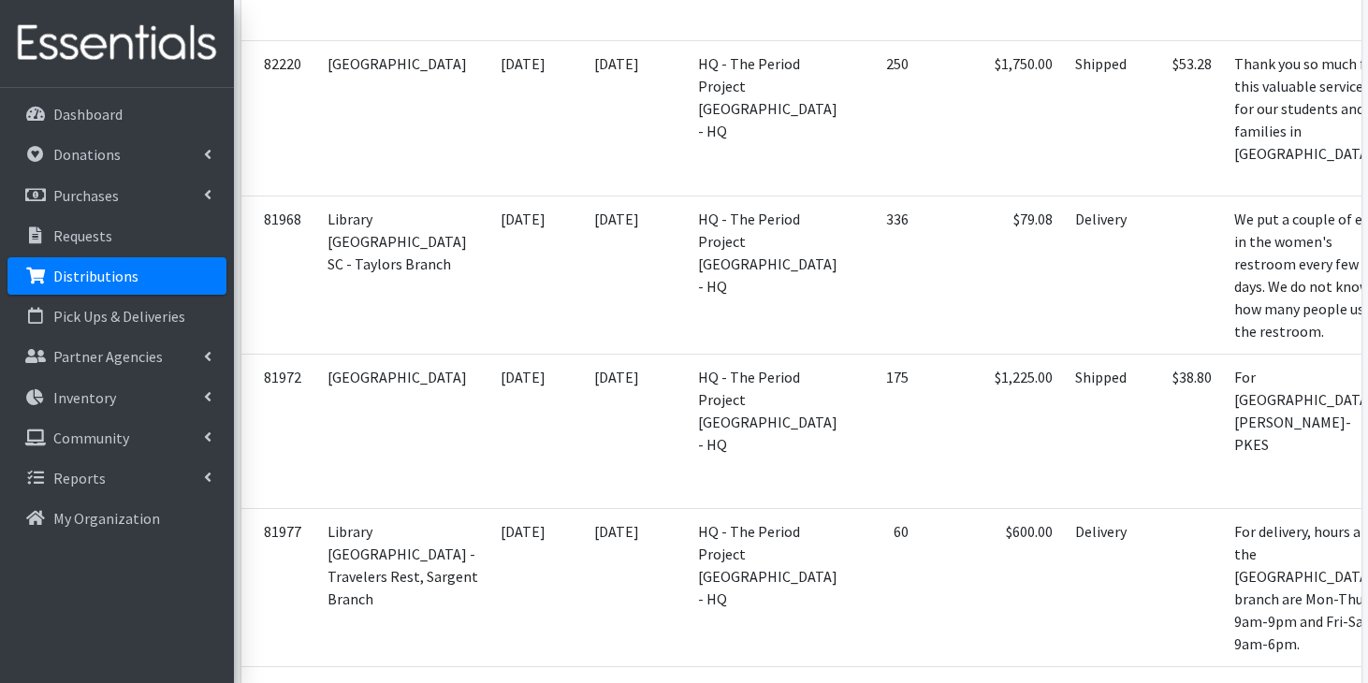
scroll to position [2364, 0]
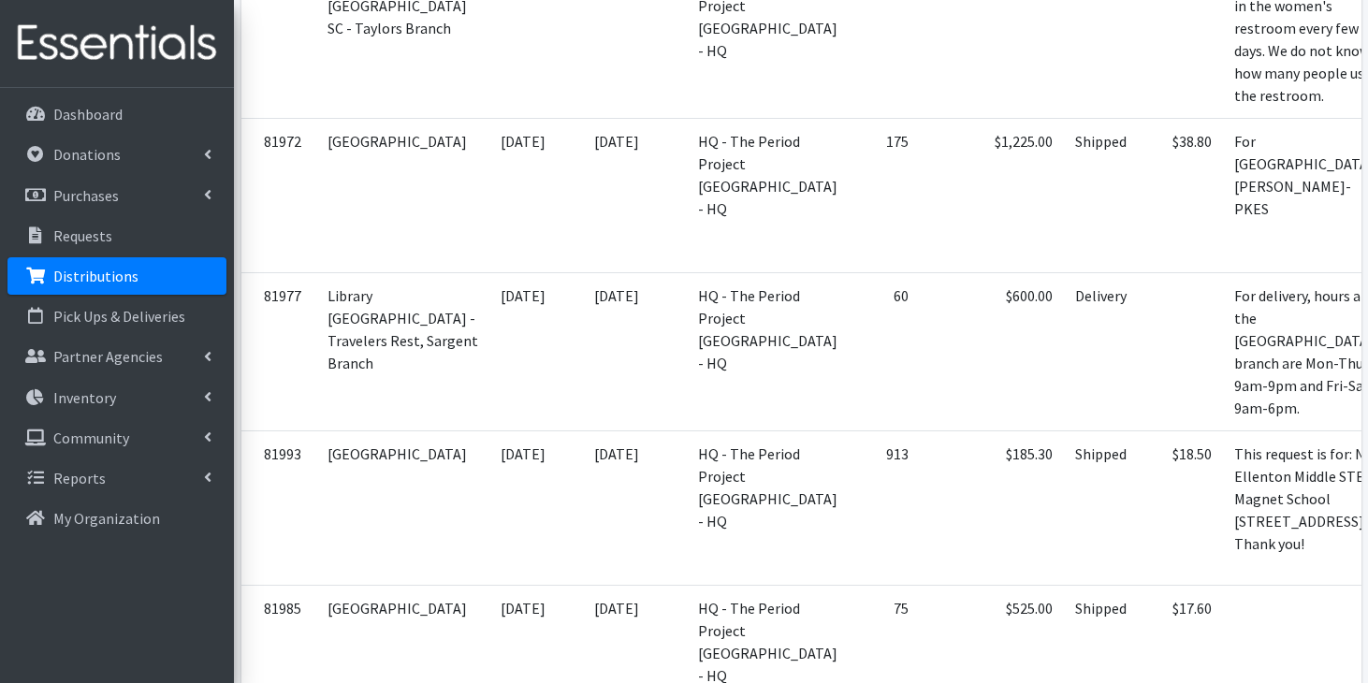
scroll to position [2596, 0]
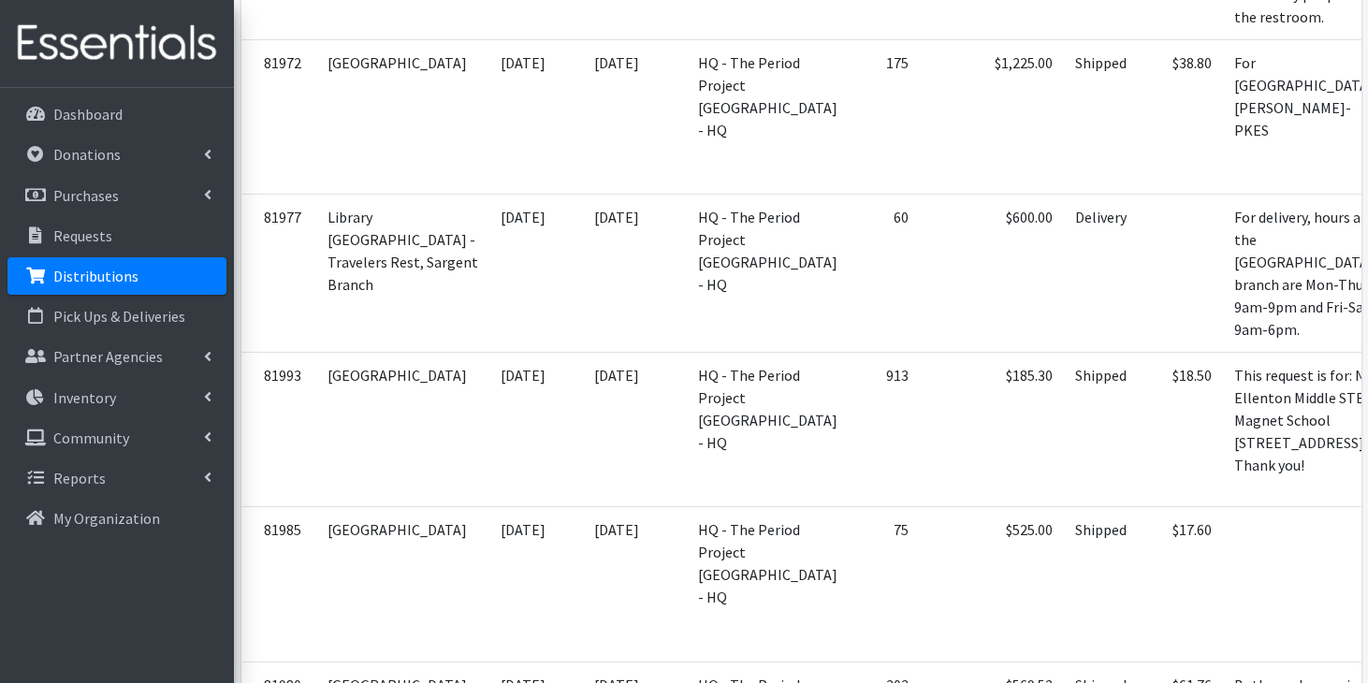
scroll to position [2674, 0]
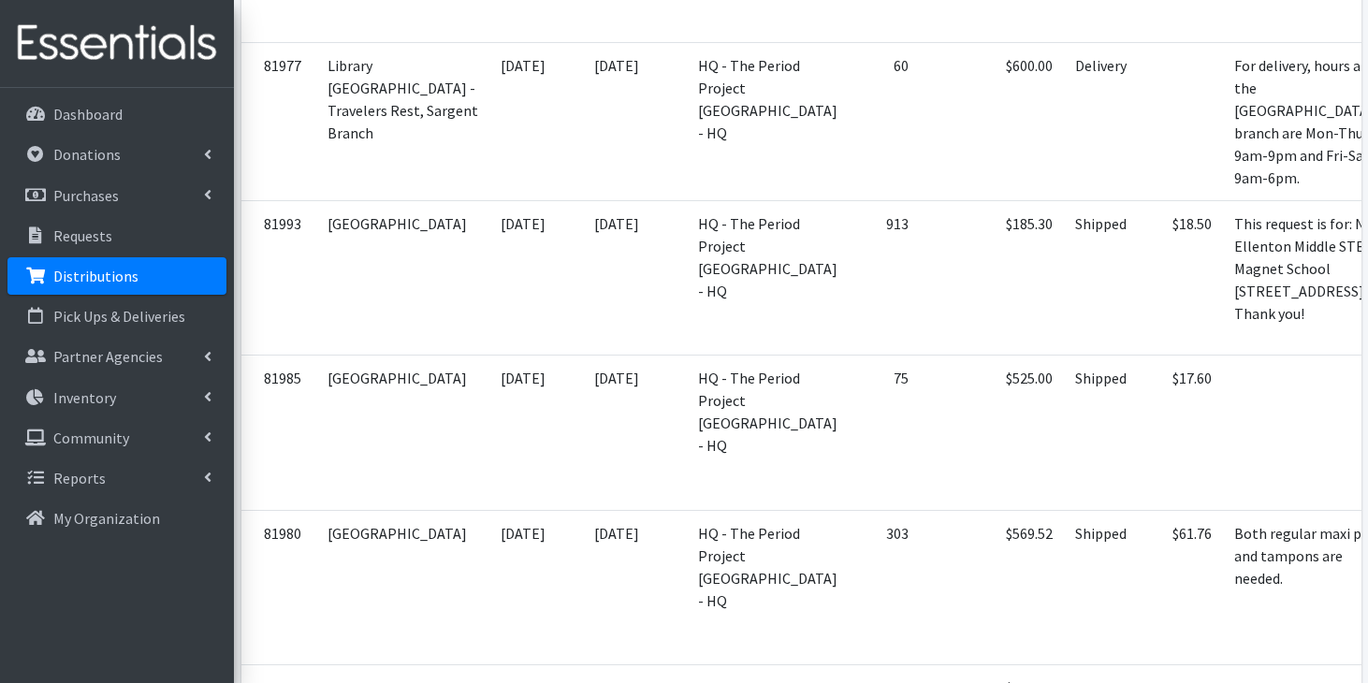
scroll to position [2836, 0]
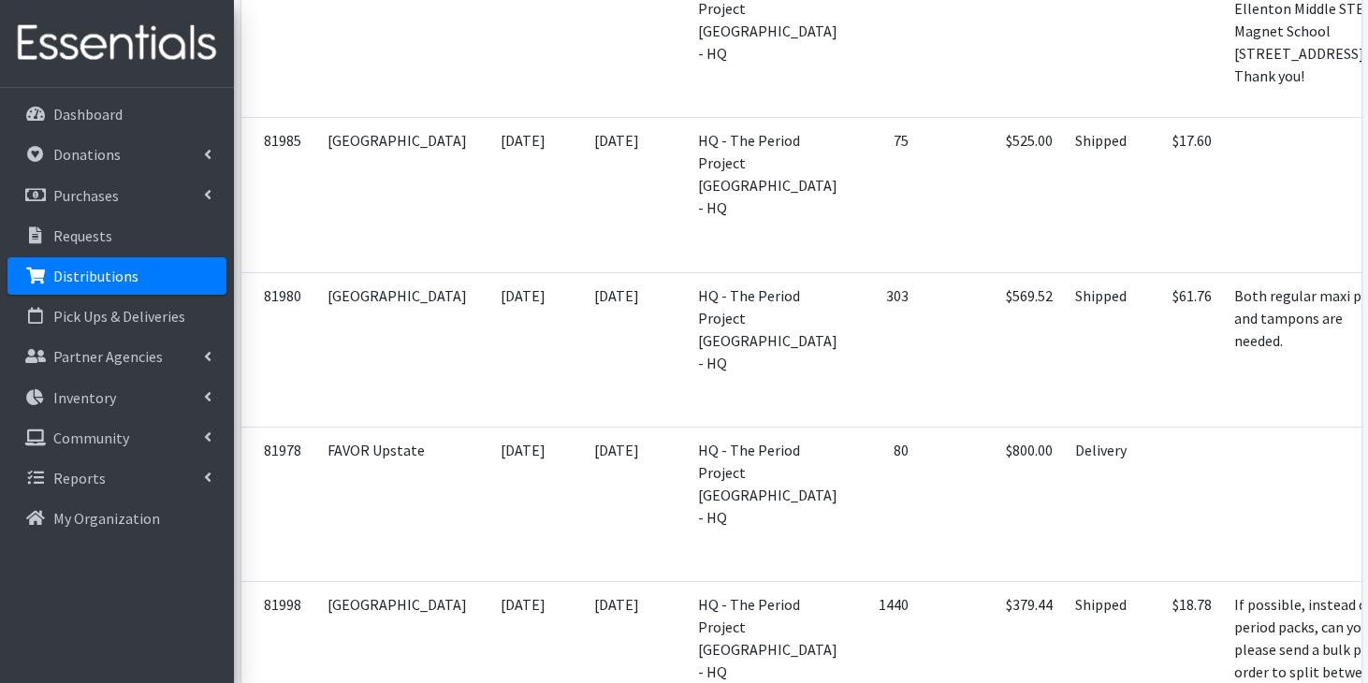
scroll to position [3064, 0]
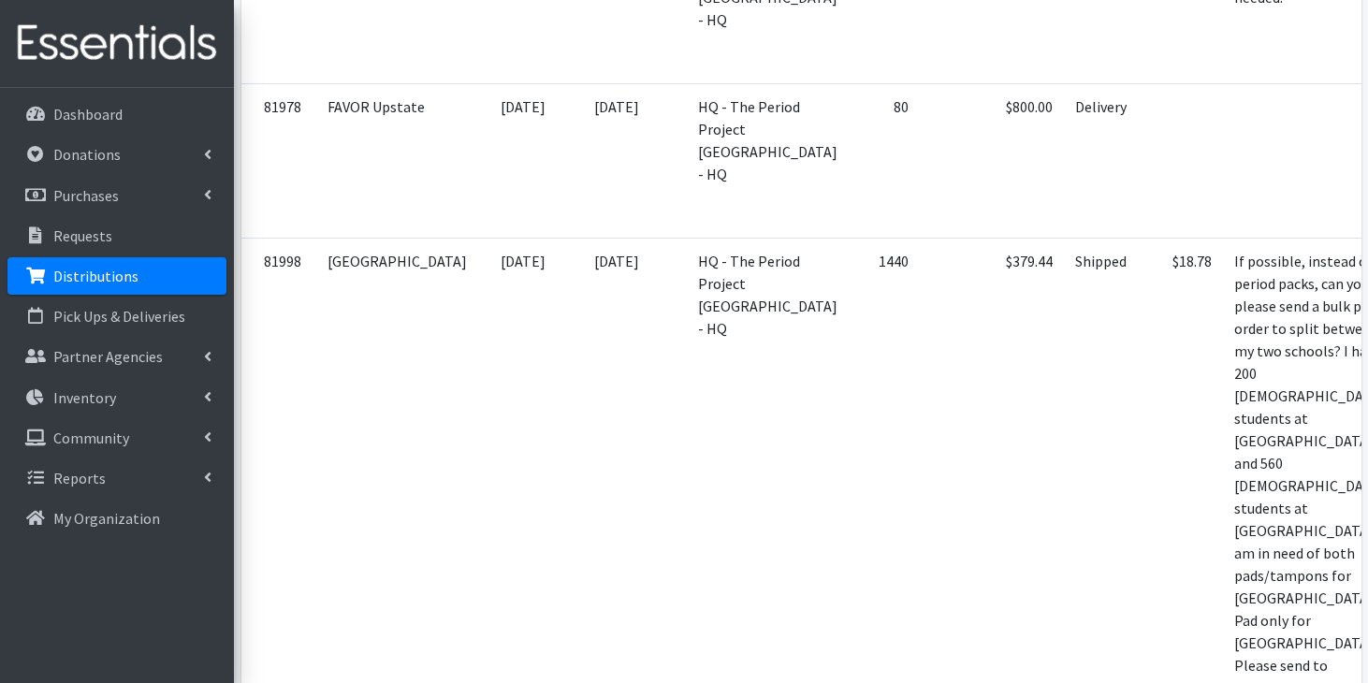
scroll to position [3410, 0]
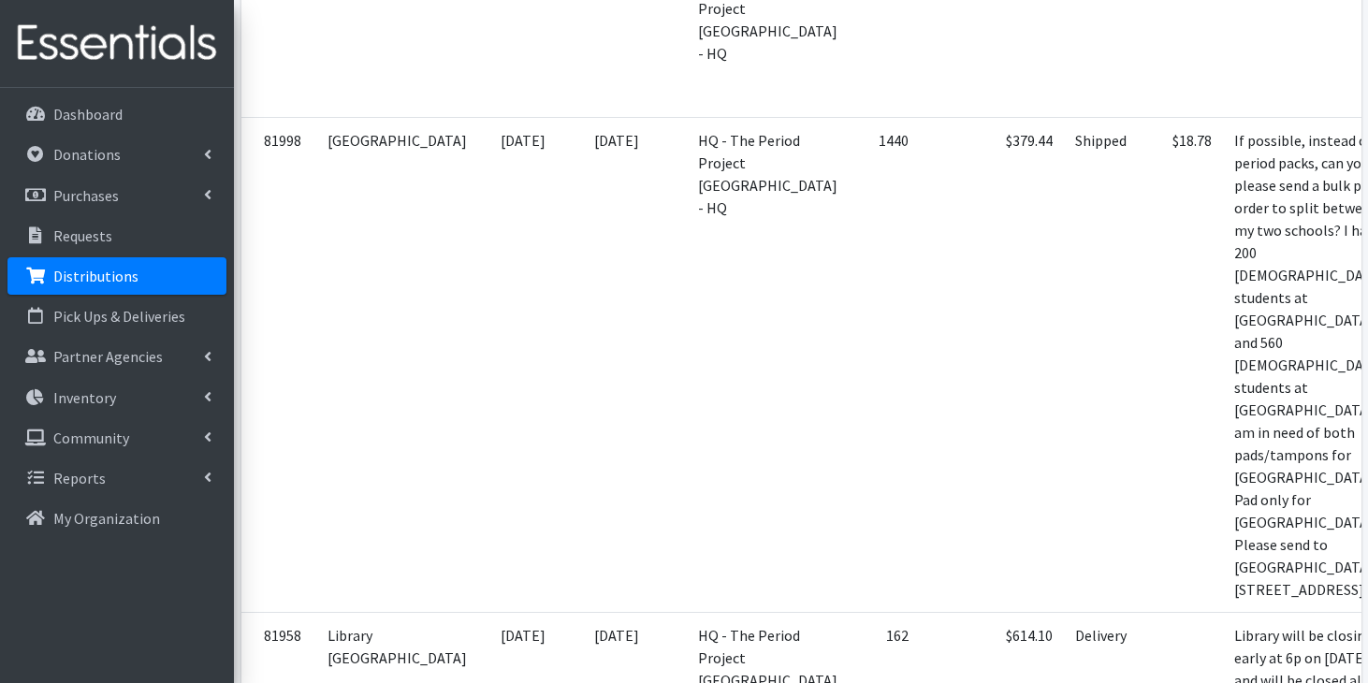
scroll to position [3527, 0]
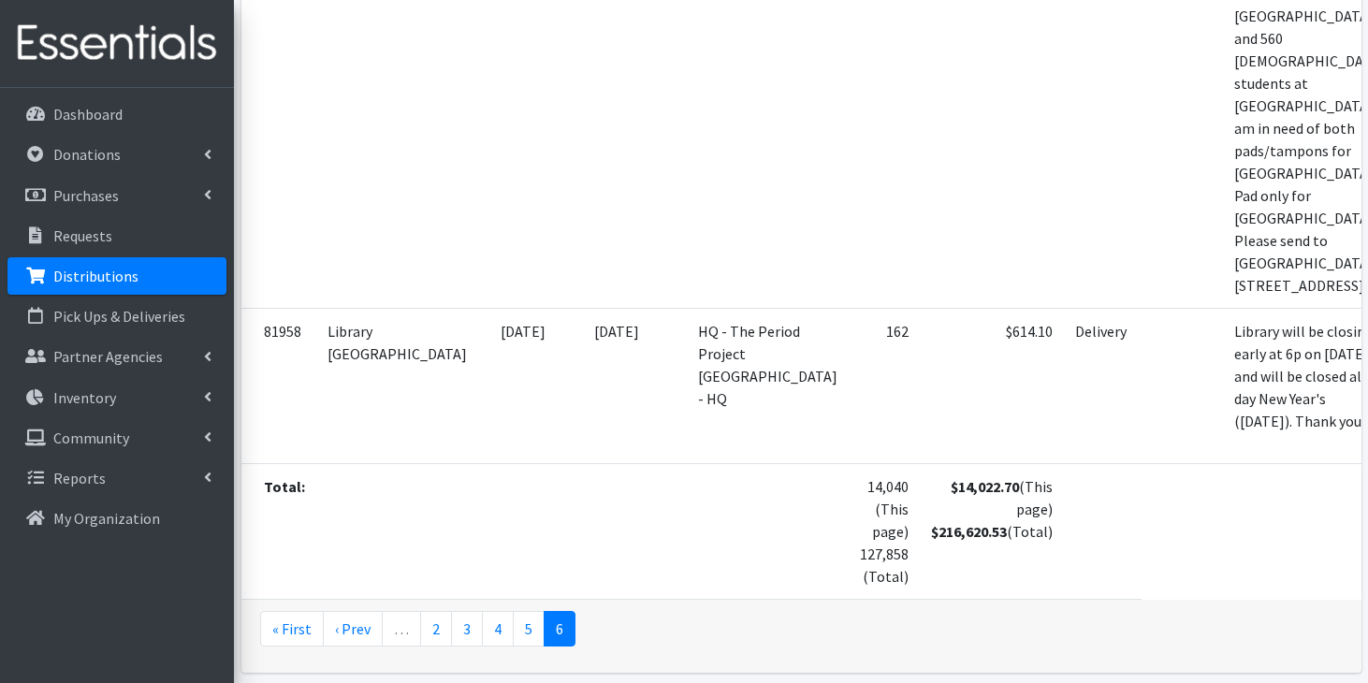
scroll to position [3881, 0]
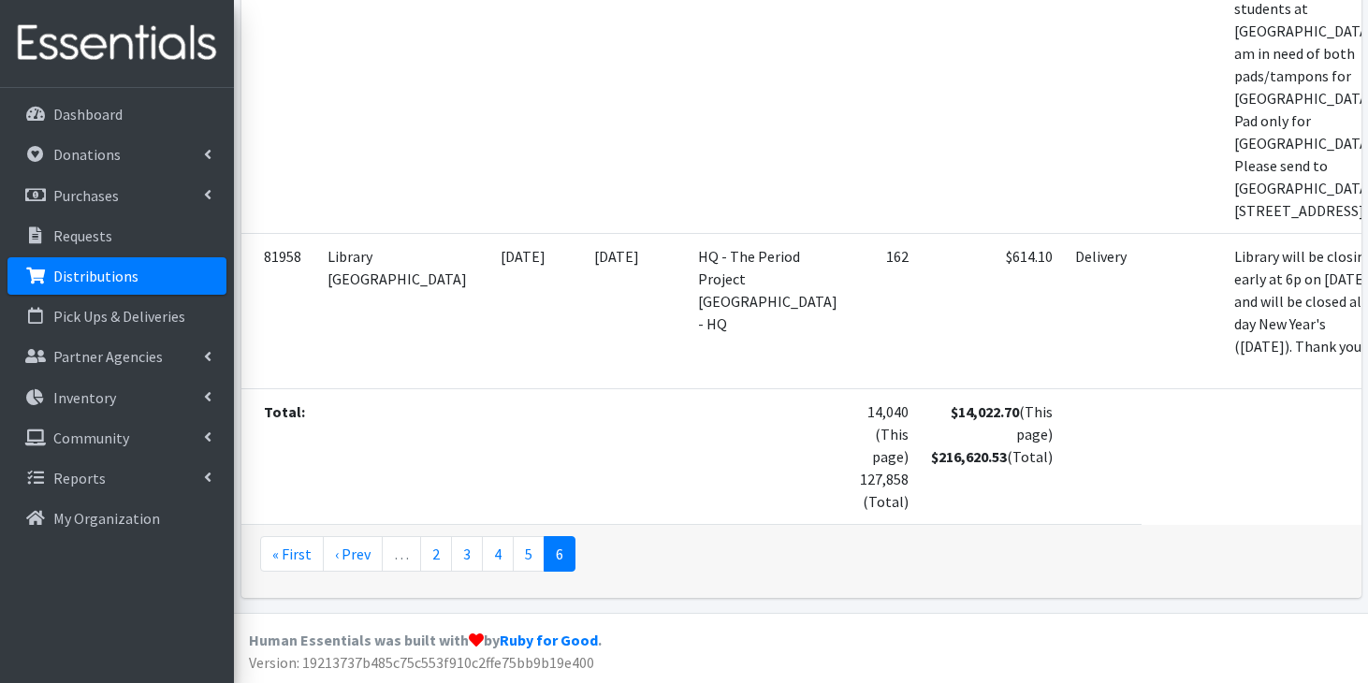
scroll to position [4050, 0]
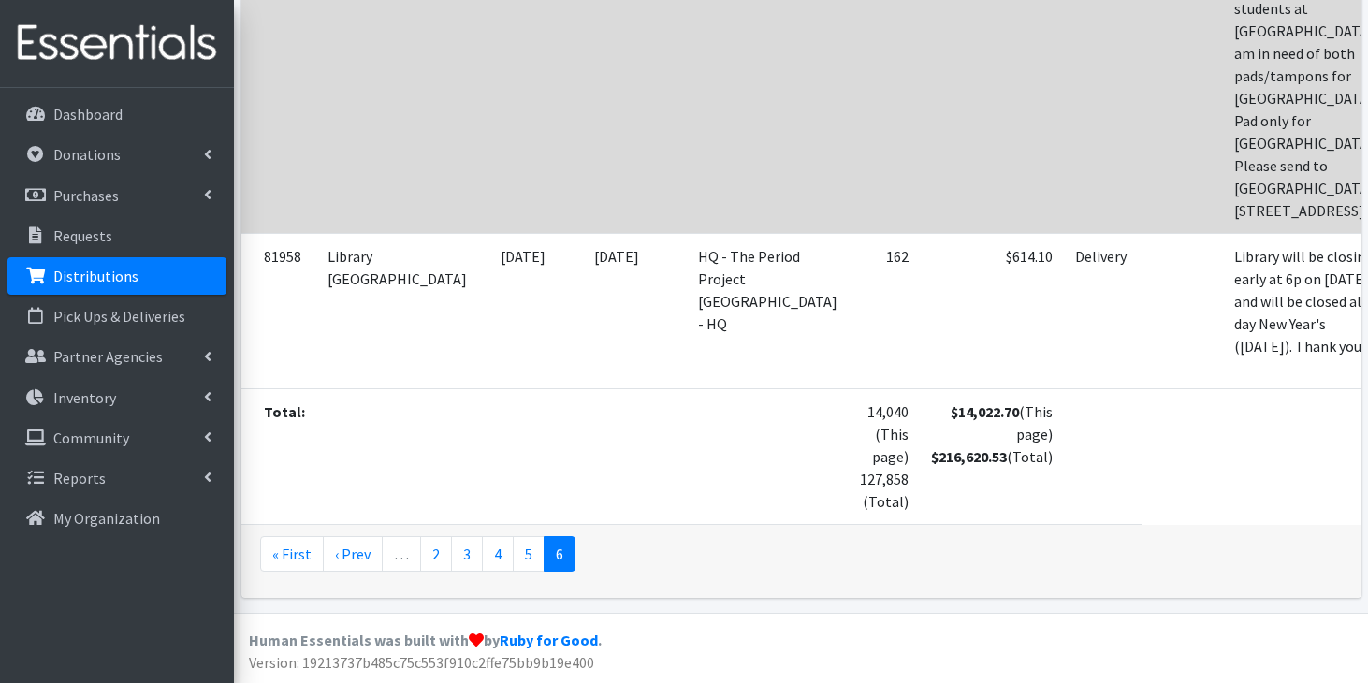
scroll to position [5125, 0]
